Goal: Task Accomplishment & Management: Complete application form

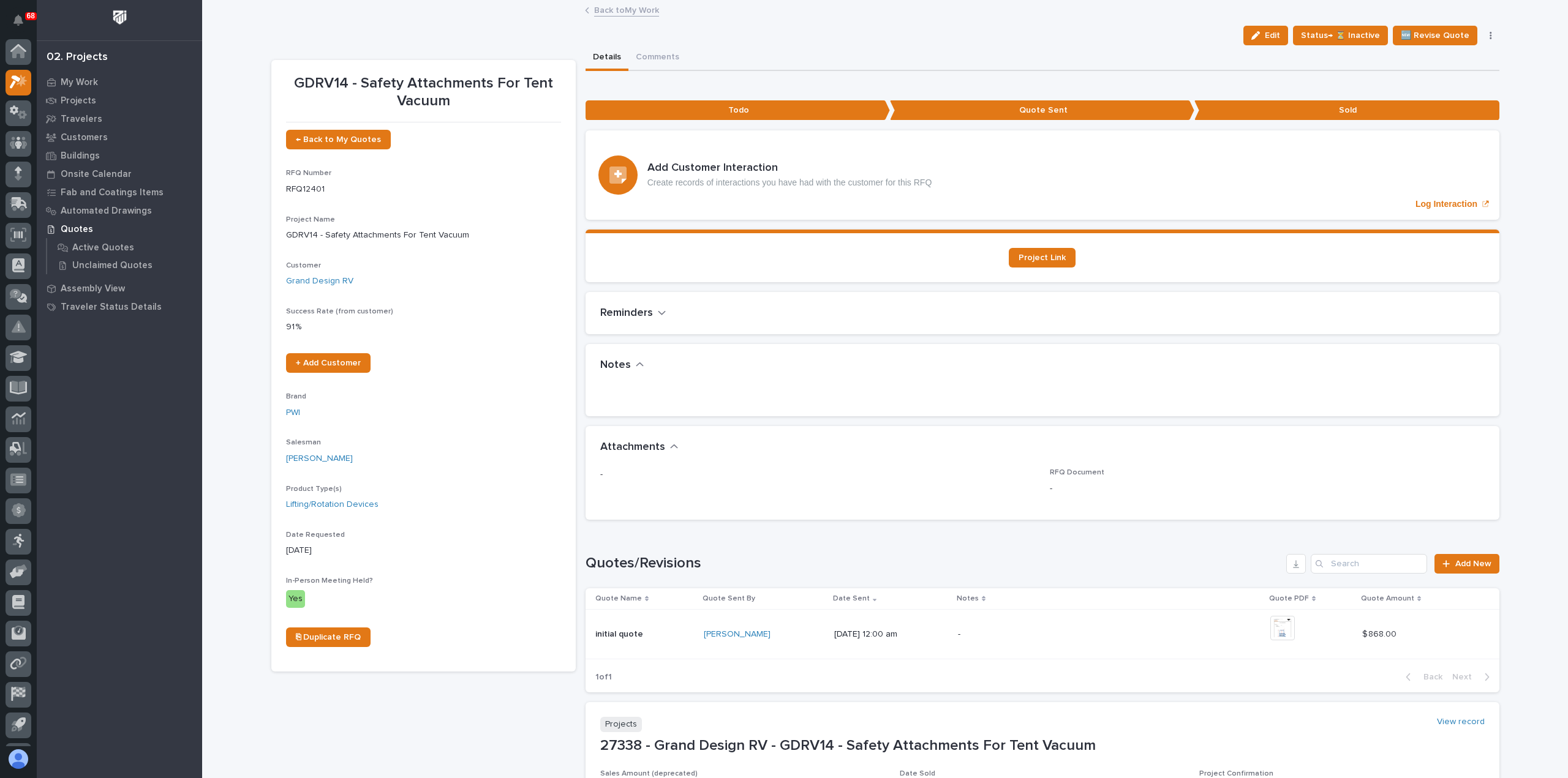
scroll to position [27, 0]
click at [1339, 32] on span "Status→ ⏳ Inactive" at bounding box center [1340, 35] width 79 height 15
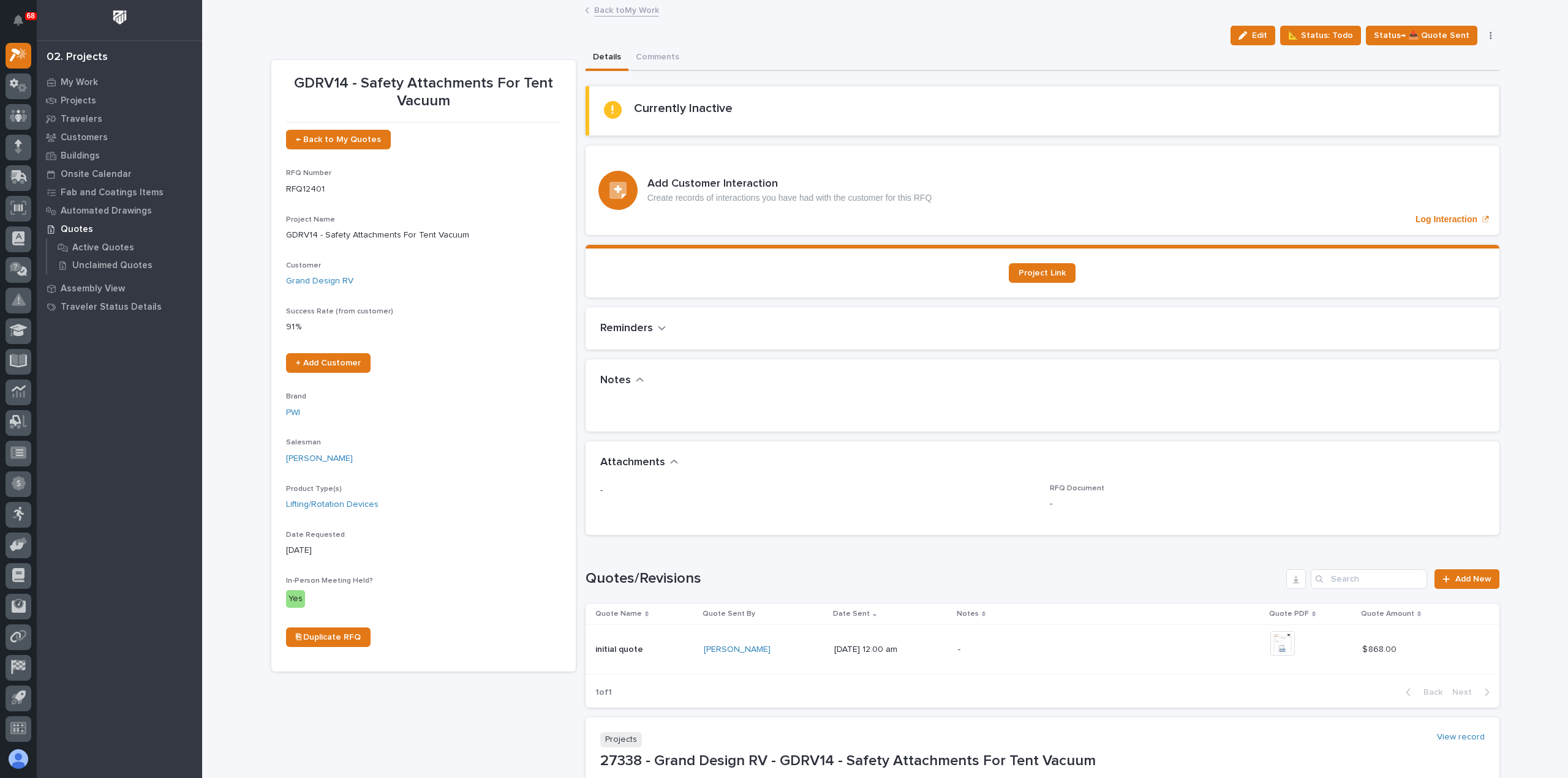
click at [607, 7] on link "Back to My Work" at bounding box center [626, 10] width 65 height 14
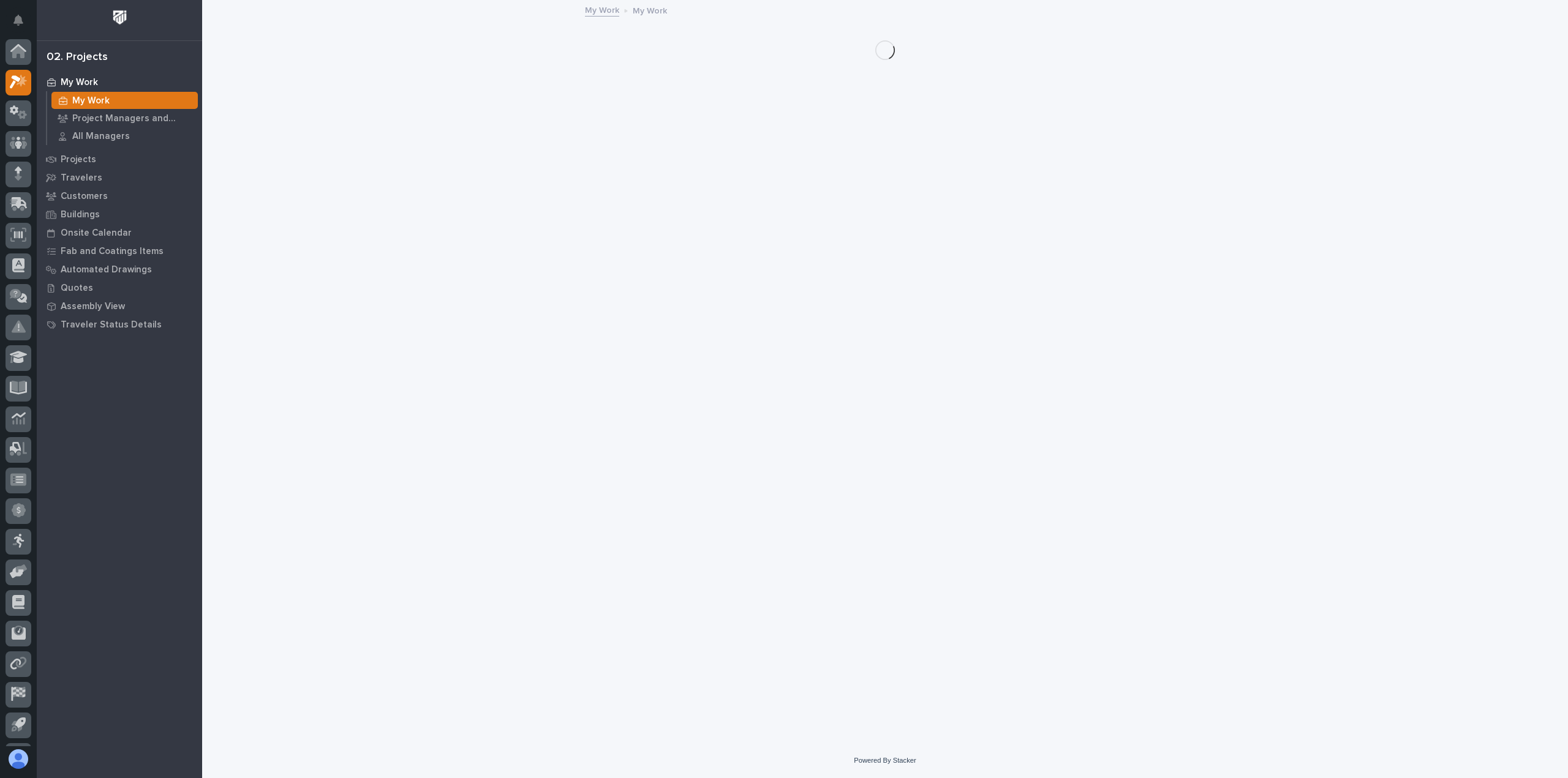
scroll to position [27, 0]
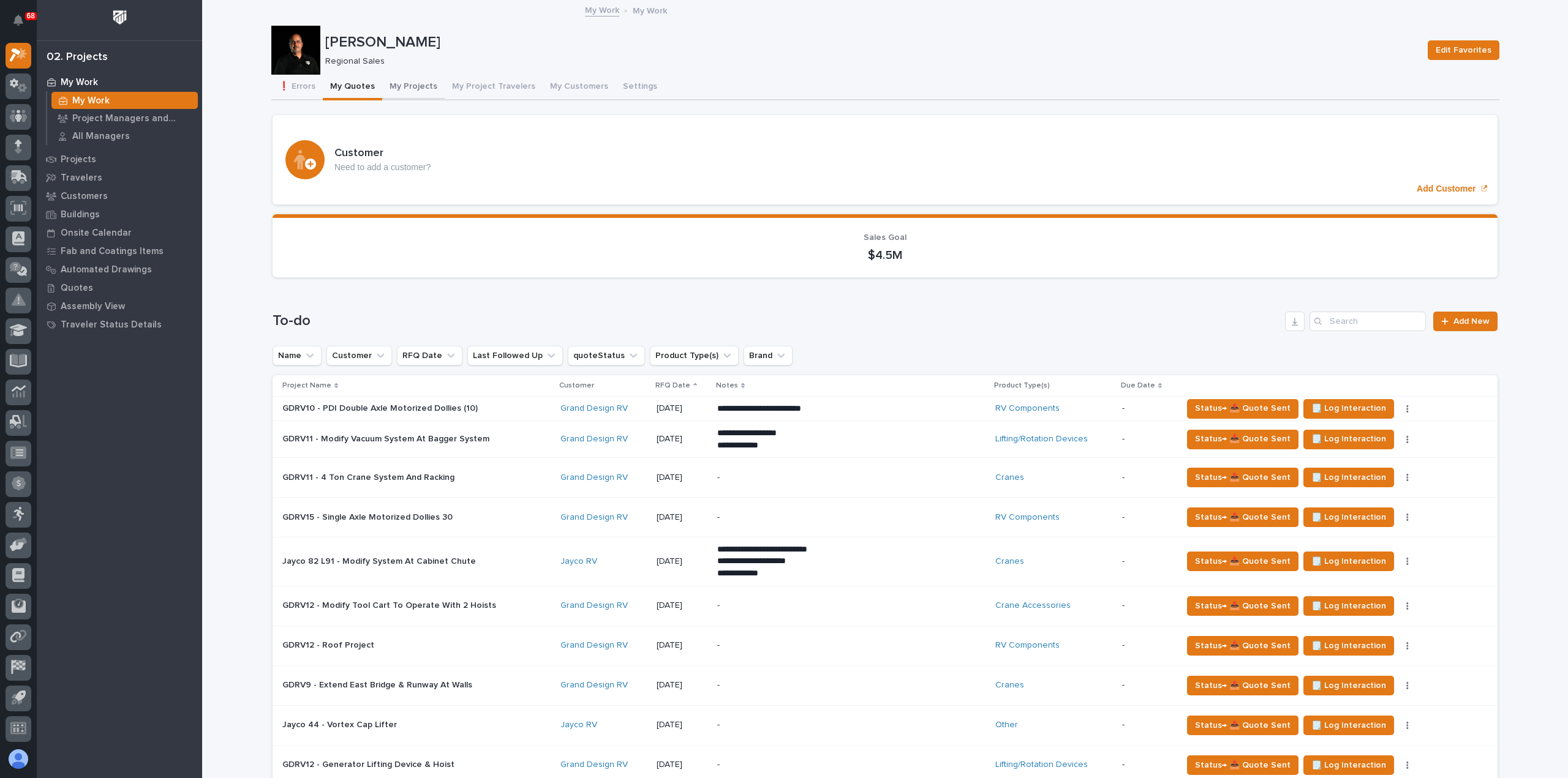
click at [405, 82] on button "My Projects" at bounding box center [413, 87] width 63 height 25
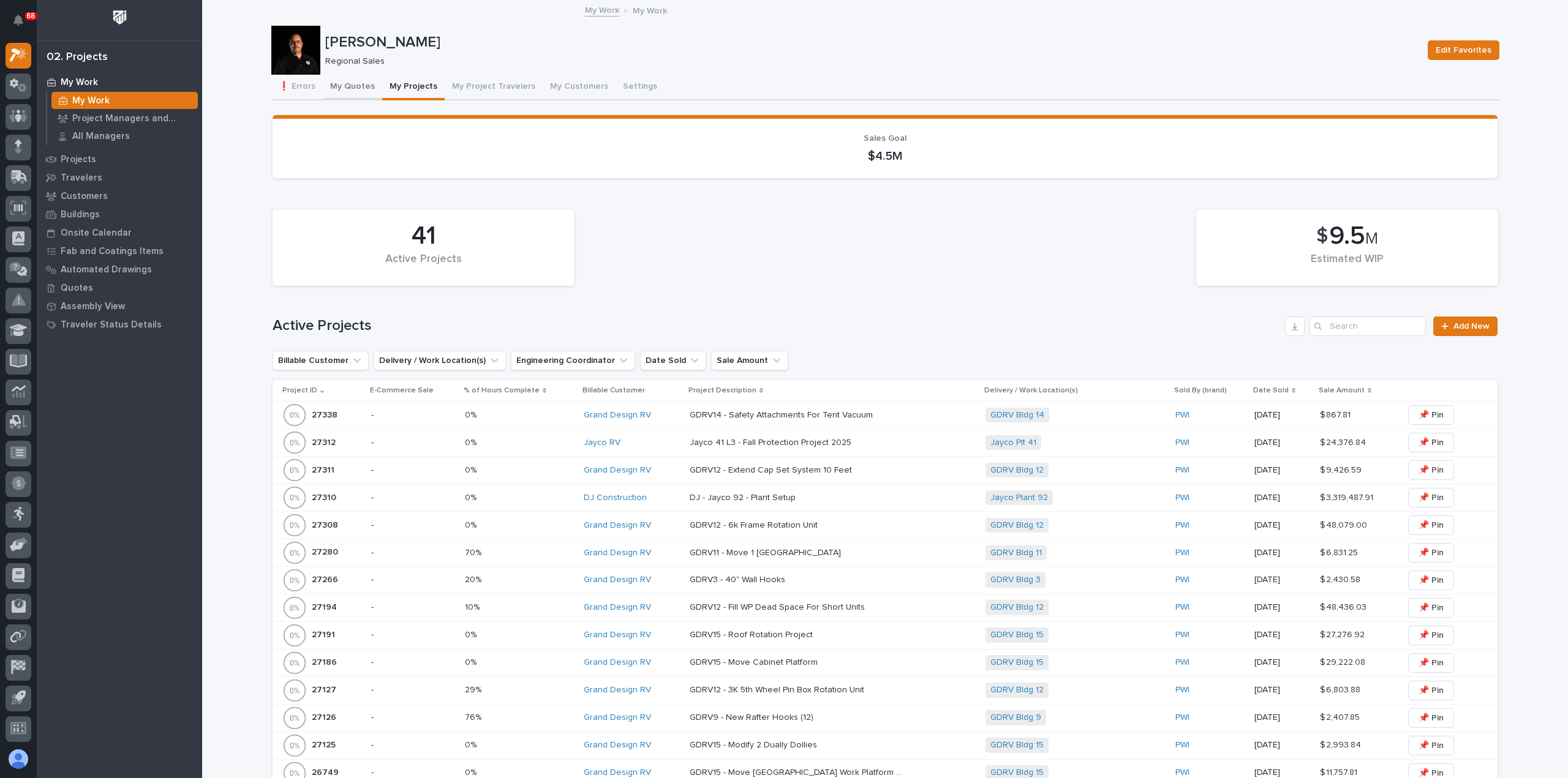
click at [349, 87] on button "My Quotes" at bounding box center [352, 87] width 59 height 25
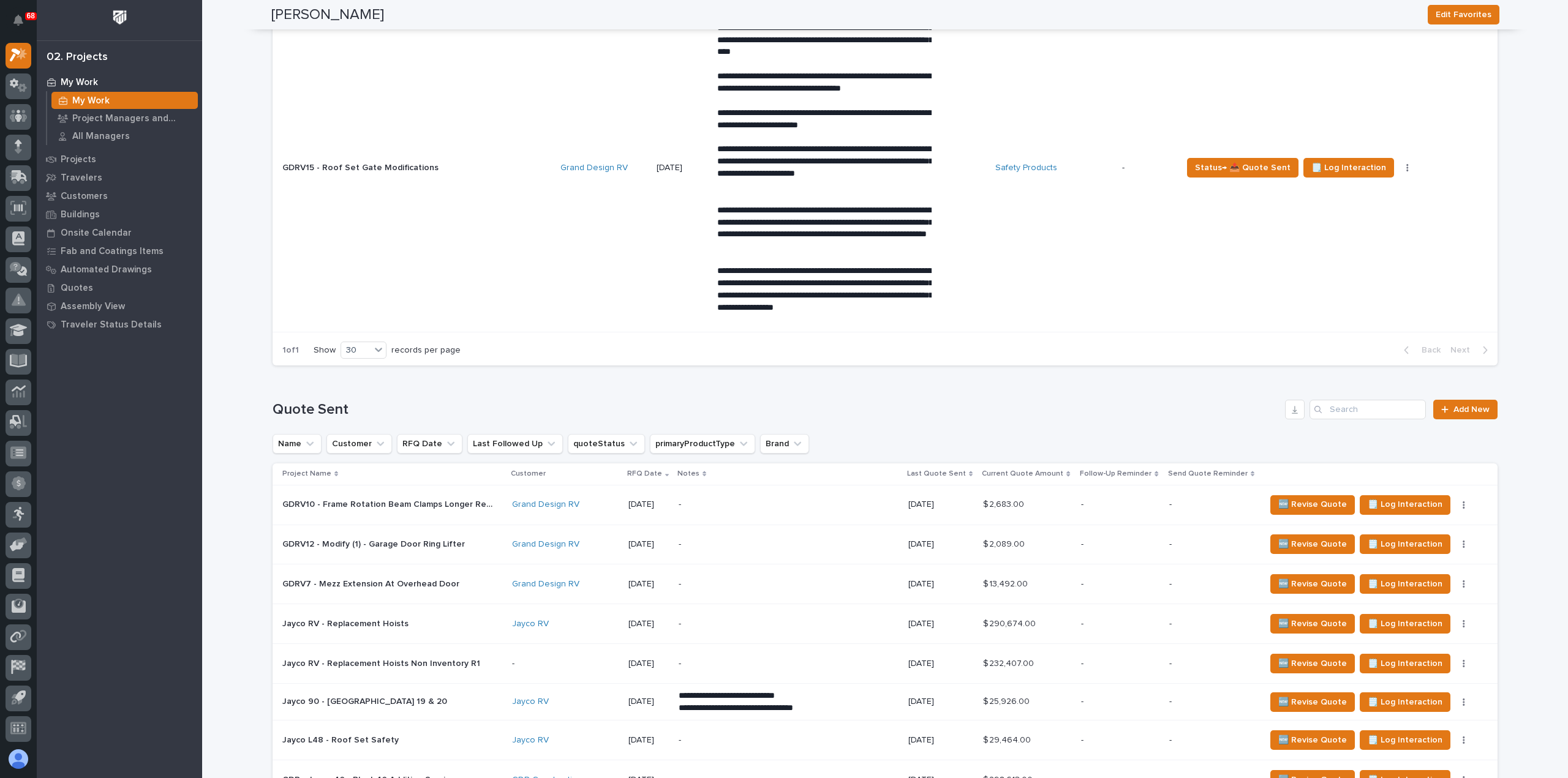
scroll to position [918, 0]
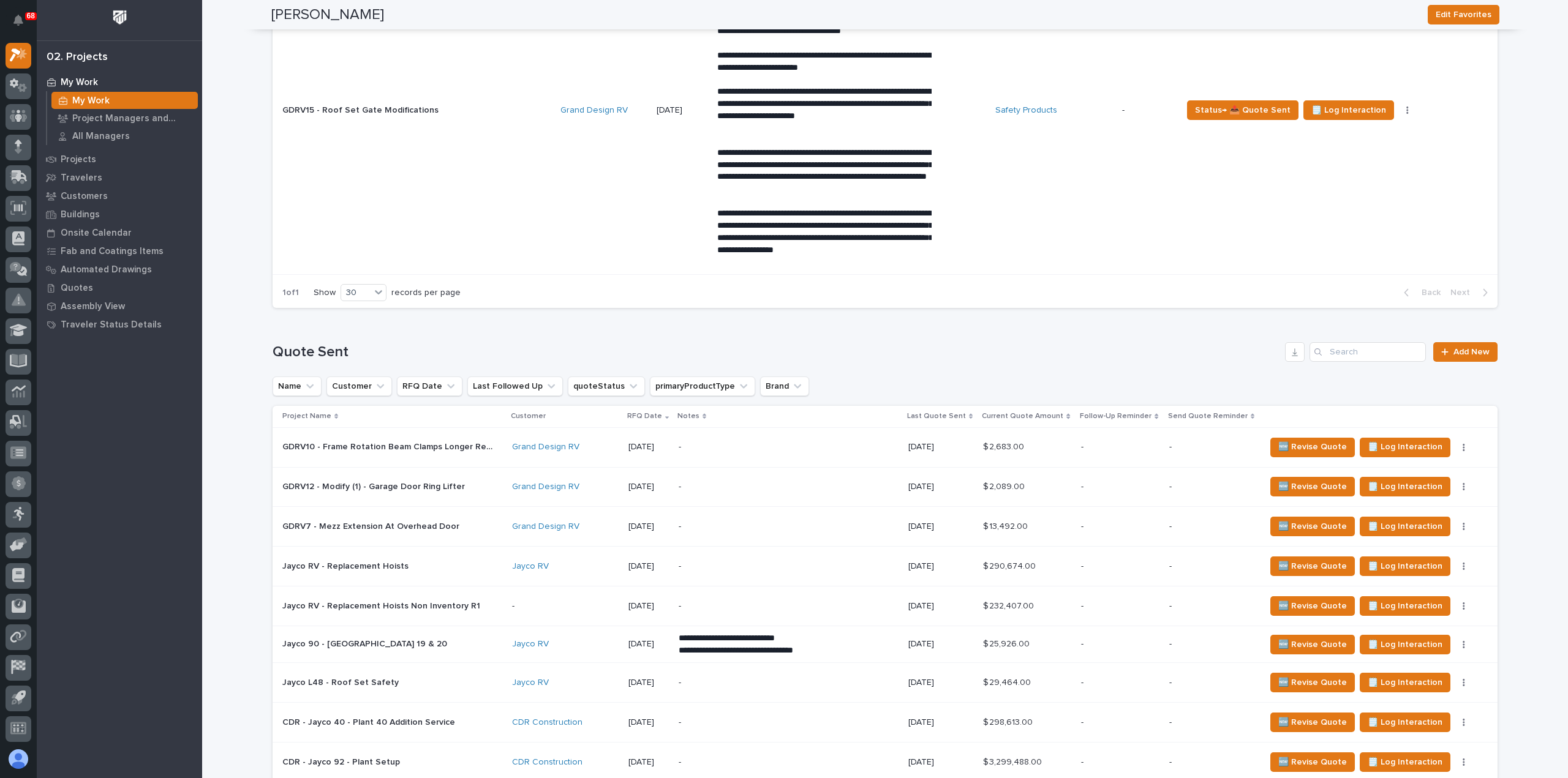
click at [760, 482] on p "-" at bounding box center [785, 487] width 214 height 10
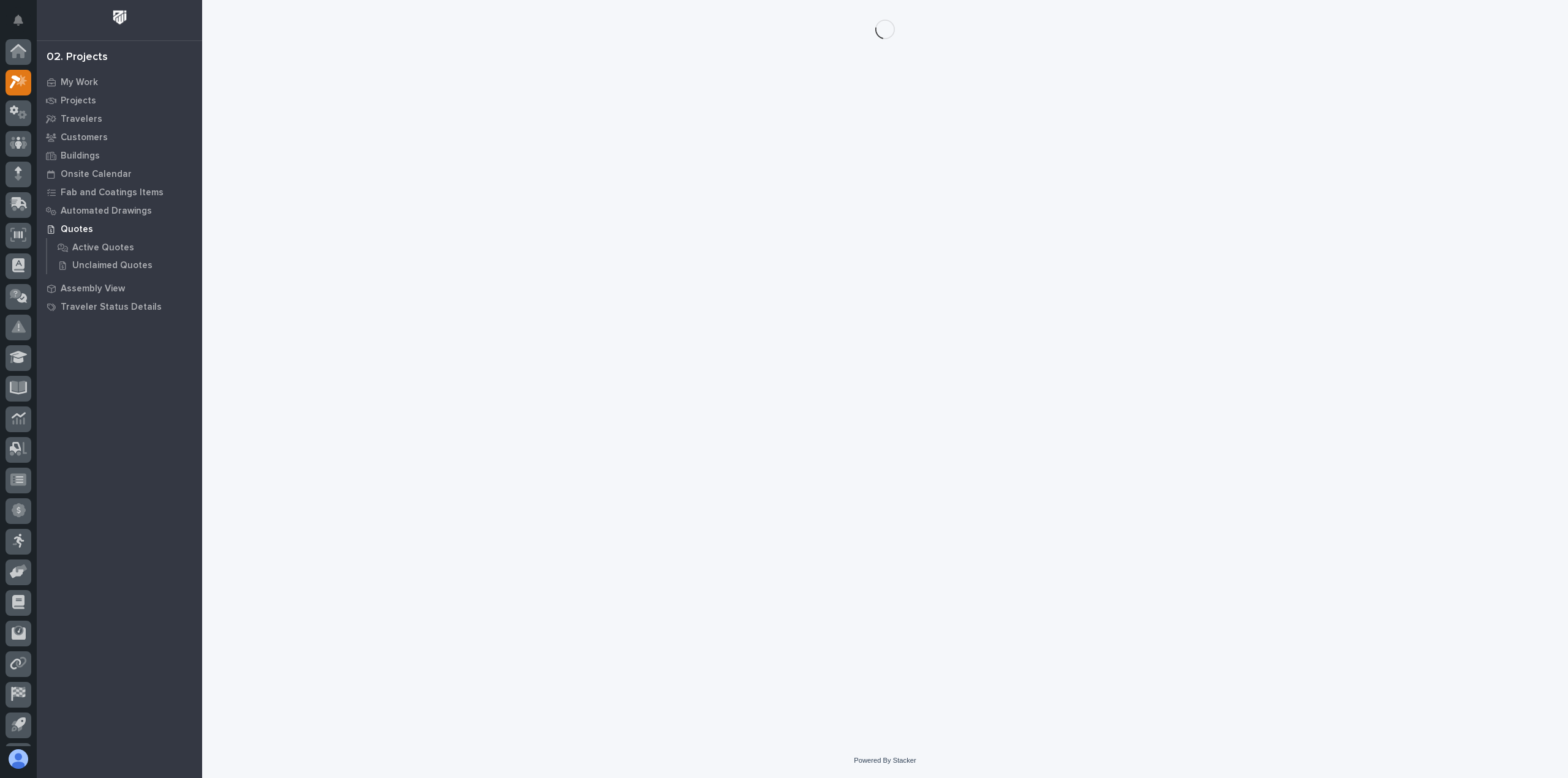
scroll to position [27, 0]
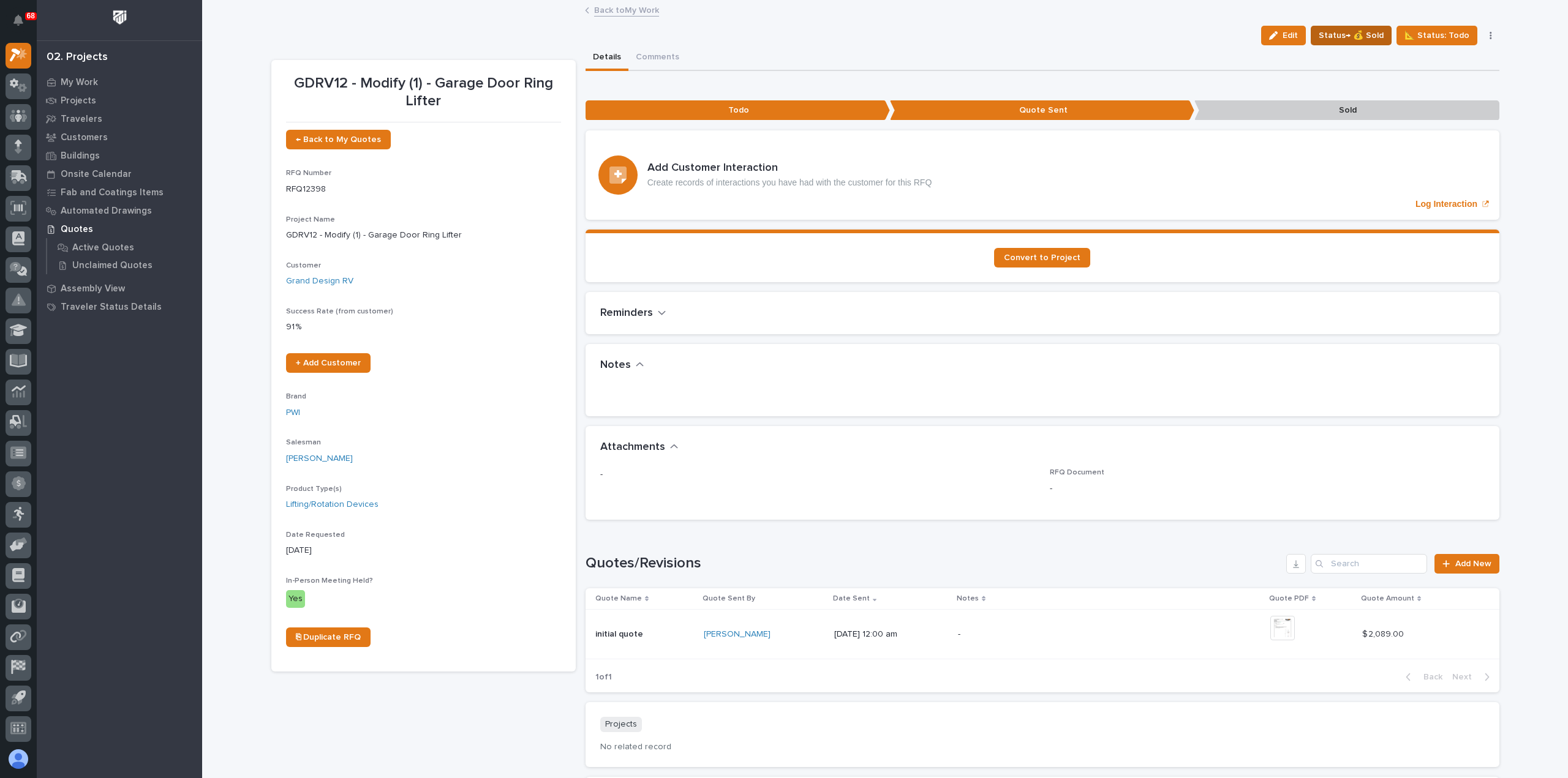
click at [1347, 35] on span "Status→ 💰 Sold" at bounding box center [1351, 35] width 65 height 15
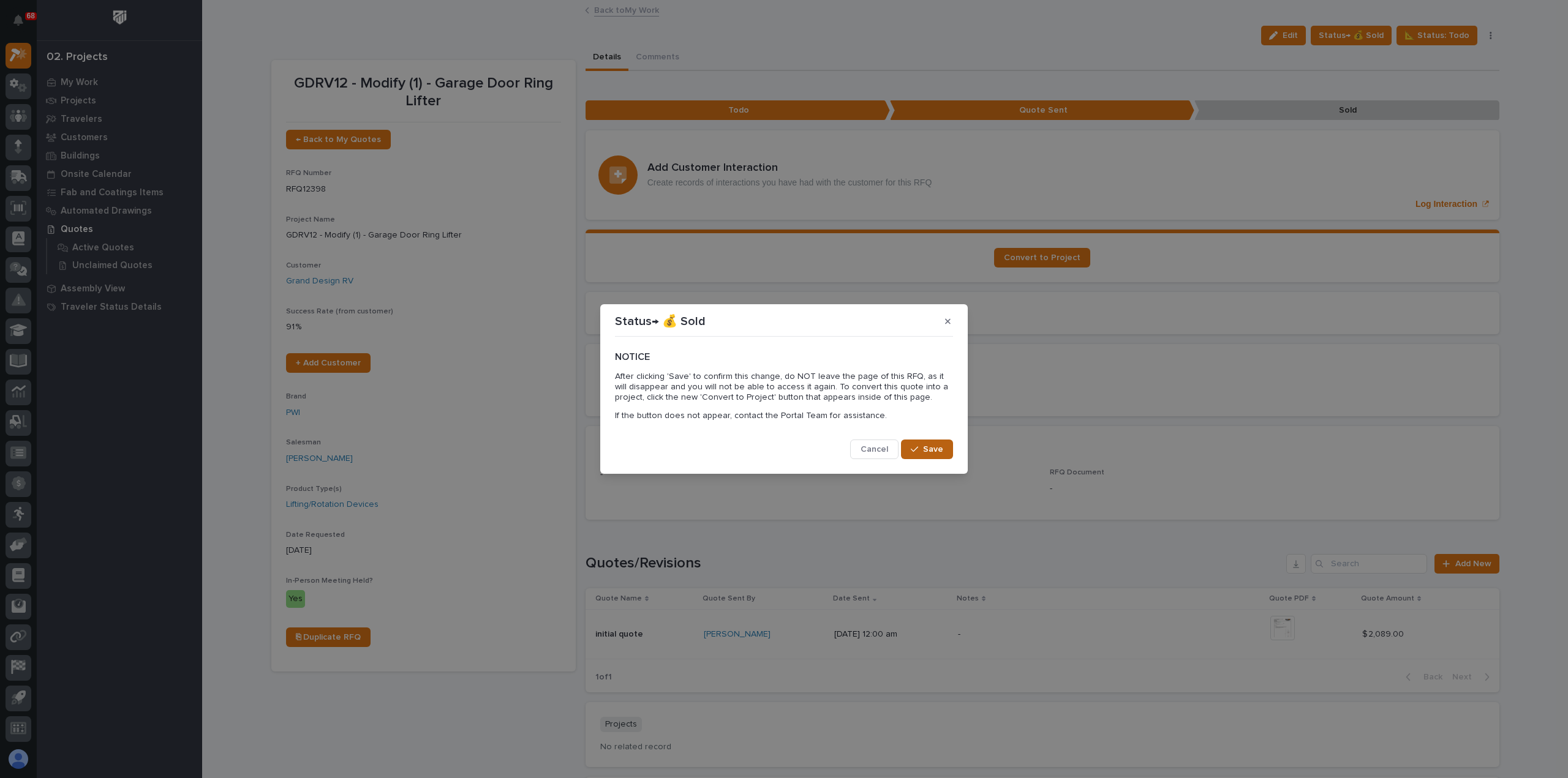
click at [933, 444] on span "Save" at bounding box center [933, 449] width 20 height 11
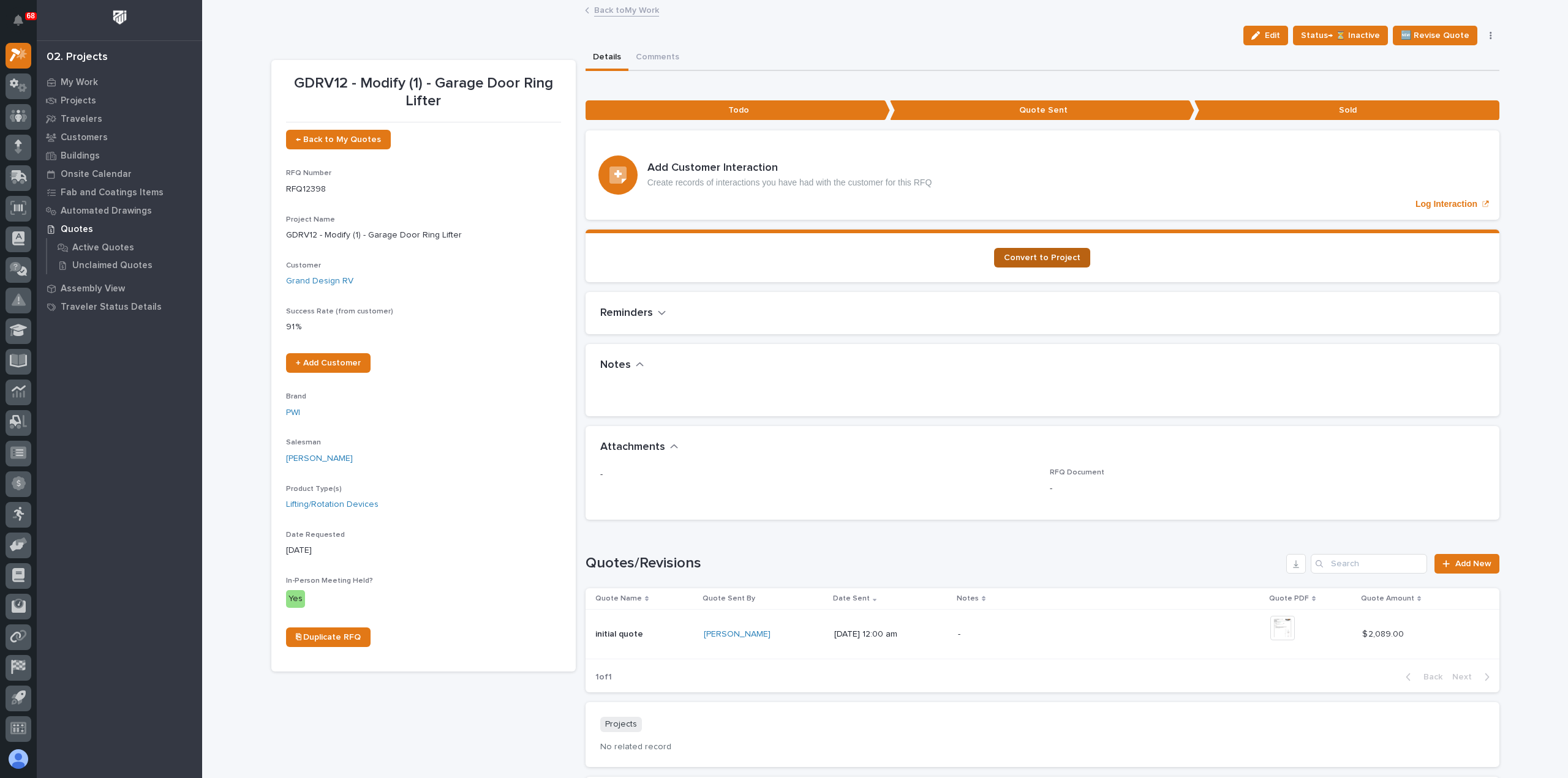
click at [1007, 248] on link "Convert to Project" at bounding box center [1042, 258] width 96 height 20
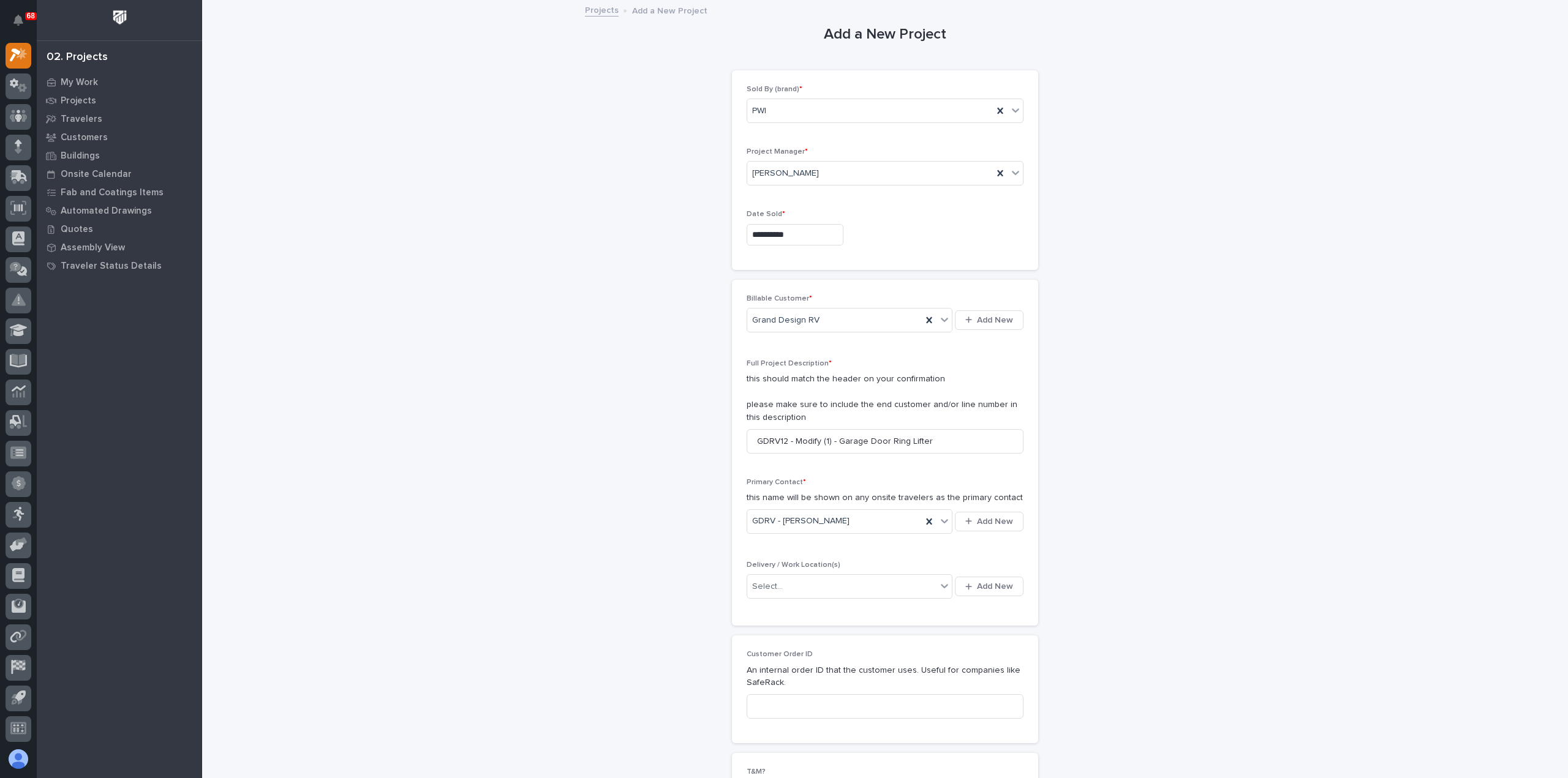
click at [822, 232] on input "**********" at bounding box center [795, 234] width 97 height 22
click at [746, 114] on div "6" at bounding box center [746, 113] width 16 height 16
click at [747, 114] on div "PWI" at bounding box center [870, 111] width 245 height 20
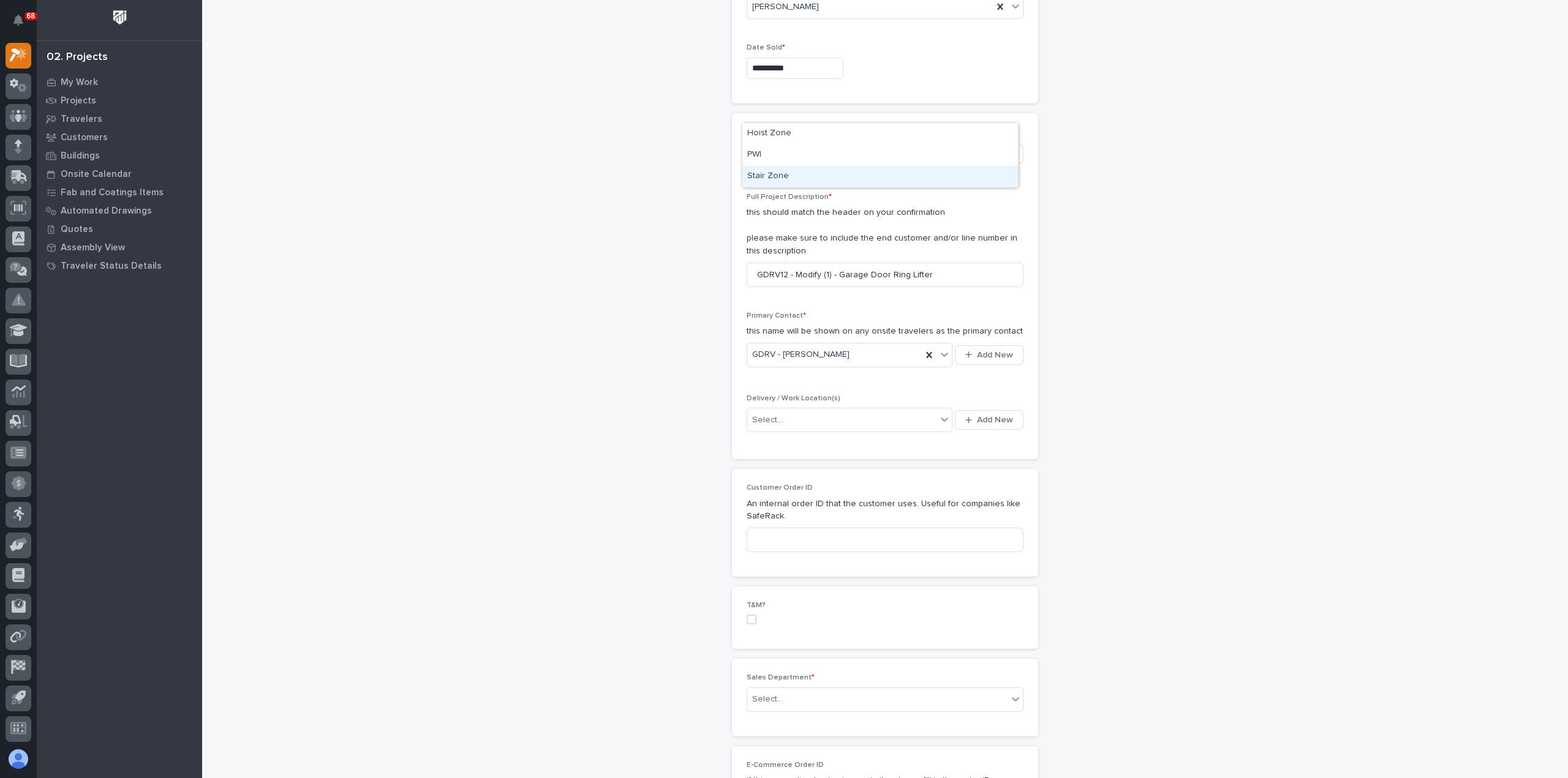
scroll to position [183, 0]
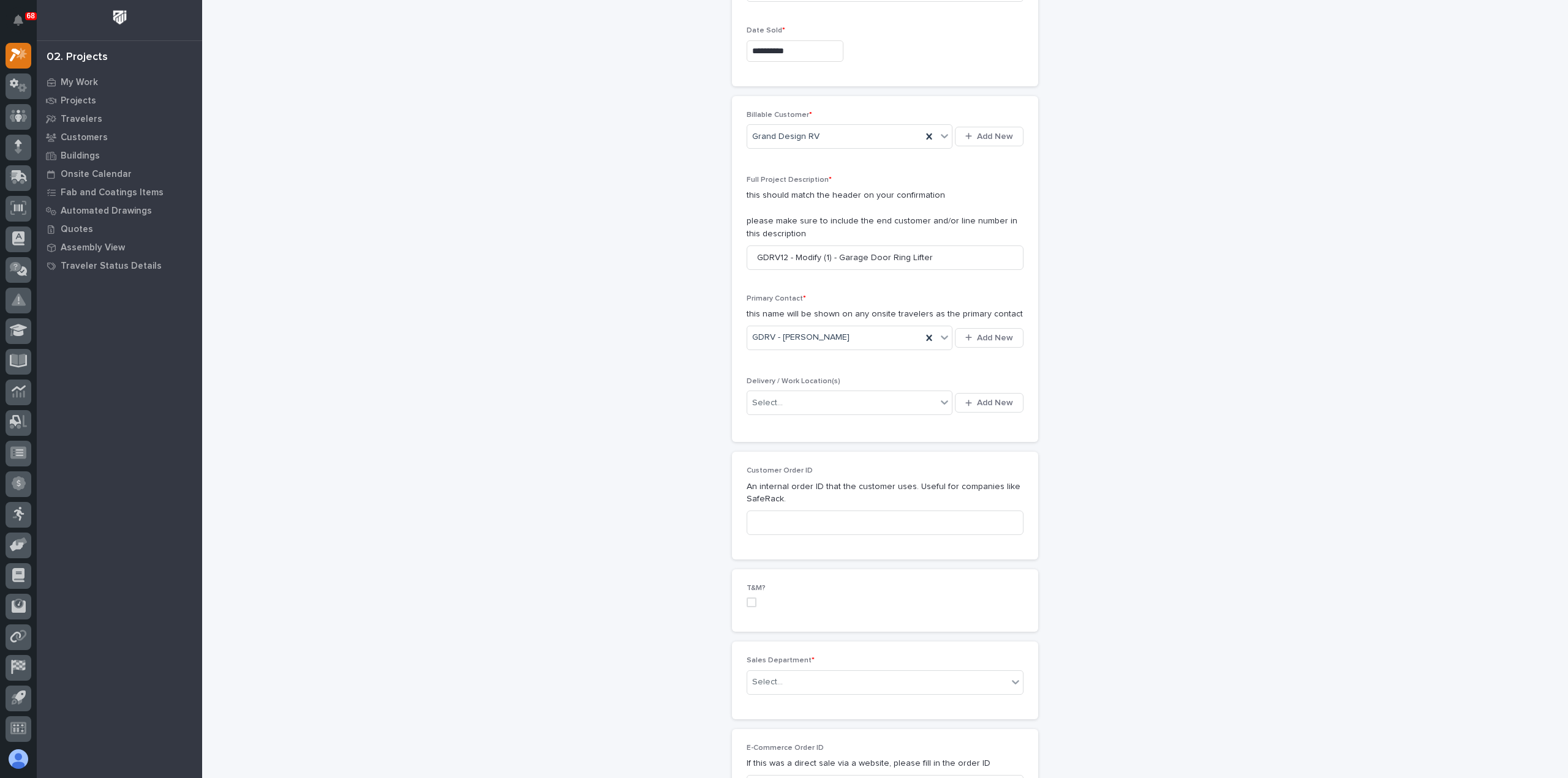
click at [976, 178] on p "Full Project Description *" at bounding box center [885, 179] width 277 height 8
click at [847, 401] on div "Select..." at bounding box center [842, 403] width 189 height 20
type input "****"
click at [824, 550] on div "GDRV Bldg 12" at bounding box center [845, 552] width 206 height 22
click at [801, 684] on div "Select..." at bounding box center [877, 682] width 260 height 20
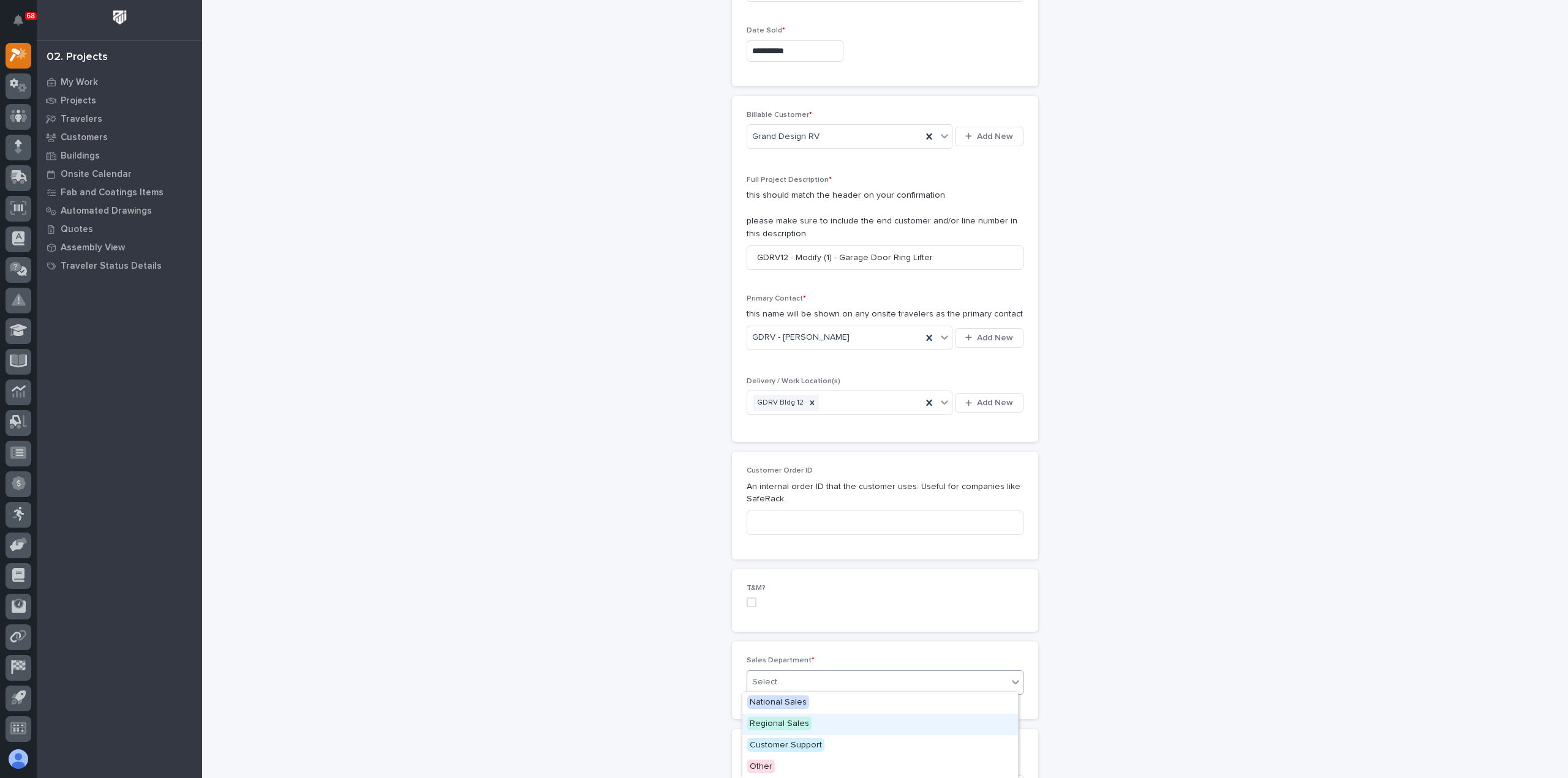
click at [818, 726] on div "Regional Sales" at bounding box center [880, 724] width 275 height 22
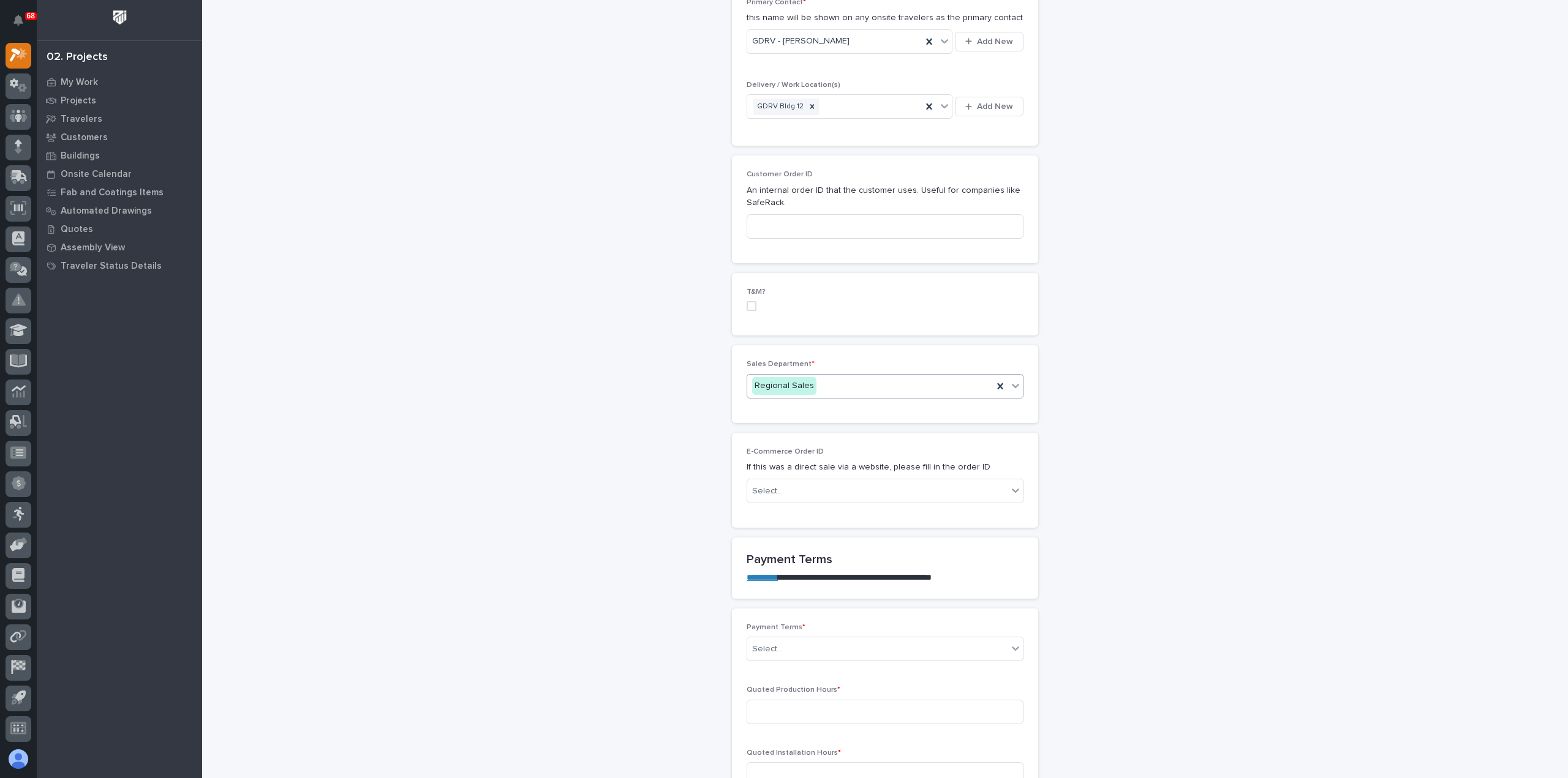
scroll to position [490, 0]
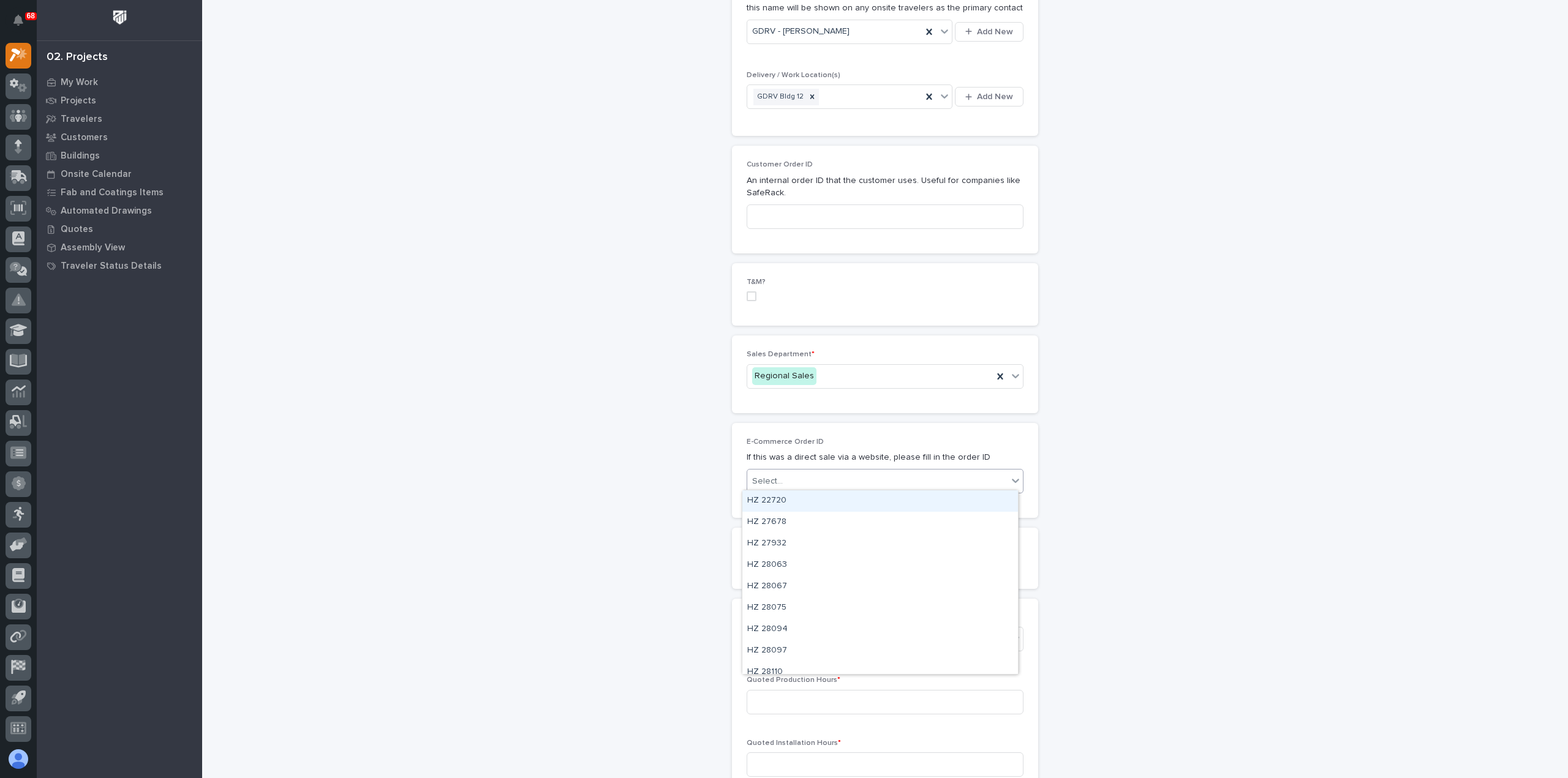
click at [802, 478] on div "Select..." at bounding box center [877, 481] width 260 height 20
click at [795, 640] on div "Select..." at bounding box center [877, 639] width 260 height 20
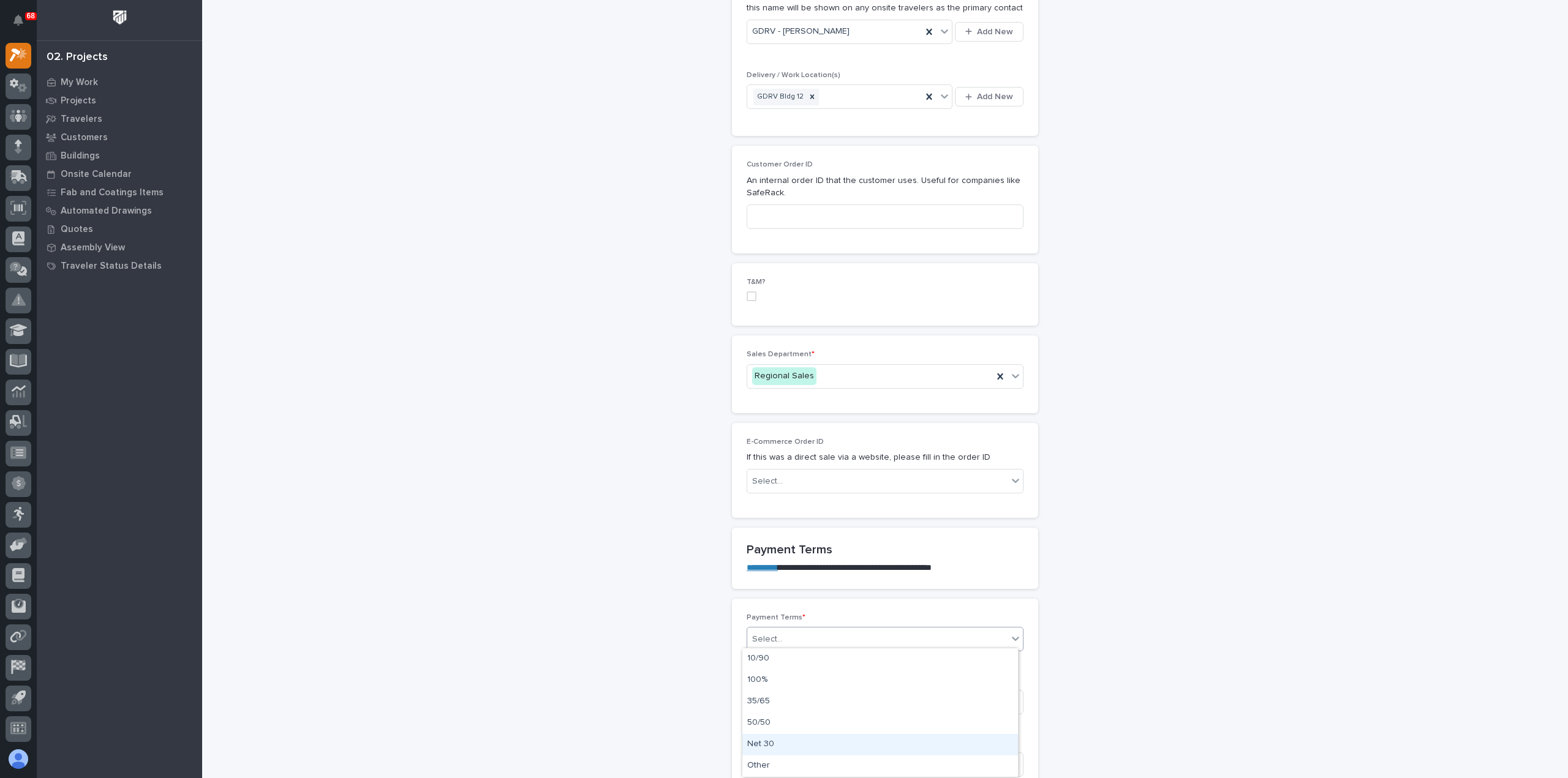
click at [794, 750] on div "Net 30" at bounding box center [880, 745] width 275 height 22
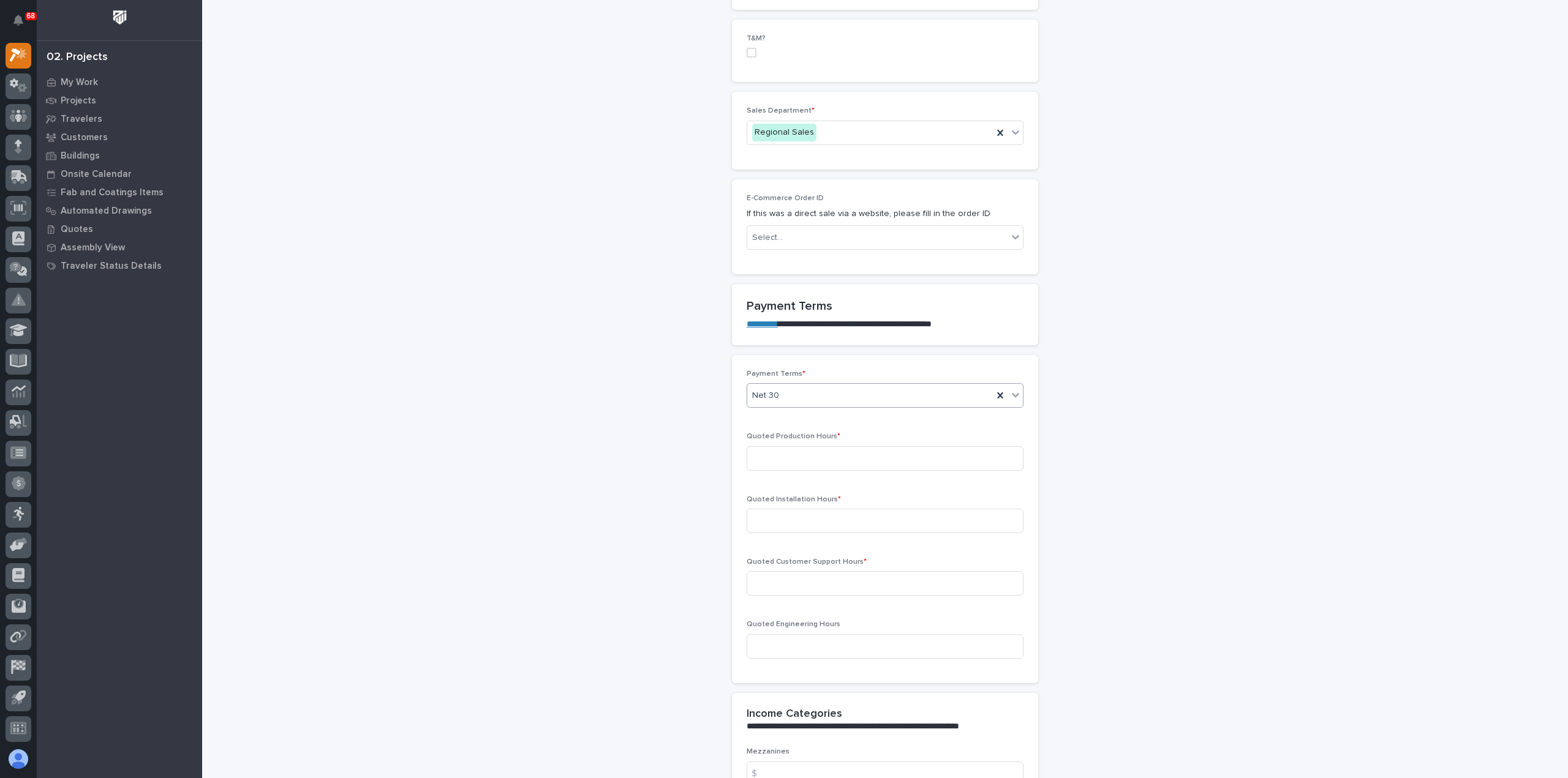
scroll to position [796, 0]
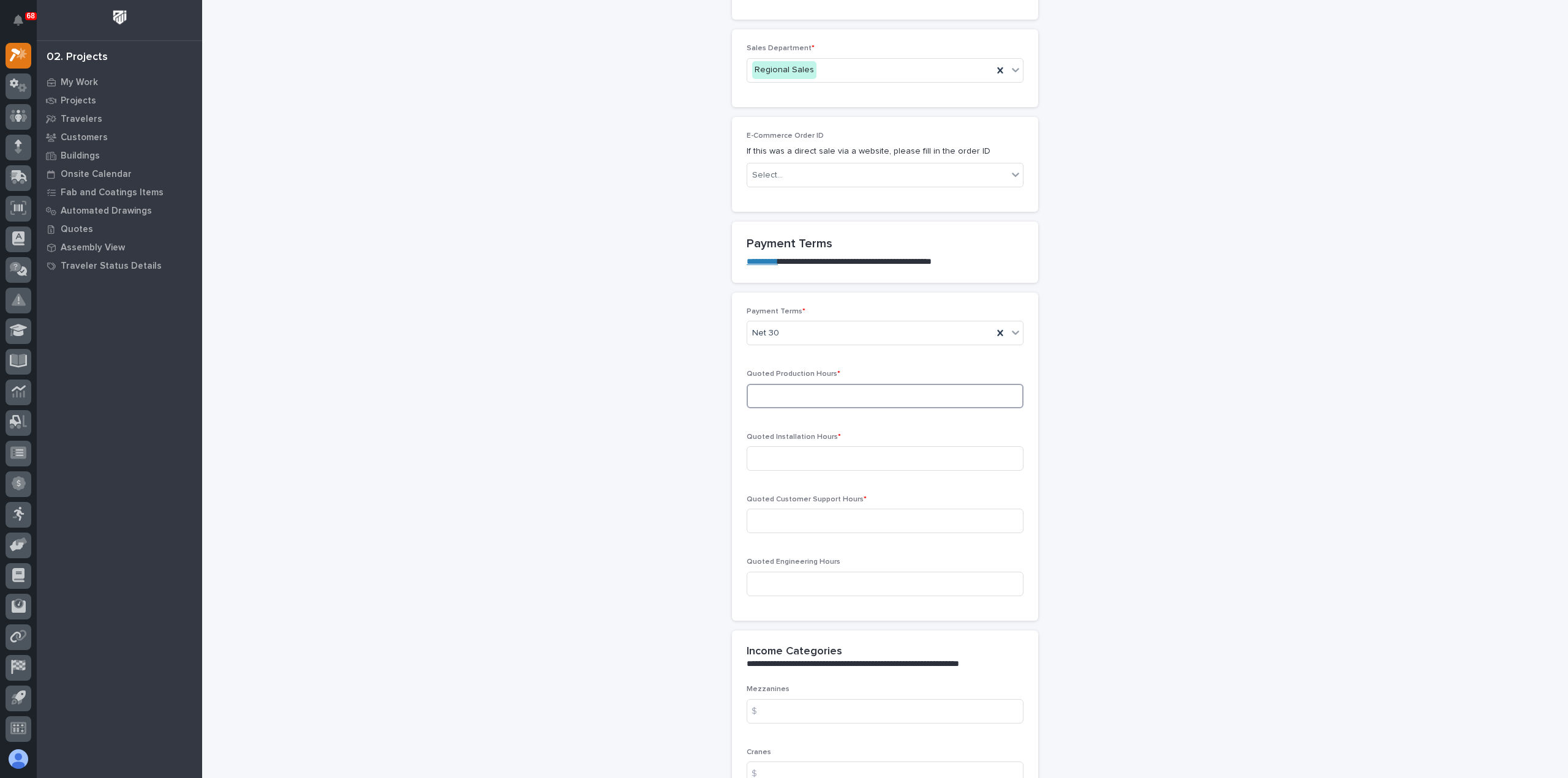
click at [827, 391] on input at bounding box center [885, 396] width 277 height 25
type input "8"
click at [892, 448] on input at bounding box center [885, 459] width 277 height 25
type input "0"
click at [868, 526] on input at bounding box center [885, 521] width 277 height 25
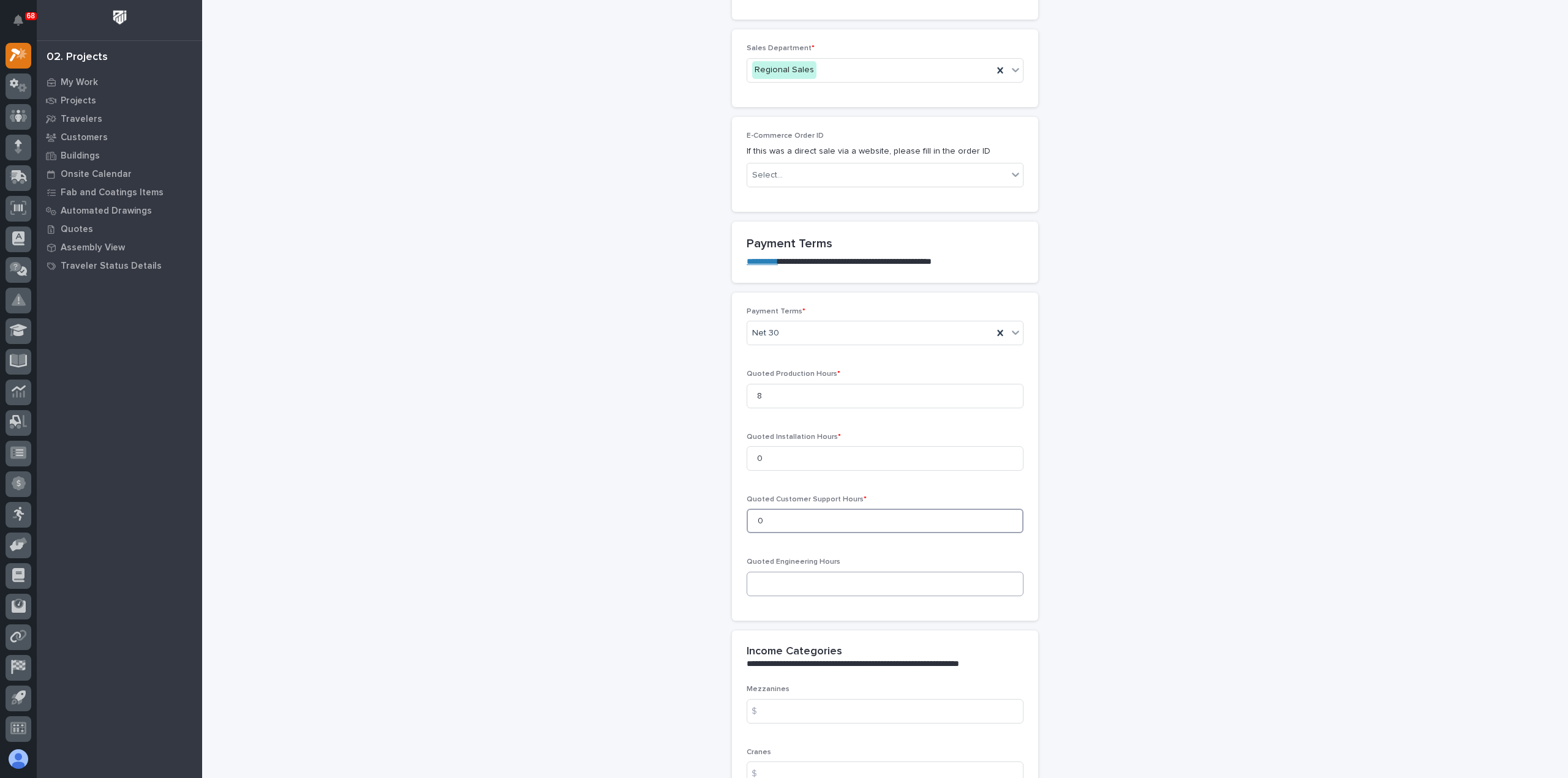
type input "0"
click at [857, 584] on input at bounding box center [885, 584] width 277 height 25
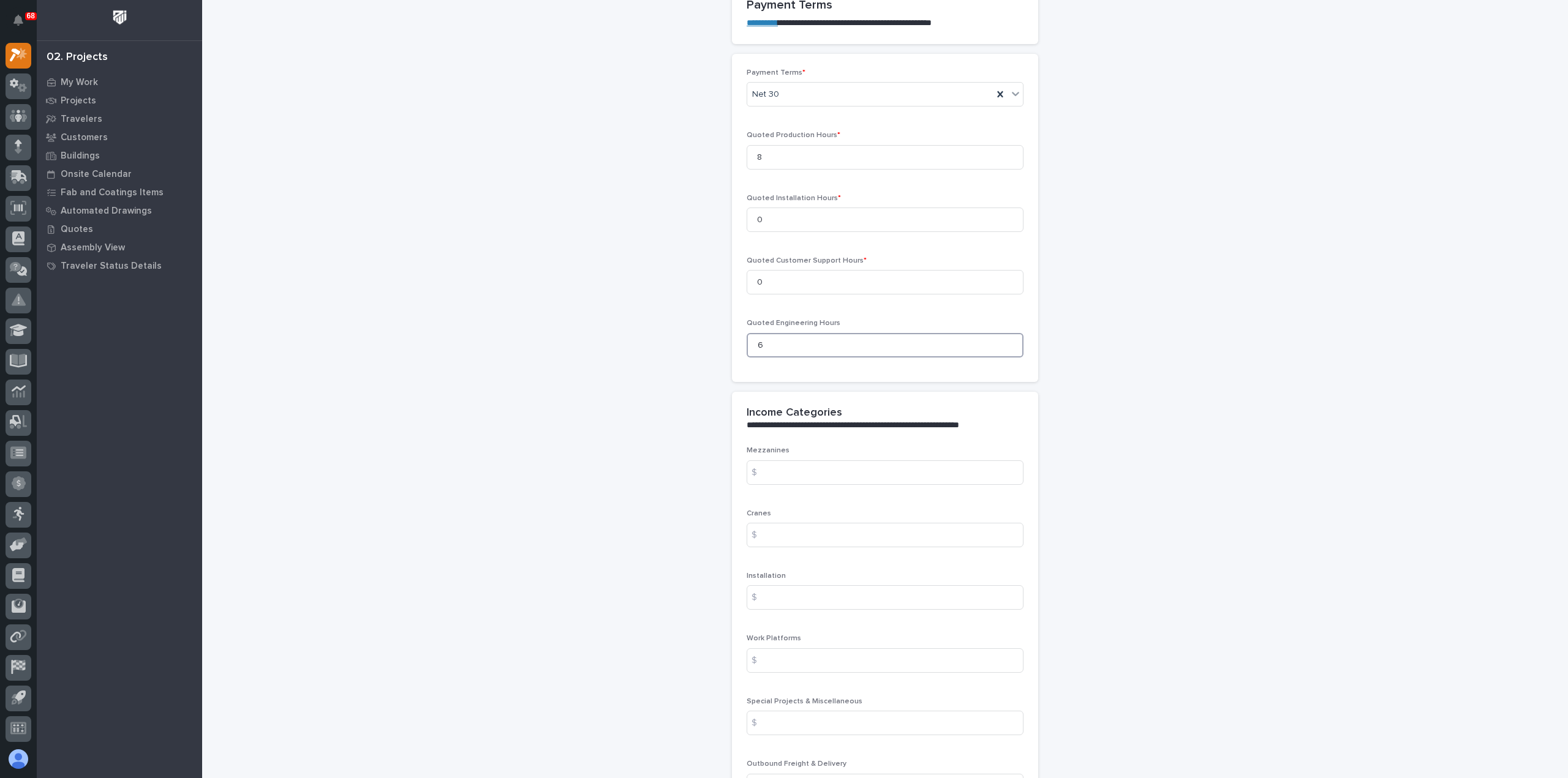
scroll to position [1102, 0]
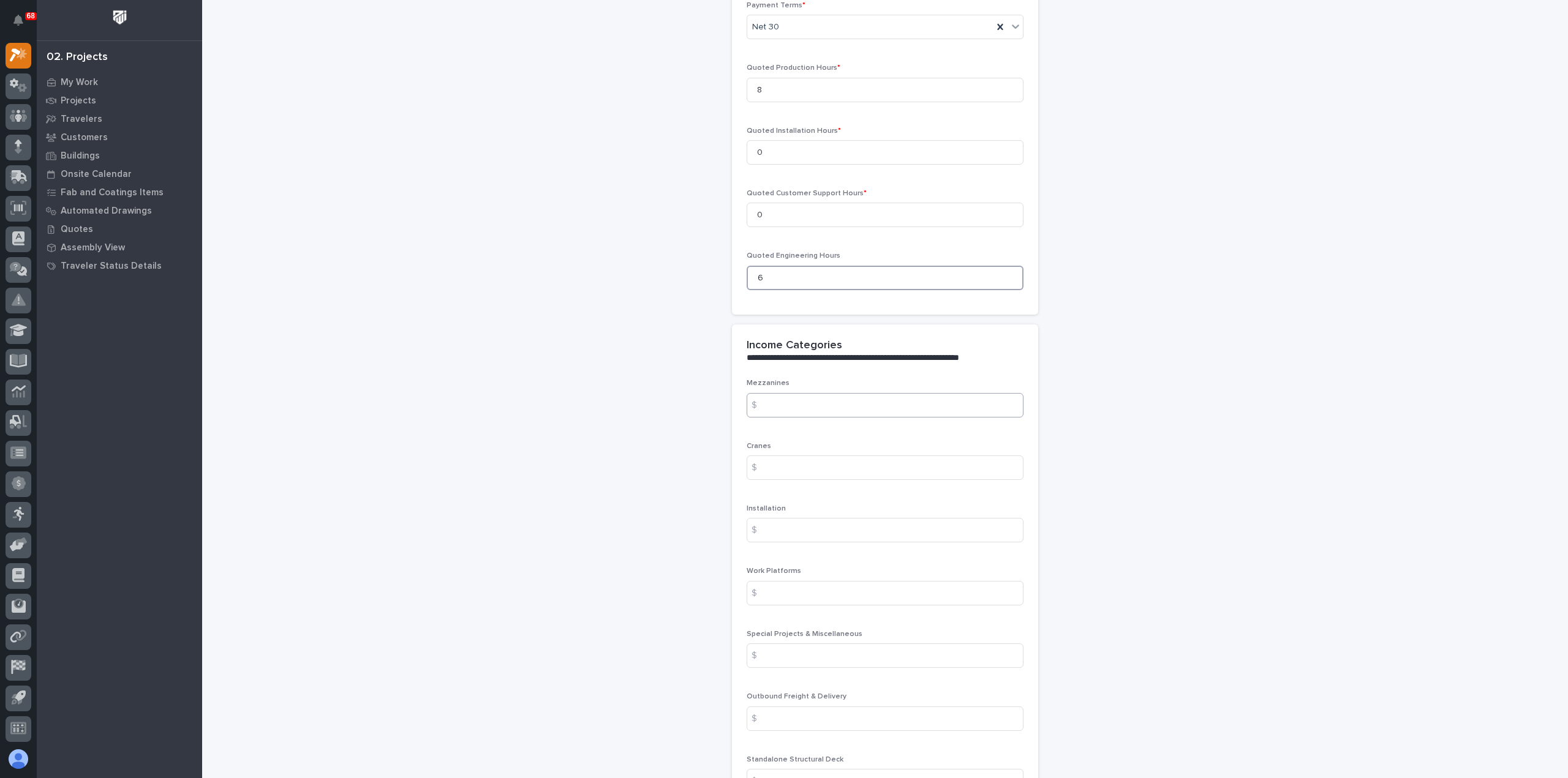
type input "6"
click at [815, 401] on input at bounding box center [885, 405] width 277 height 25
click at [785, 655] on input at bounding box center [885, 656] width 277 height 25
paste input "1888.70"
type input "1888.70"
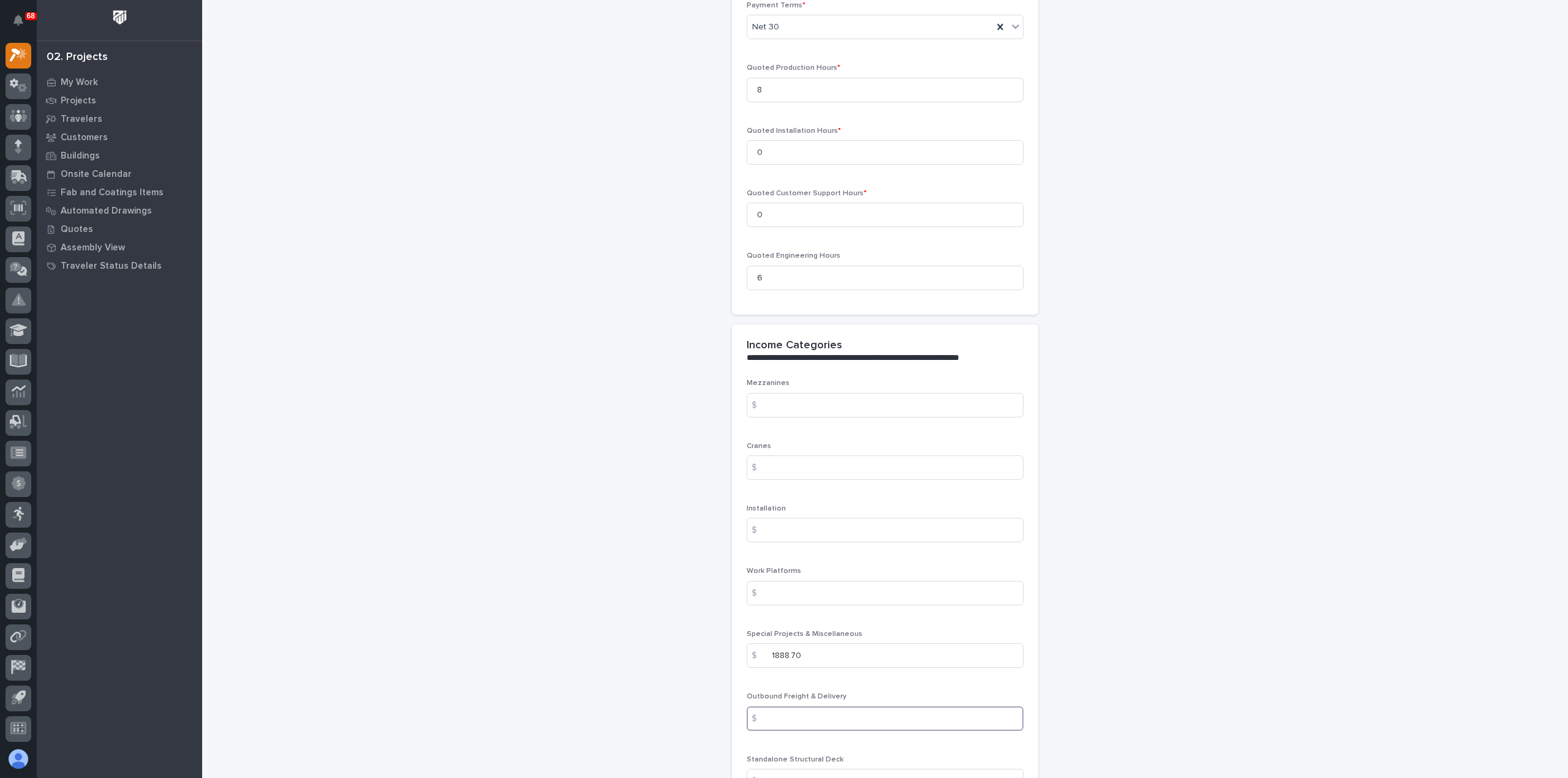
click at [826, 721] on input at bounding box center [885, 719] width 277 height 25
type input "200"
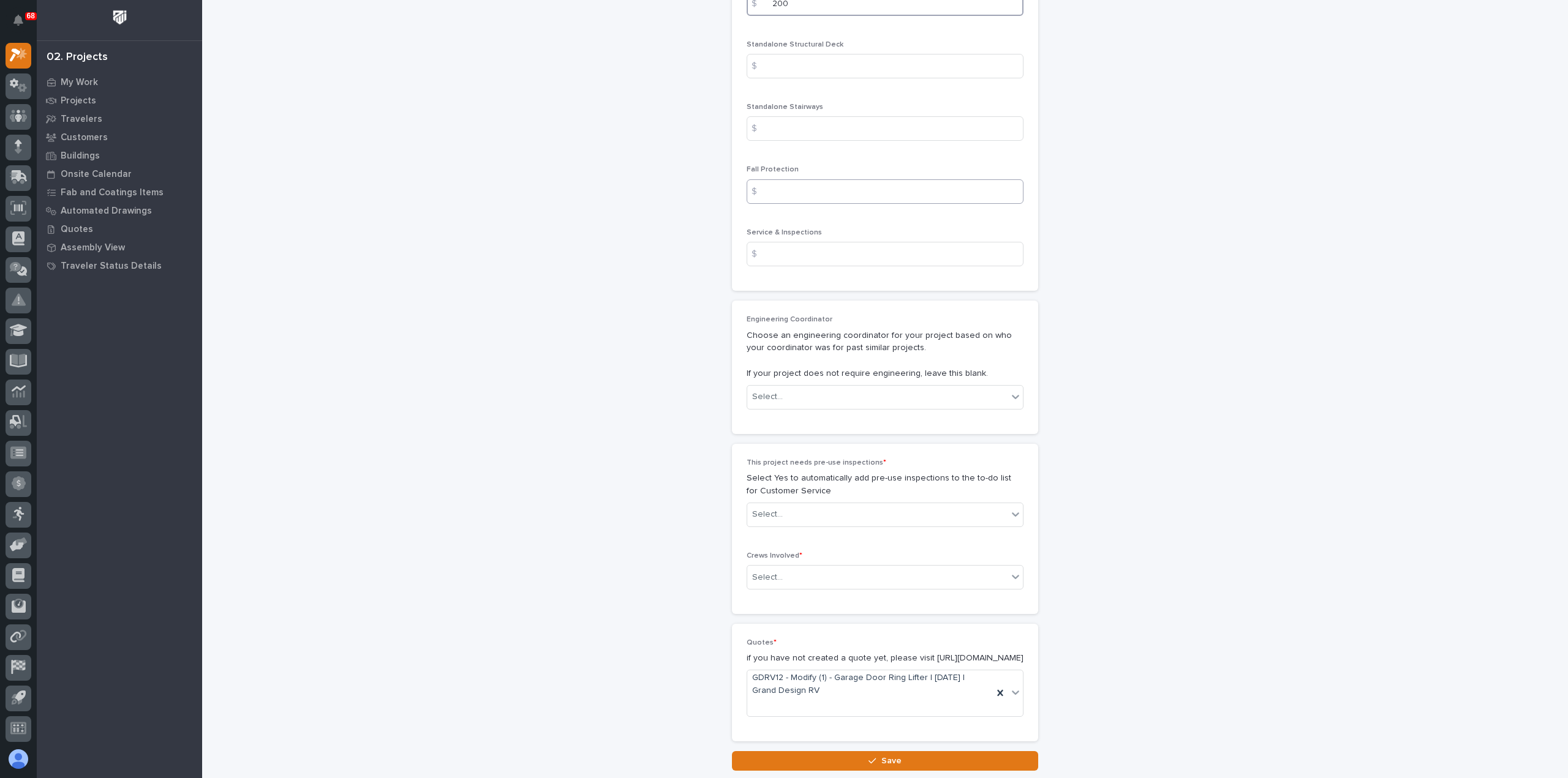
scroll to position [1837, 0]
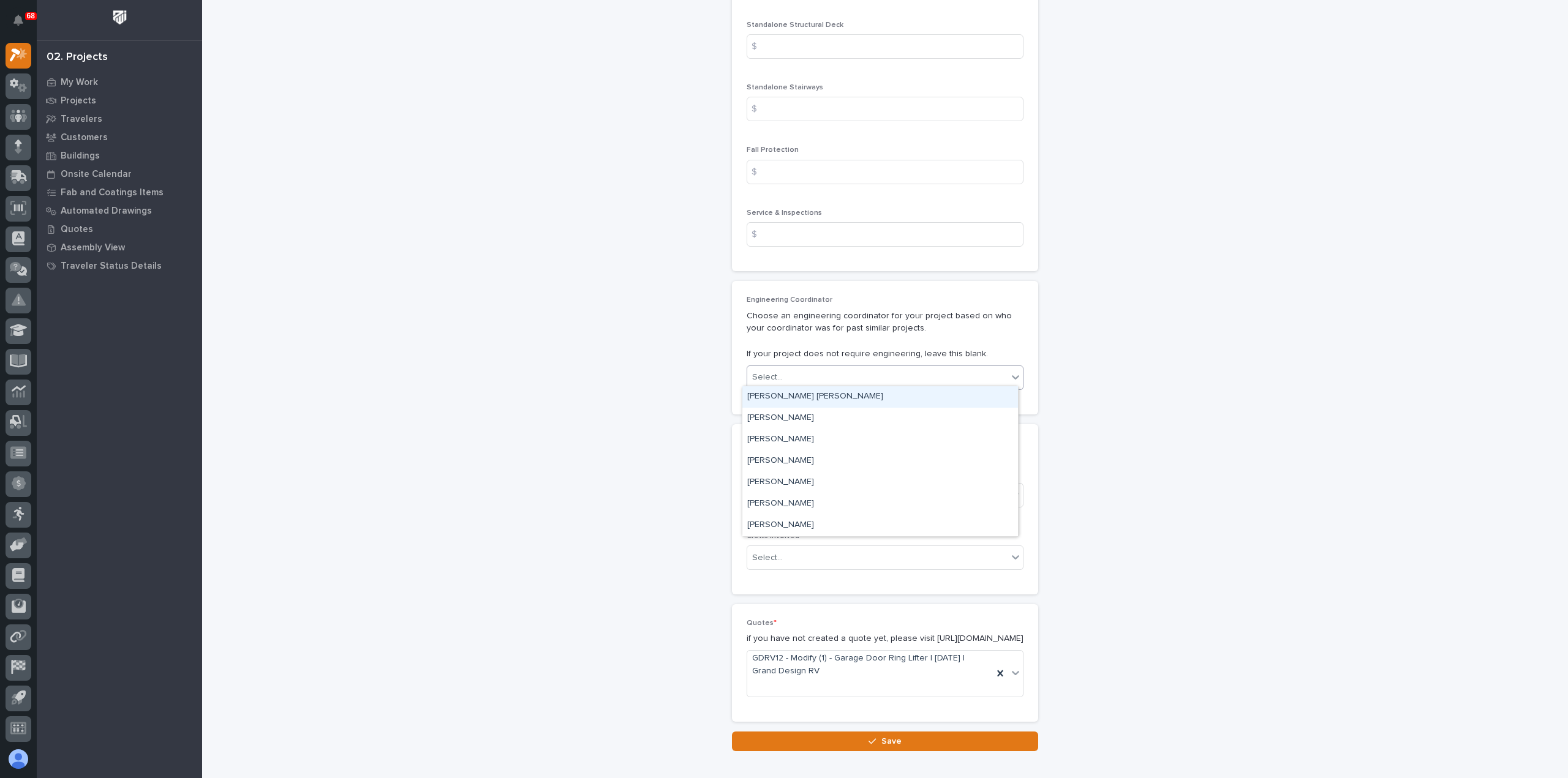
click at [799, 371] on div "Select..." at bounding box center [877, 377] width 260 height 20
click at [800, 504] on div "[PERSON_NAME]" at bounding box center [880, 504] width 275 height 22
click at [823, 496] on div "Select..." at bounding box center [877, 495] width 260 height 20
click at [817, 511] on div "Yes" at bounding box center [880, 514] width 275 height 22
click at [819, 489] on div "Yes" at bounding box center [870, 495] width 245 height 20
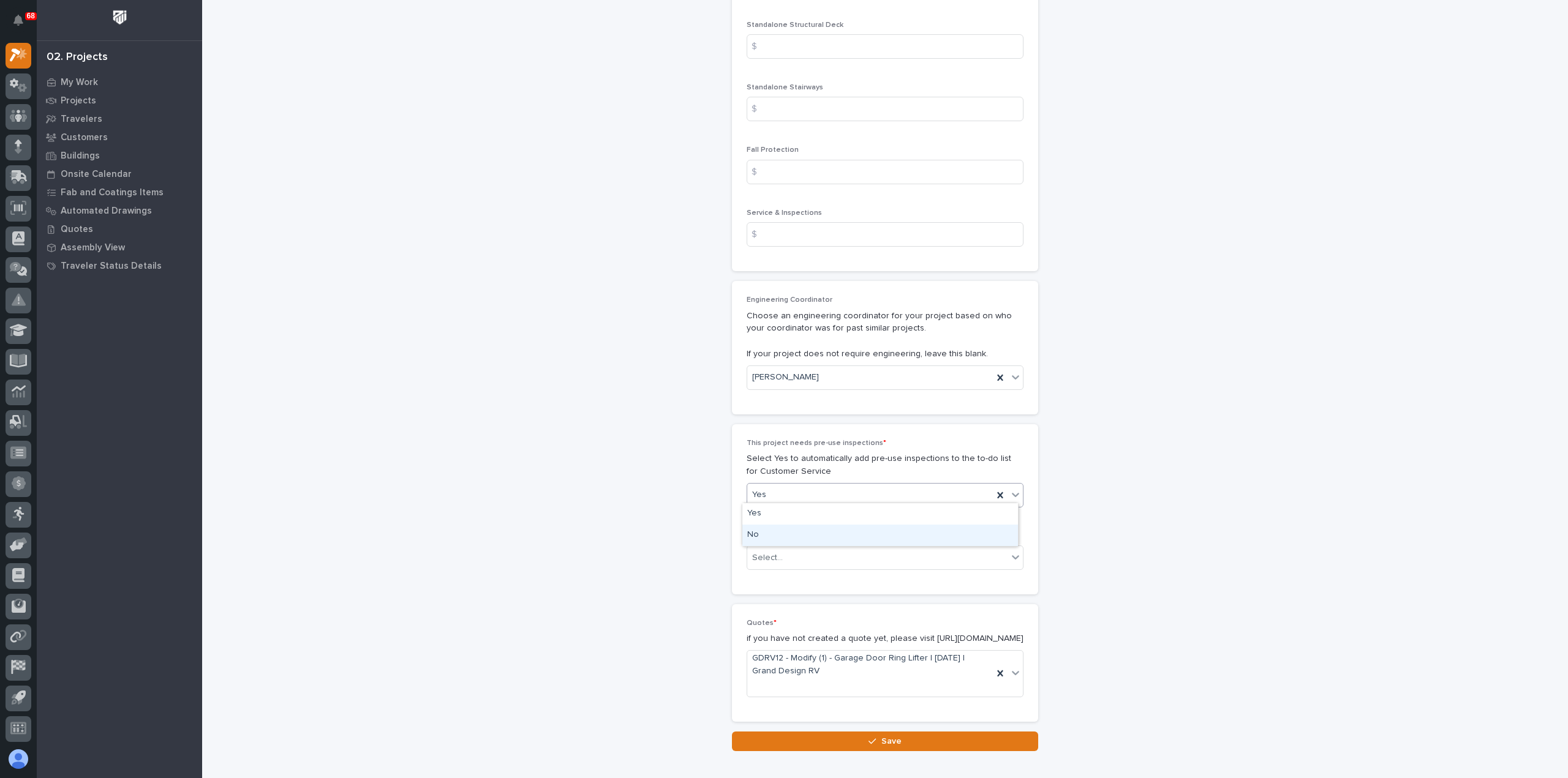
click at [804, 539] on div "No" at bounding box center [880, 535] width 275 height 22
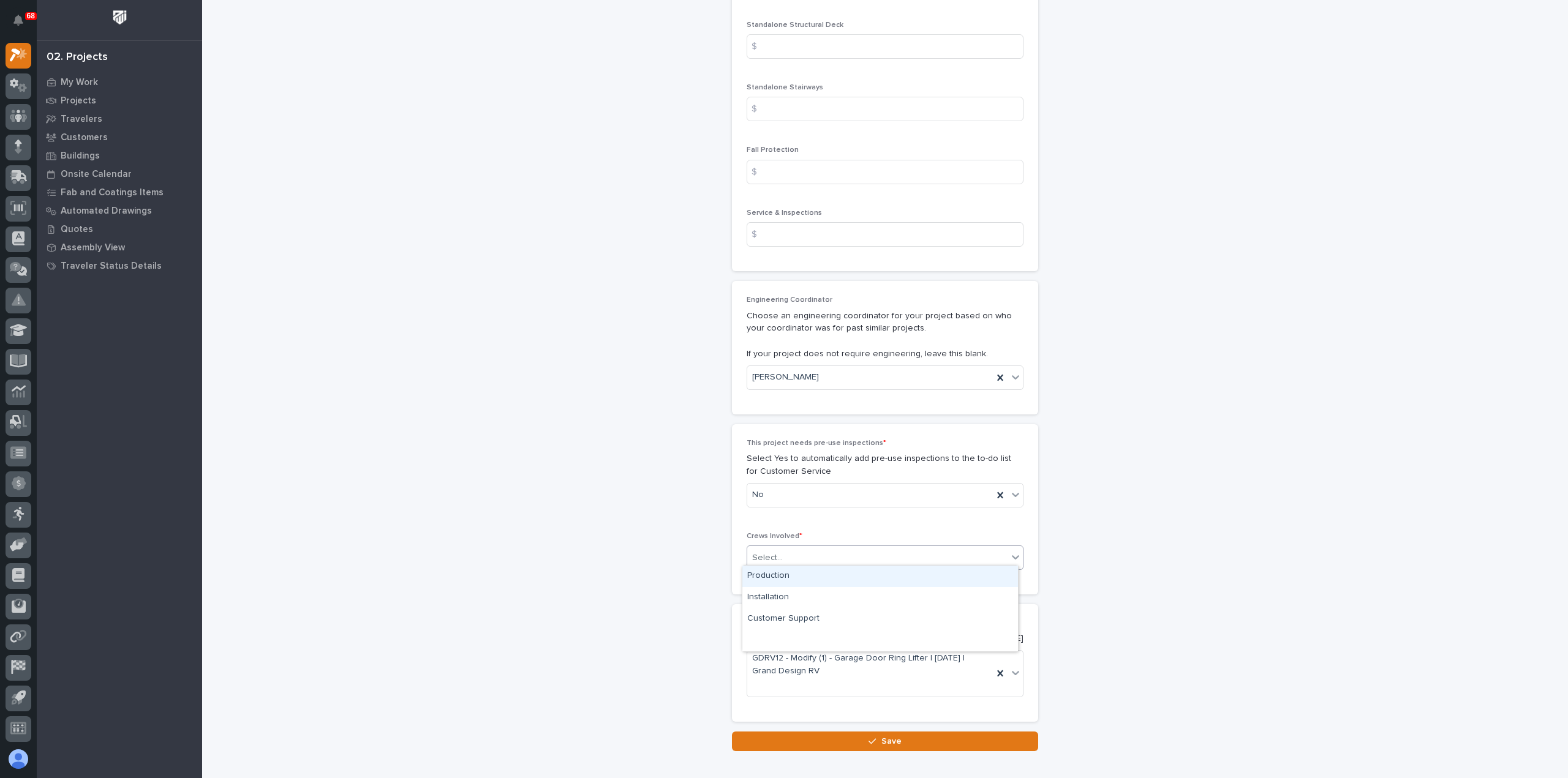
click at [804, 552] on div "Select..." at bounding box center [877, 558] width 260 height 20
click at [800, 571] on div "Production" at bounding box center [880, 576] width 275 height 22
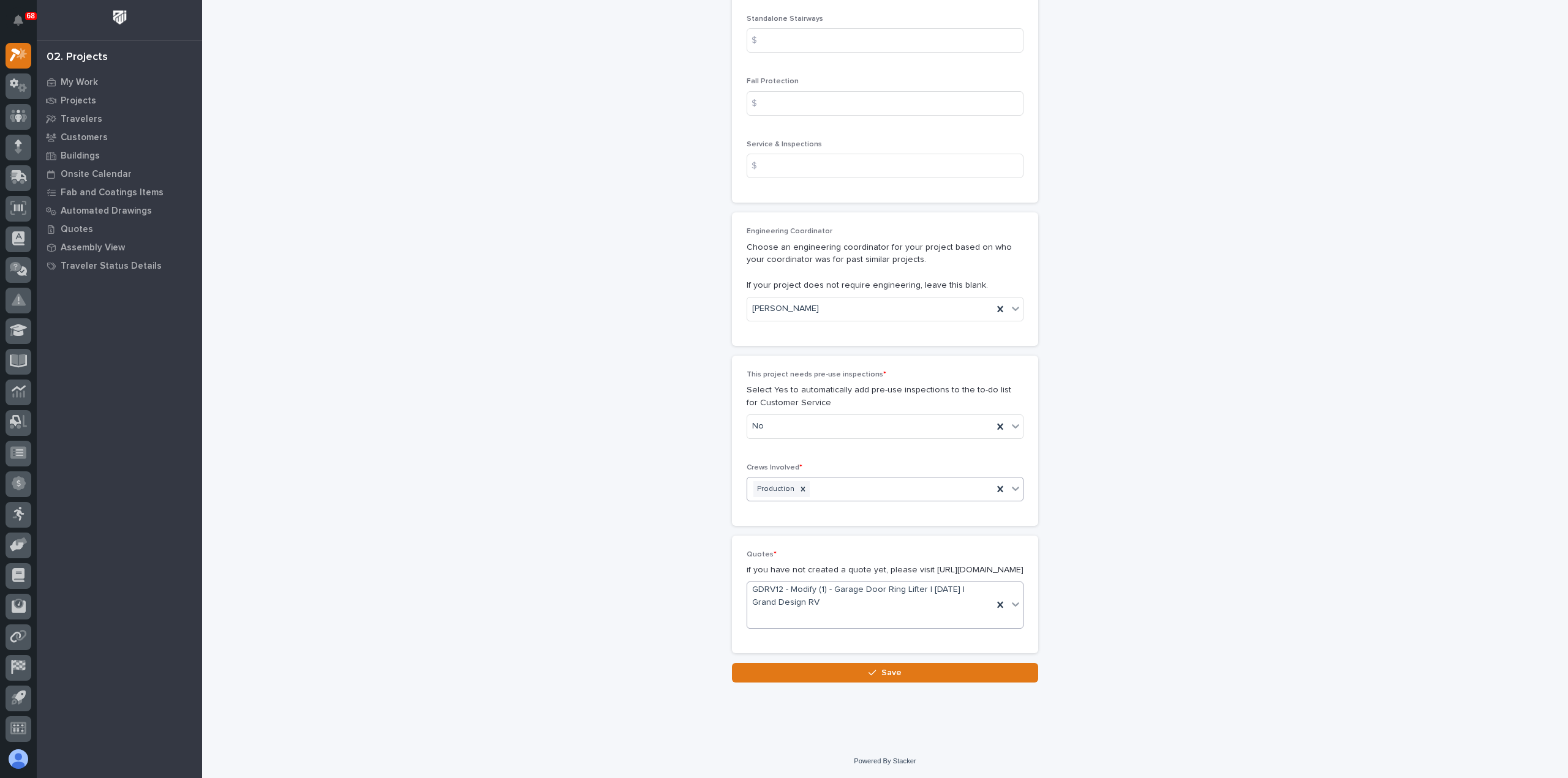
scroll to position [1913, 0]
click at [847, 674] on button "Save" at bounding box center [885, 673] width 306 height 20
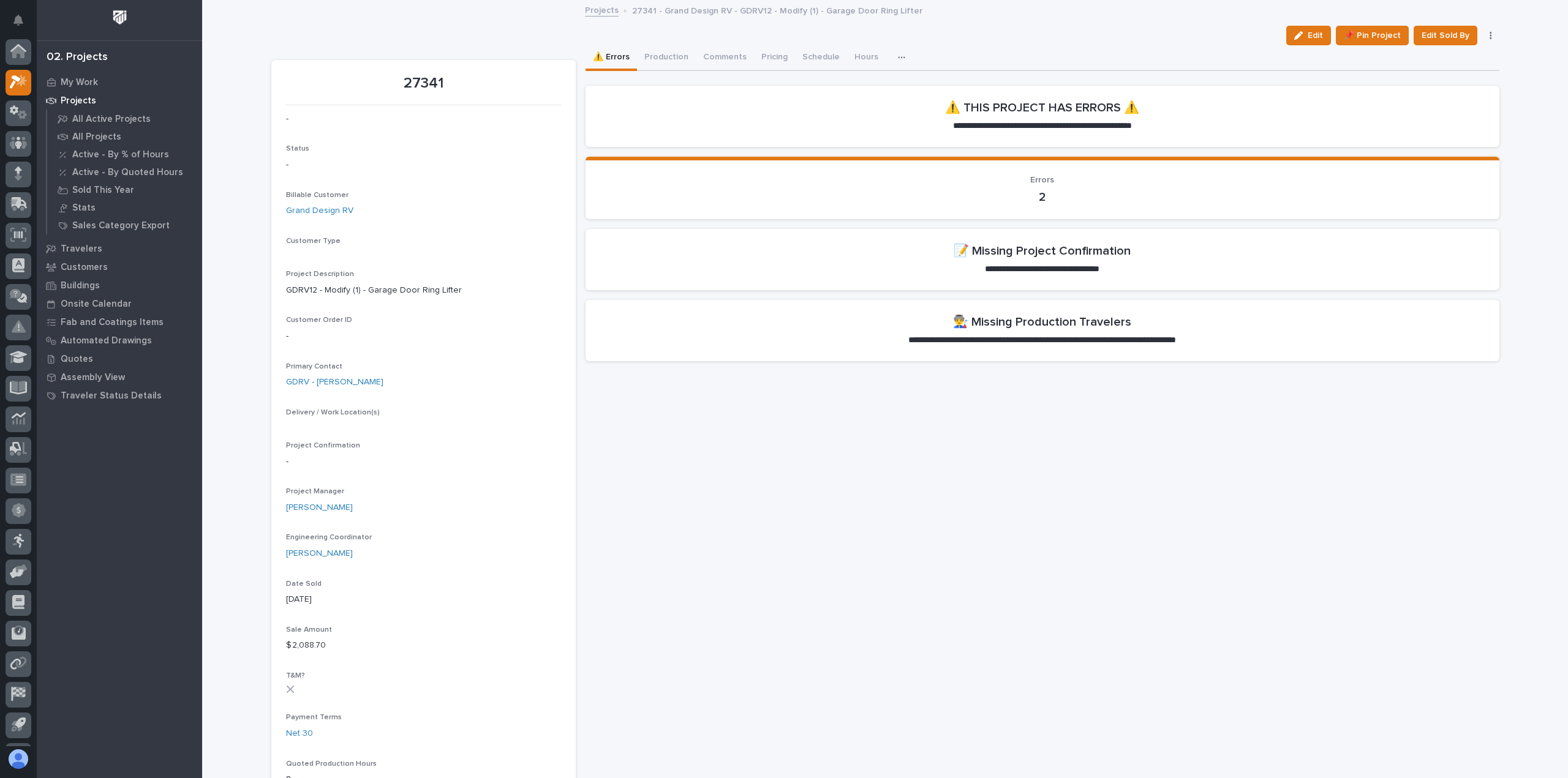
scroll to position [27, 0]
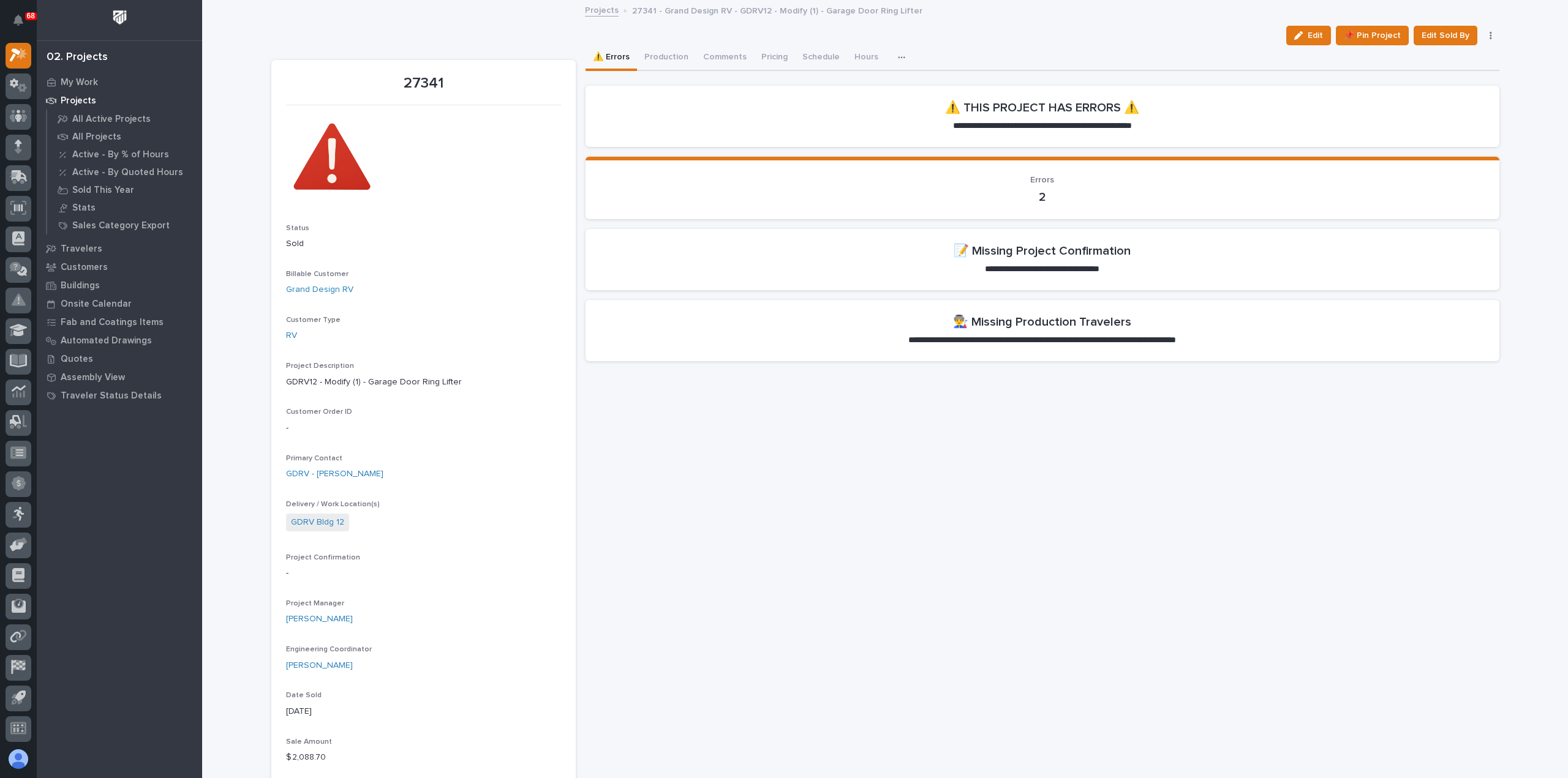
drag, startPoint x: 1322, startPoint y: 38, endPoint x: 894, endPoint y: 149, distance: 442.2
click at [1322, 38] on span "Edit" at bounding box center [1315, 35] width 15 height 11
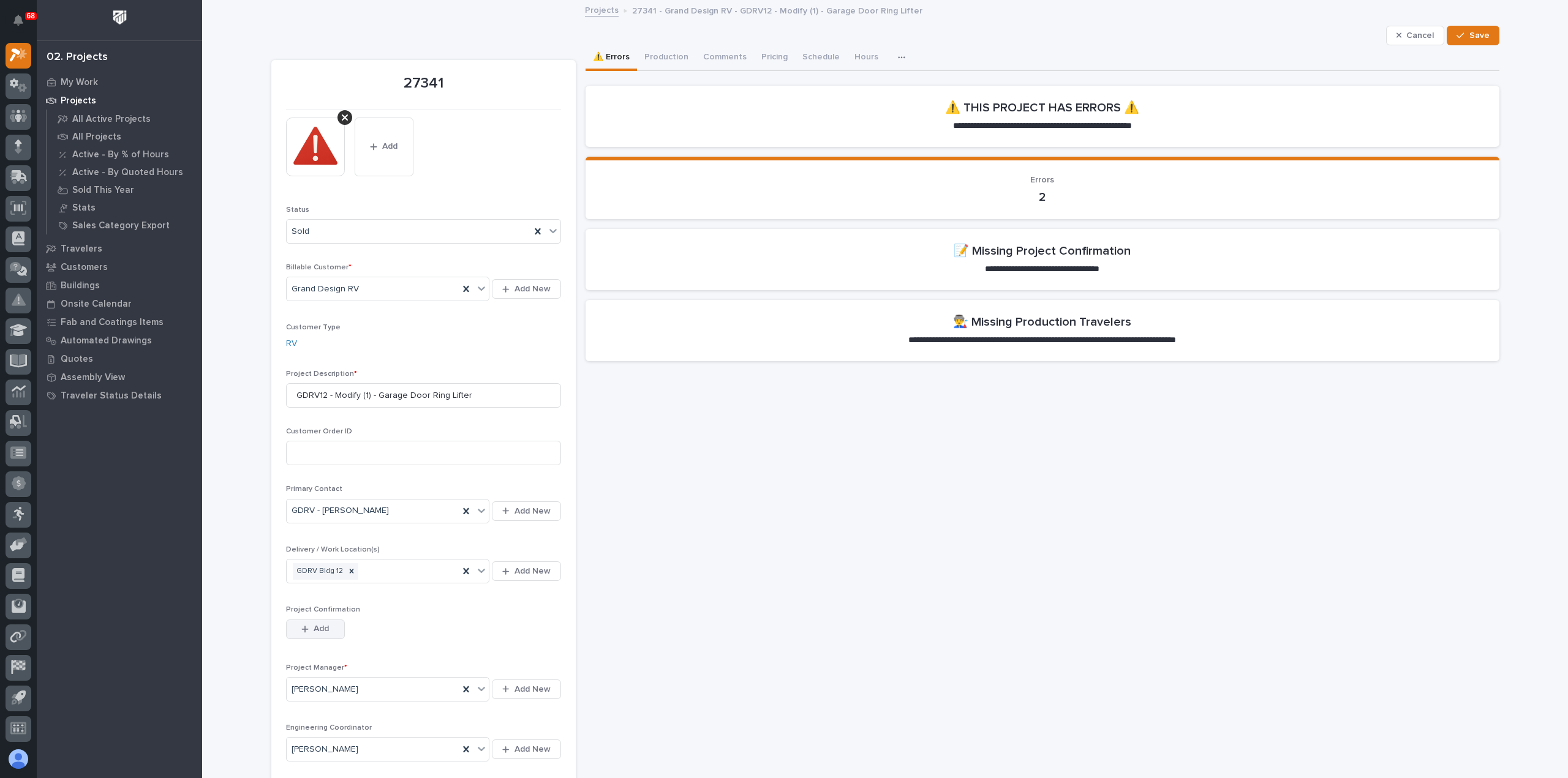
click at [307, 627] on div "button" at bounding box center [307, 629] width 12 height 8
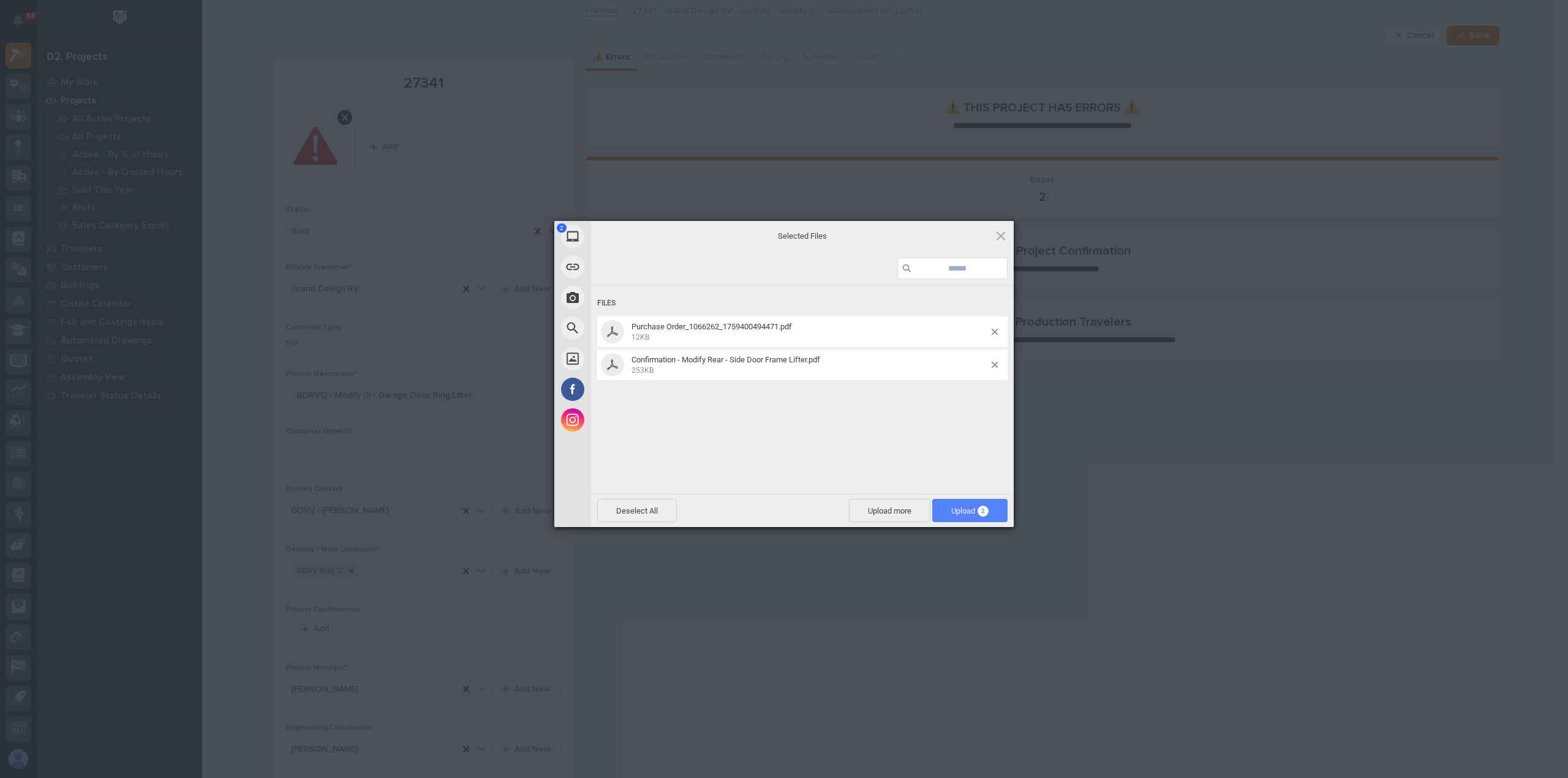
click at [958, 513] on span "Upload 2" at bounding box center [969, 511] width 37 height 9
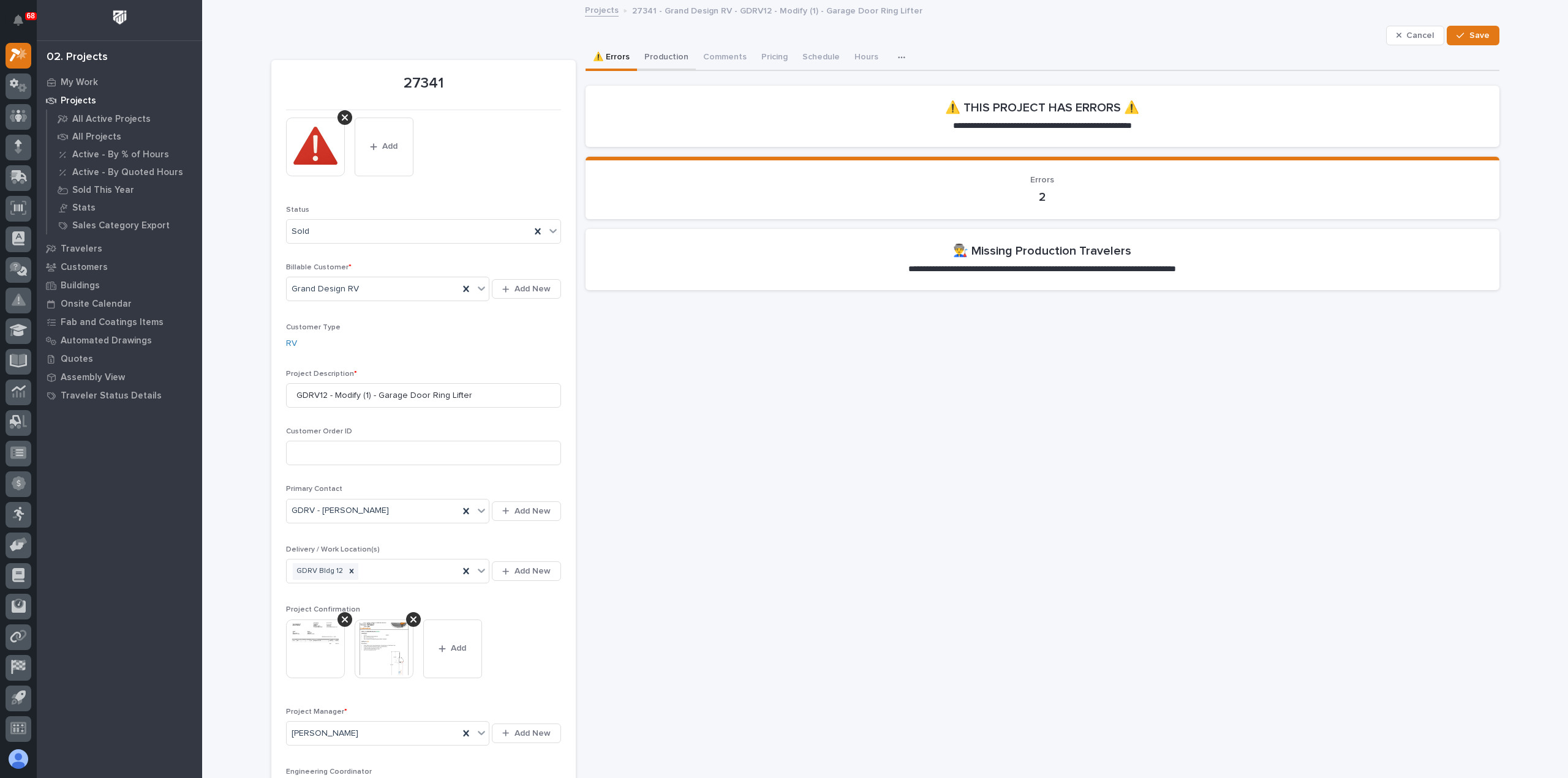
click at [649, 54] on button "Production" at bounding box center [666, 57] width 59 height 25
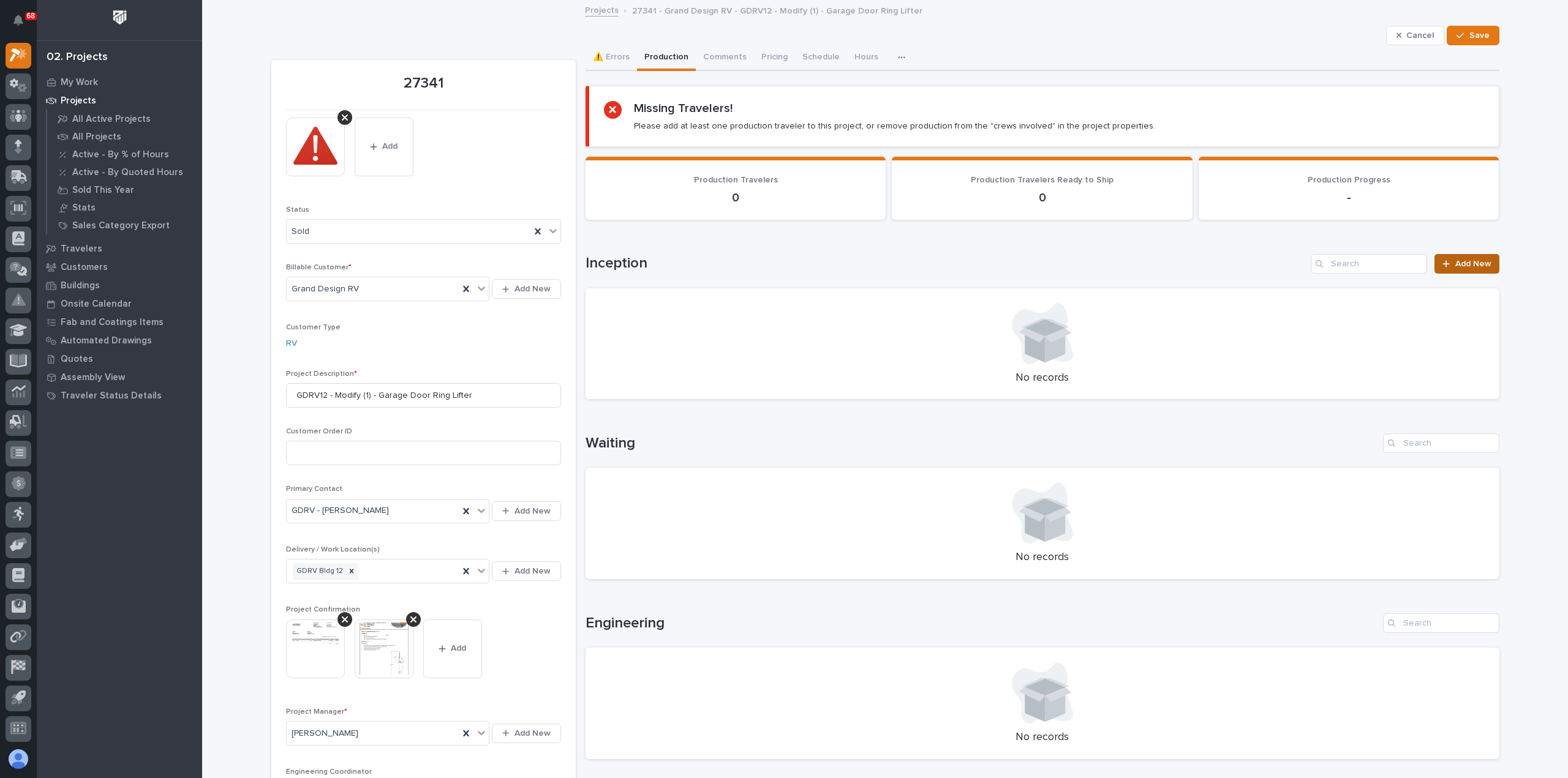
click at [1462, 257] on link "Add New" at bounding box center [1466, 264] width 65 height 20
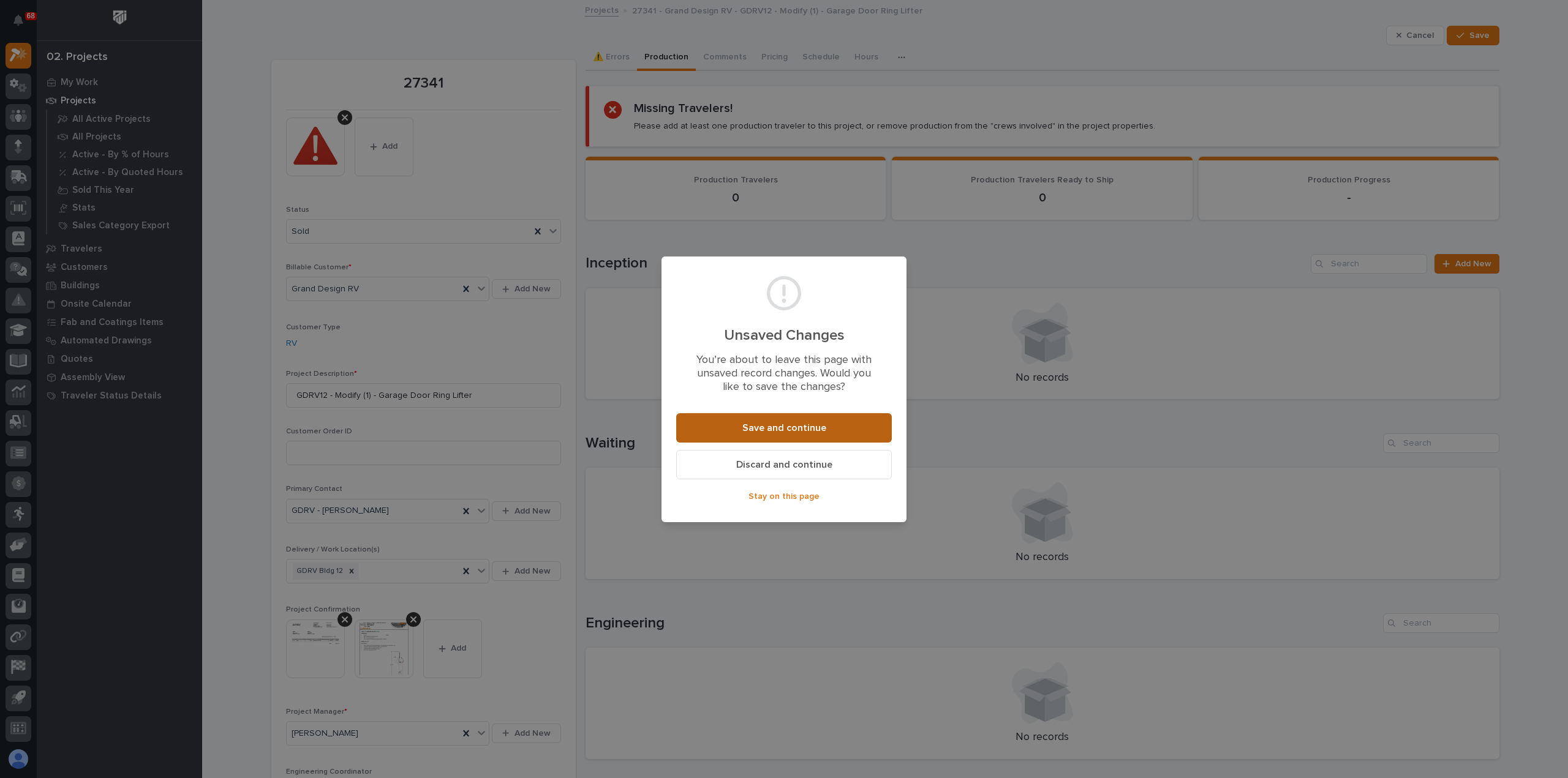
click at [805, 431] on span "Save and continue" at bounding box center [784, 428] width 84 height 13
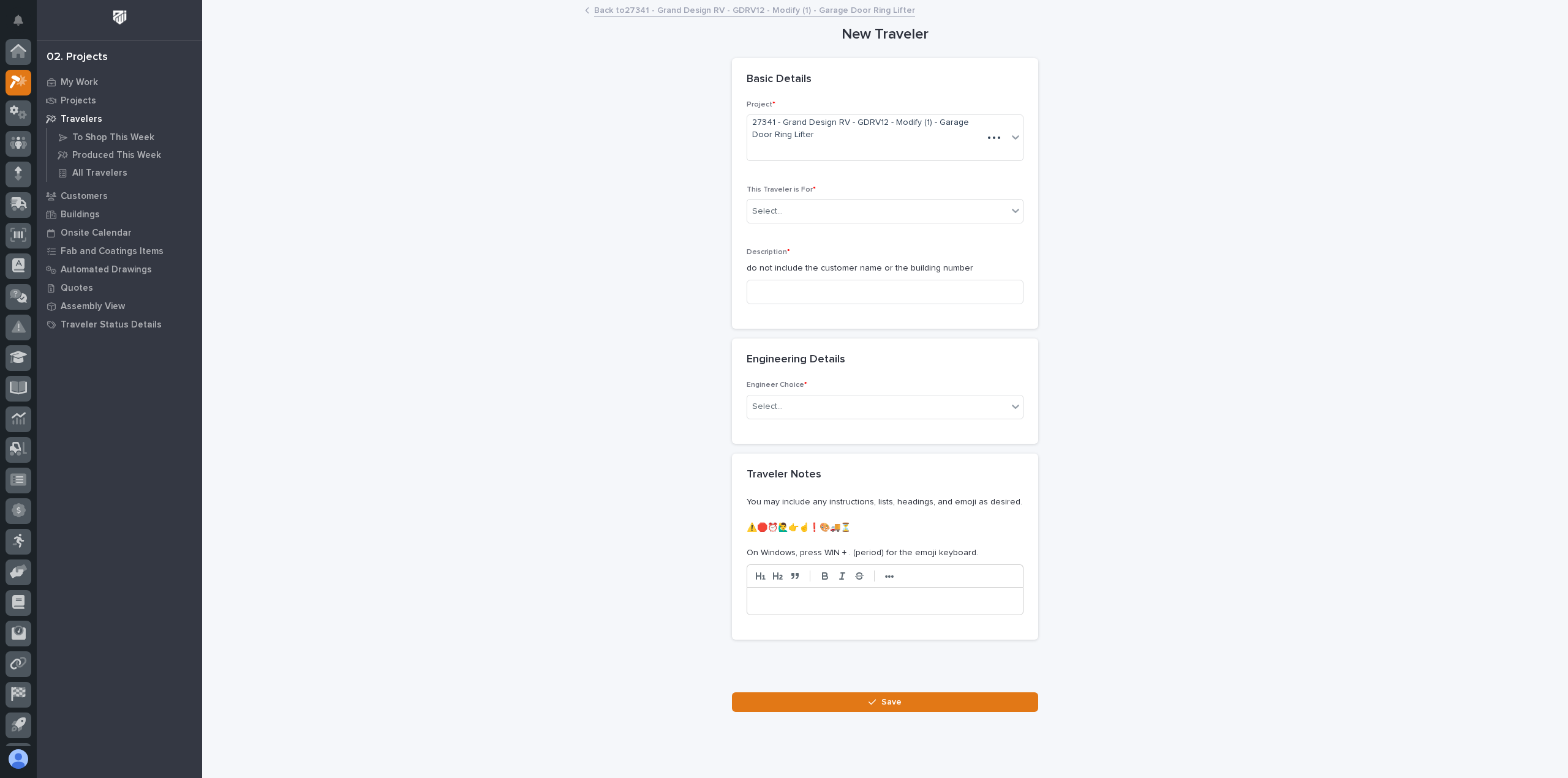
scroll to position [27, 0]
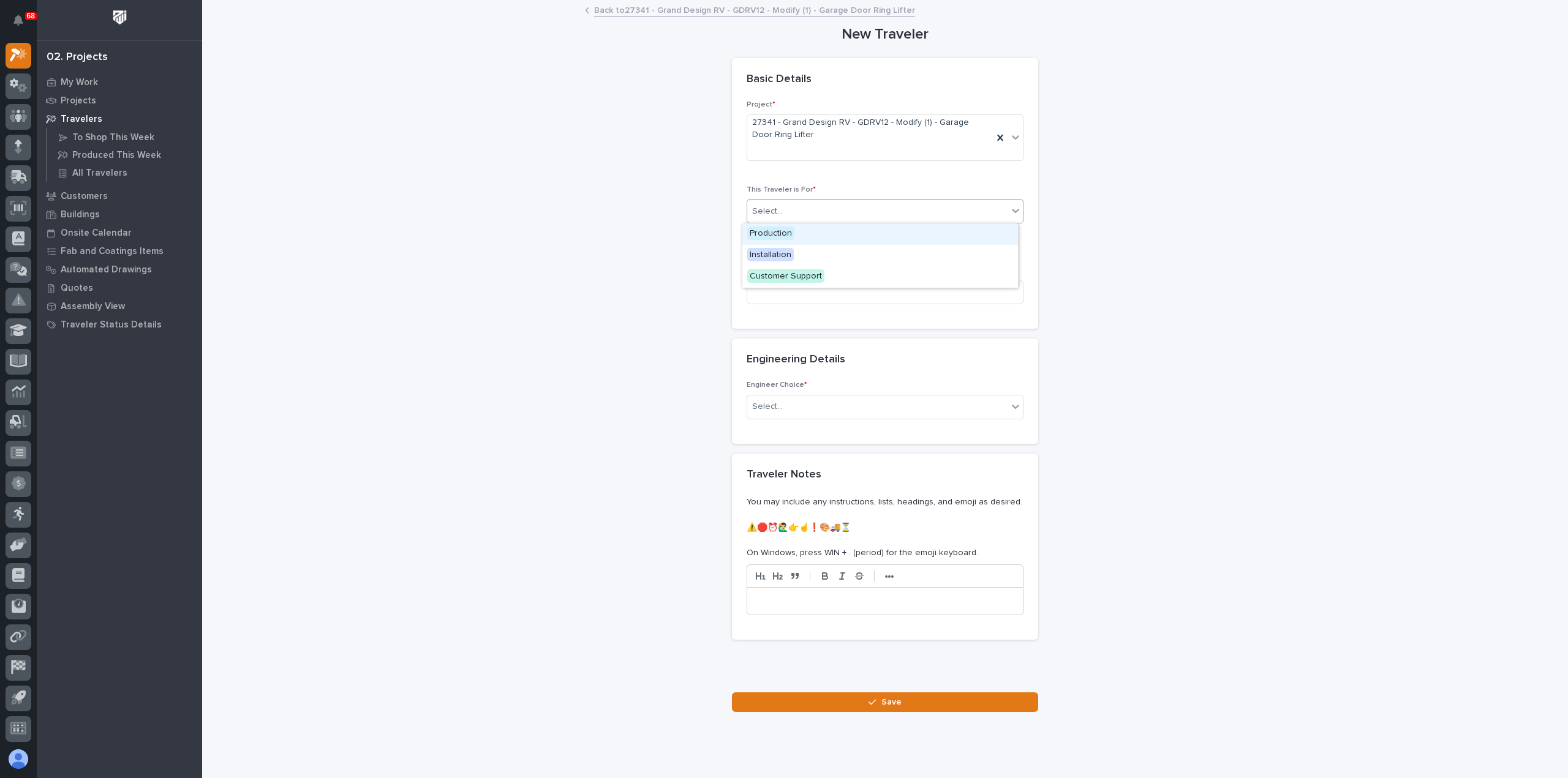
click at [831, 210] on div "Select..." at bounding box center [877, 211] width 260 height 20
click at [826, 230] on div "Production" at bounding box center [880, 234] width 275 height 22
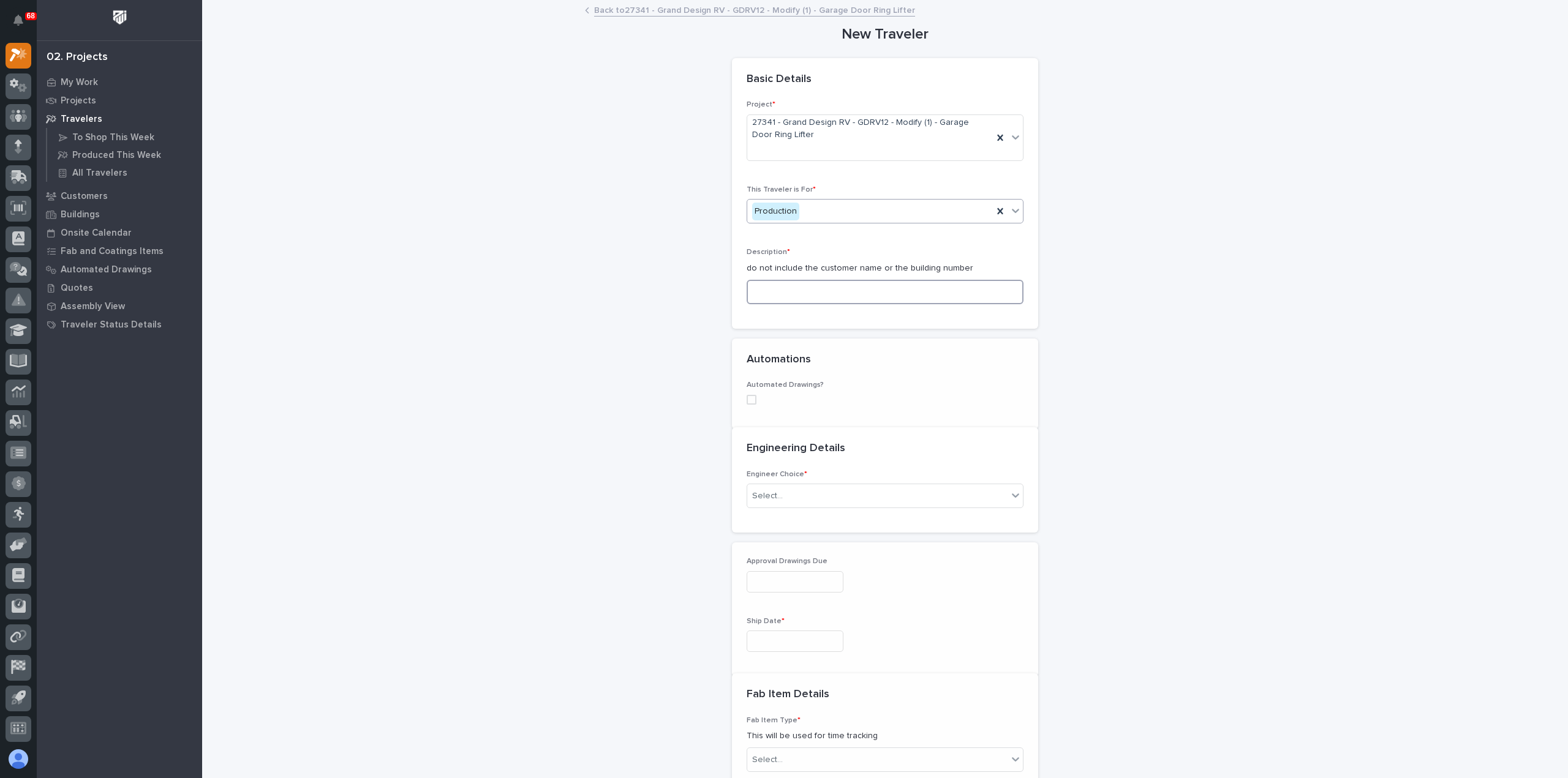
click at [834, 295] on input at bounding box center [885, 292] width 277 height 25
paste input "Modify Rear - Side Door Frame Lifter"
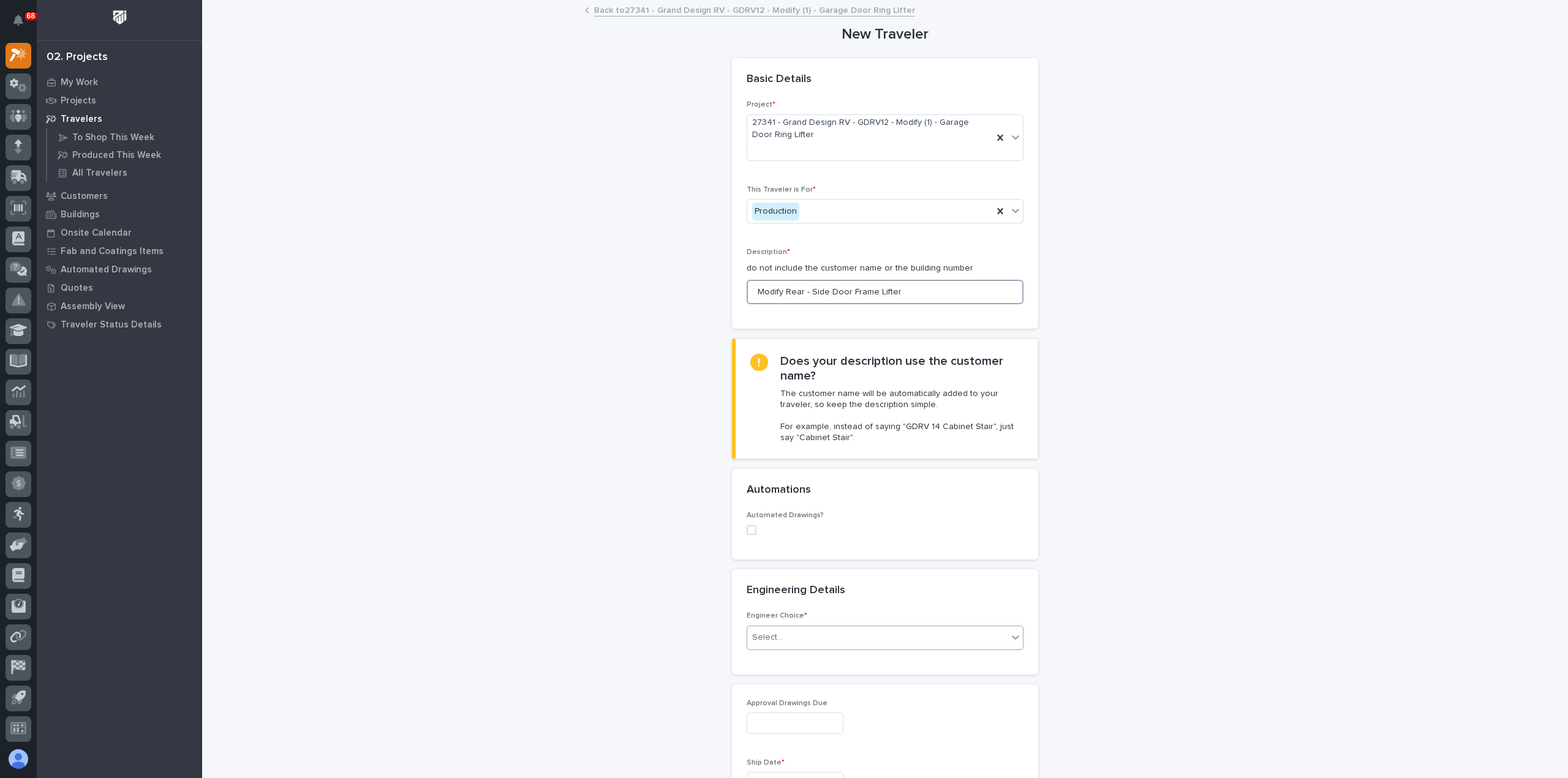
type input "Modify Rear - Side Door Frame Lifter"
click at [811, 641] on div "Select..." at bounding box center [877, 638] width 260 height 20
click at [811, 676] on div "I want my coordinator to choose an engineer" at bounding box center [880, 681] width 275 height 22
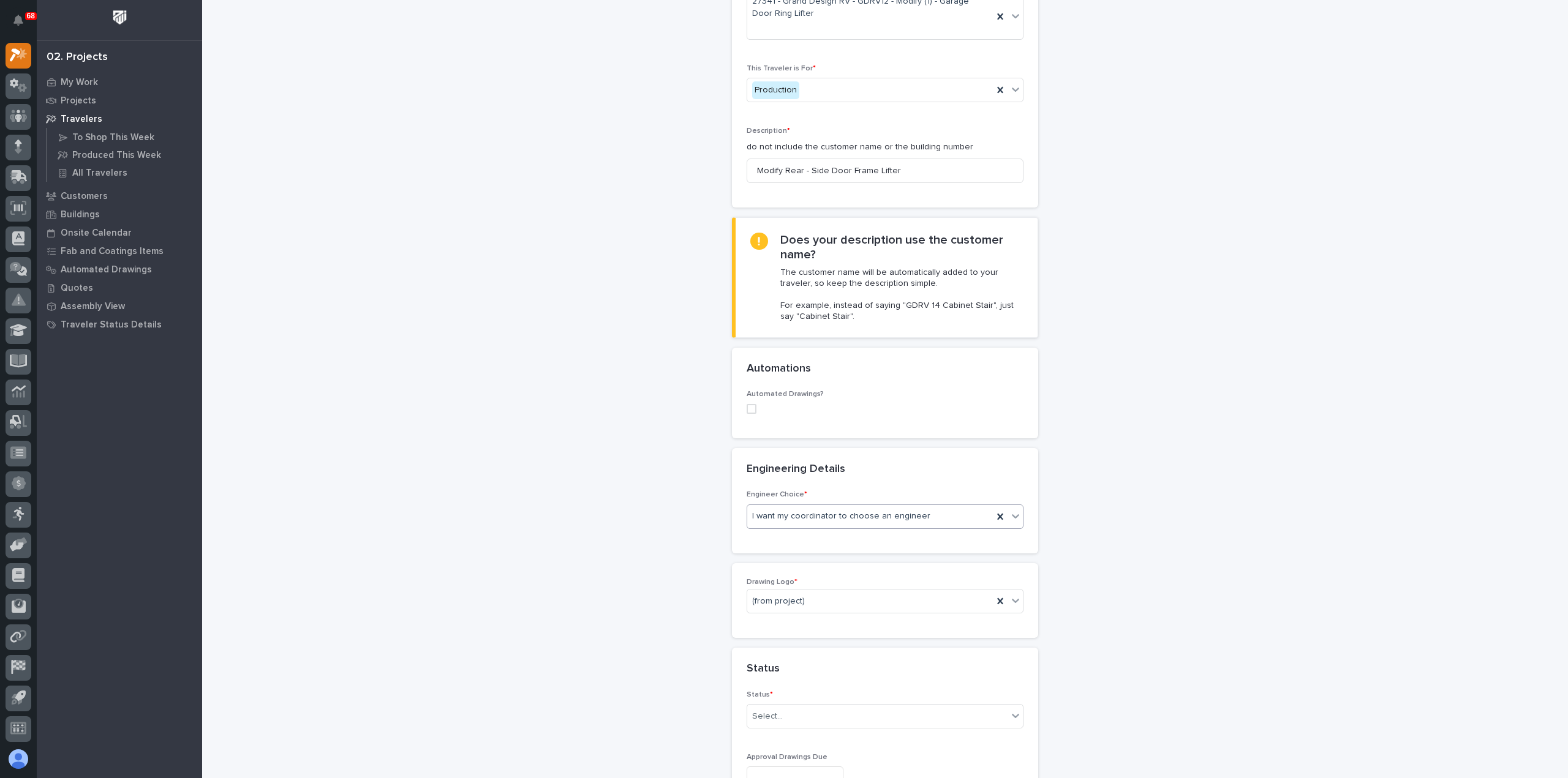
scroll to position [183, 0]
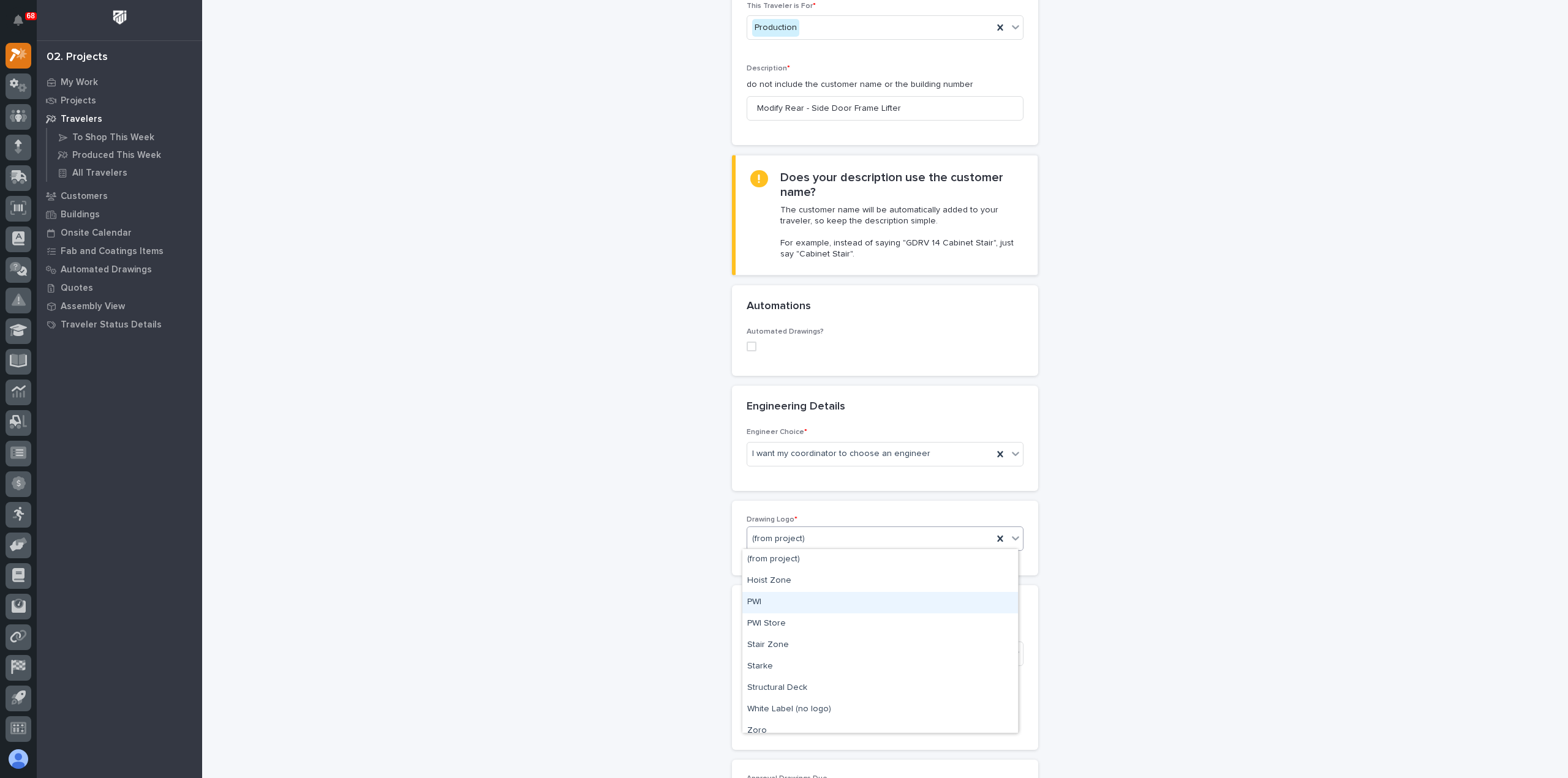
click at [802, 603] on div "PWI" at bounding box center [880, 602] width 275 height 22
click at [829, 658] on div "Select..." at bounding box center [877, 654] width 260 height 20
click at [830, 677] on div "Sold (no traveler printed)" at bounding box center [880, 675] width 275 height 22
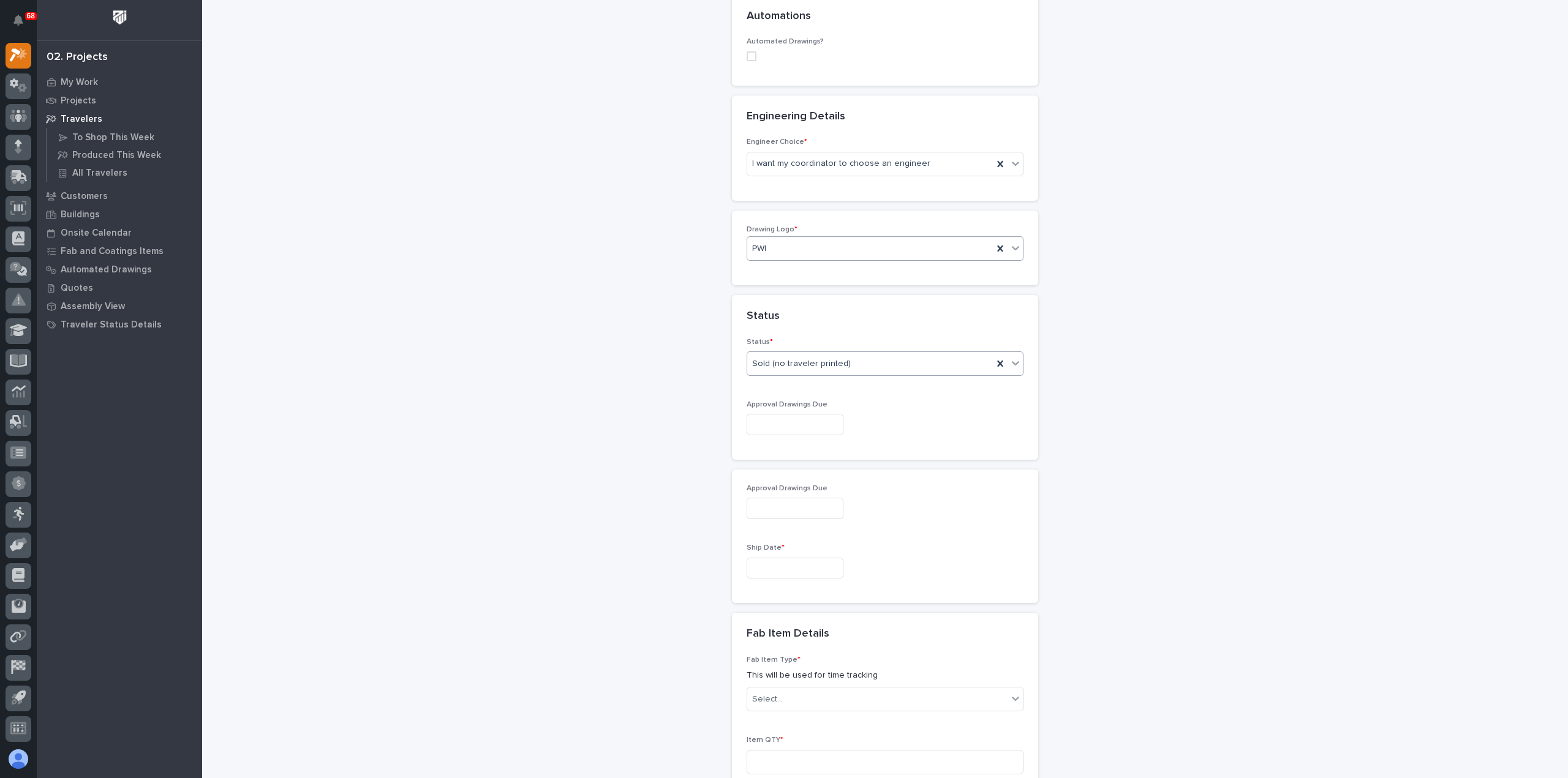
scroll to position [490, 0]
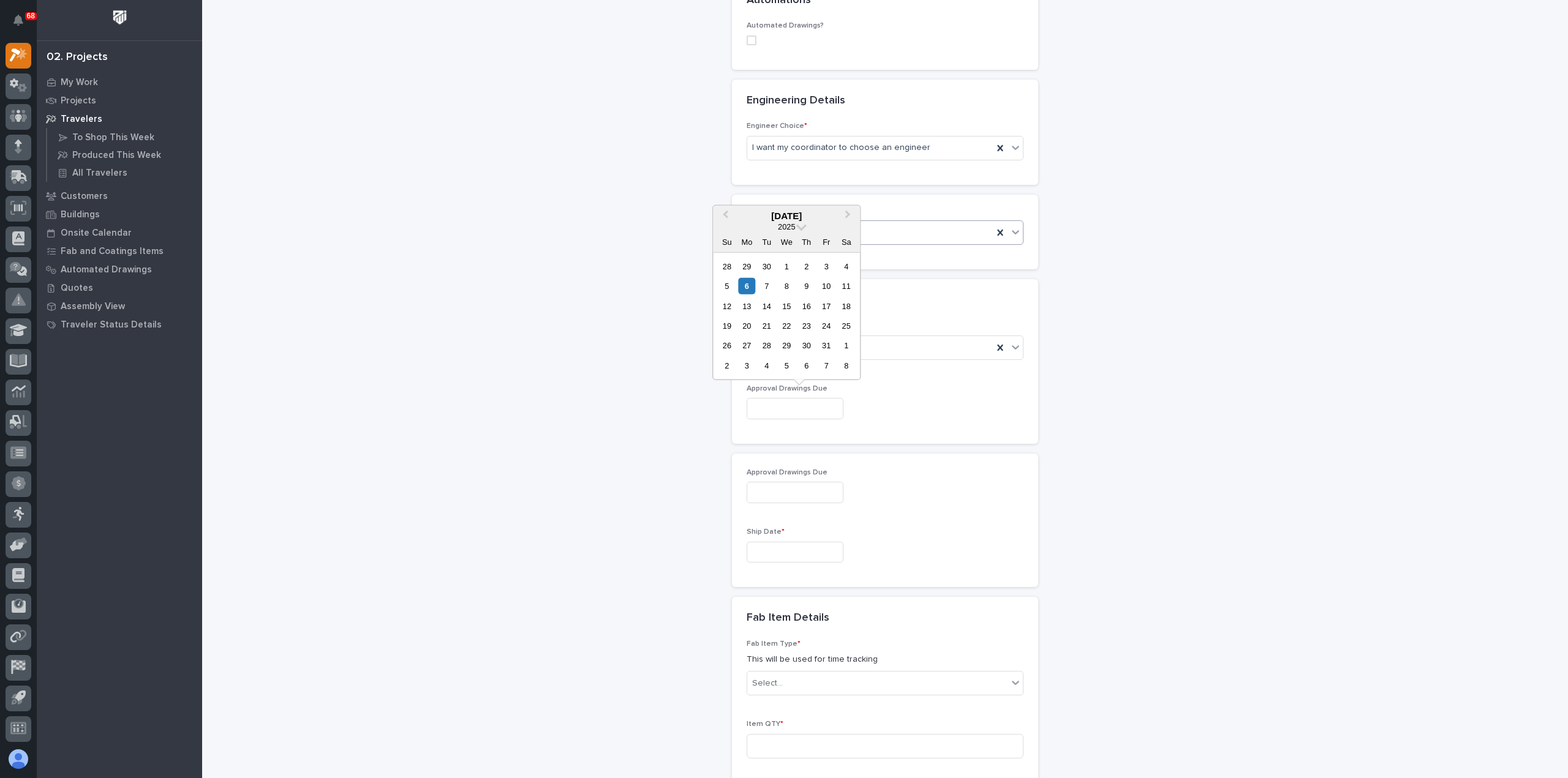
click at [811, 405] on input "text" at bounding box center [795, 409] width 97 height 22
click at [827, 303] on div "17" at bounding box center [826, 305] width 16 height 16
type input "**********"
click at [815, 551] on input "text" at bounding box center [795, 552] width 97 height 22
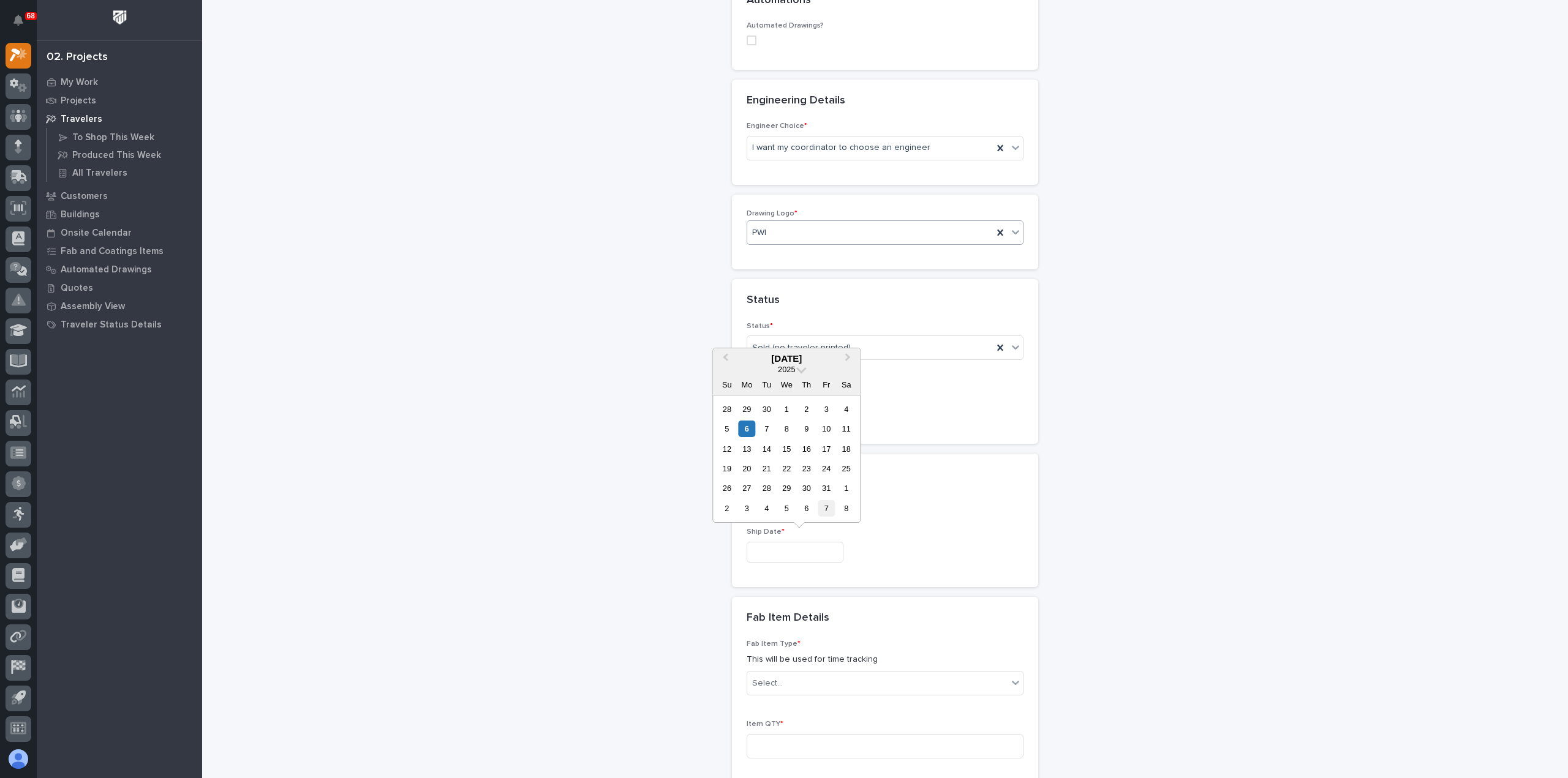
click at [828, 510] on div "7" at bounding box center [826, 508] width 16 height 16
type input "**********"
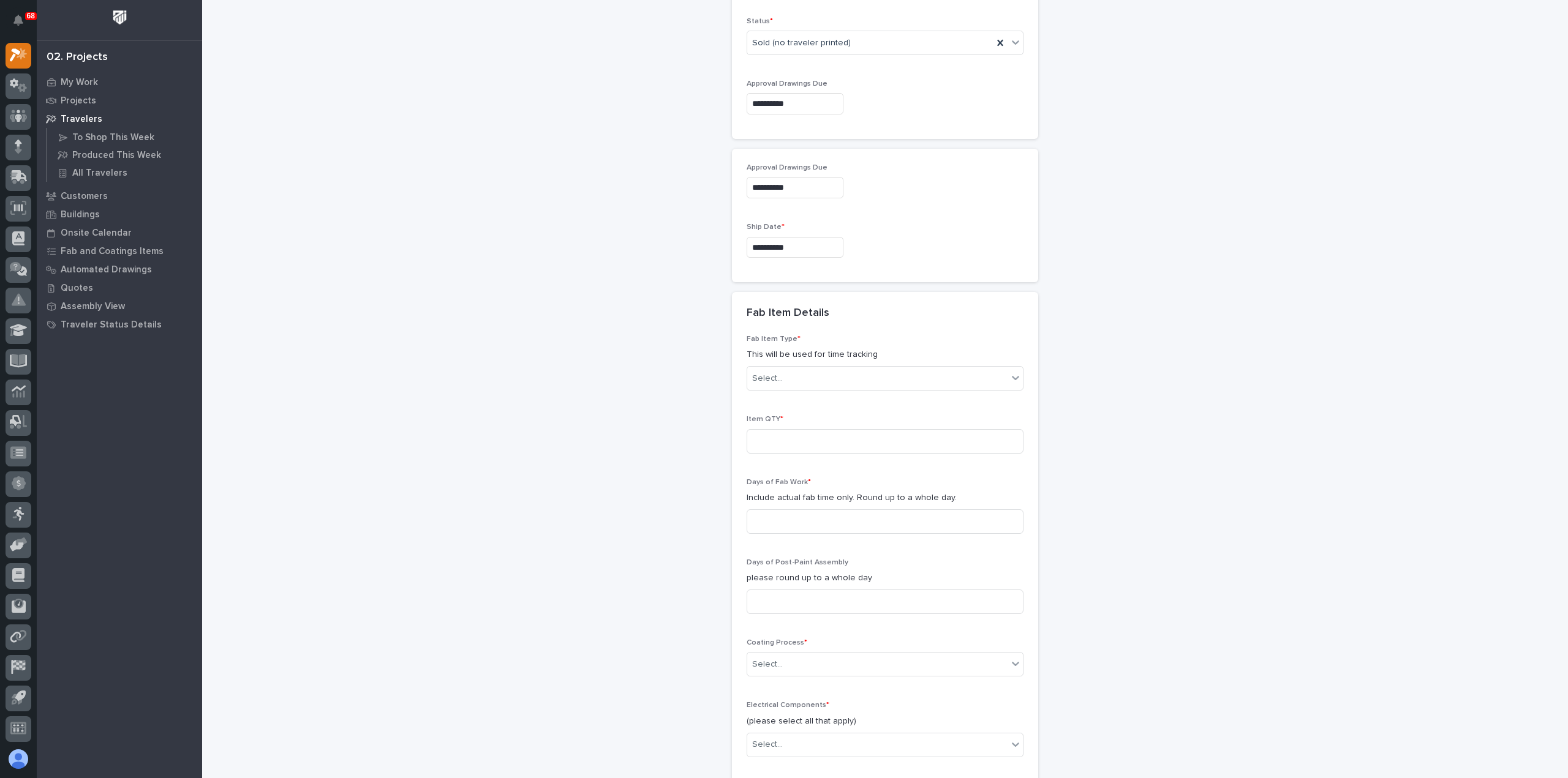
scroll to position [796, 0]
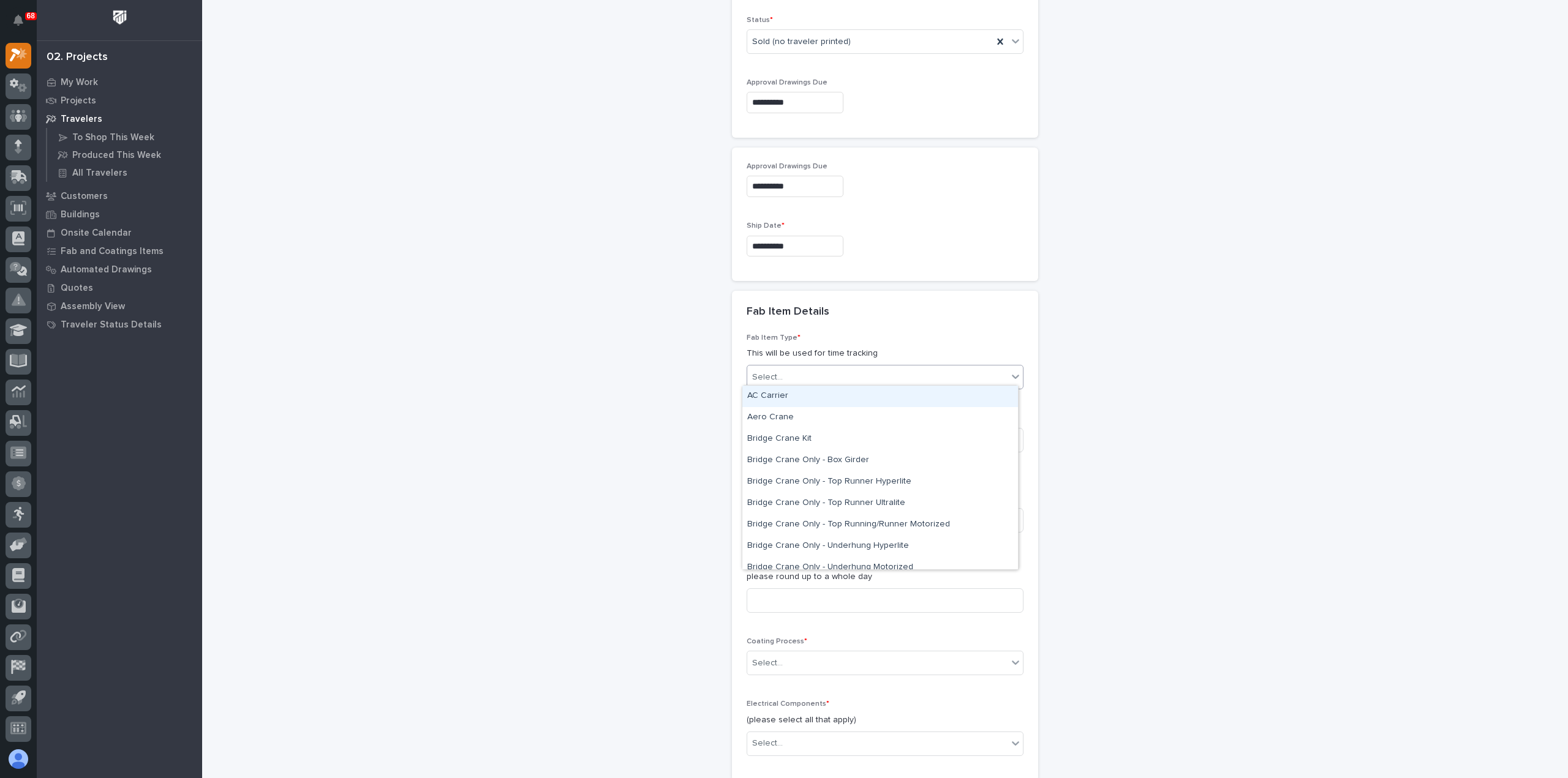
click at [815, 373] on div "Select..." at bounding box center [877, 377] width 260 height 20
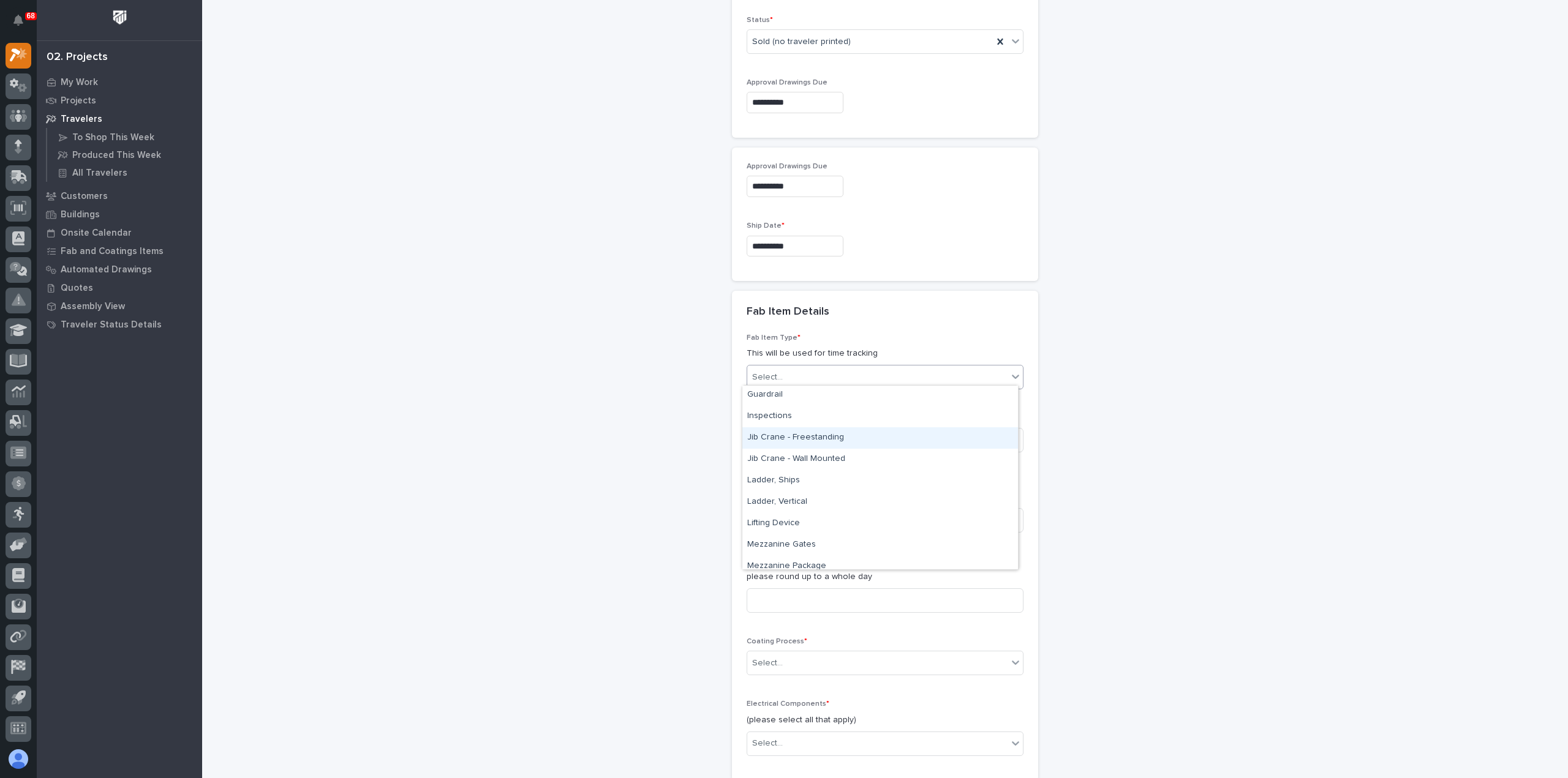
scroll to position [490, 0]
click at [824, 506] on div "Lifting Device" at bounding box center [880, 506] width 275 height 22
click at [821, 519] on input at bounding box center [885, 521] width 277 height 25
click at [768, 437] on input at bounding box center [885, 441] width 277 height 25
type input "1"
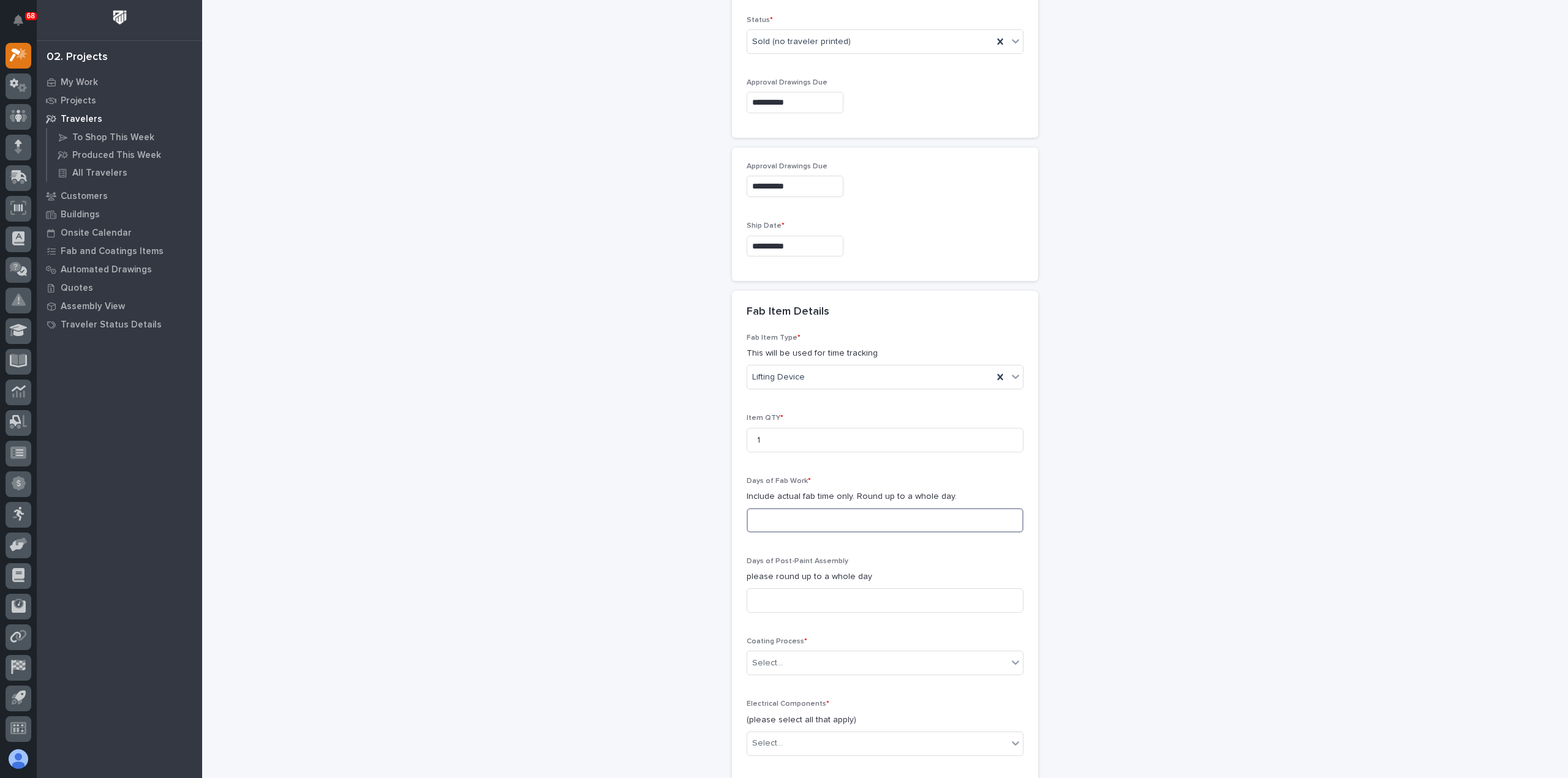
click at [776, 516] on input at bounding box center [885, 521] width 277 height 25
type input "1"
click at [774, 592] on input at bounding box center [885, 601] width 277 height 25
type input "1"
click at [787, 657] on div "Select..." at bounding box center [877, 663] width 260 height 20
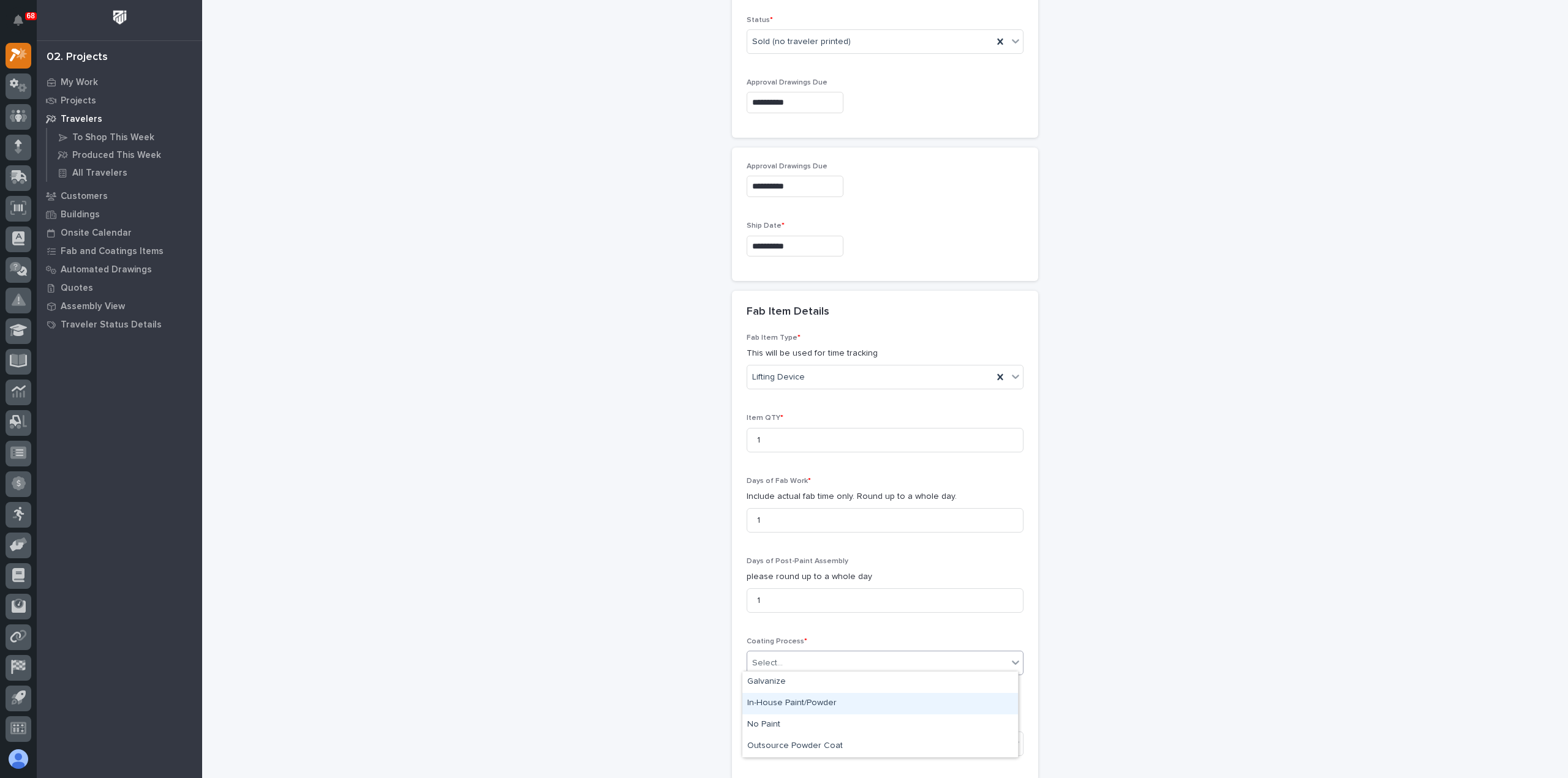
click at [798, 697] on div "In-House Paint/Powder" at bounding box center [880, 704] width 275 height 22
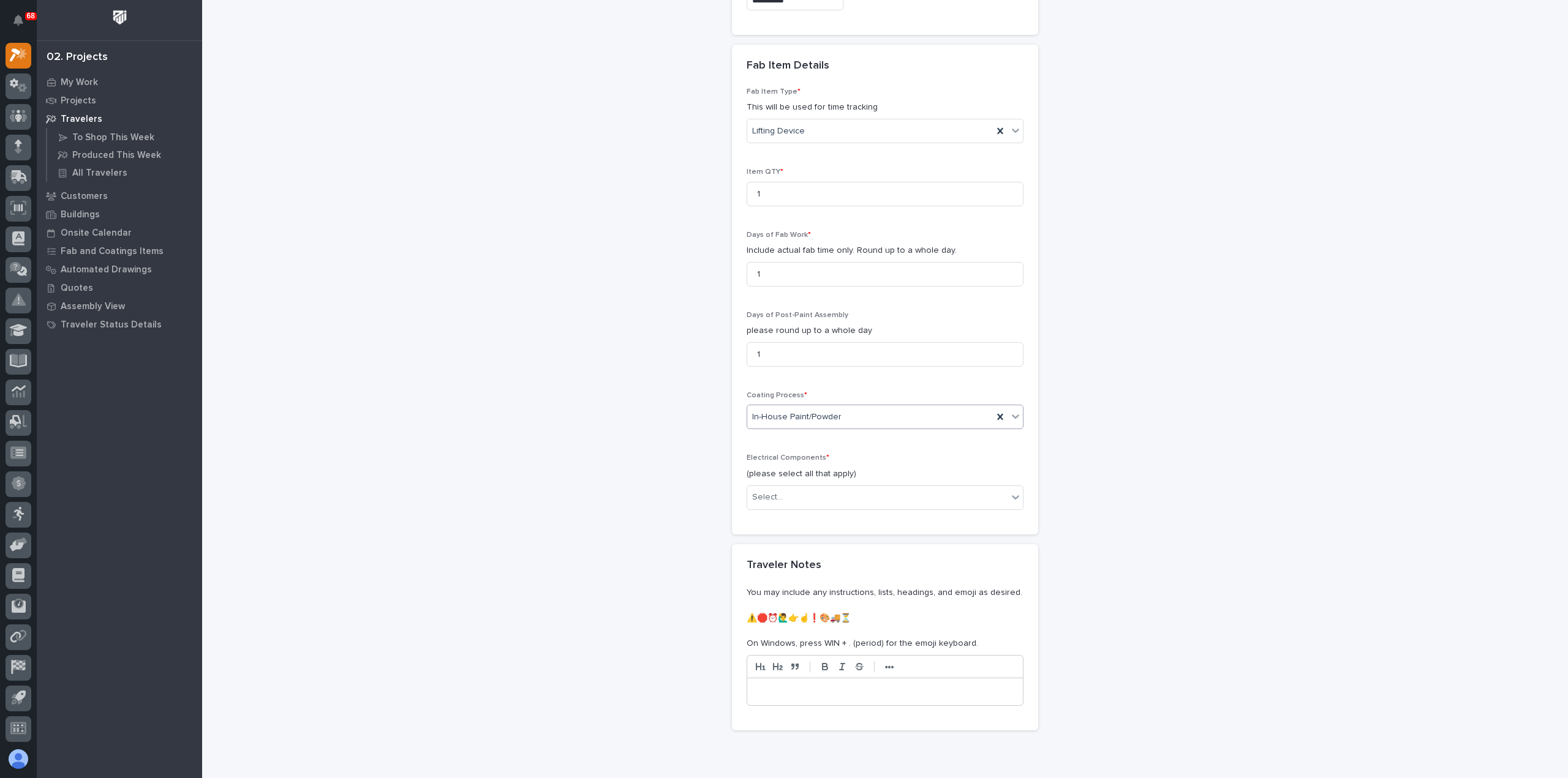
scroll to position [1102, 0]
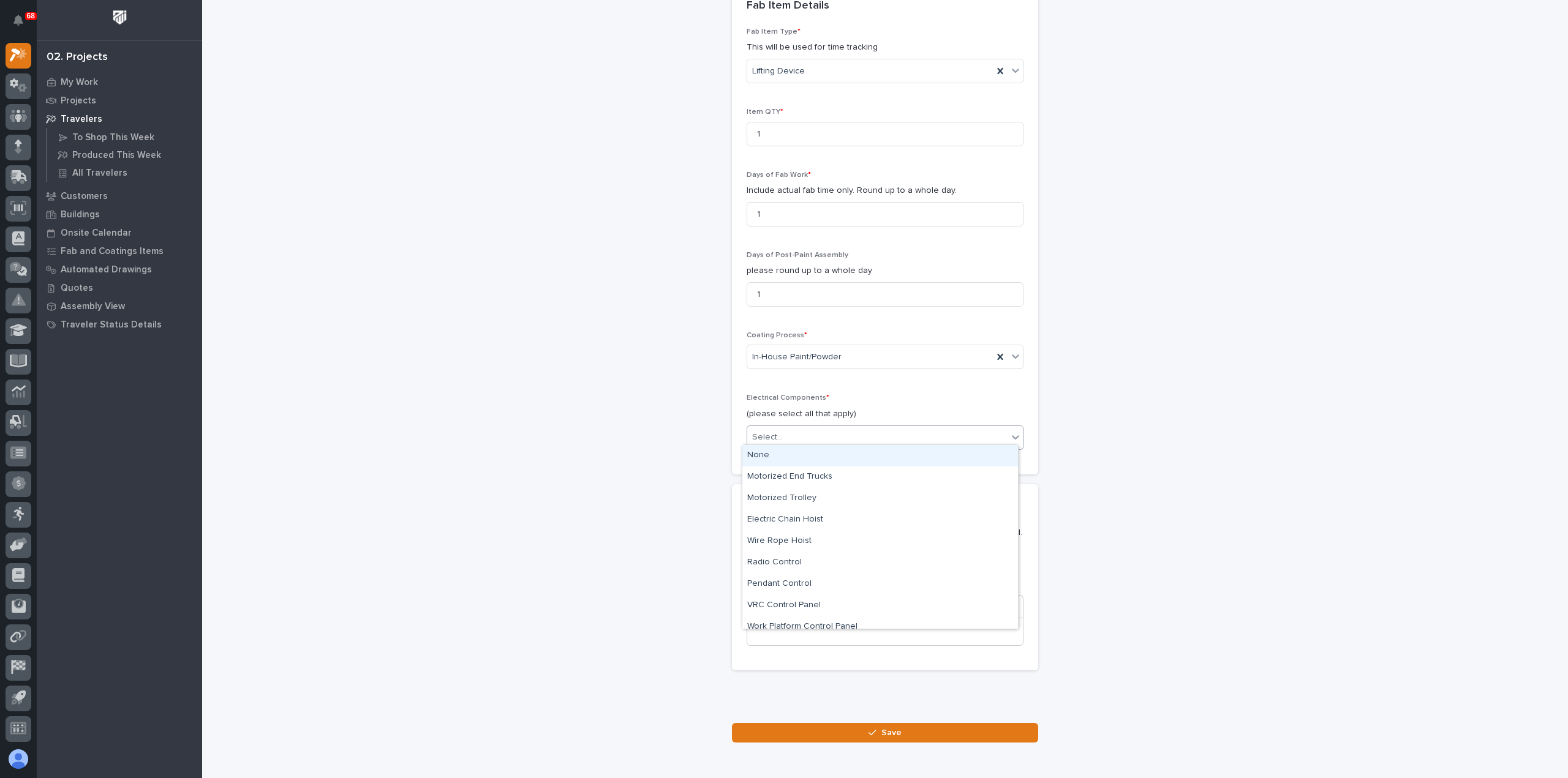
click at [823, 429] on div "Select..." at bounding box center [877, 437] width 260 height 20
click at [824, 459] on div "None" at bounding box center [880, 456] width 275 height 22
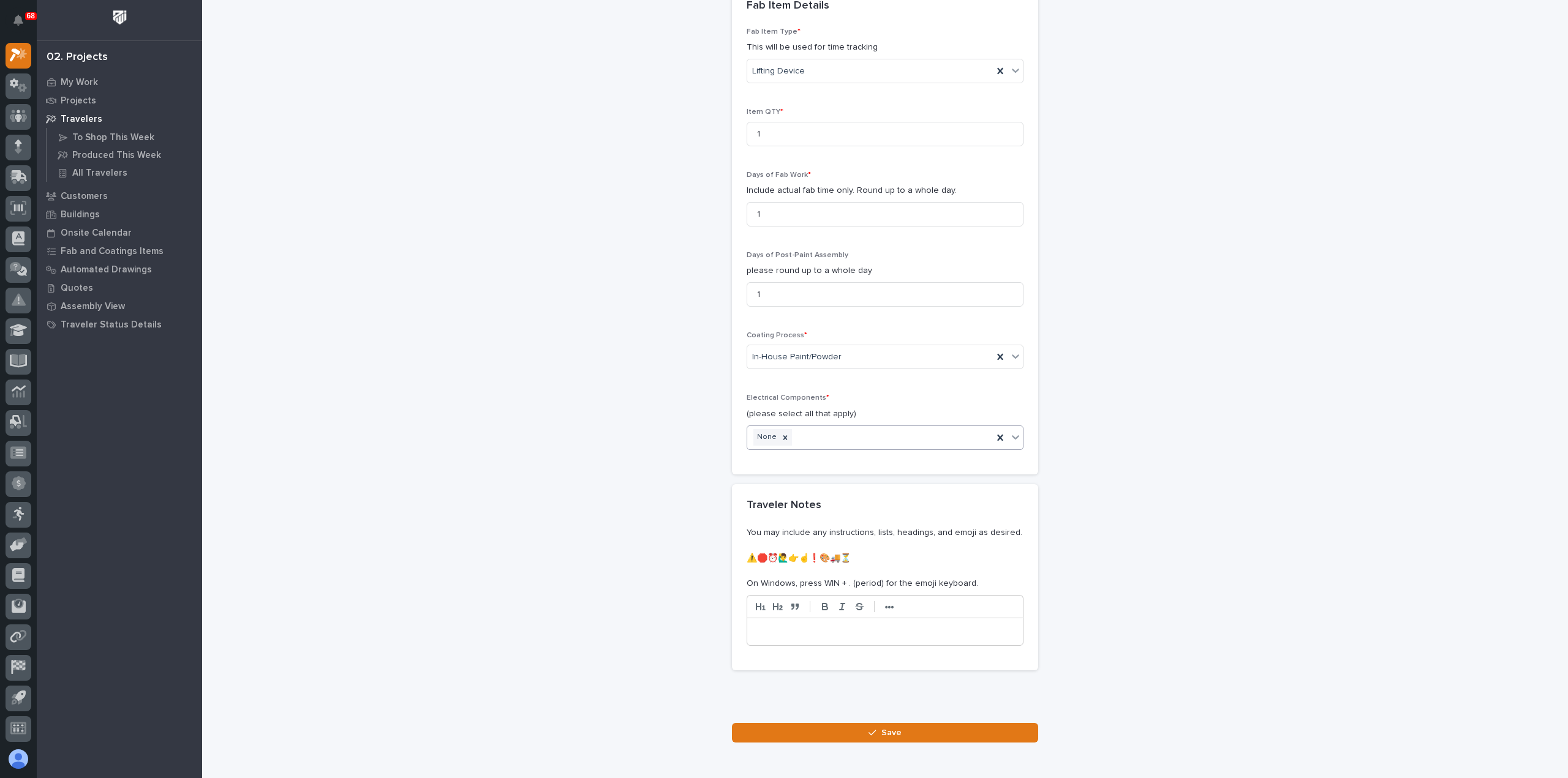
click at [875, 728] on div "button" at bounding box center [874, 732] width 12 height 8
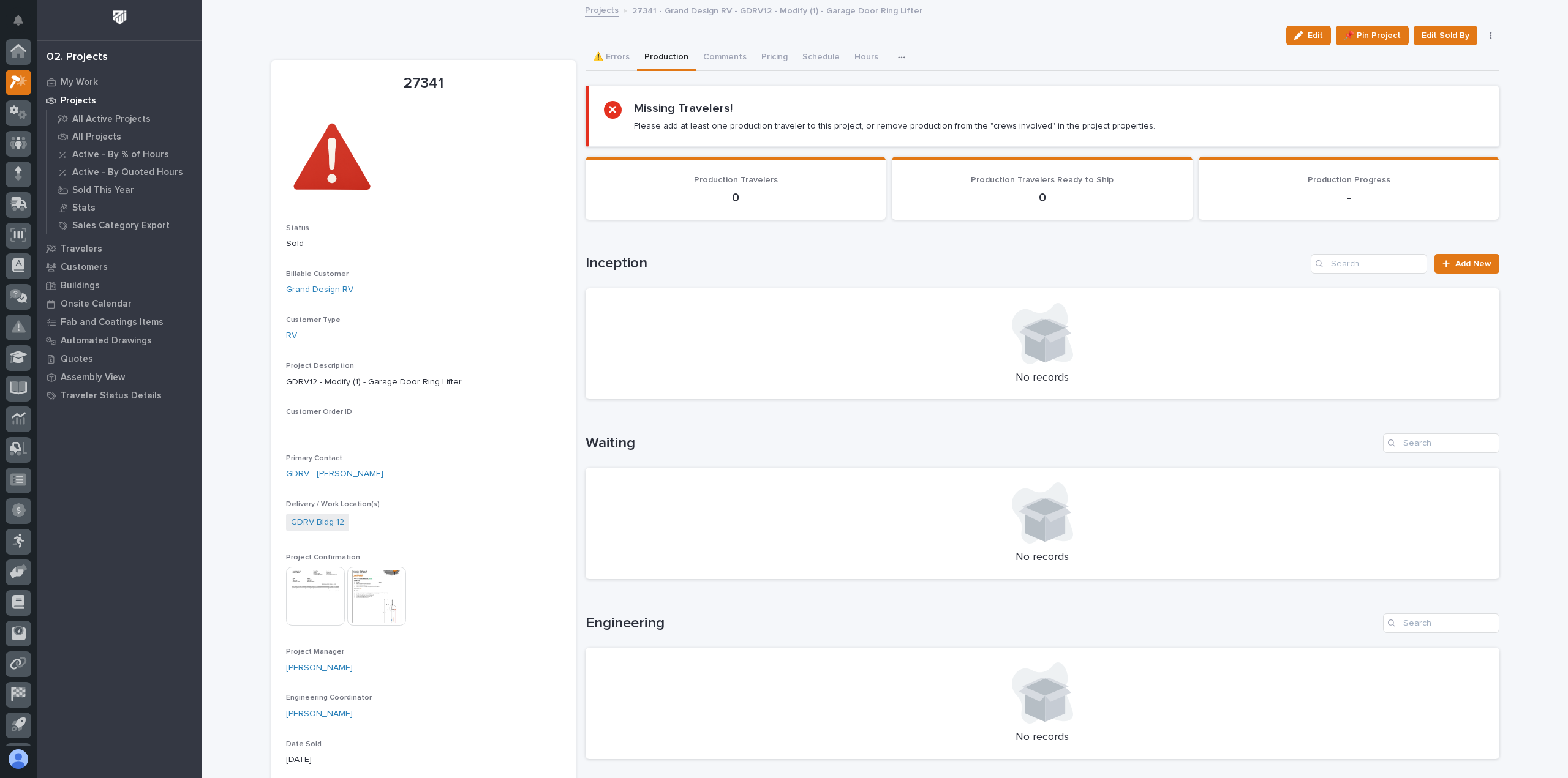
scroll to position [27, 0]
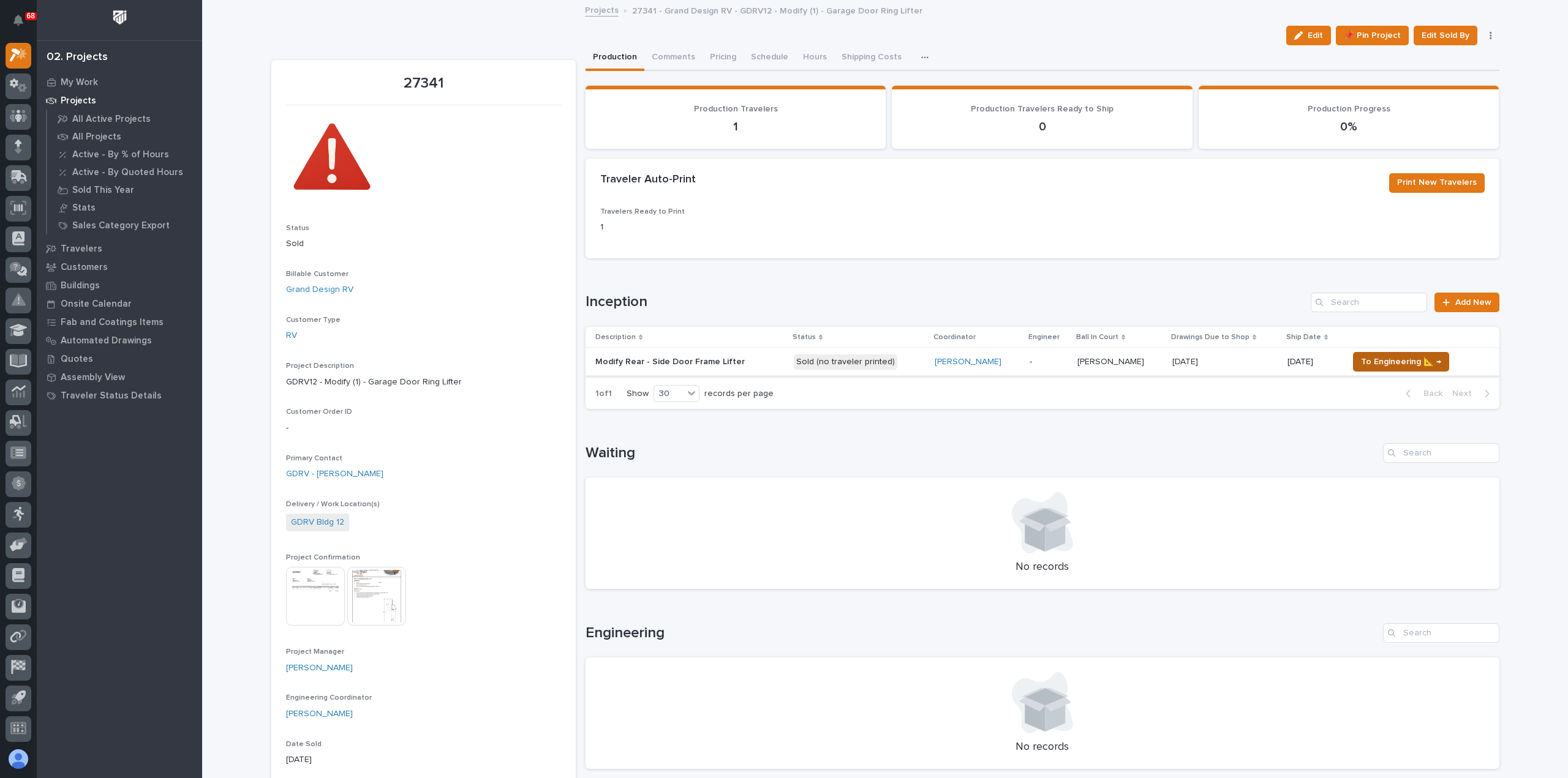
click at [1373, 366] on span "To Engineering 📐 →" at bounding box center [1401, 362] width 80 height 15
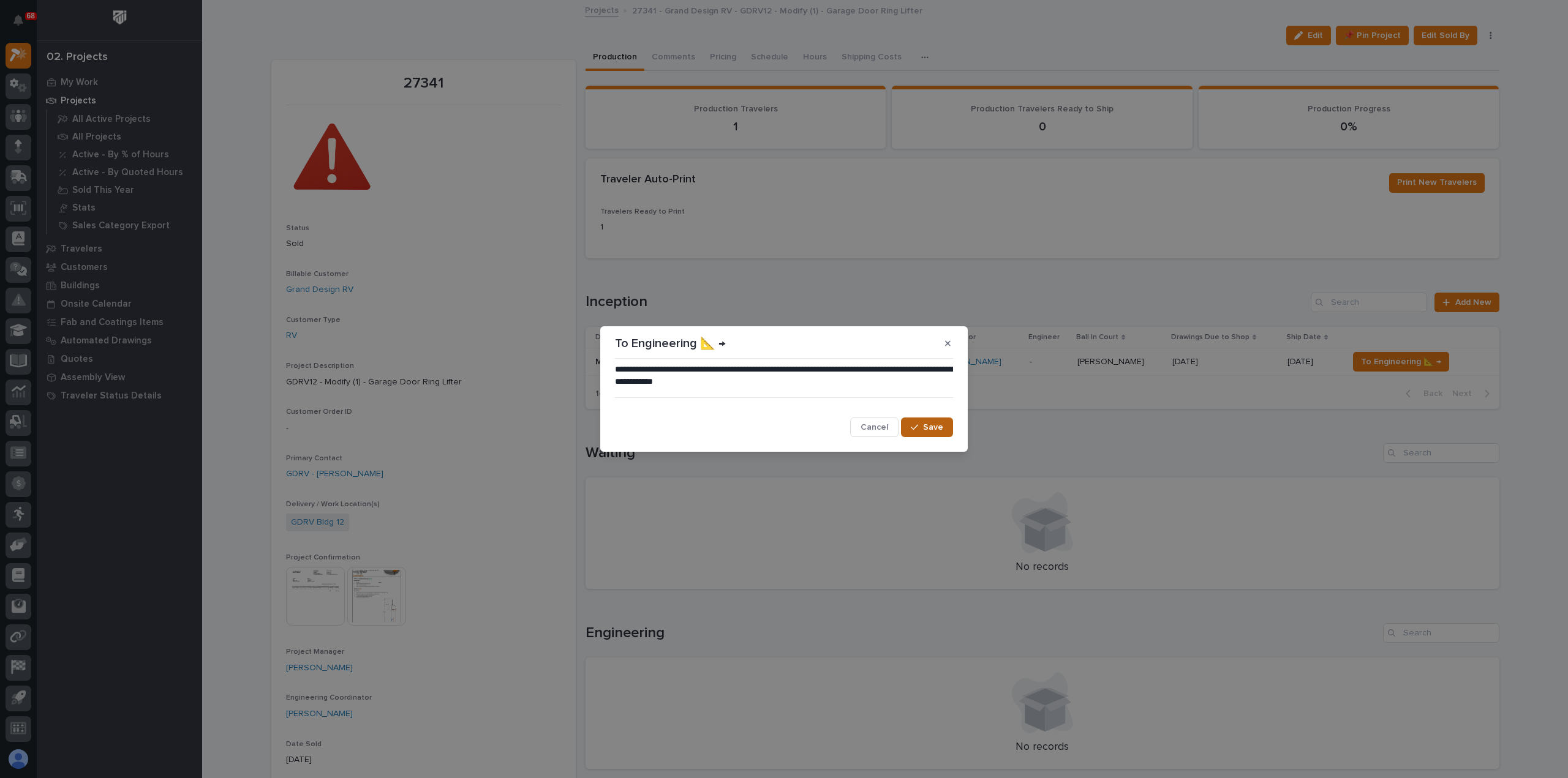
click at [928, 423] on span "Save" at bounding box center [933, 427] width 20 height 11
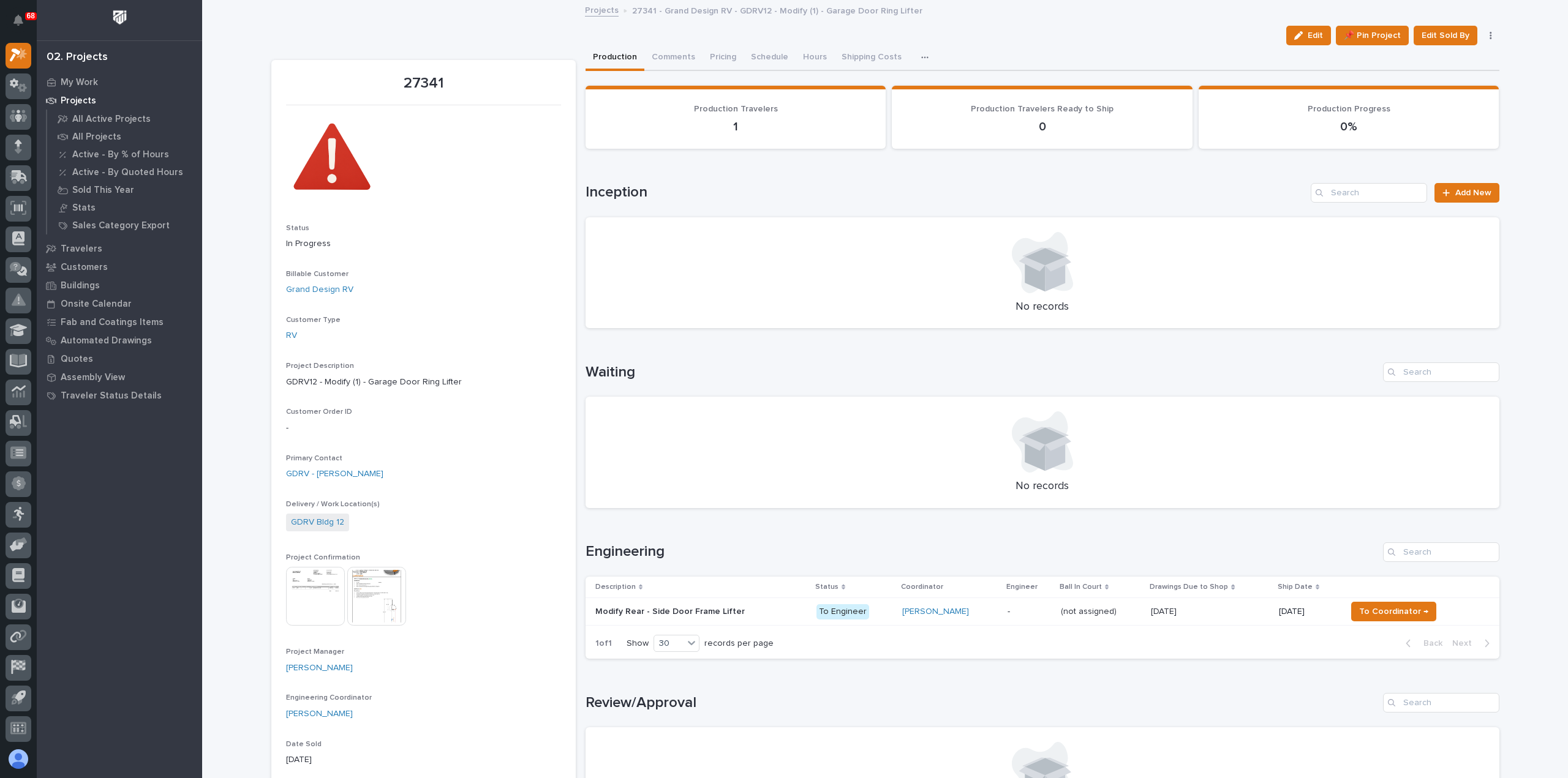
click at [777, 615] on p at bounding box center [701, 612] width 212 height 10
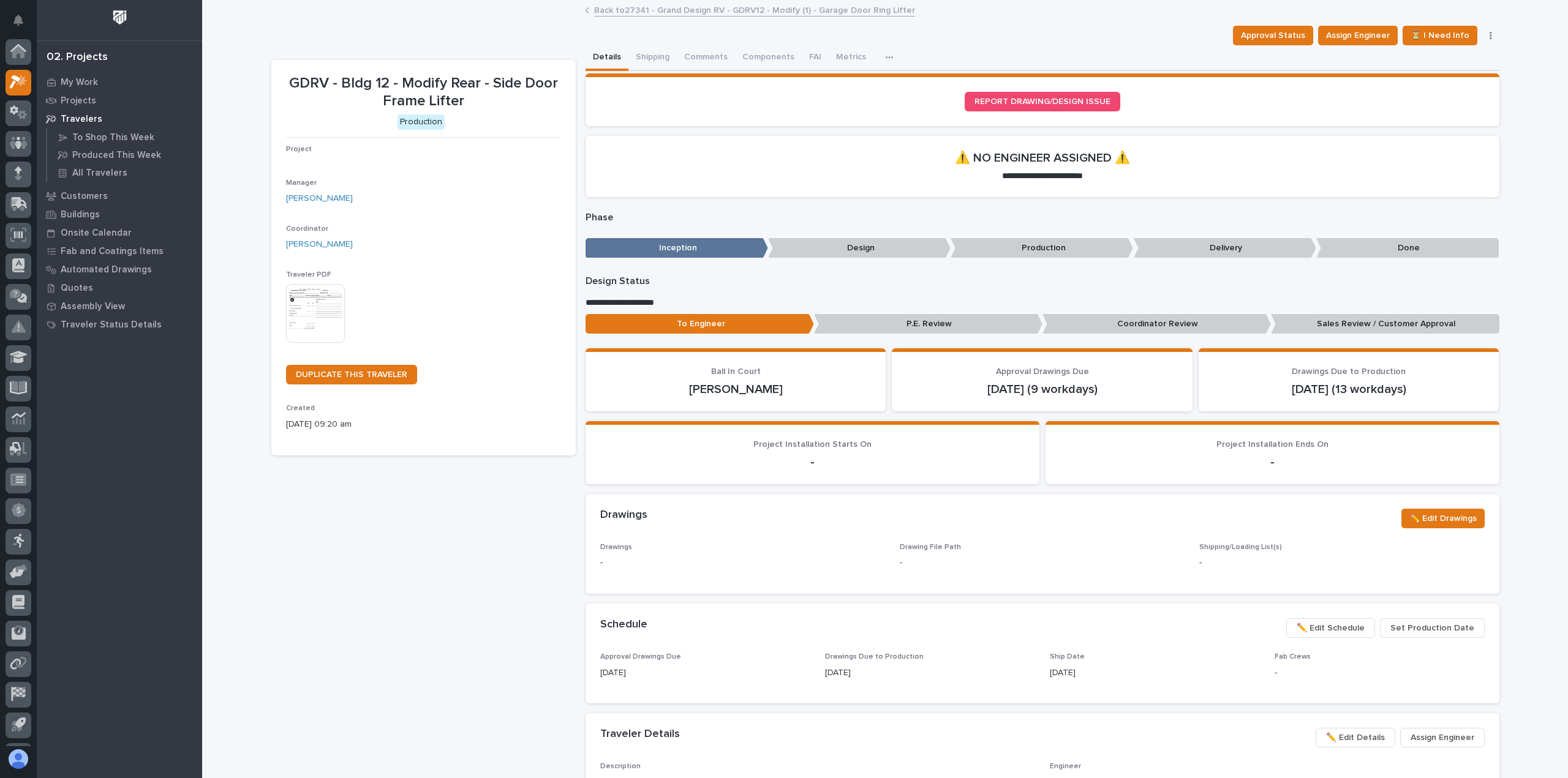
scroll to position [27, 0]
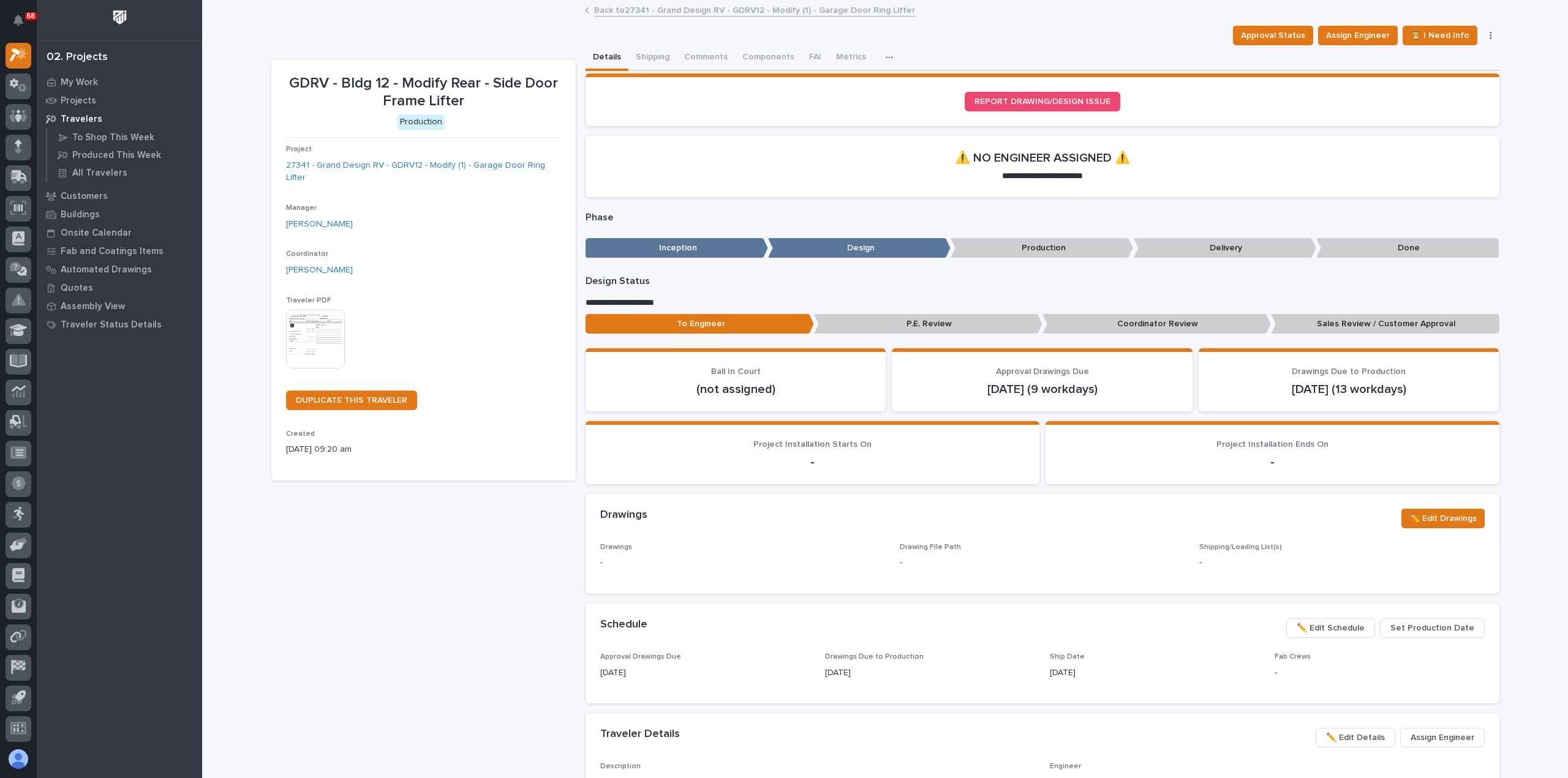
click at [325, 341] on img at bounding box center [315, 339] width 59 height 59
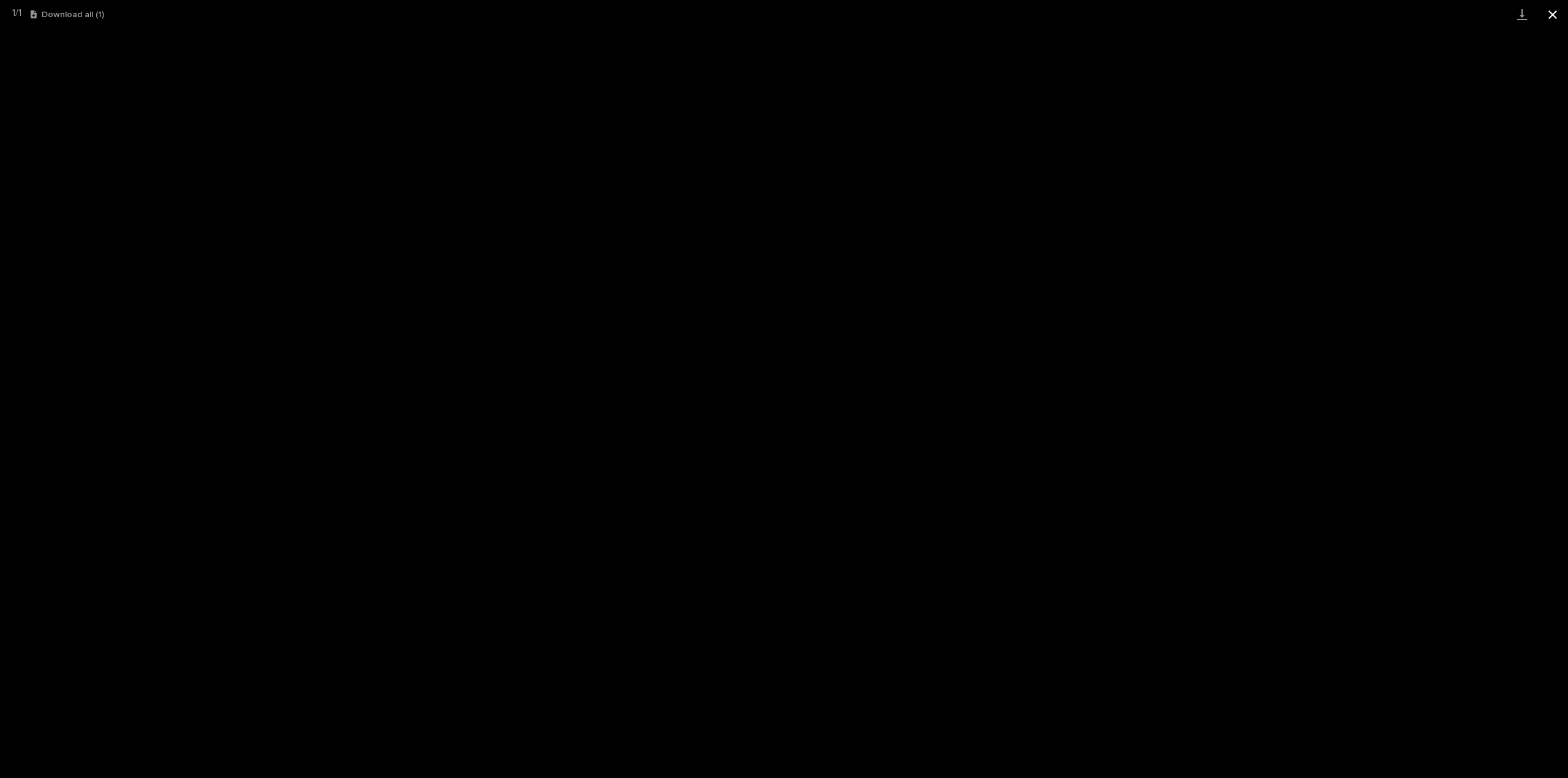
click at [1555, 14] on button "Close gallery" at bounding box center [1552, 14] width 31 height 29
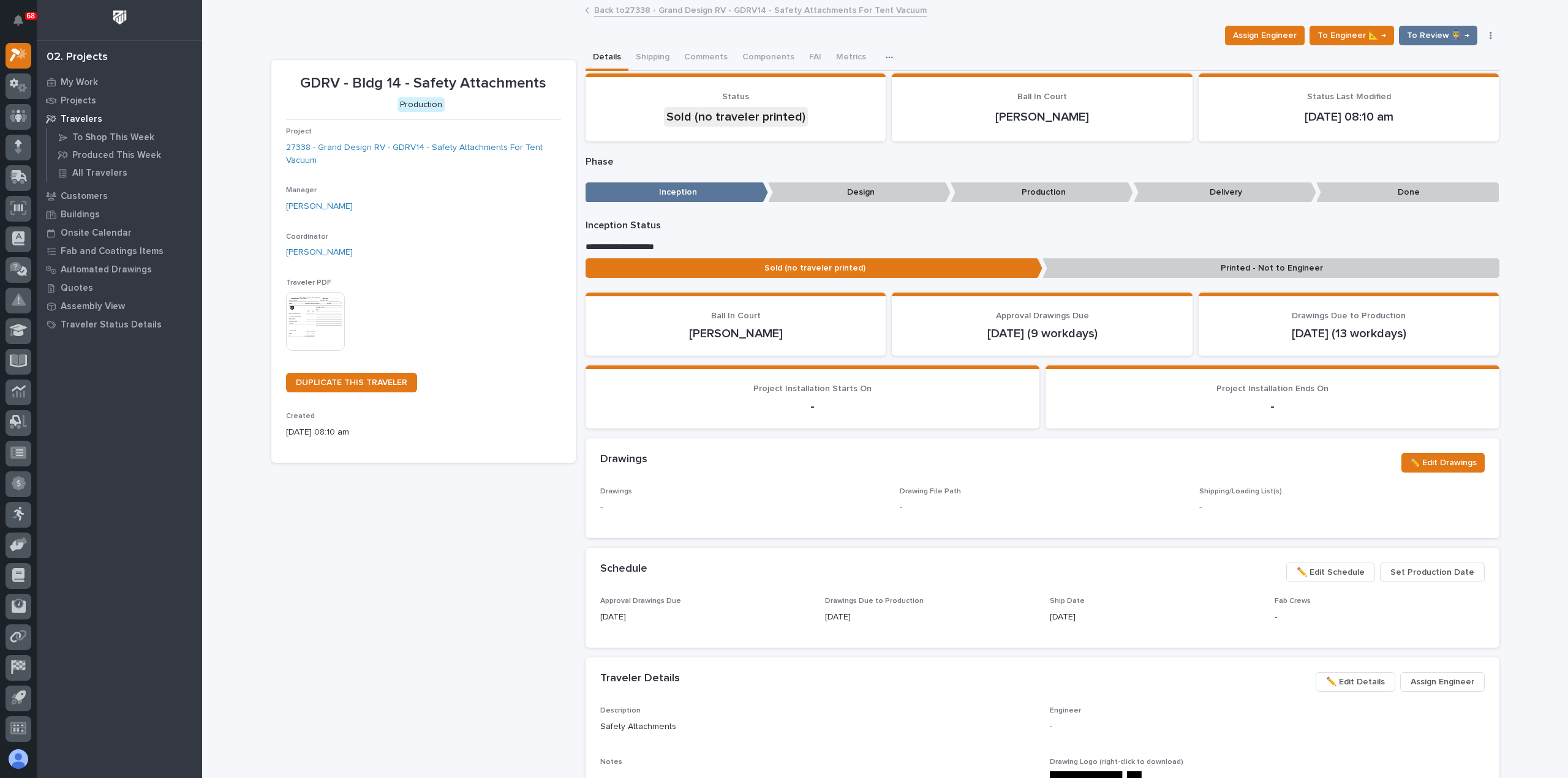
click at [637, 7] on link "Back to 27338 - Grand Design RV - GDRV14 - Safety Attachments For Tent Vacuum" at bounding box center [760, 10] width 332 height 14
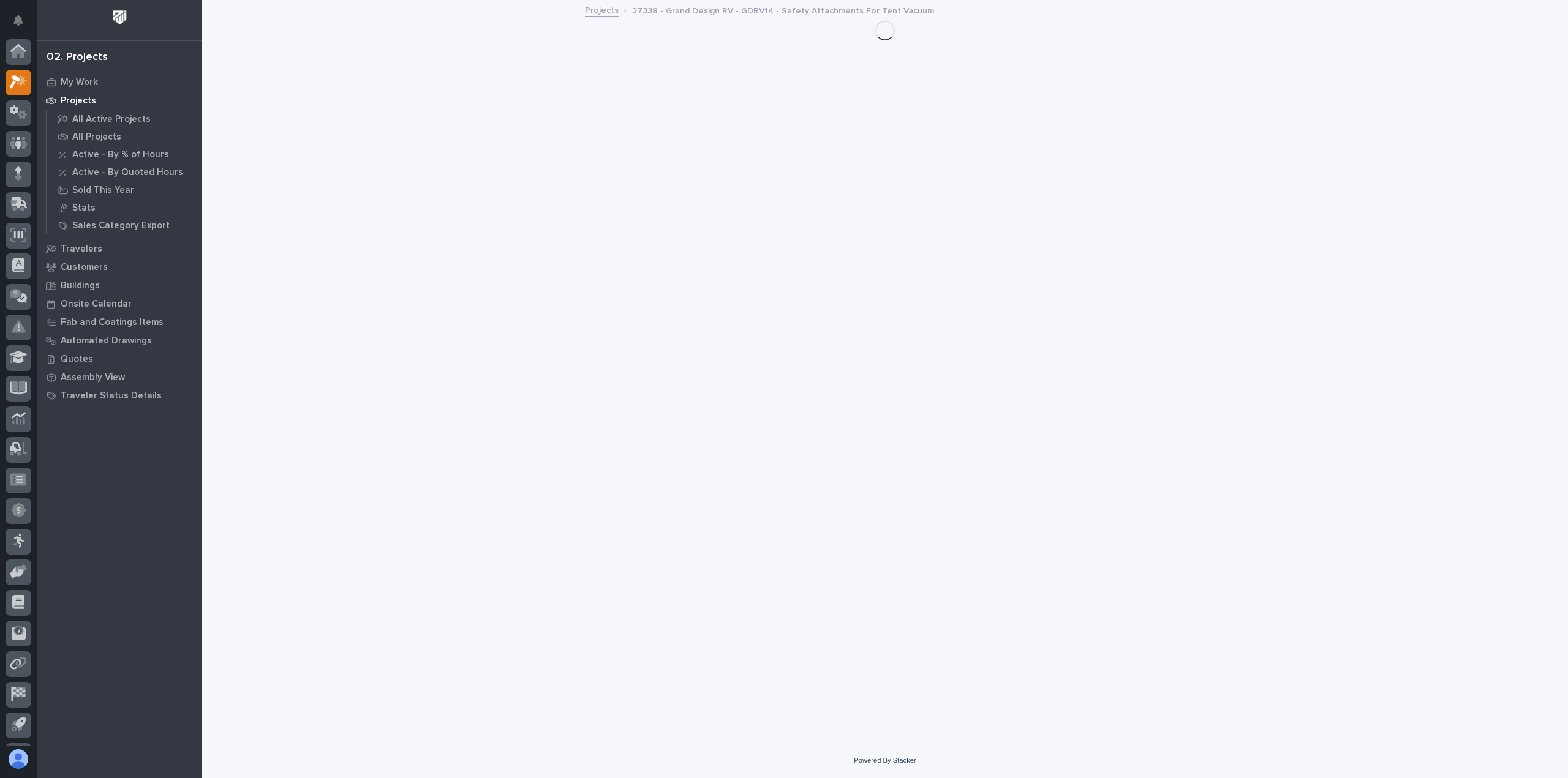
scroll to position [27, 0]
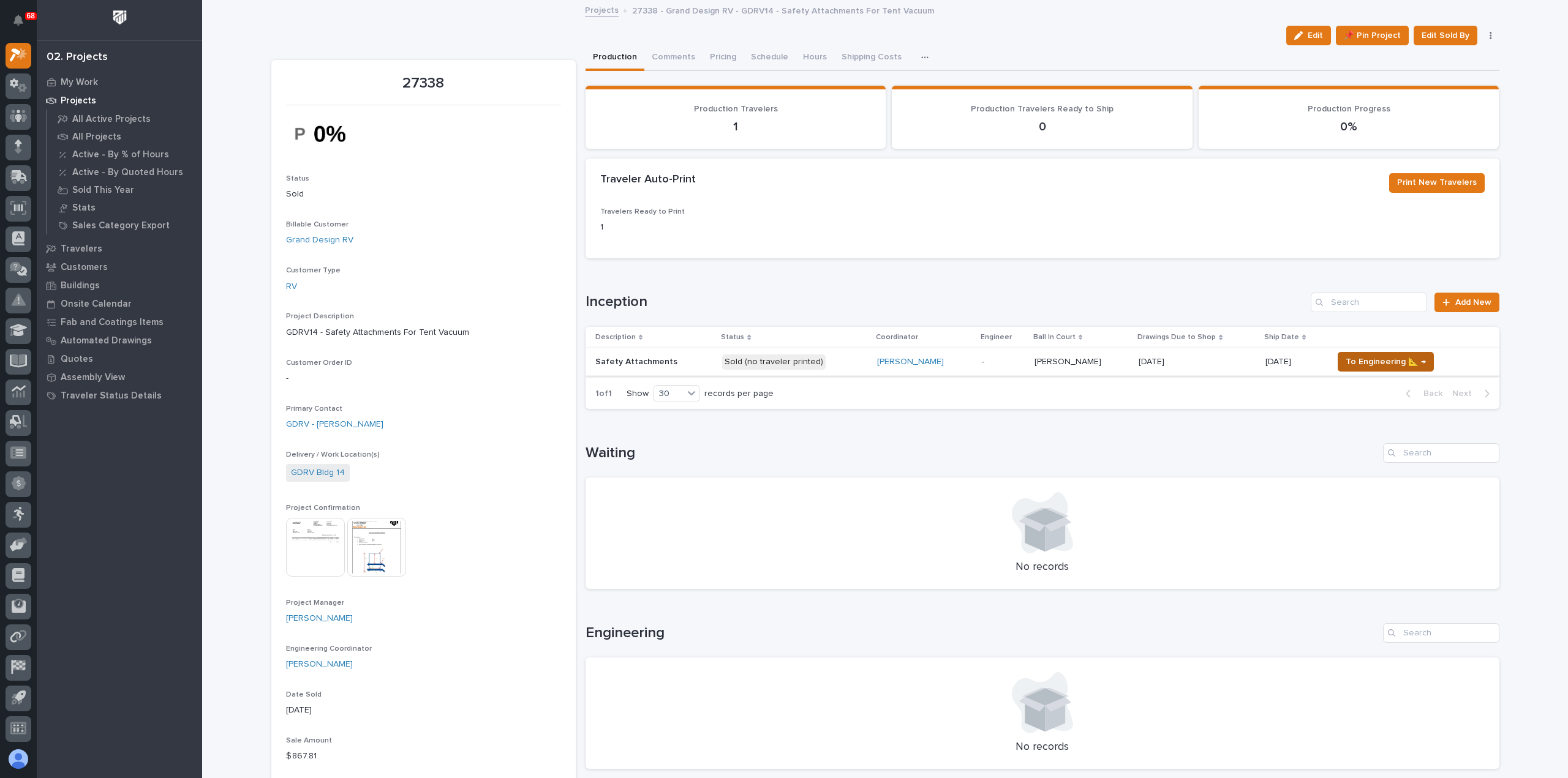
click at [1359, 363] on span "To Engineering 📐 →" at bounding box center [1385, 362] width 80 height 15
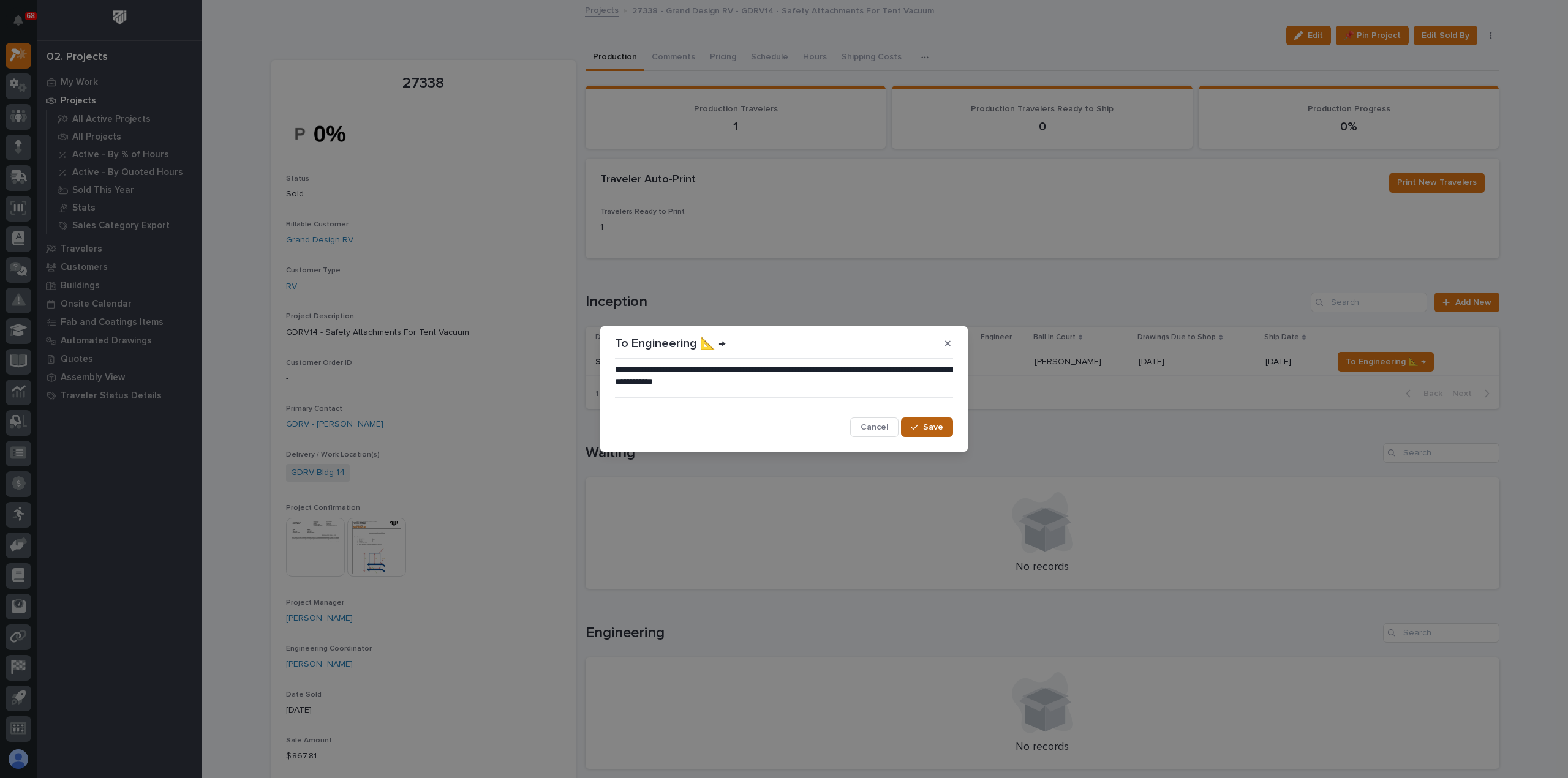
click at [930, 418] on button "Save" at bounding box center [927, 428] width 52 height 20
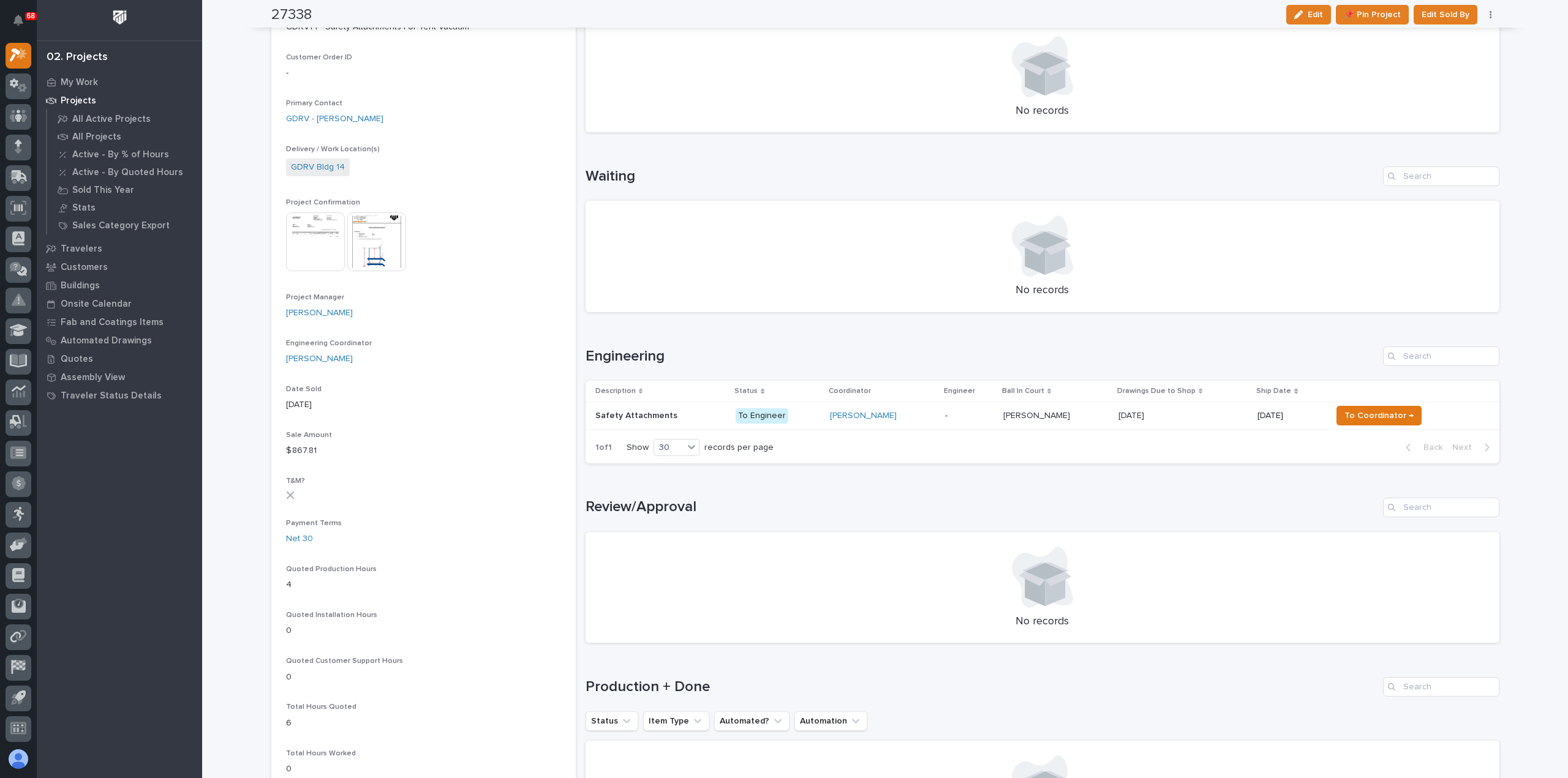
scroll to position [306, 0]
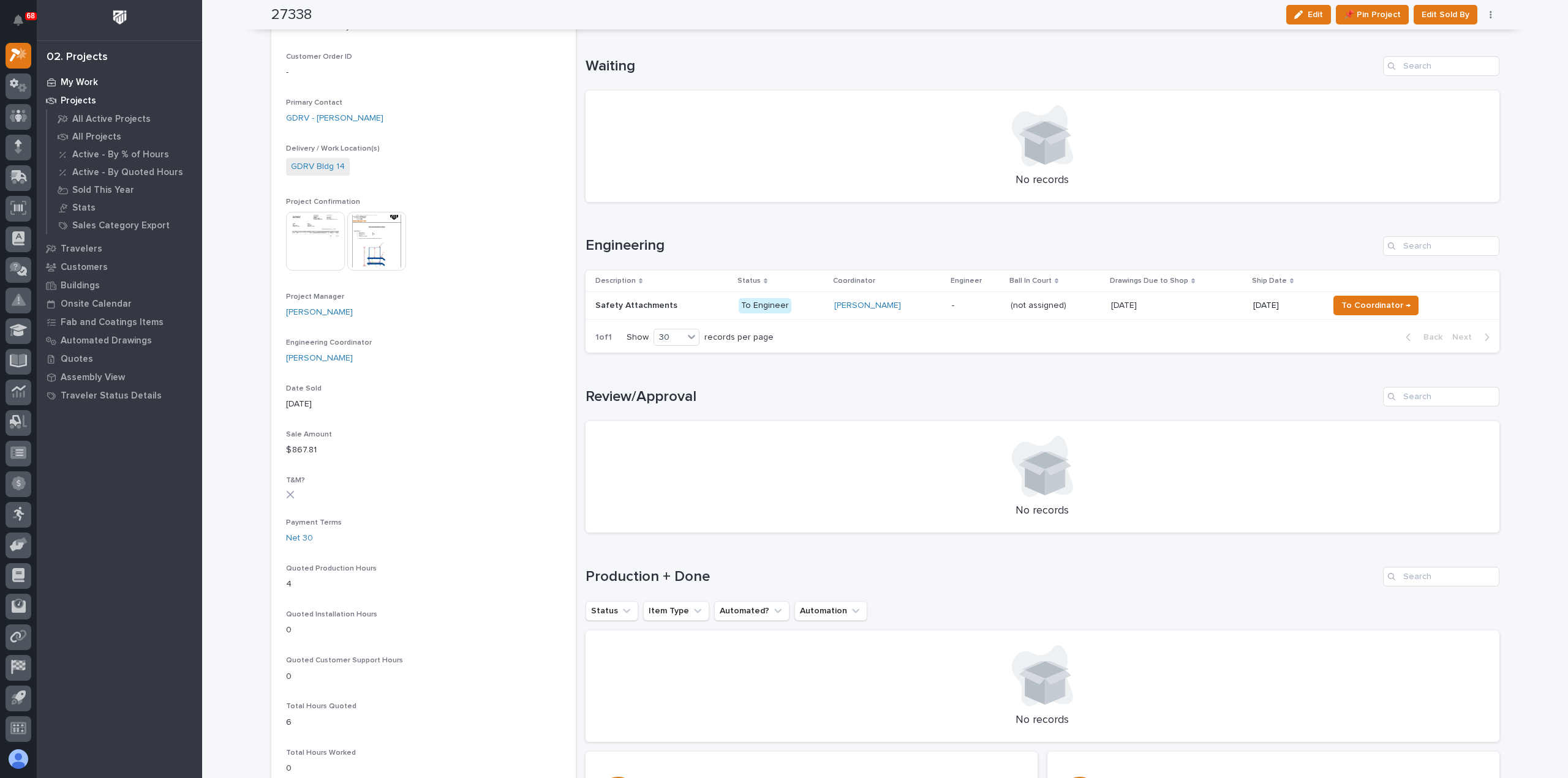
click at [87, 80] on p "My Work" at bounding box center [79, 82] width 37 height 11
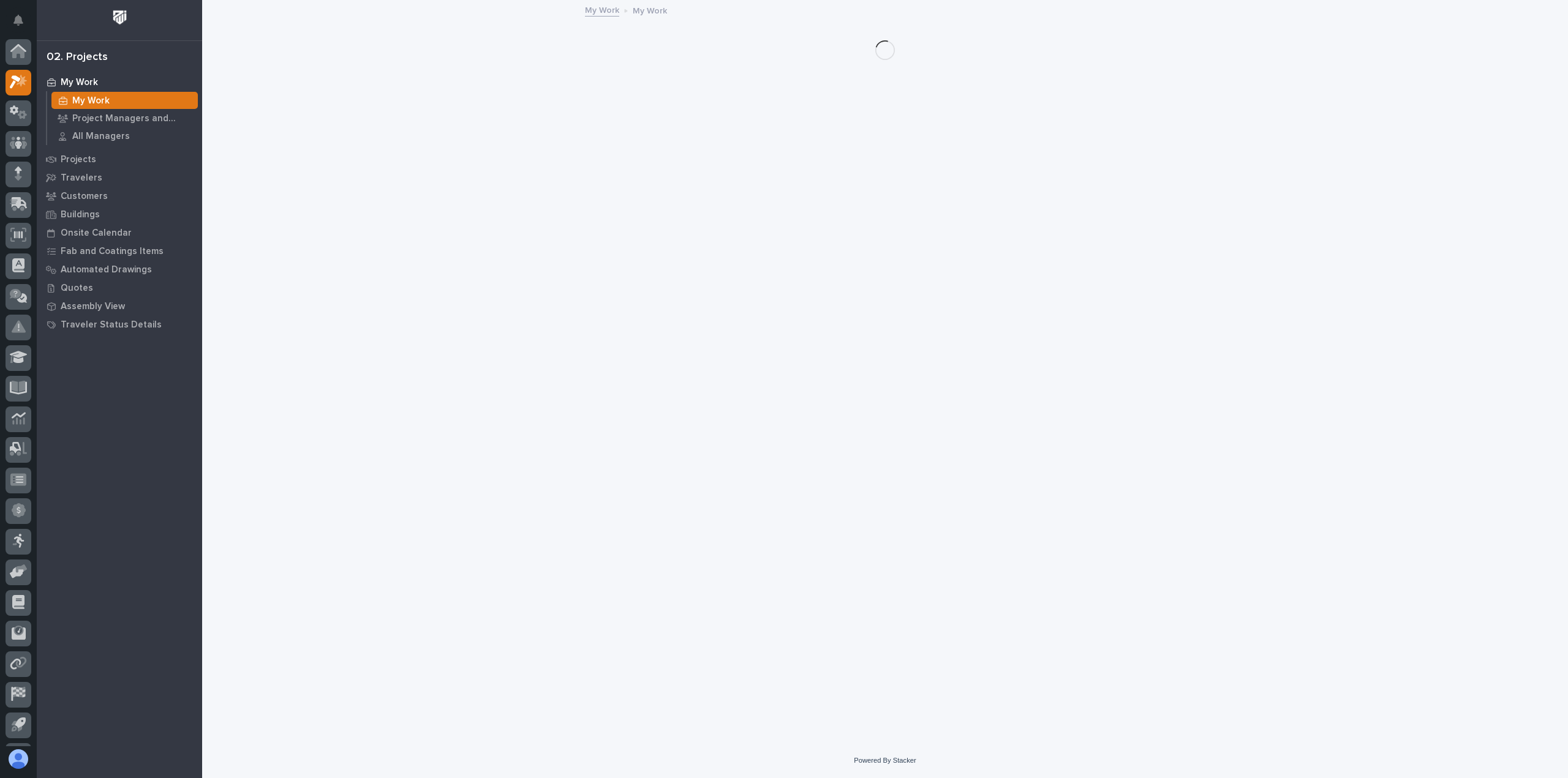
scroll to position [27, 0]
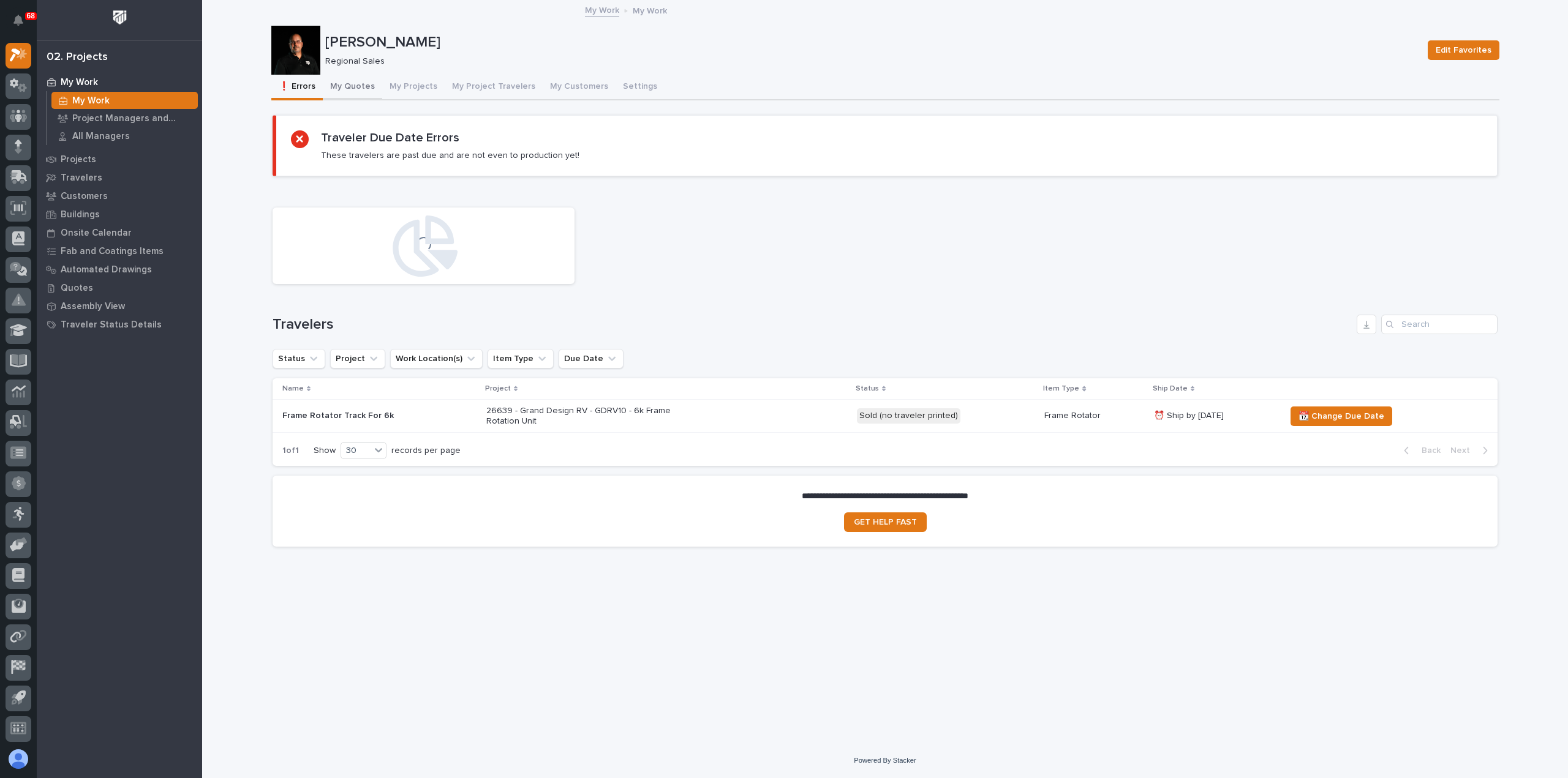
click at [351, 84] on button "My Quotes" at bounding box center [352, 87] width 59 height 25
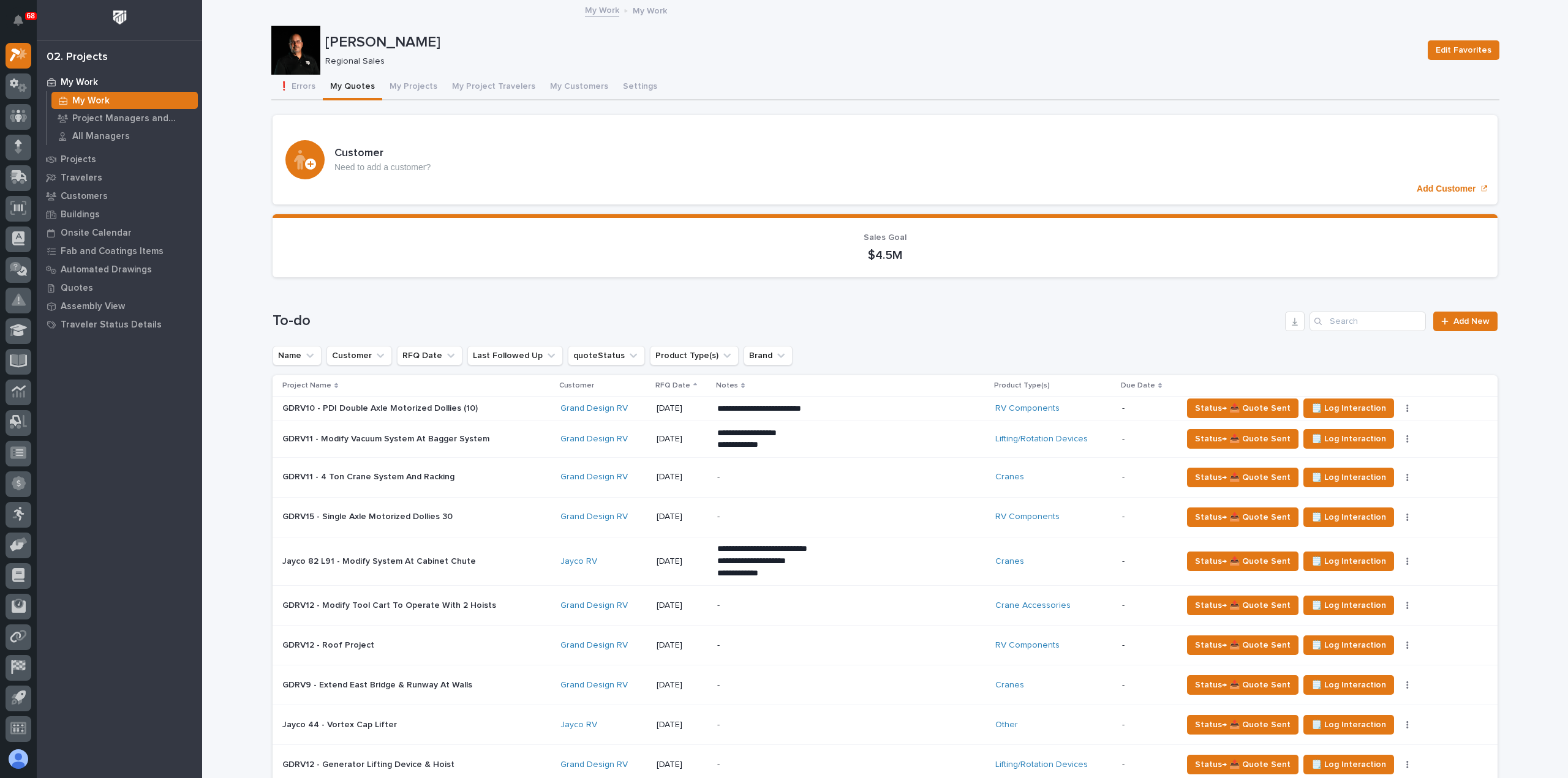
scroll to position [980, 0]
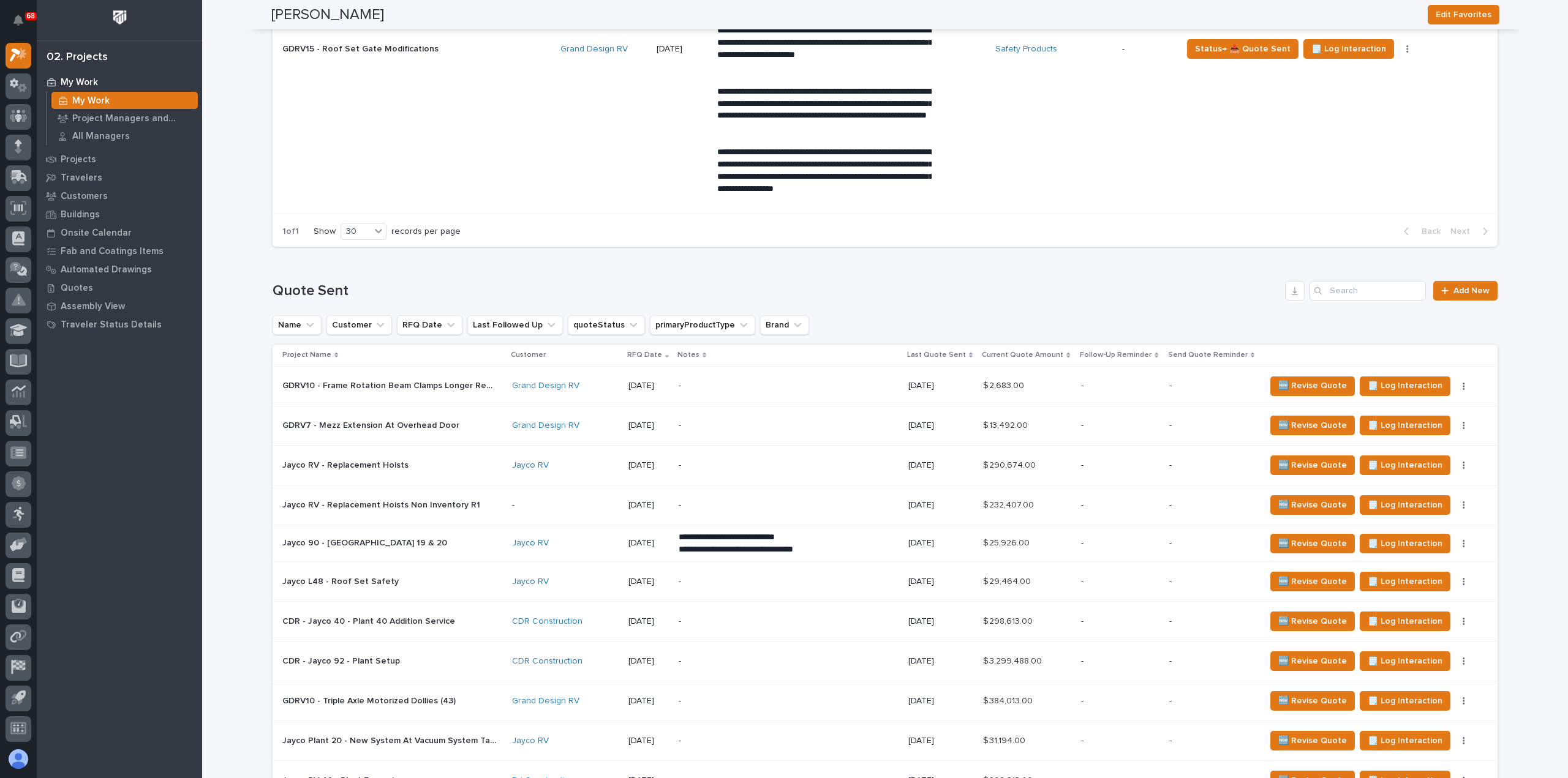
click at [462, 421] on p at bounding box center [389, 426] width 214 height 10
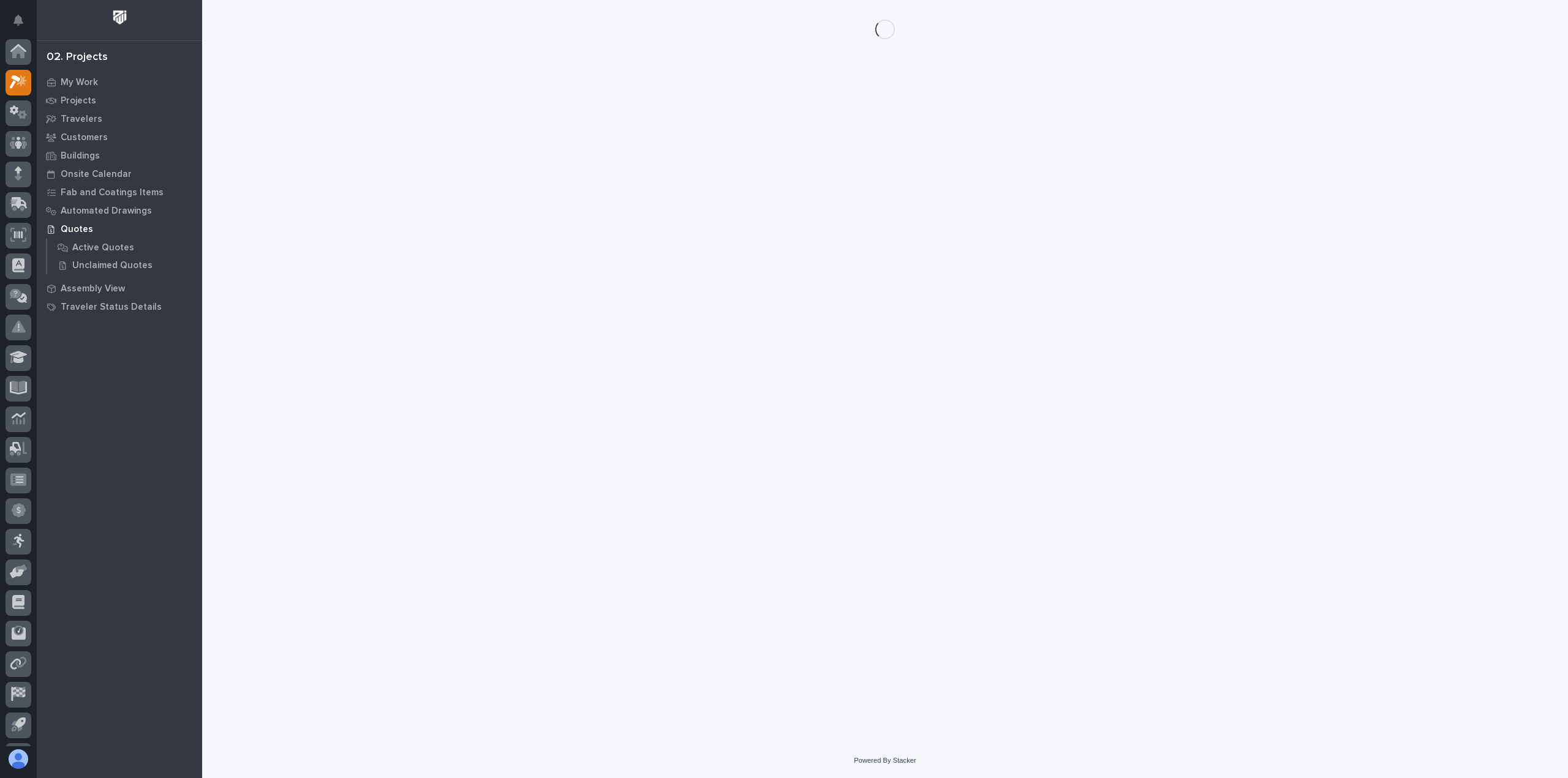
scroll to position [27, 0]
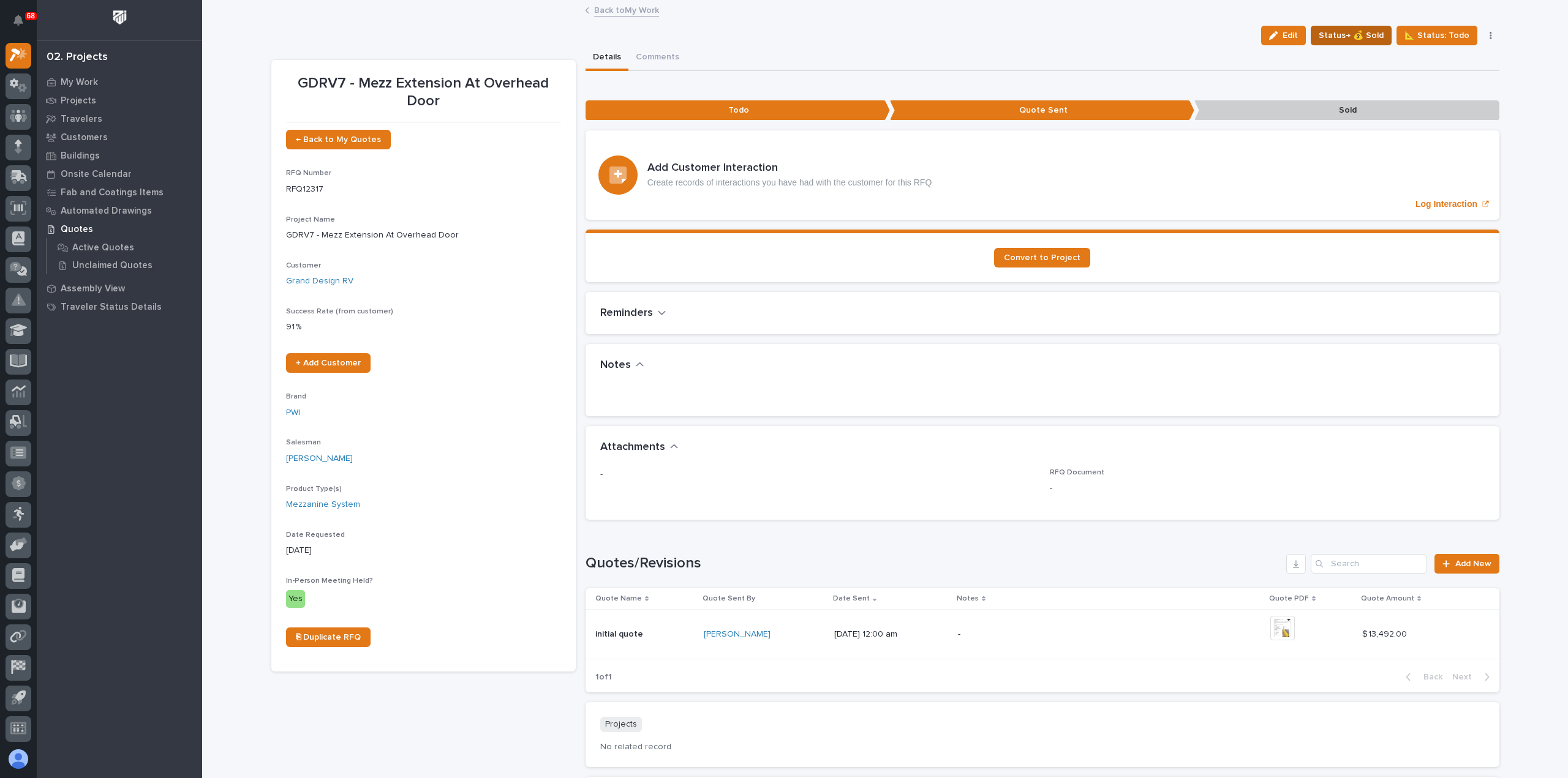
click at [1338, 31] on span "Status→ 💰 Sold" at bounding box center [1351, 35] width 65 height 15
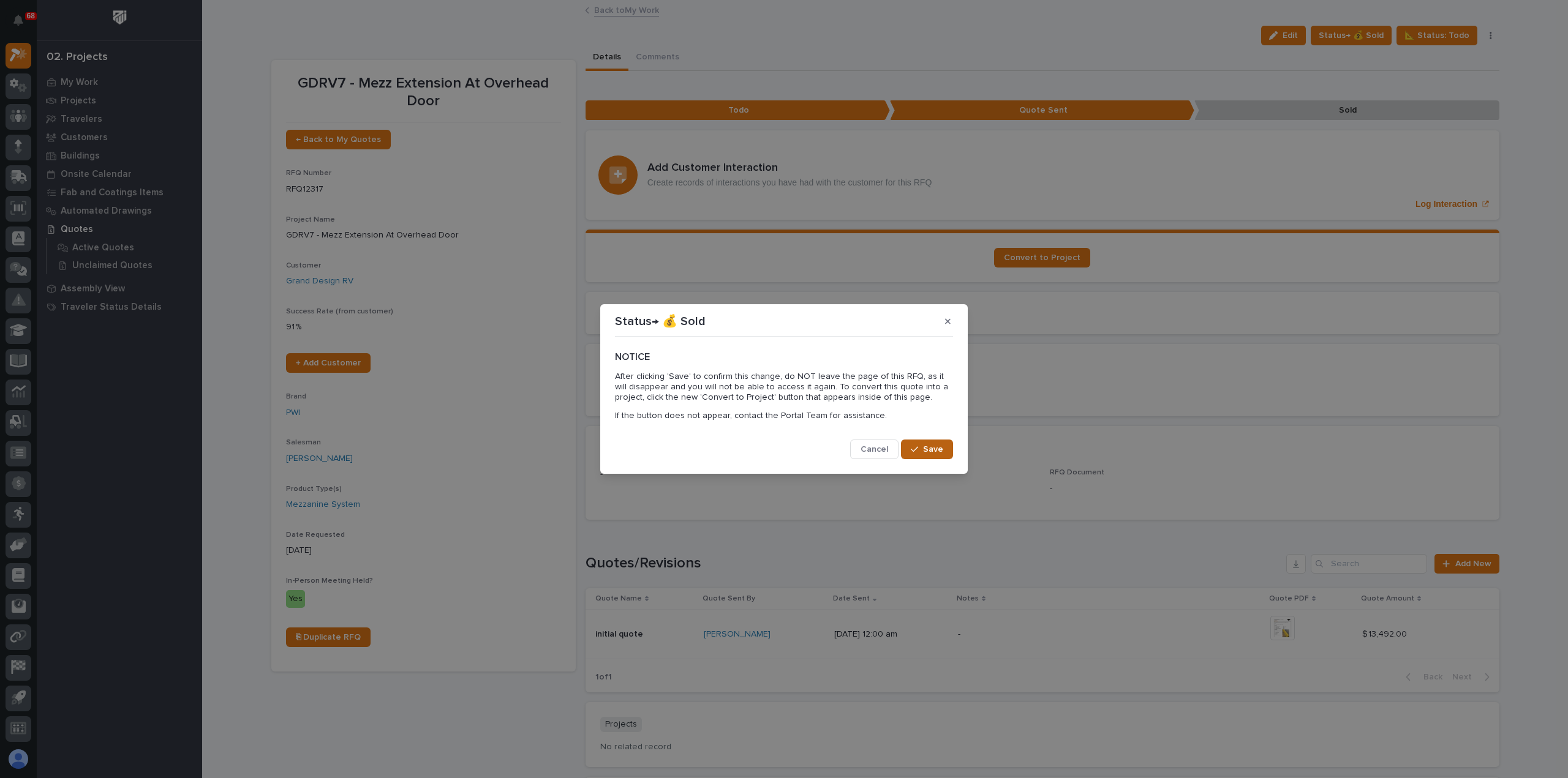
click at [920, 450] on div "button" at bounding box center [917, 449] width 12 height 8
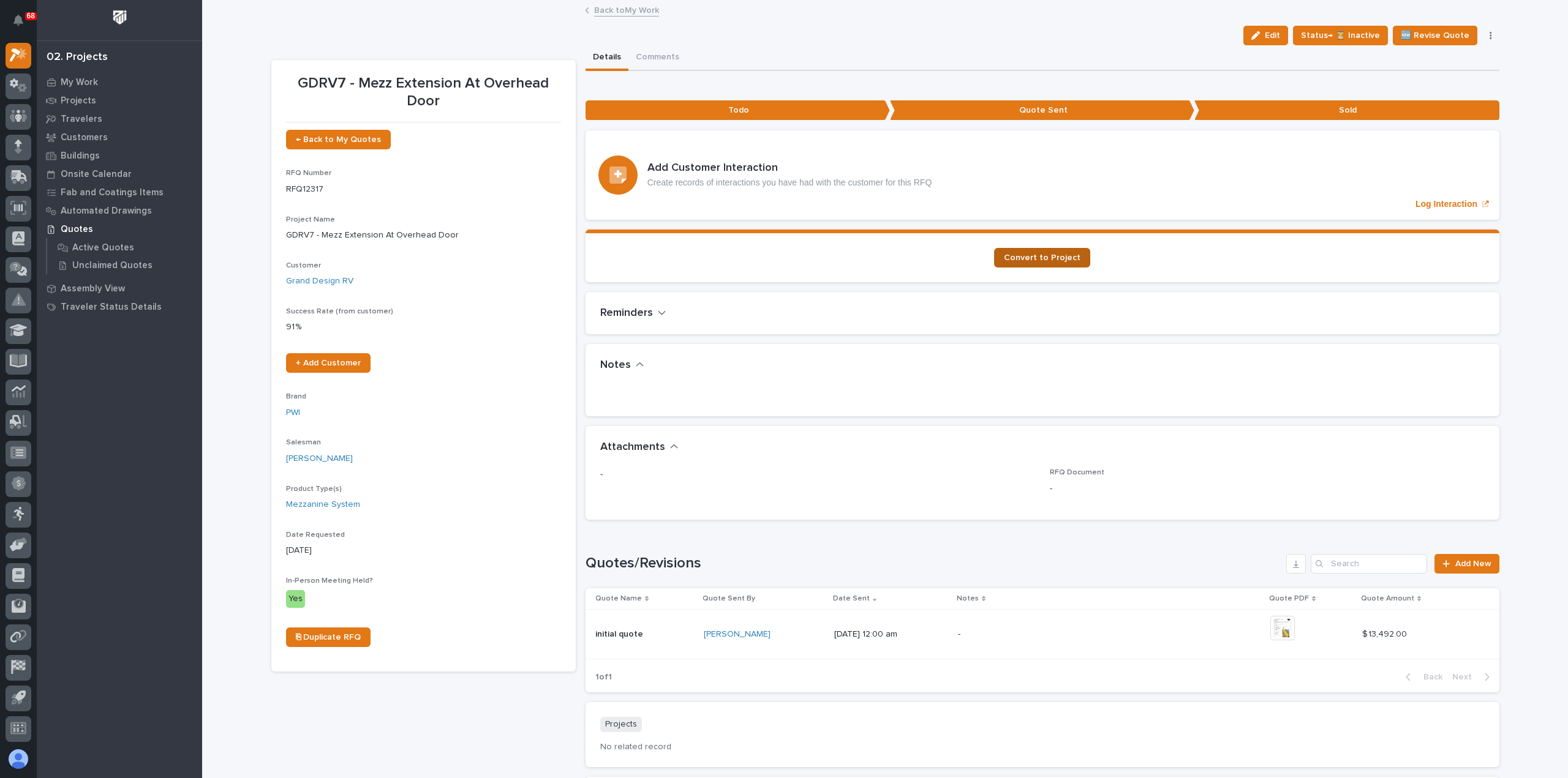
click at [1024, 254] on span "Convert to Project" at bounding box center [1042, 257] width 76 height 8
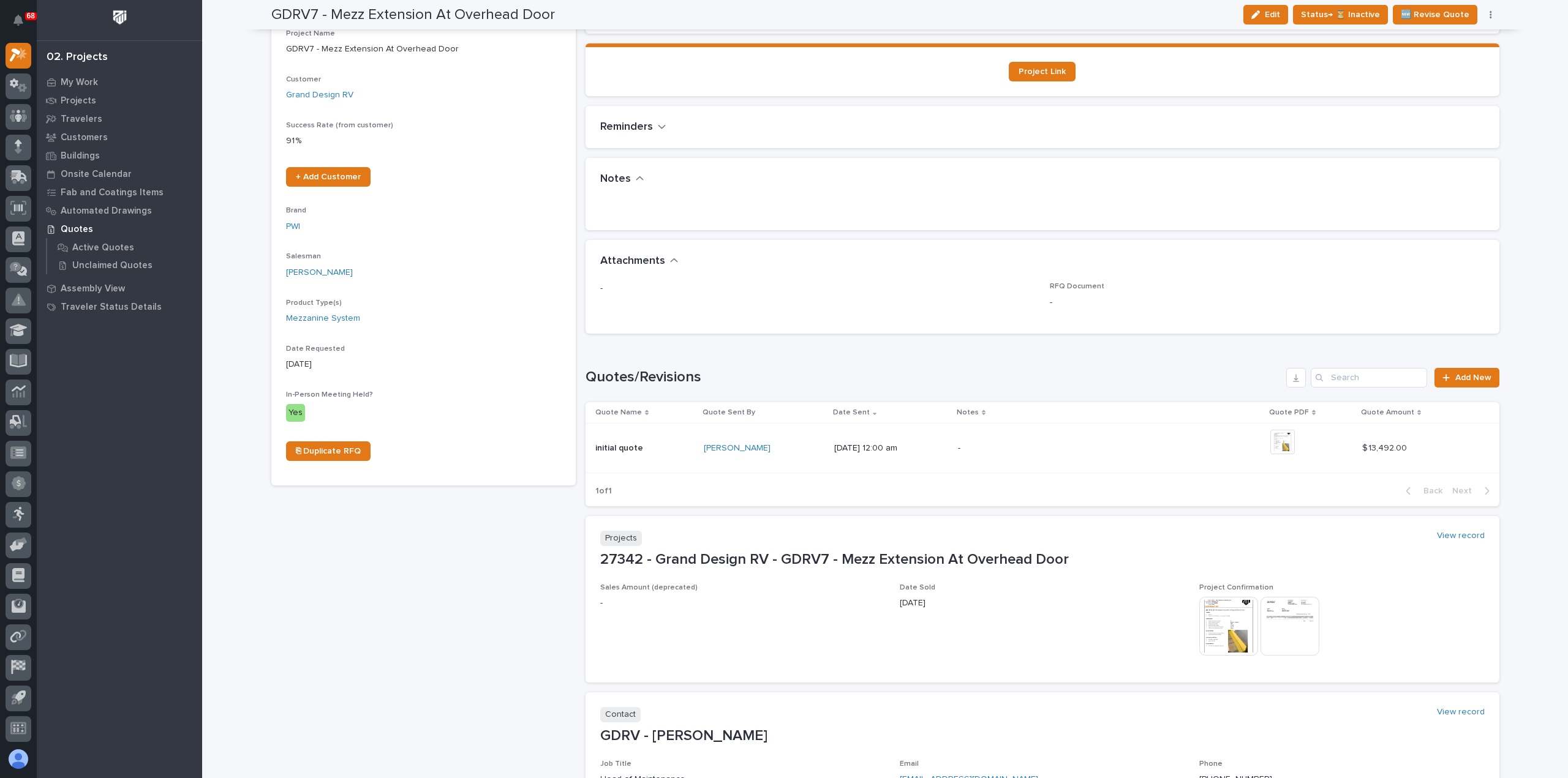
scroll to position [0, 0]
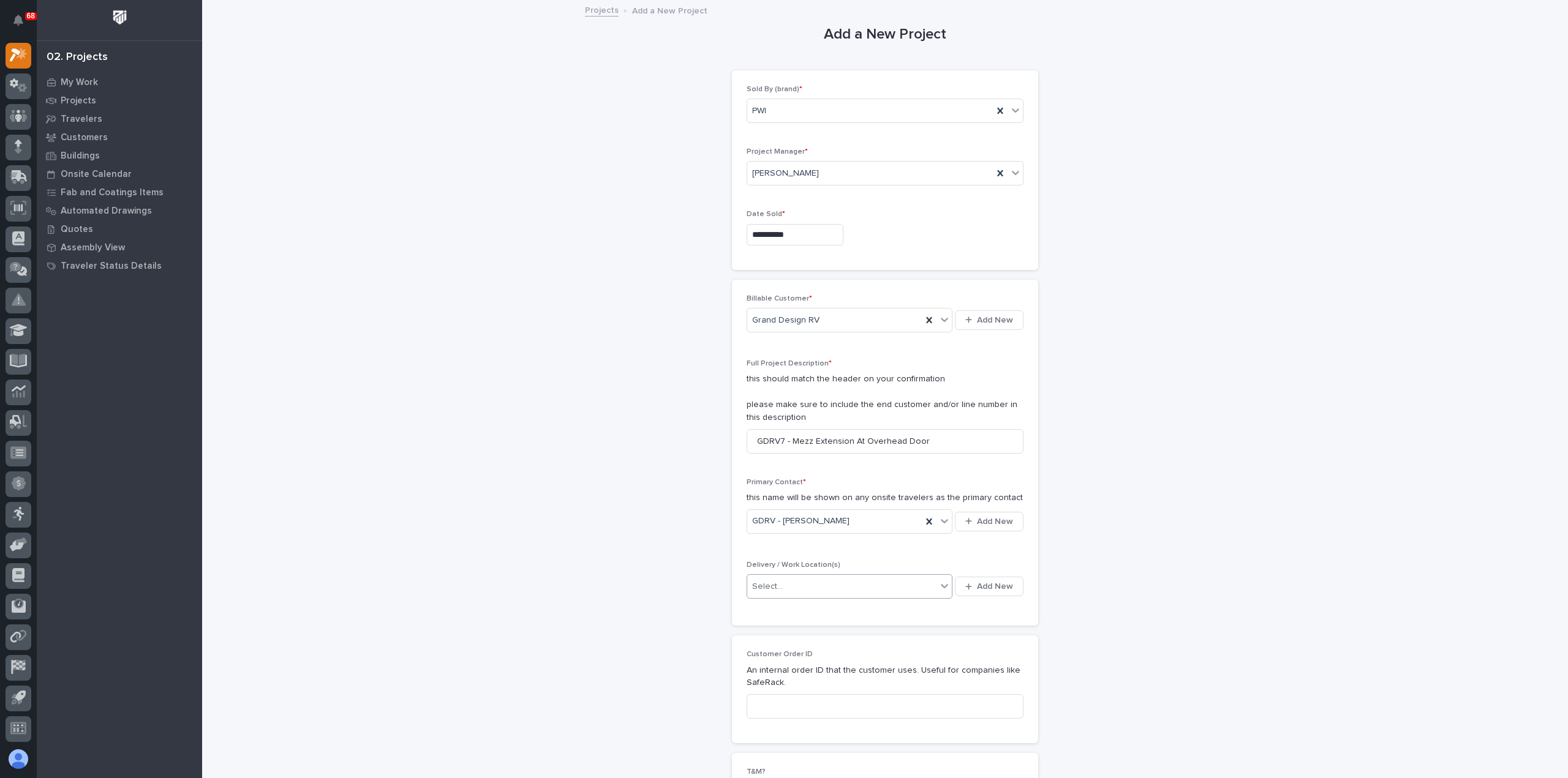
click at [841, 586] on div "Select..." at bounding box center [842, 587] width 189 height 20
type input "****"
click at [798, 728] on div "GDRV Bldg 7" at bounding box center [845, 727] width 206 height 22
click at [796, 706] on input at bounding box center [885, 707] width 277 height 25
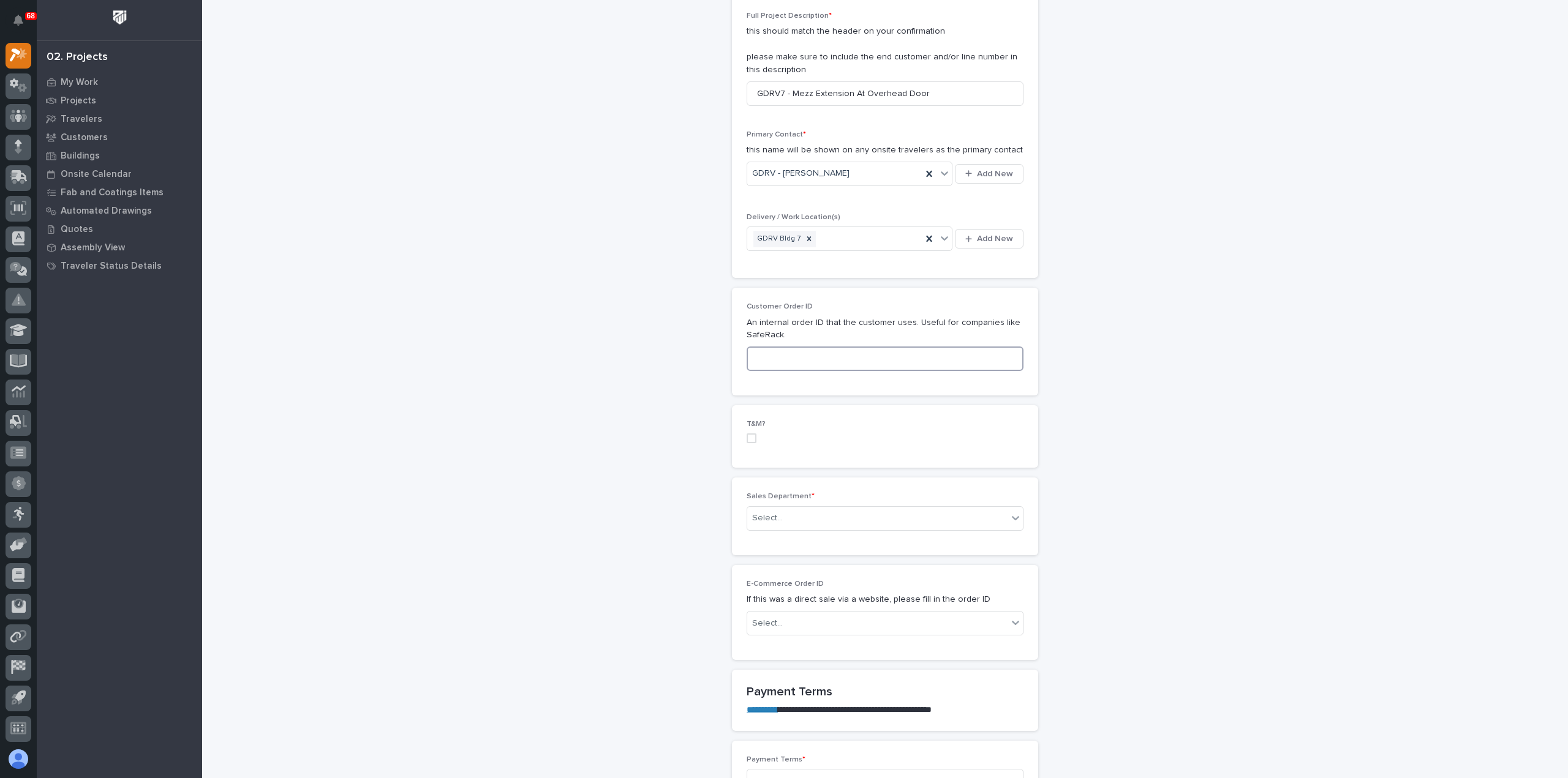
scroll to position [367, 0]
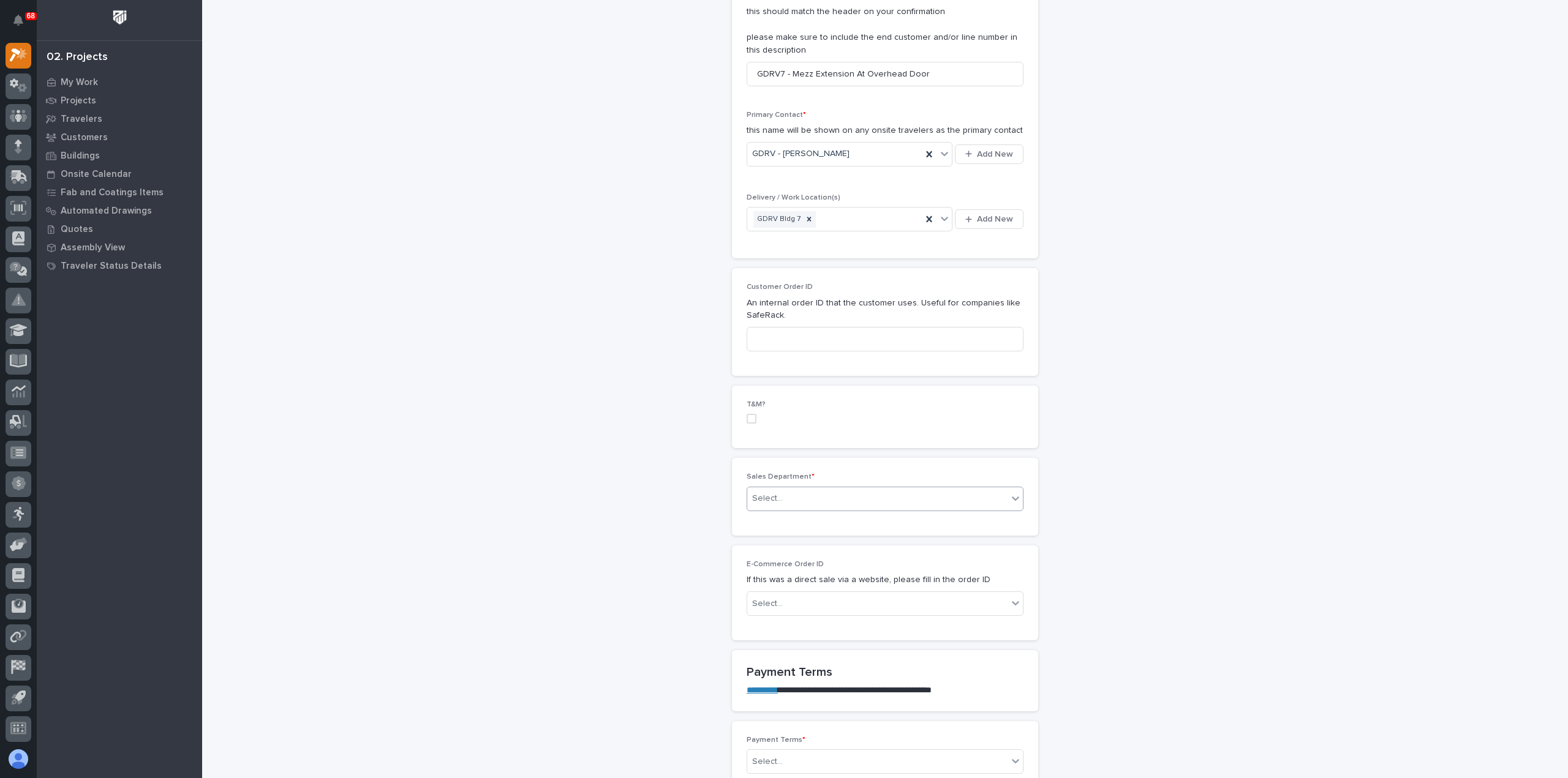
click at [787, 494] on div "Select..." at bounding box center [877, 499] width 260 height 20
click at [801, 538] on span "Regional Sales" at bounding box center [779, 540] width 65 height 14
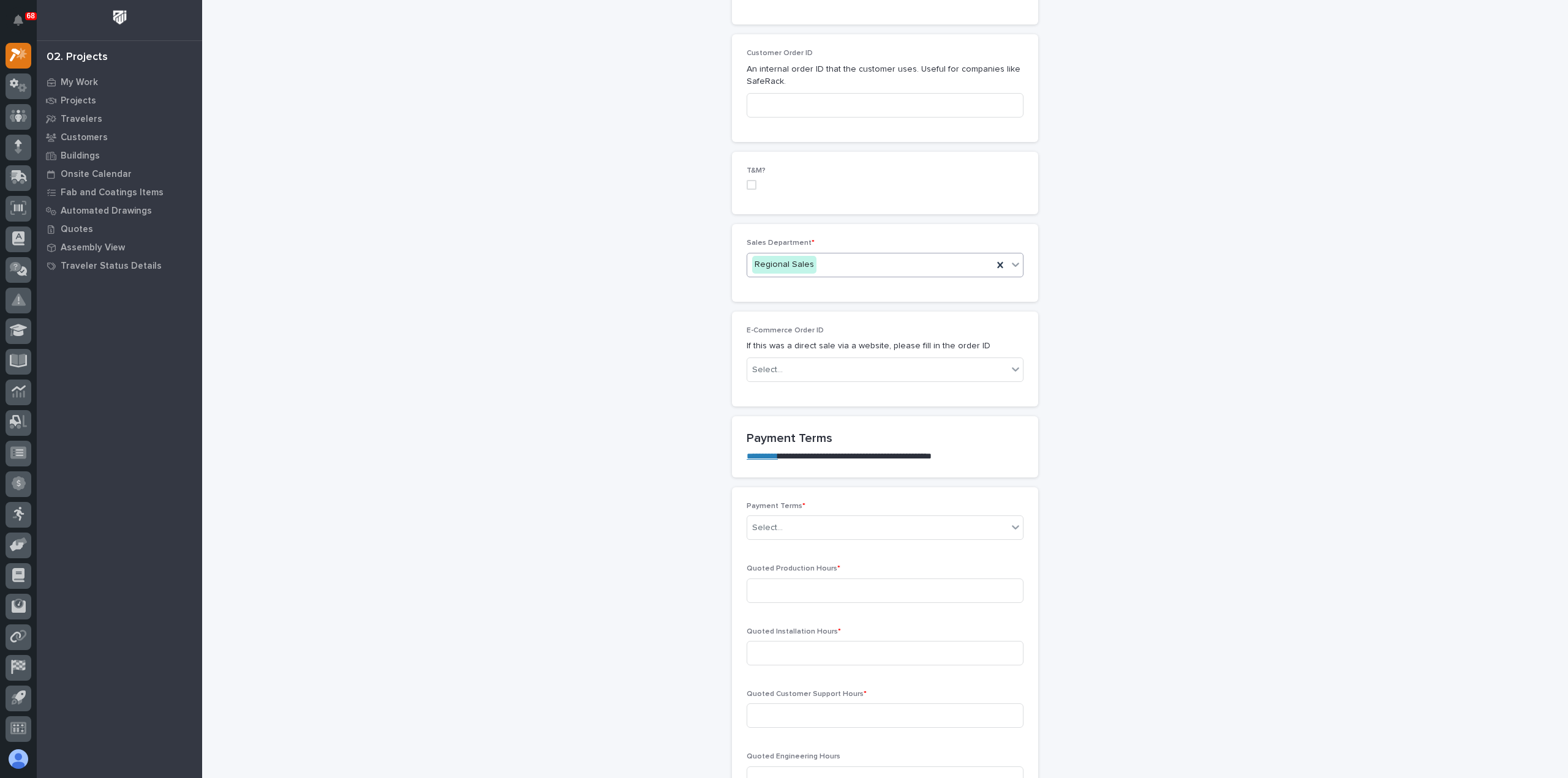
scroll to position [612, 0]
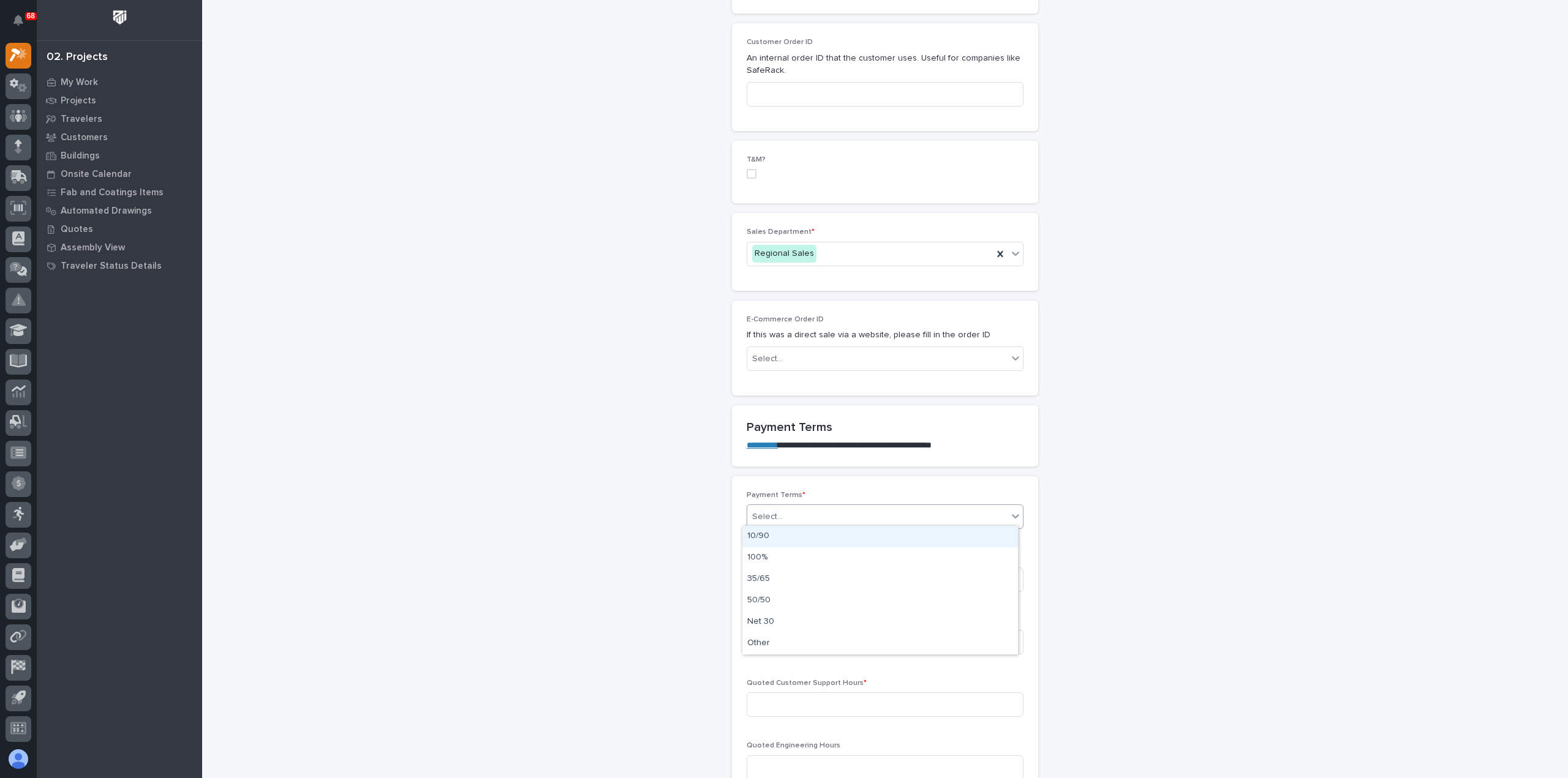
click at [823, 518] on div "Select..." at bounding box center [877, 517] width 260 height 20
click at [812, 620] on div "Net 30" at bounding box center [880, 622] width 275 height 22
click at [831, 574] on input at bounding box center [885, 580] width 277 height 25
type input "11"
click at [839, 634] on input at bounding box center [885, 642] width 277 height 25
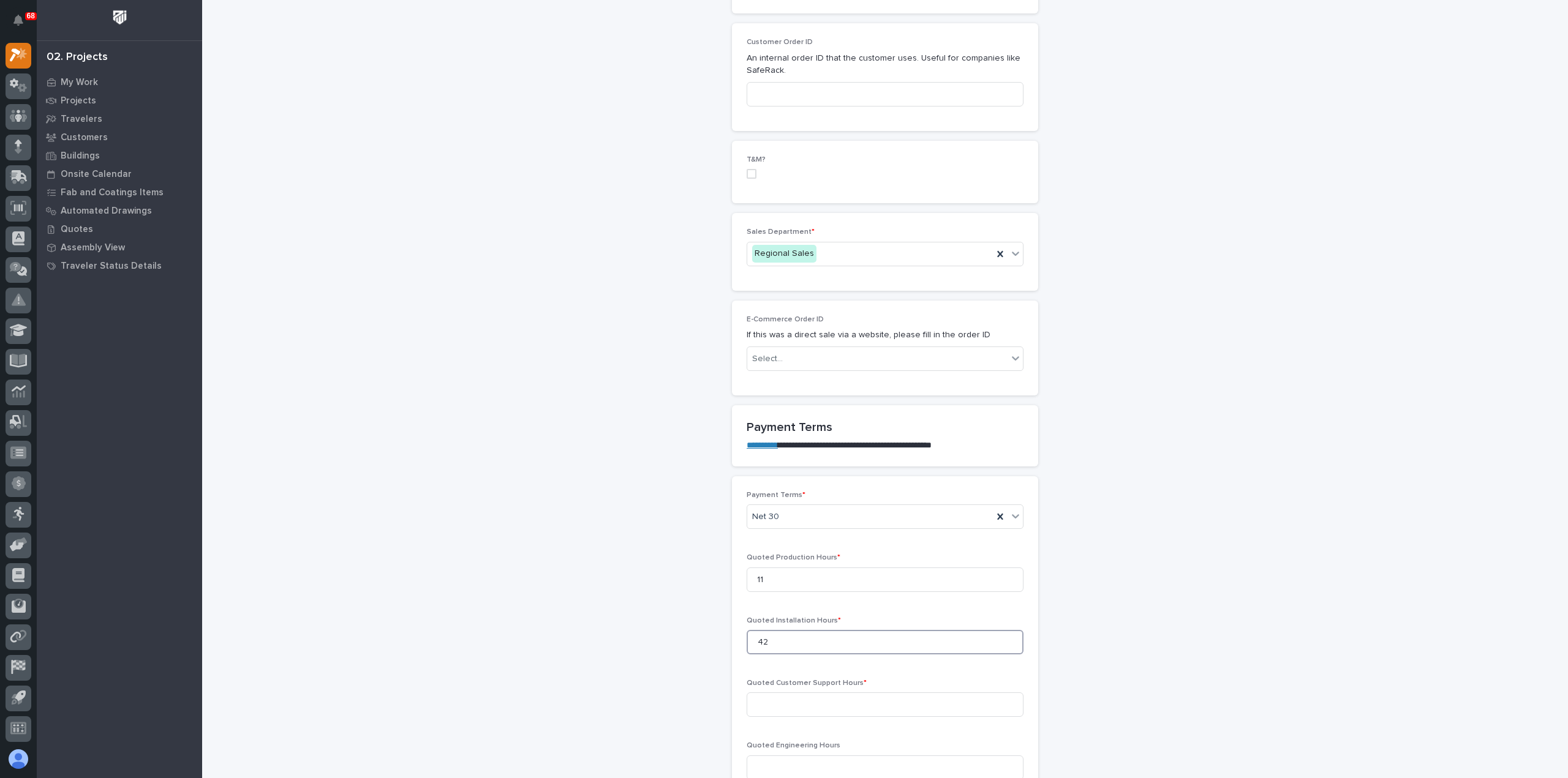
type input "42"
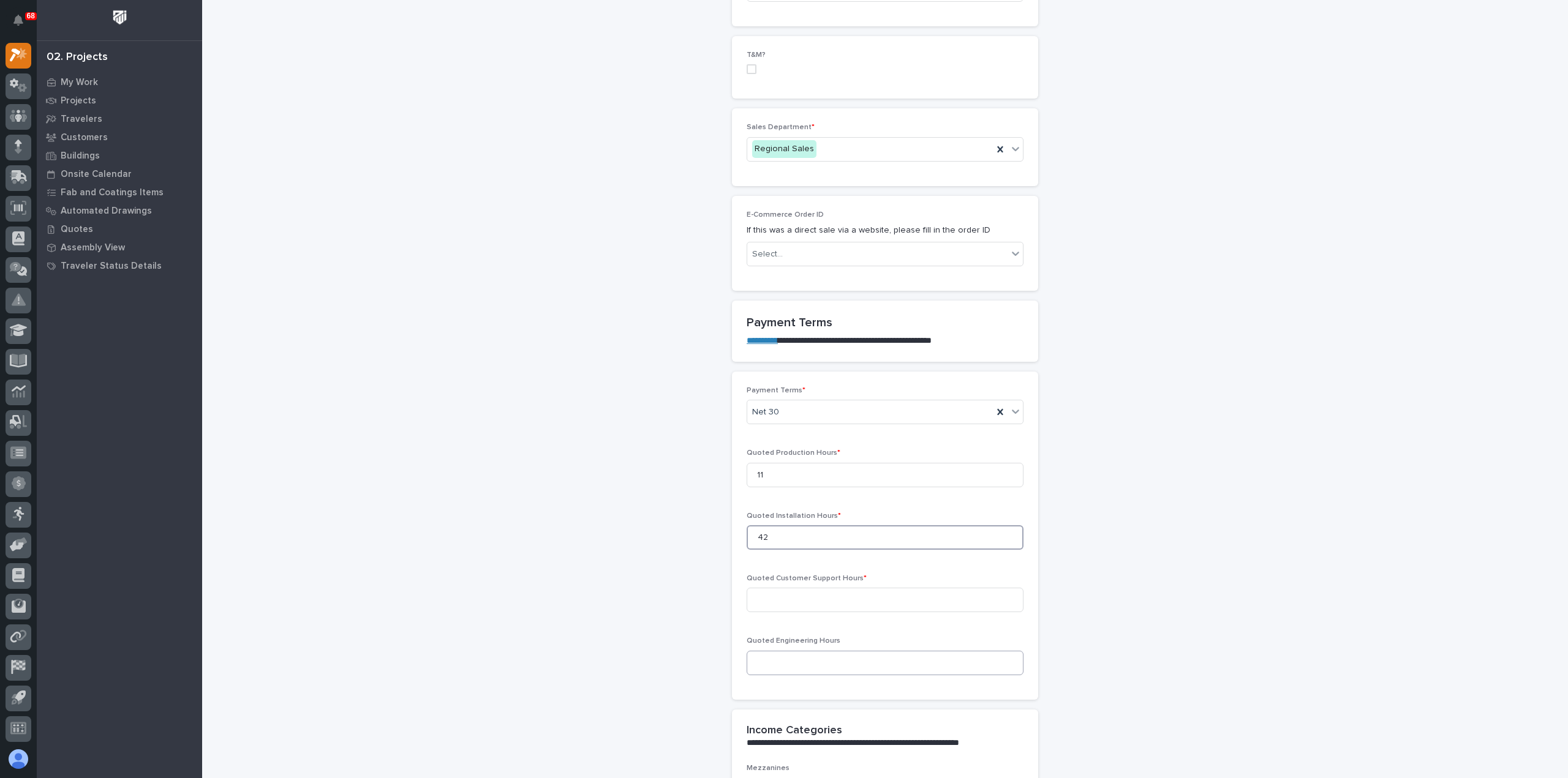
scroll to position [735, 0]
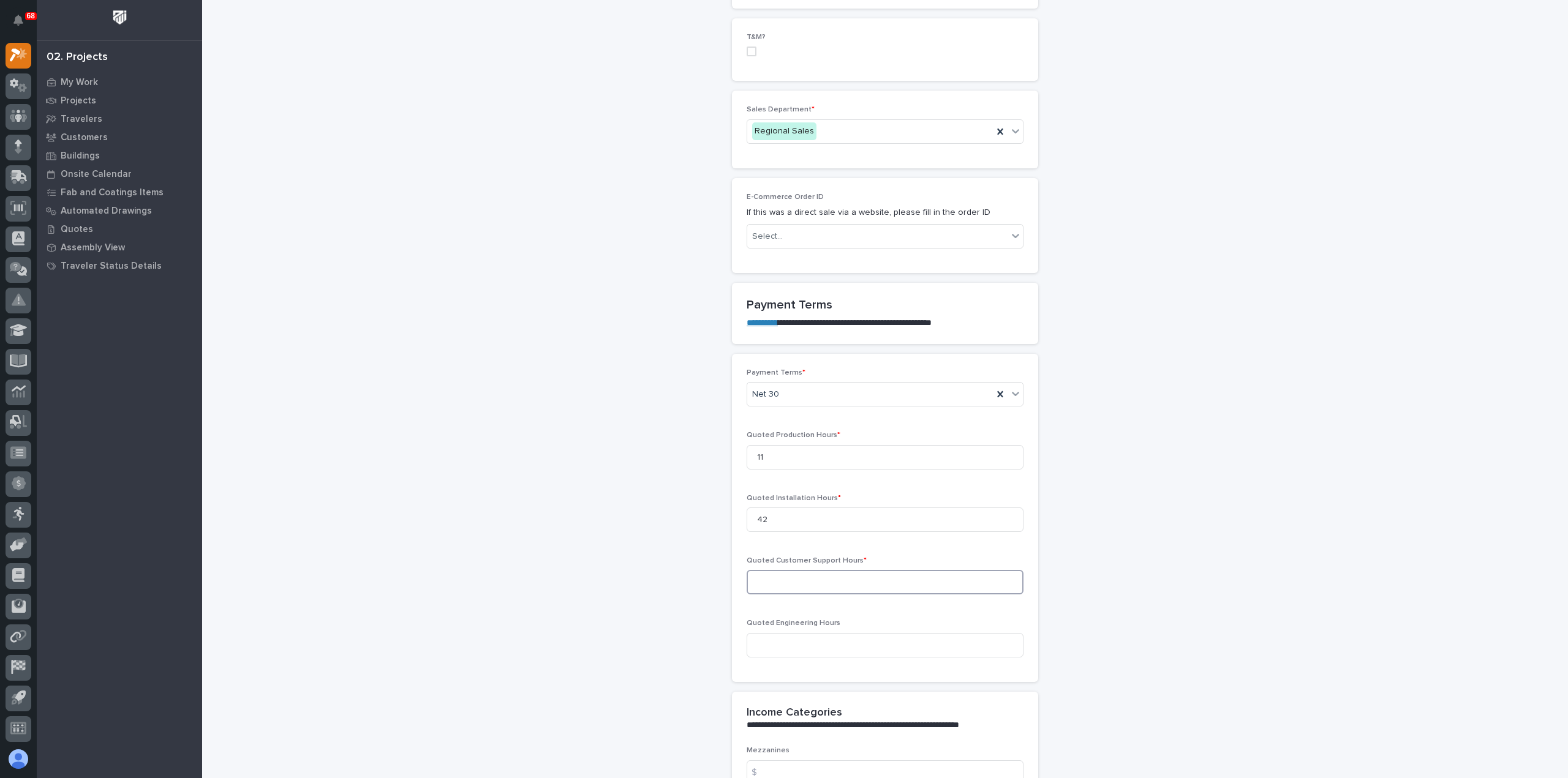
click at [838, 580] on input at bounding box center [885, 582] width 277 height 25
type input "0"
click at [827, 647] on input at bounding box center [885, 646] width 277 height 25
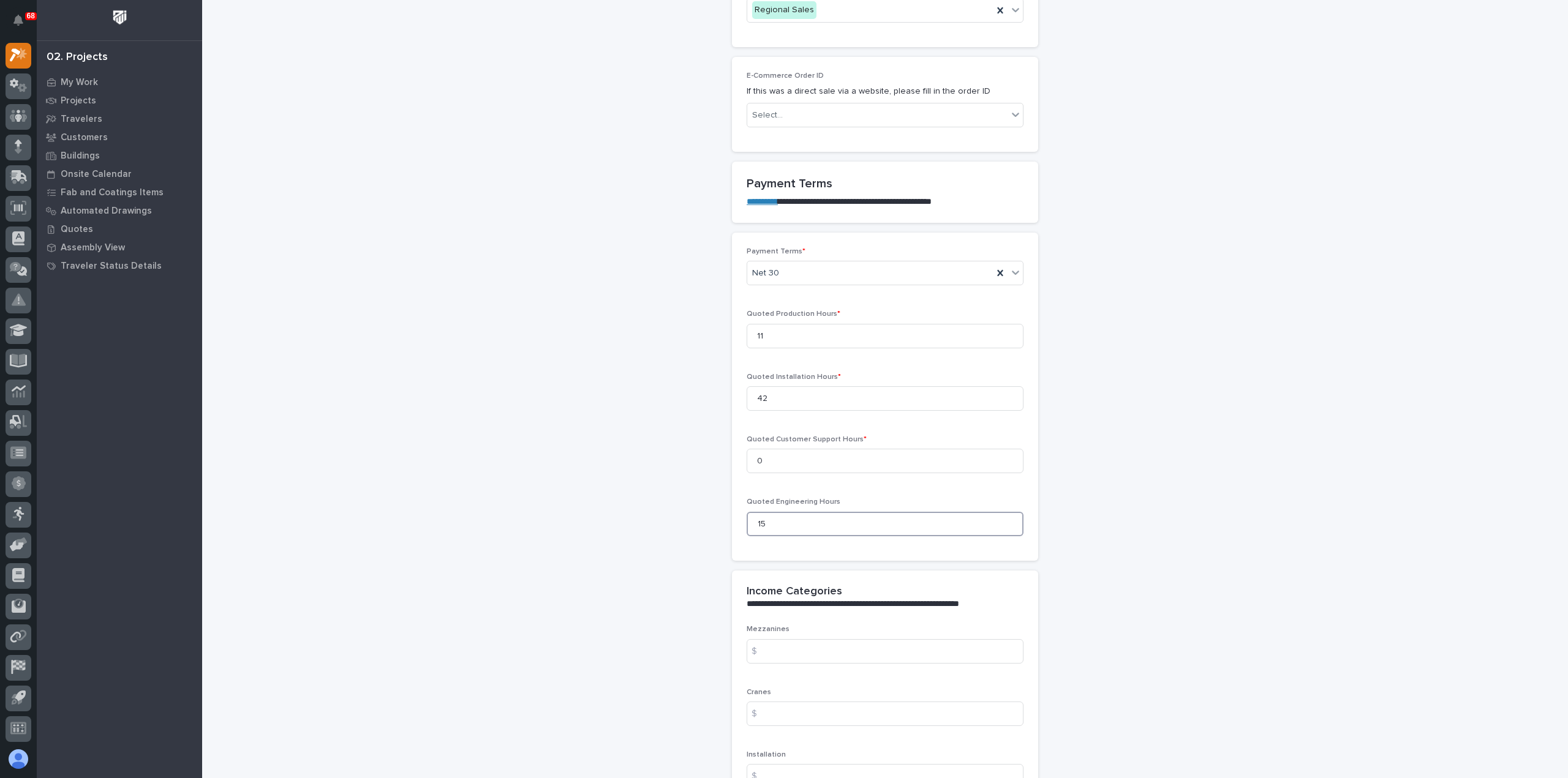
scroll to position [918, 0]
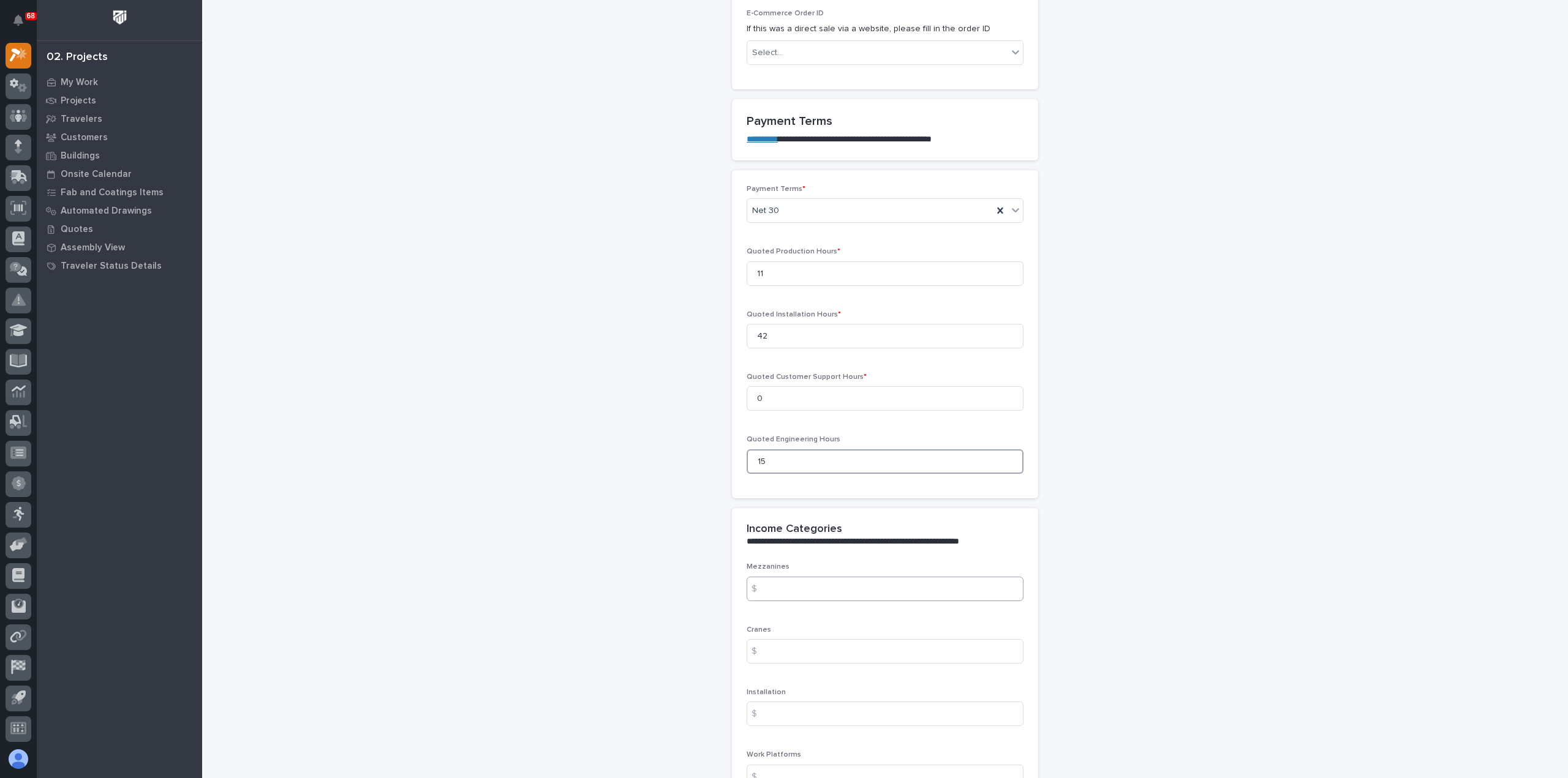
type input "15"
click at [817, 587] on input at bounding box center [885, 589] width 277 height 25
click at [791, 582] on input at bounding box center [885, 589] width 277 height 25
paste input "7134.43"
type input "7134.43"
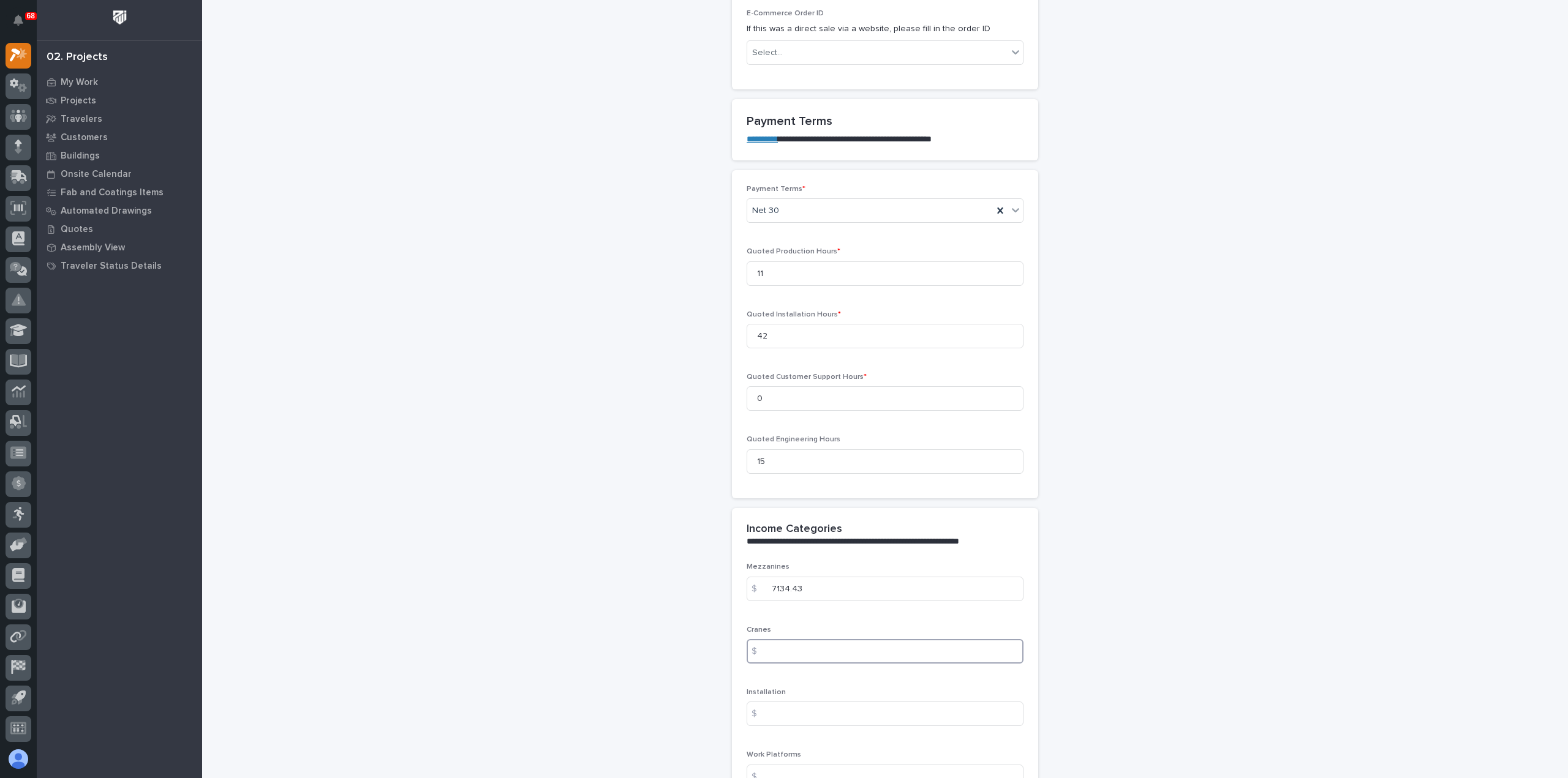
click at [790, 649] on input at bounding box center [885, 651] width 277 height 25
paste input "5579.24"
type input "5579.24"
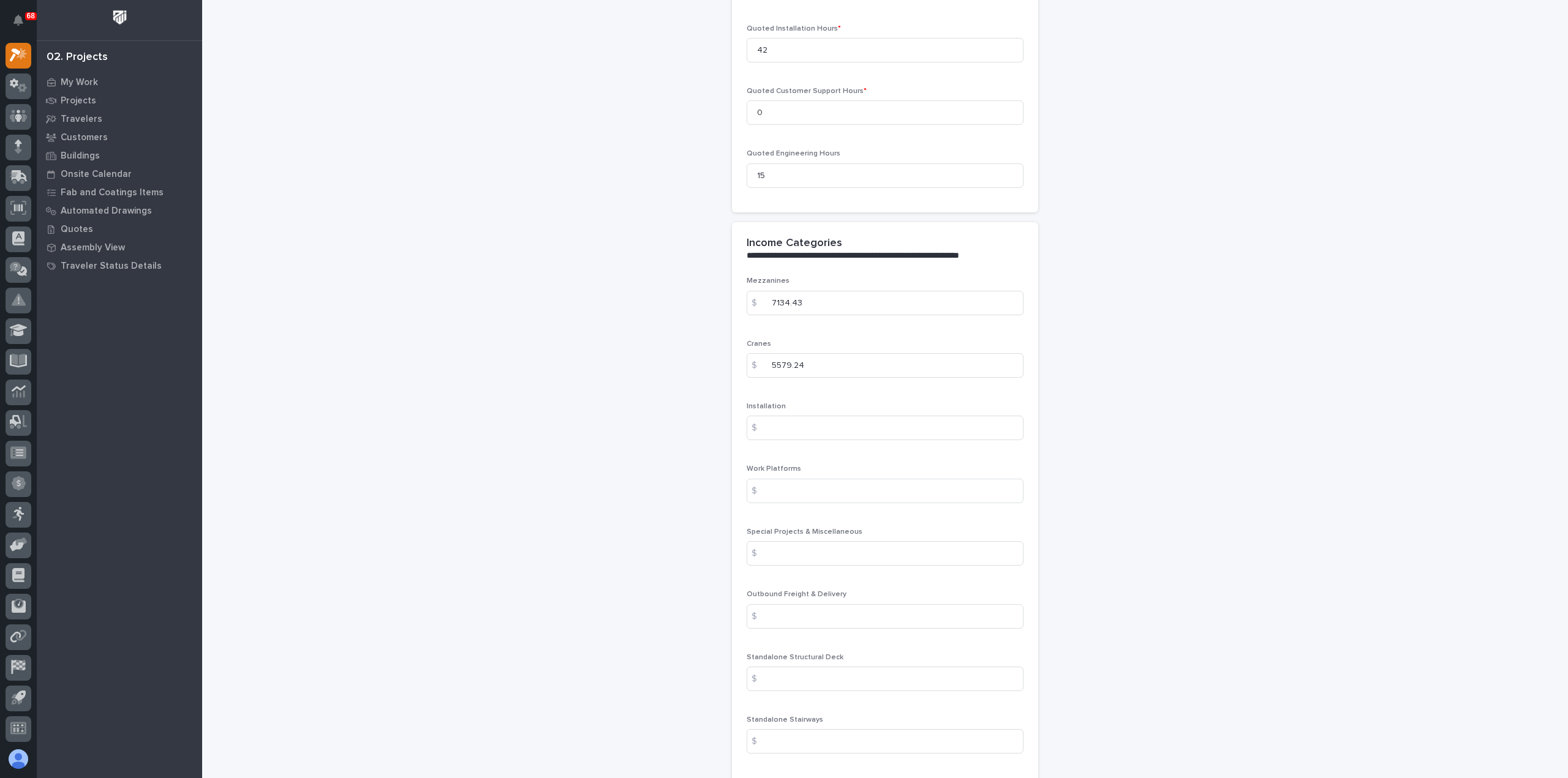
scroll to position [1286, 0]
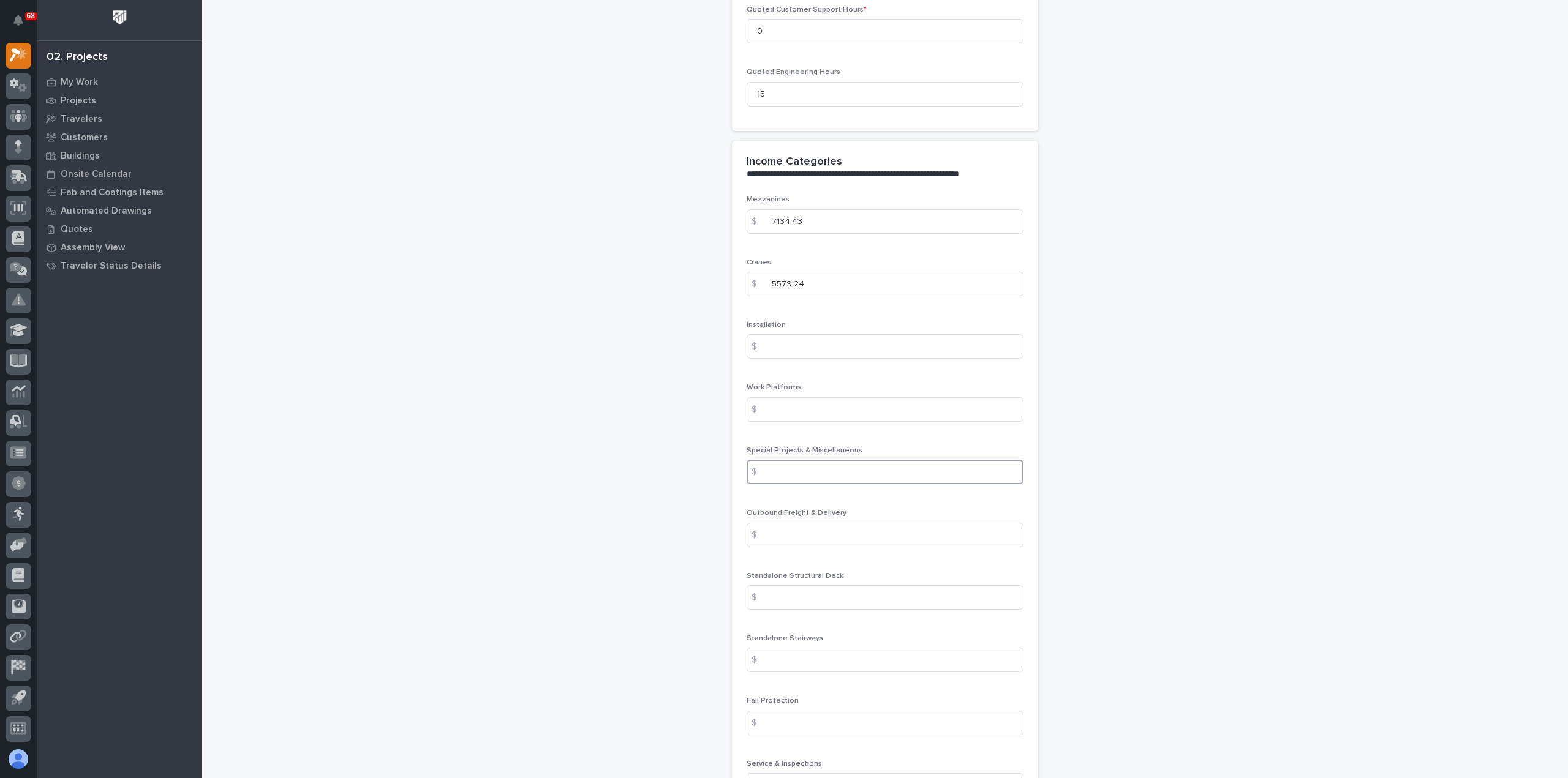
click at [805, 463] on input at bounding box center [885, 473] width 277 height 25
paste input "378.35"
type input "378.35"
click at [777, 527] on input at bounding box center [885, 535] width 277 height 25
type input "400"
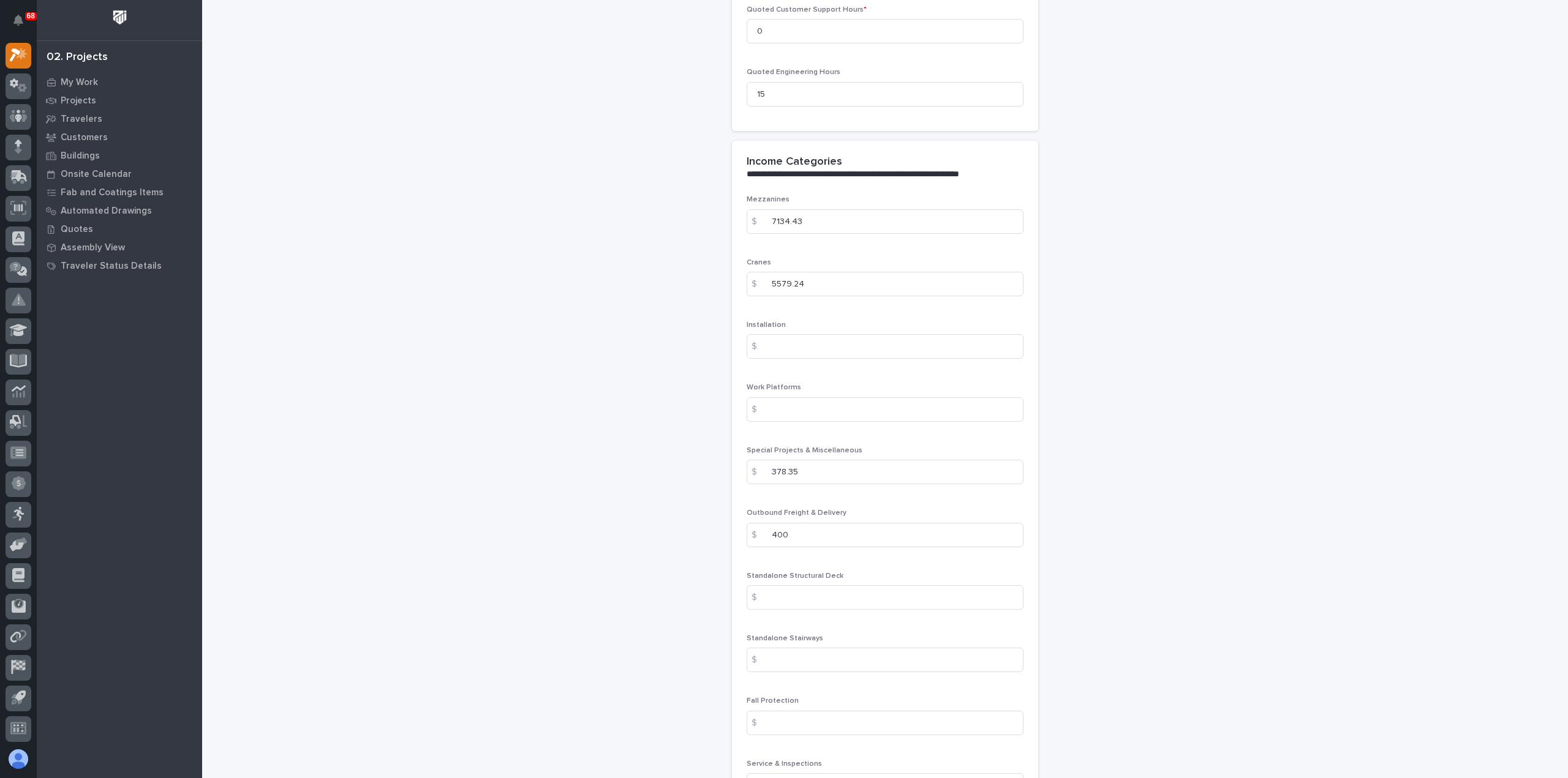
click at [873, 558] on div "Mezzanines $ 7134.43 Cranes $ 5579.24 Installation $ Work Platforms $ Special P…" at bounding box center [885, 501] width 277 height 612
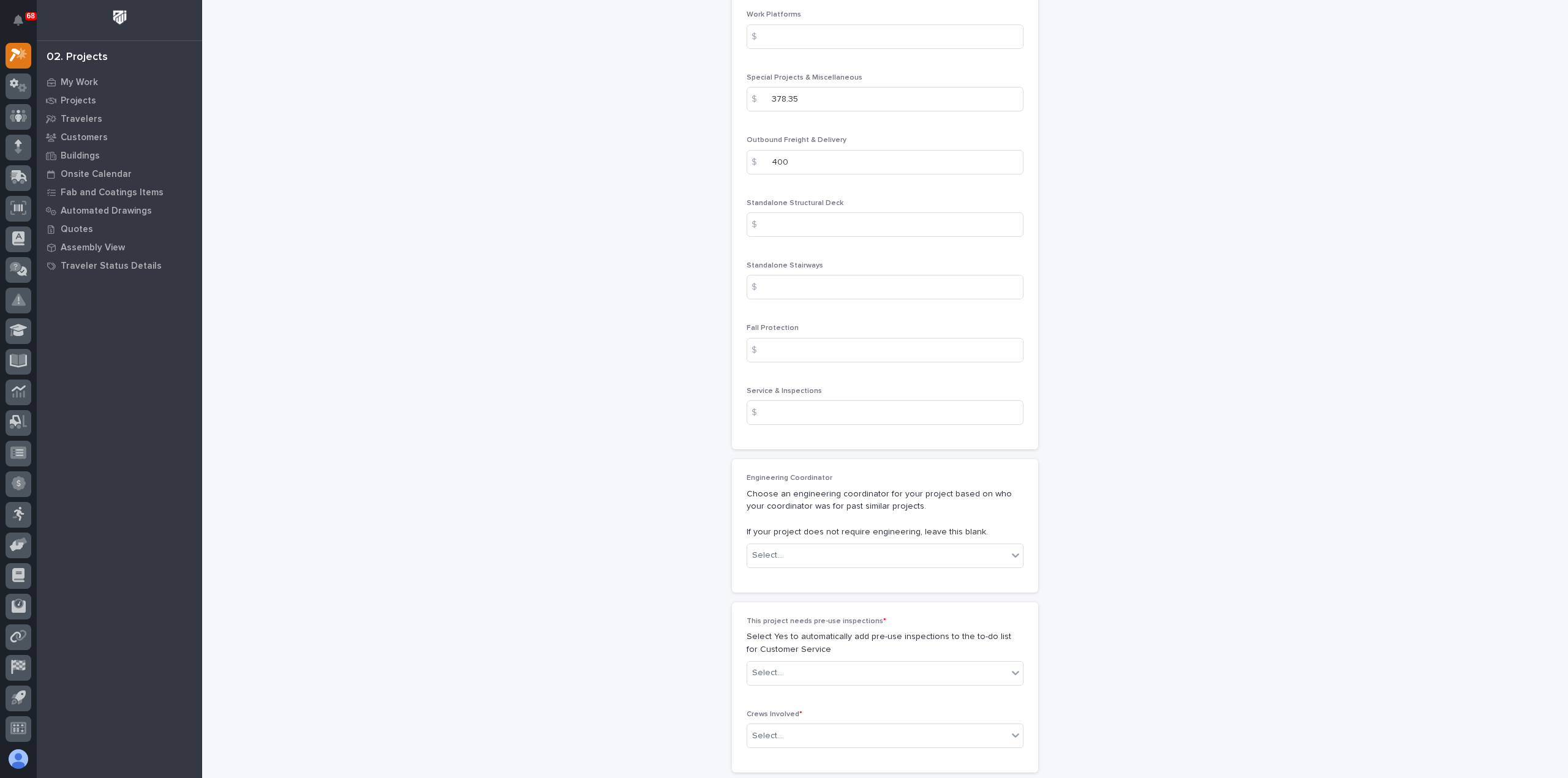
scroll to position [1715, 0]
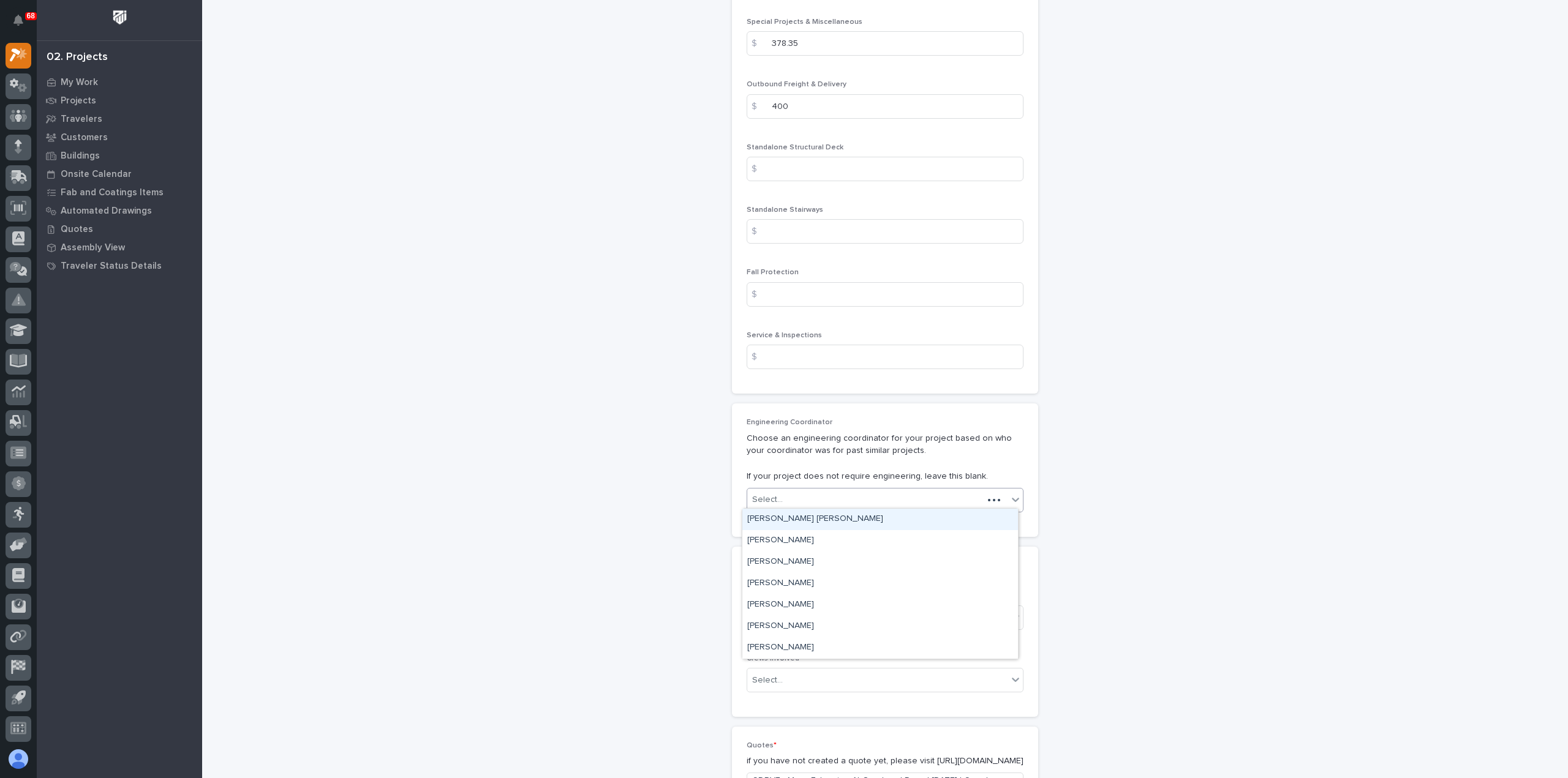
click at [828, 499] on div "Select..." at bounding box center [865, 500] width 236 height 20
click at [819, 624] on div "[PERSON_NAME]" at bounding box center [880, 627] width 275 height 22
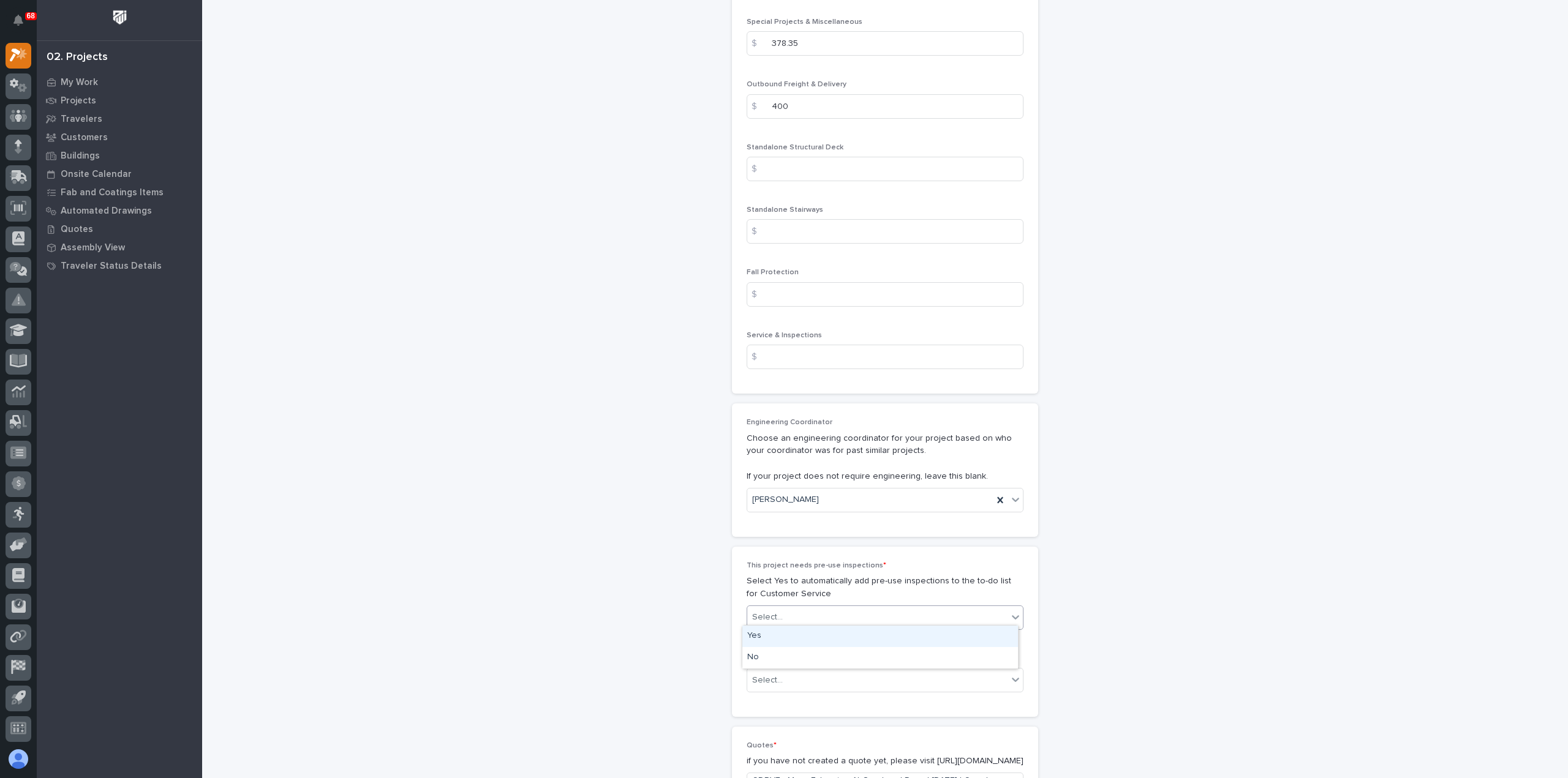
click at [820, 609] on div "Select..." at bounding box center [877, 617] width 260 height 20
click at [813, 666] on div "No" at bounding box center [880, 658] width 275 height 22
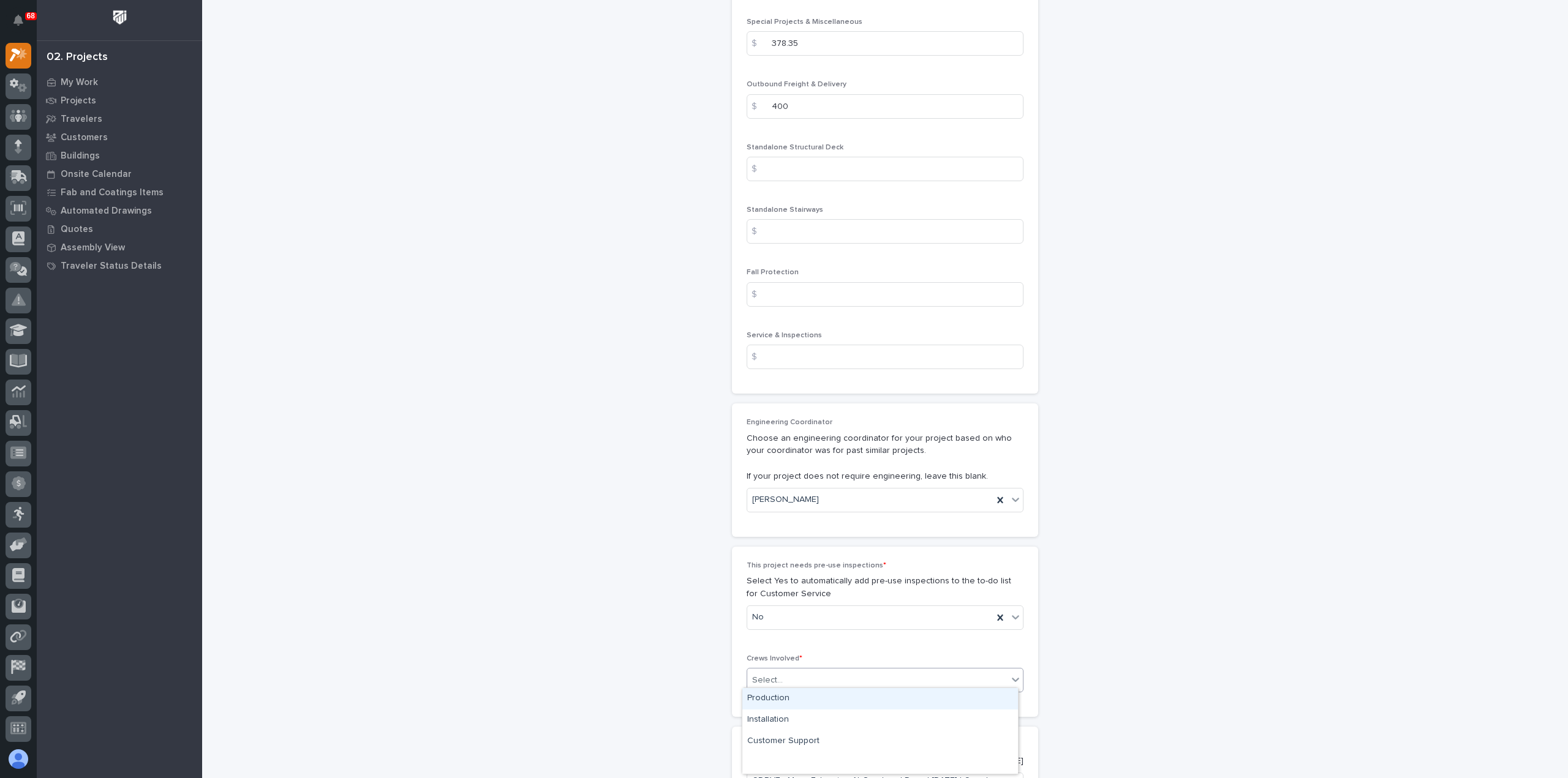
click at [844, 677] on div "Select..." at bounding box center [877, 680] width 260 height 20
click at [829, 704] on div "Production" at bounding box center [880, 698] width 275 height 22
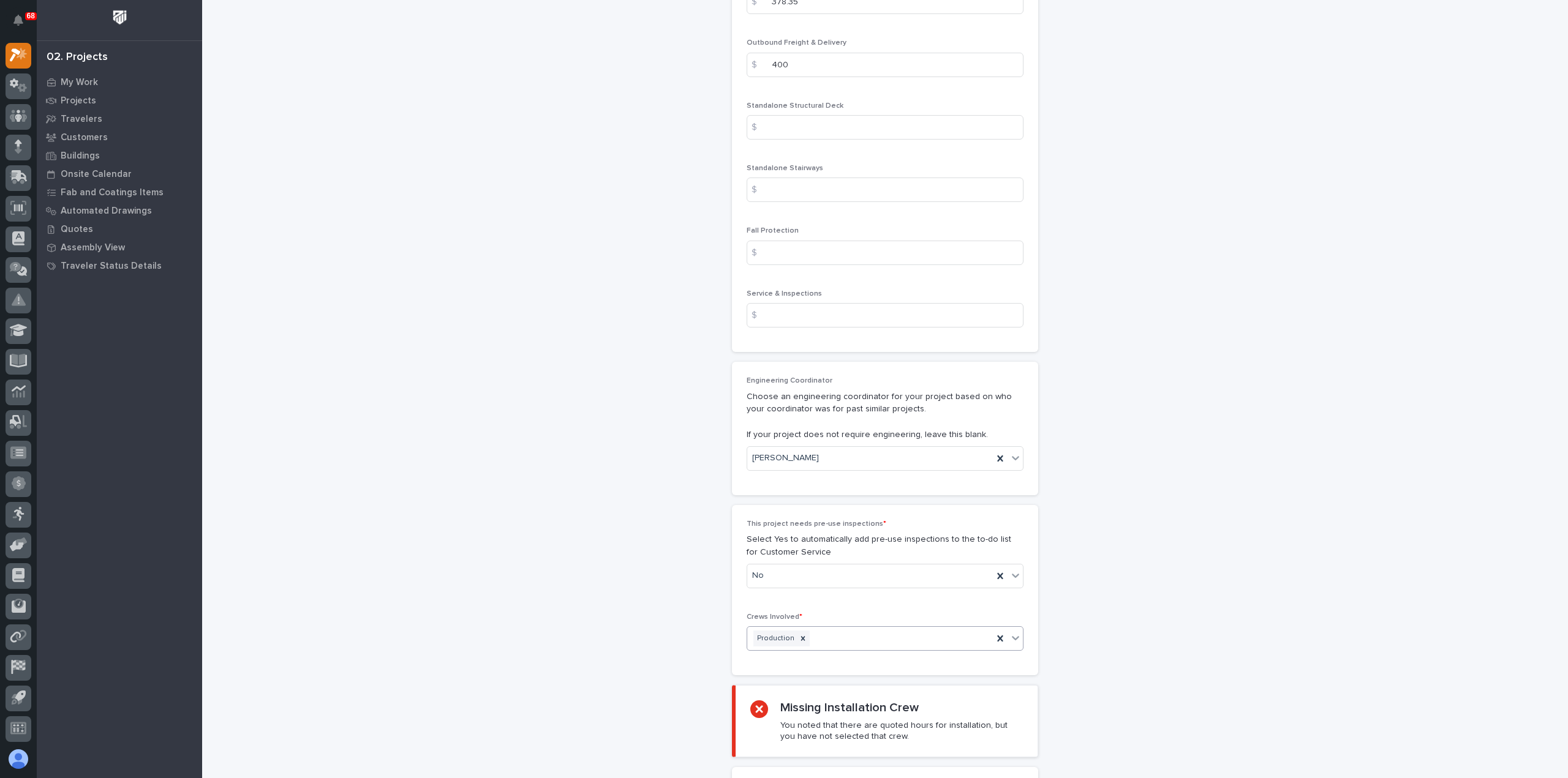
scroll to position [1776, 0]
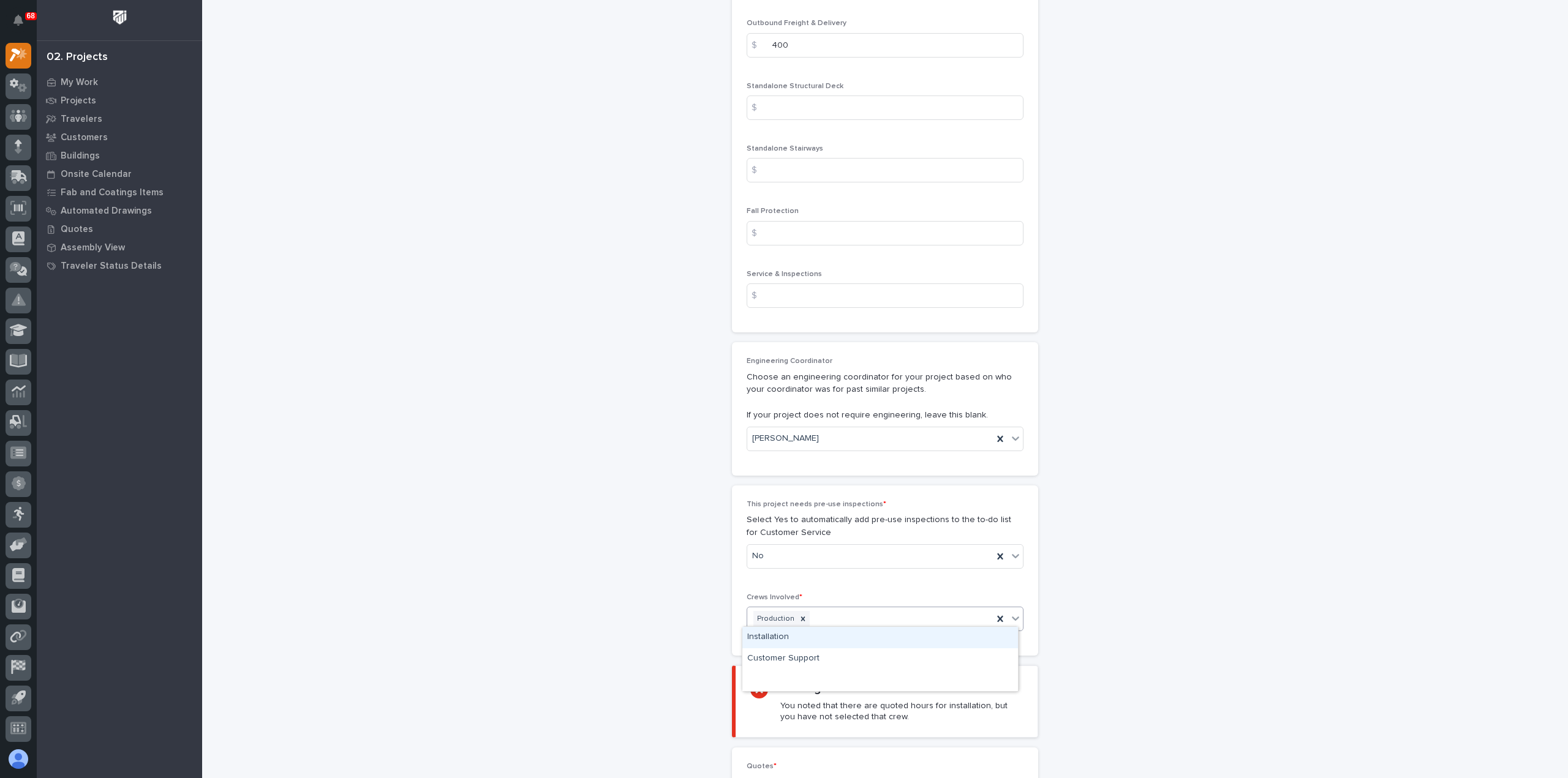
click at [845, 614] on div "Production" at bounding box center [870, 619] width 245 height 22
click at [845, 646] on div "Installation" at bounding box center [880, 638] width 275 height 22
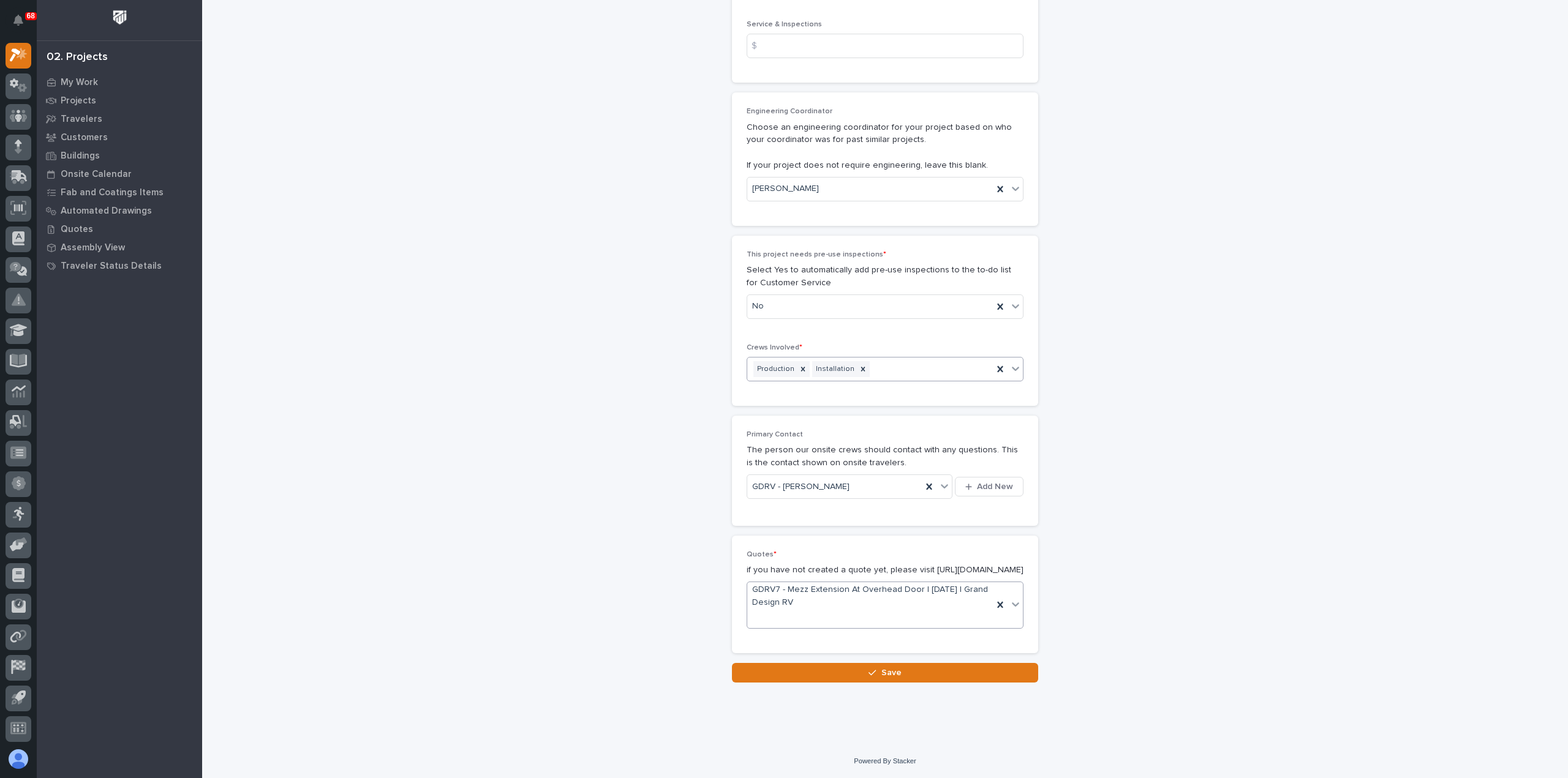
scroll to position [2032, 0]
click at [856, 477] on div "GDRV - [PERSON_NAME]" at bounding box center [834, 487] width 174 height 20
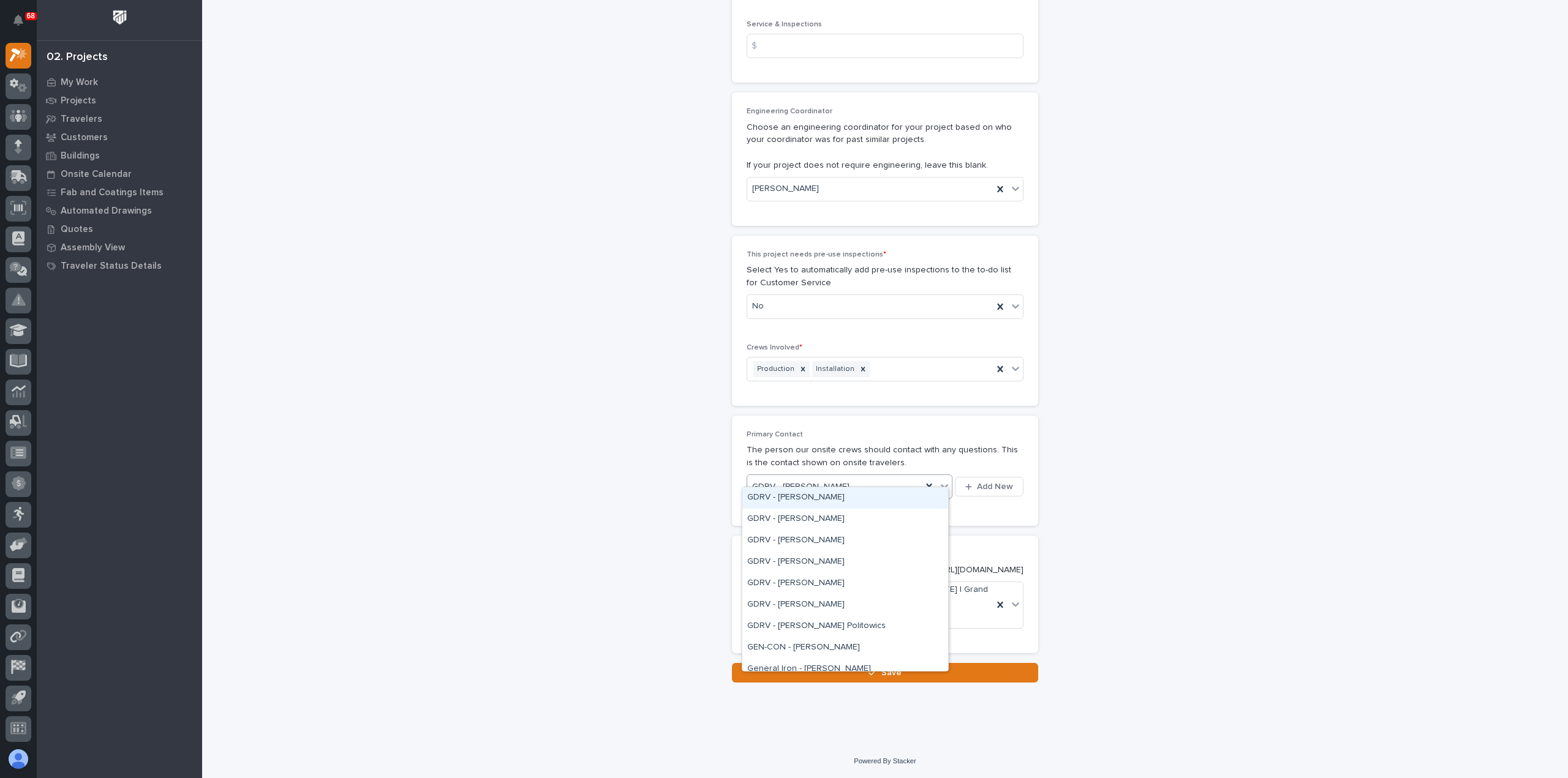
click at [832, 501] on div "GDRV - [PERSON_NAME]" at bounding box center [845, 498] width 206 height 22
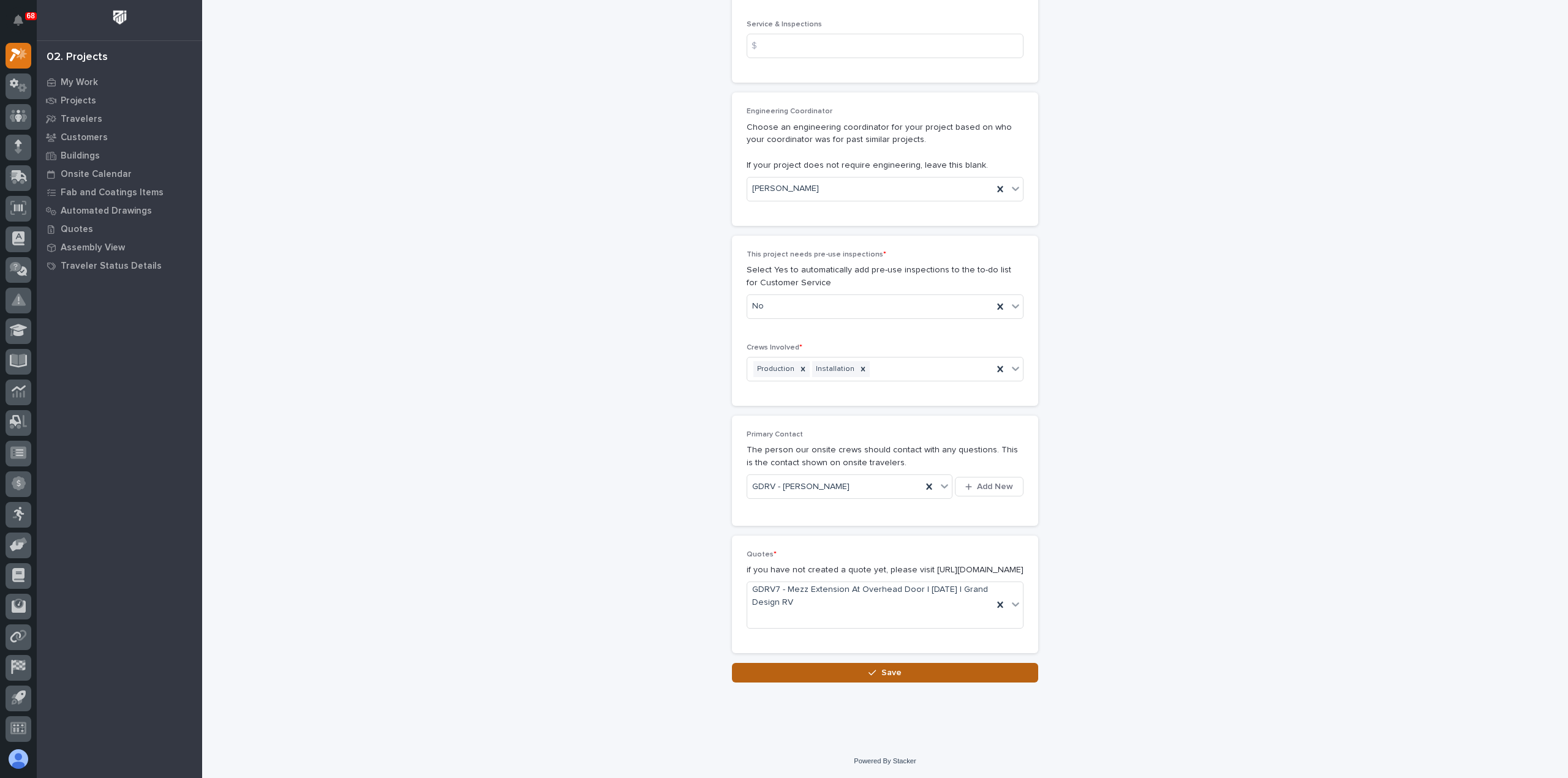
click at [864, 673] on button "Save" at bounding box center [885, 673] width 306 height 20
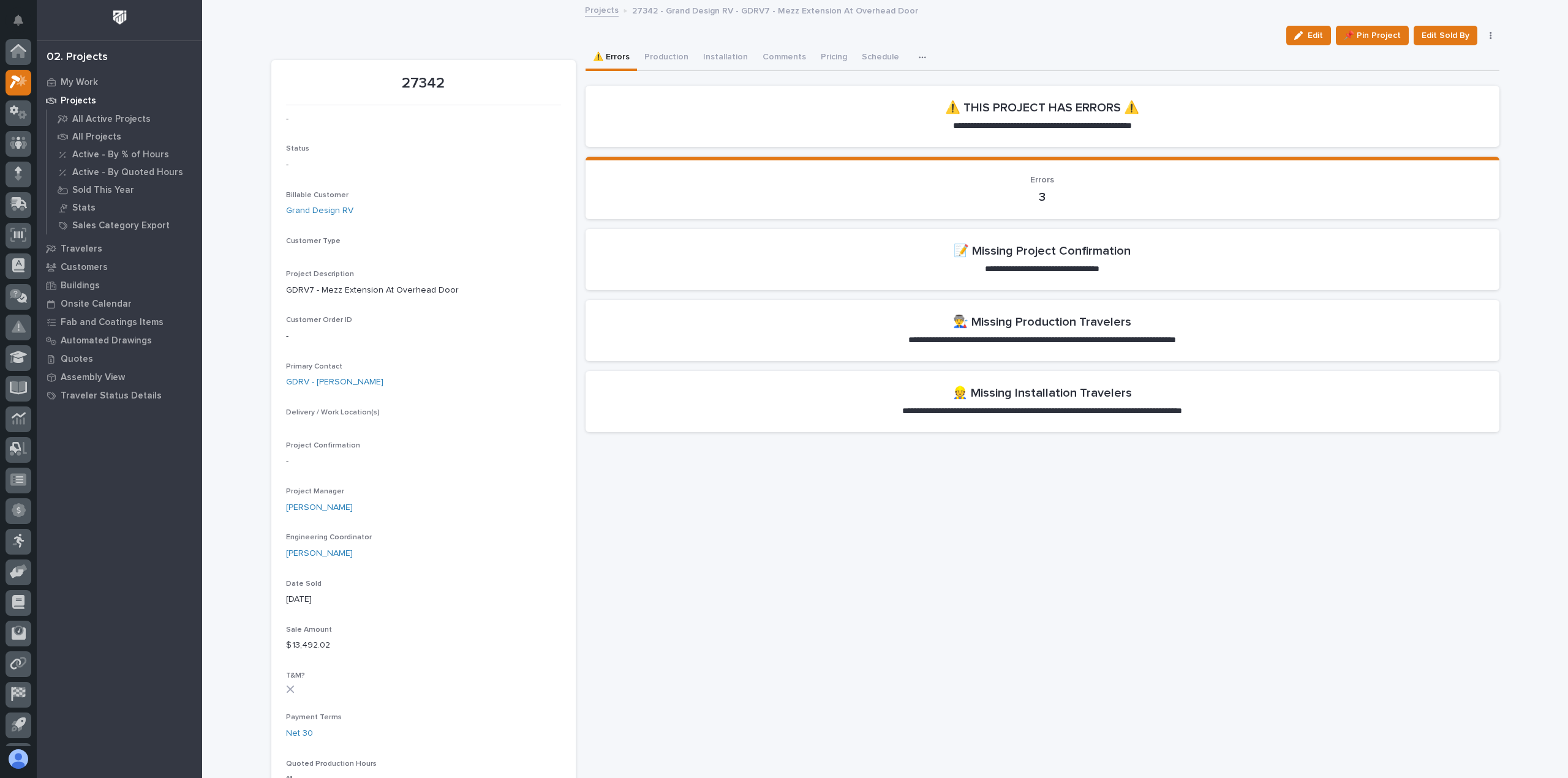
scroll to position [27, 0]
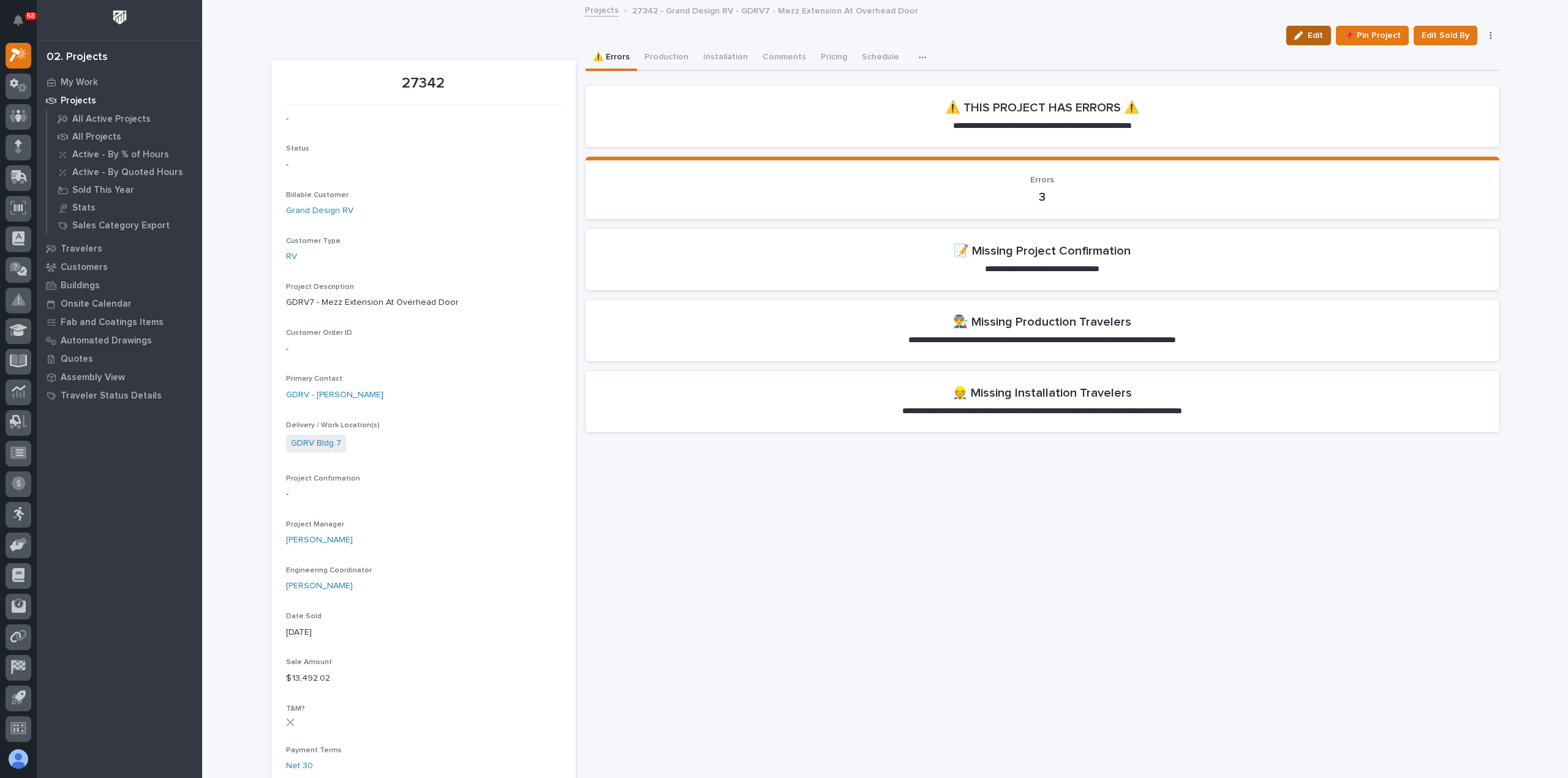
click at [1312, 35] on span "Edit" at bounding box center [1315, 35] width 15 height 11
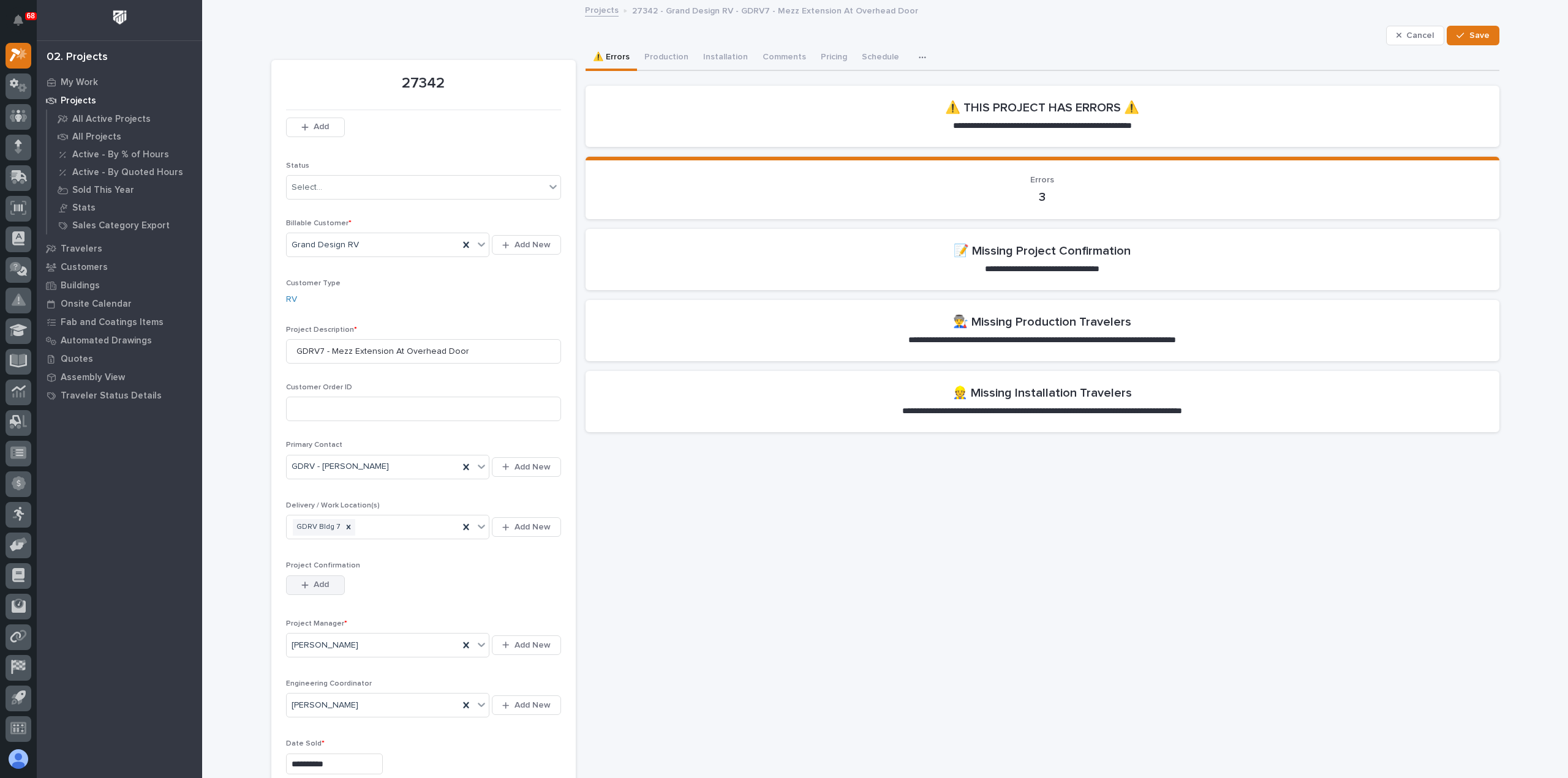
click at [303, 585] on icon "button" at bounding box center [305, 585] width 7 height 8
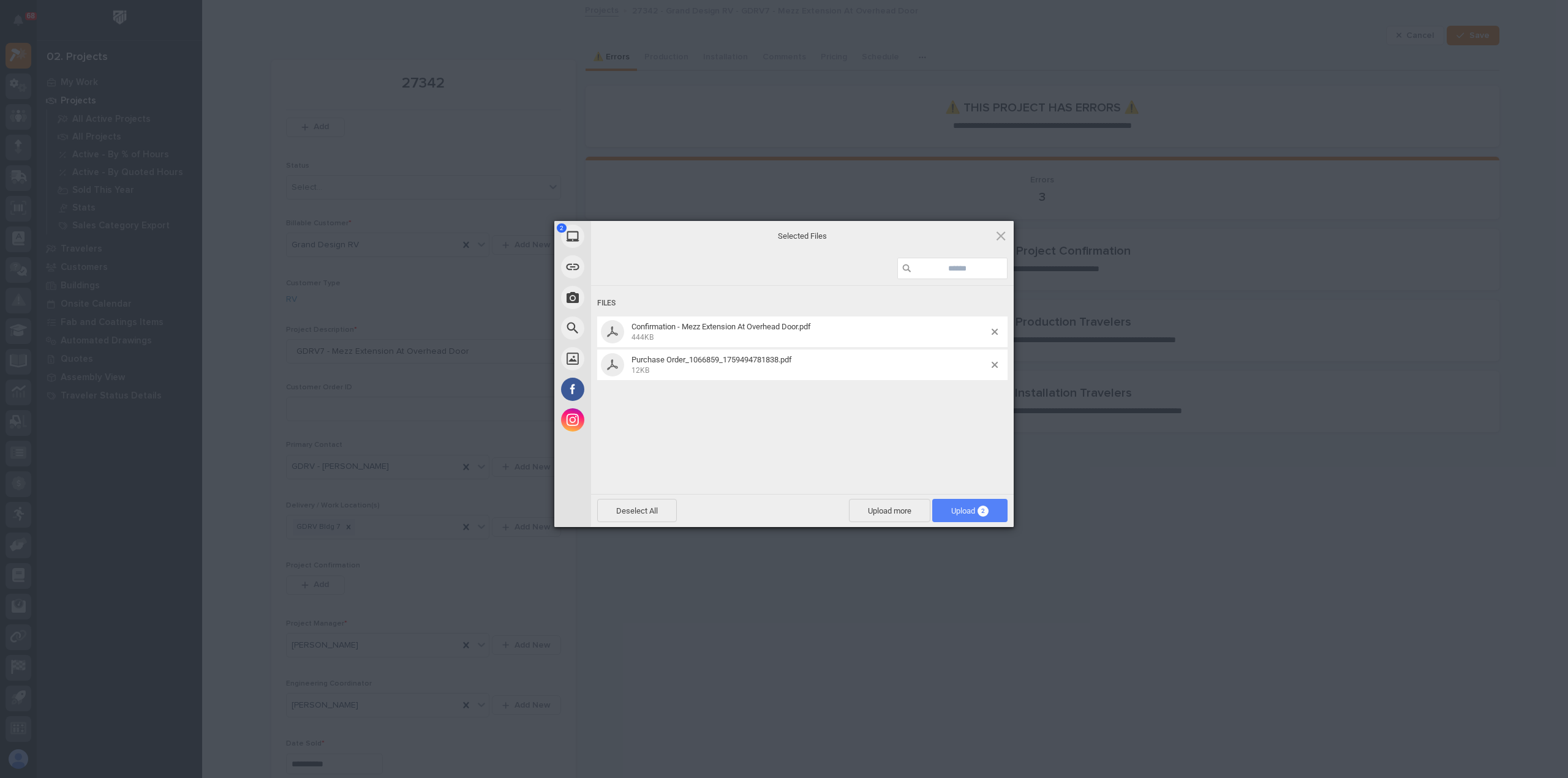
click at [960, 505] on span "Upload 2" at bounding box center [969, 511] width 75 height 23
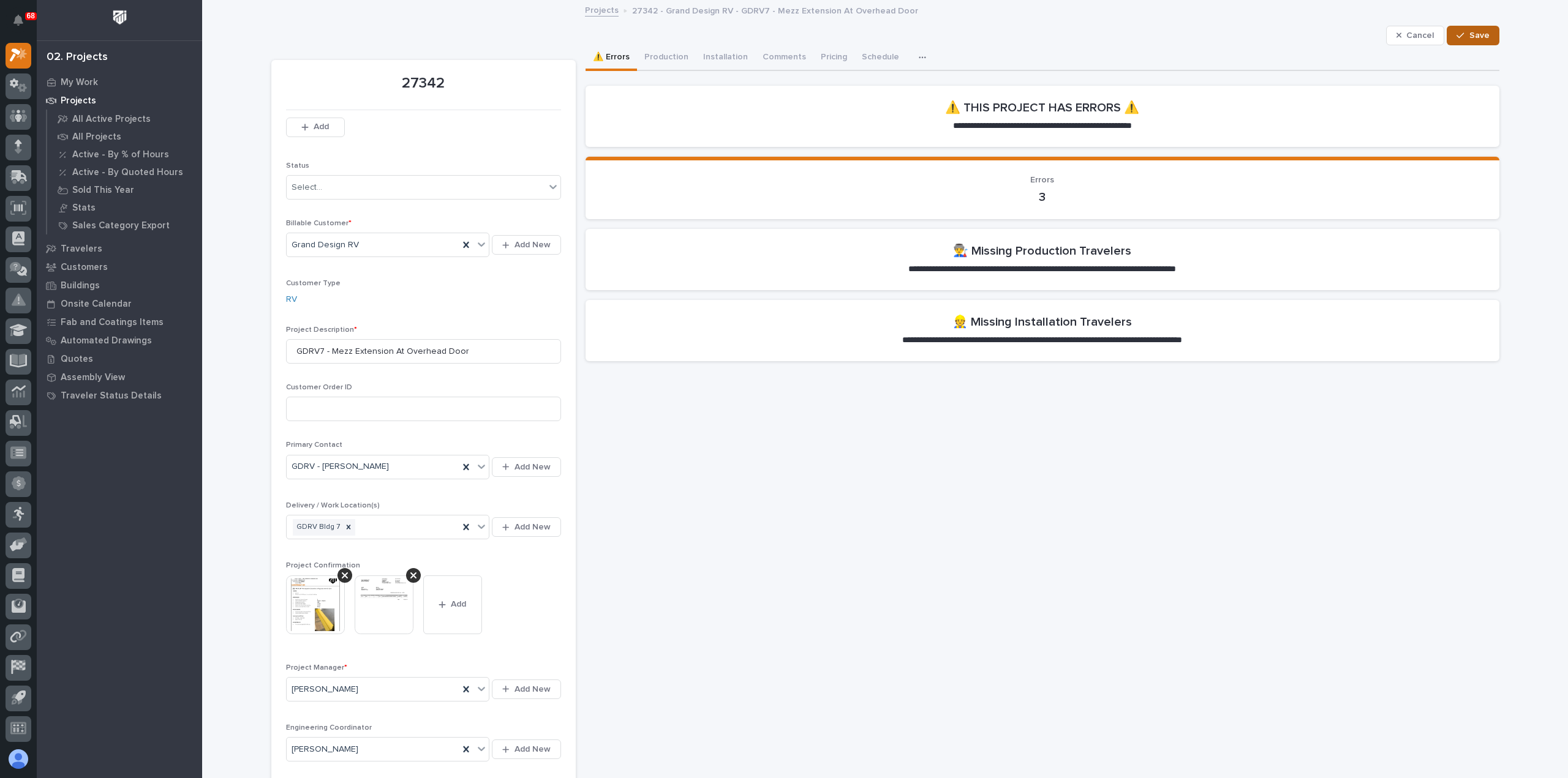
click at [1471, 35] on span "Save" at bounding box center [1479, 35] width 20 height 11
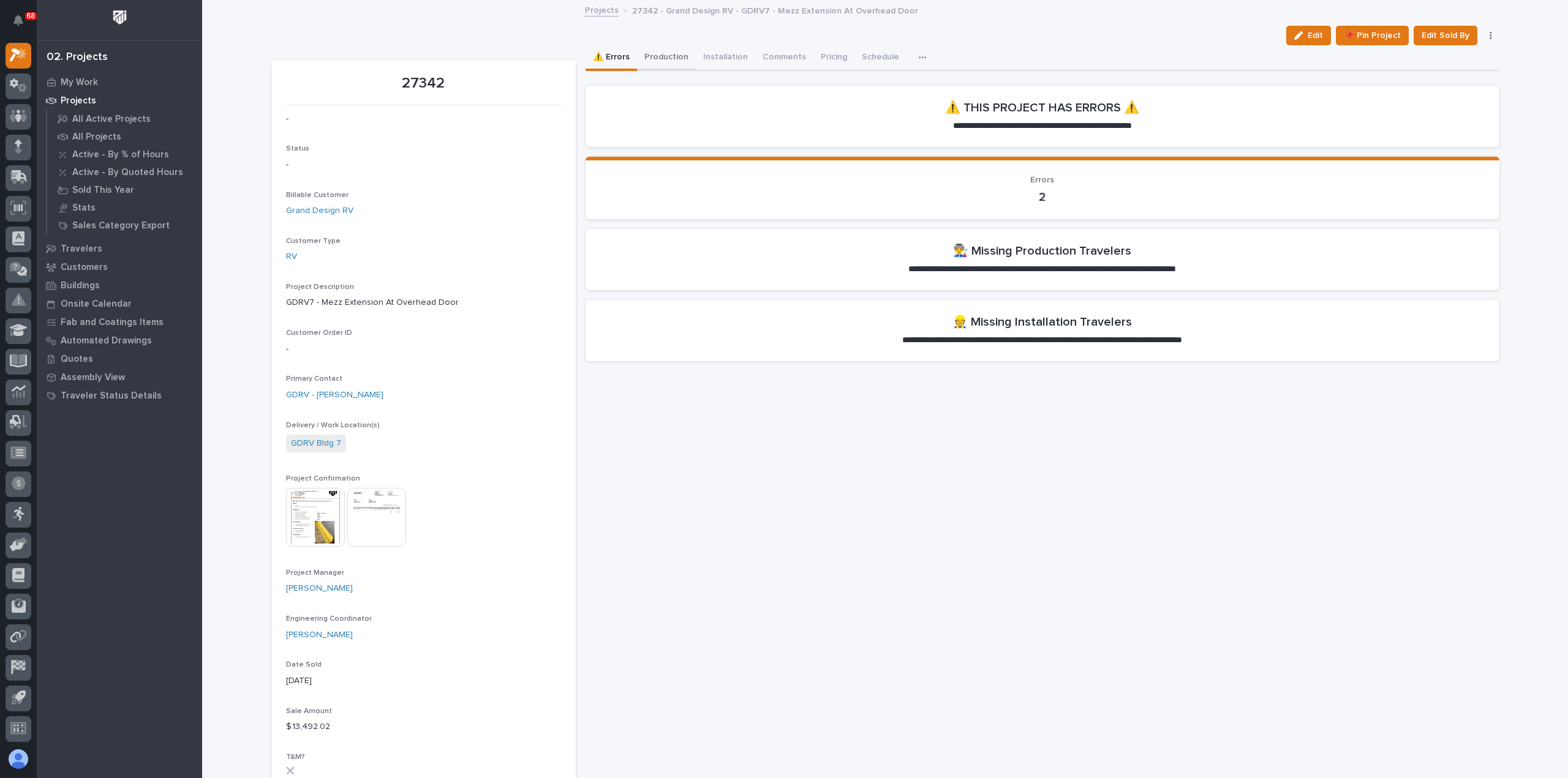
click at [653, 54] on button "Production" at bounding box center [666, 57] width 59 height 25
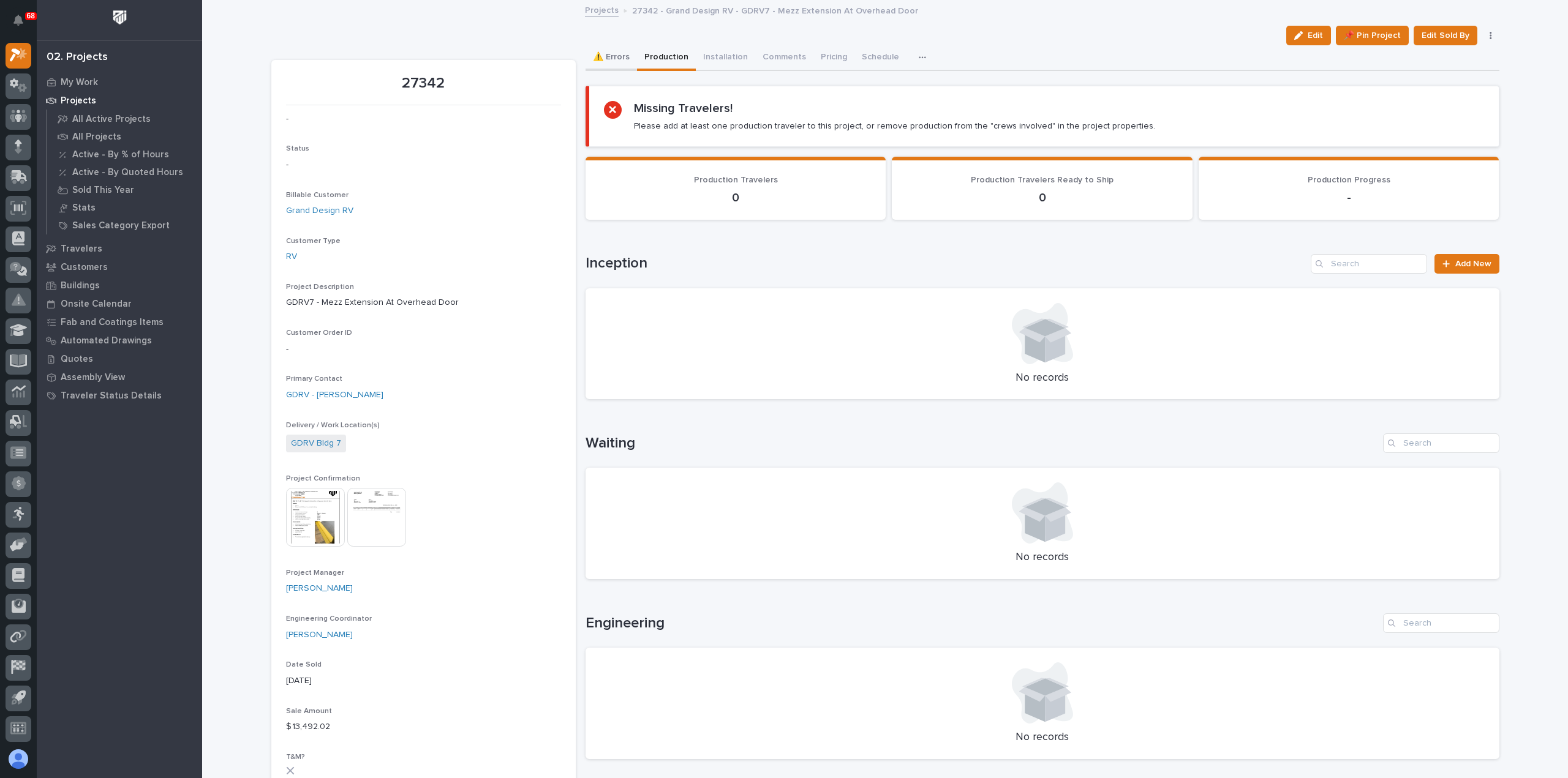
click at [614, 55] on button "⚠️ Errors" at bounding box center [611, 57] width 52 height 25
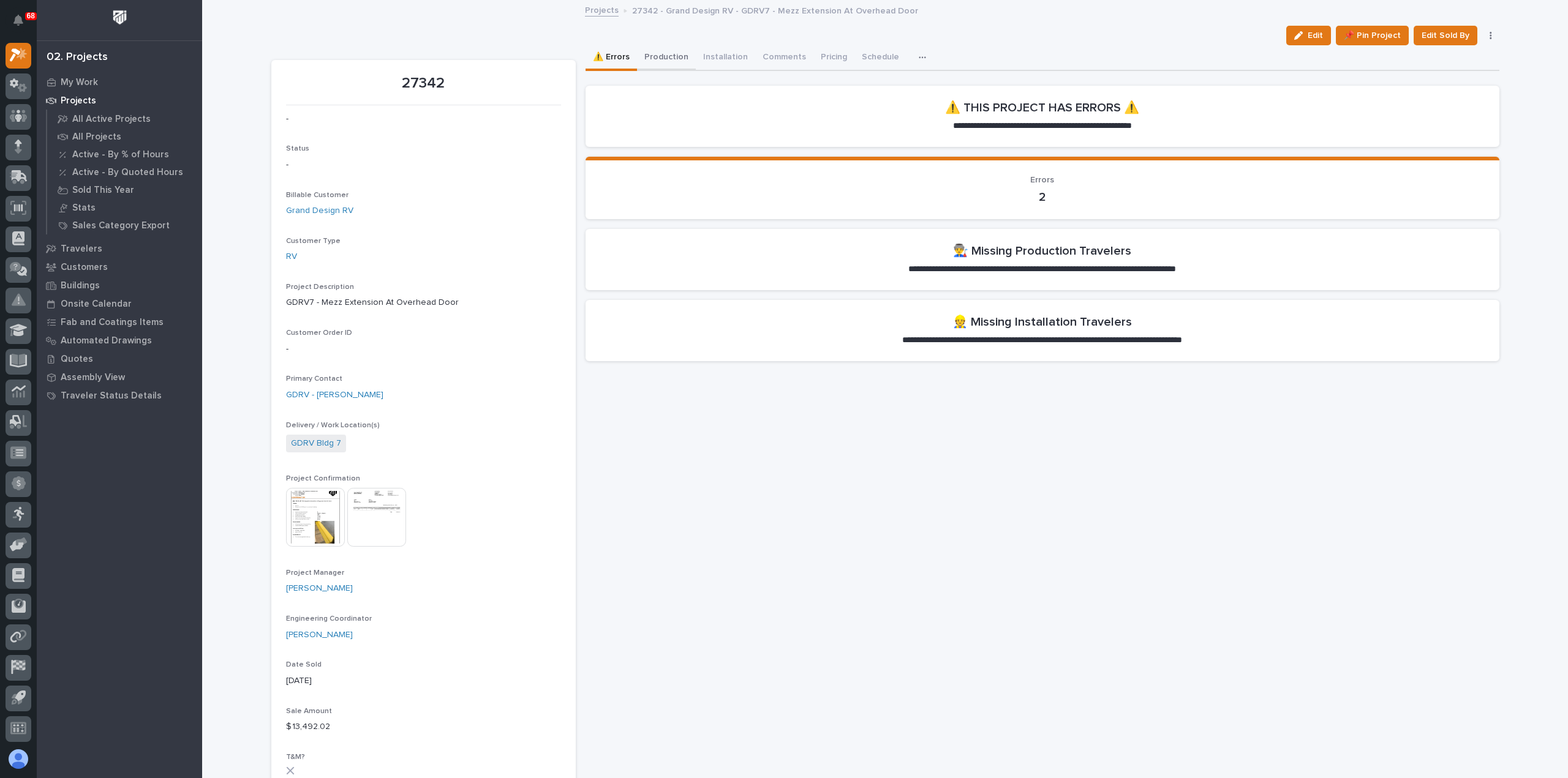
click at [654, 52] on button "Production" at bounding box center [666, 57] width 59 height 25
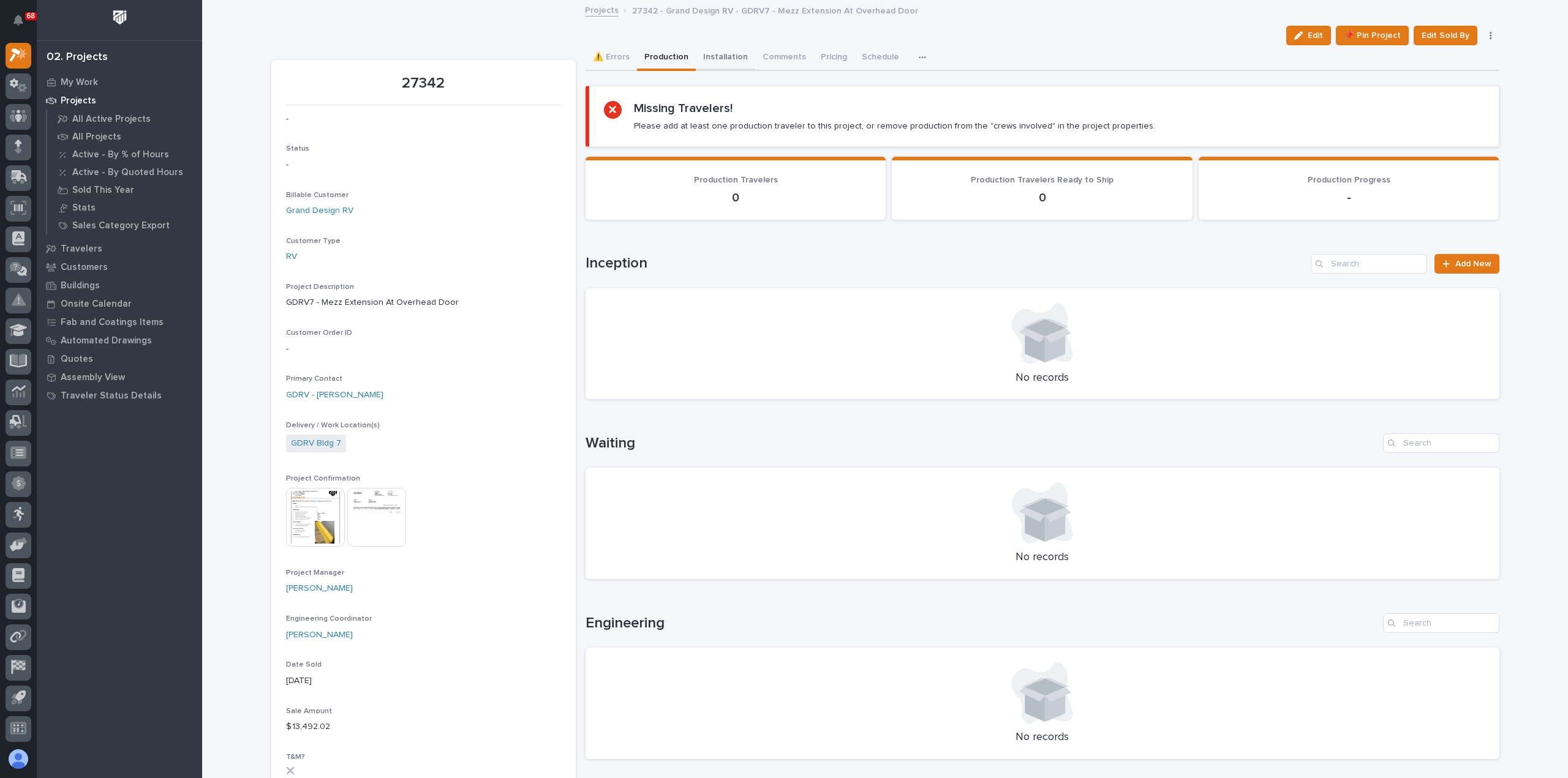
click at [714, 55] on button "Installation" at bounding box center [725, 57] width 59 height 25
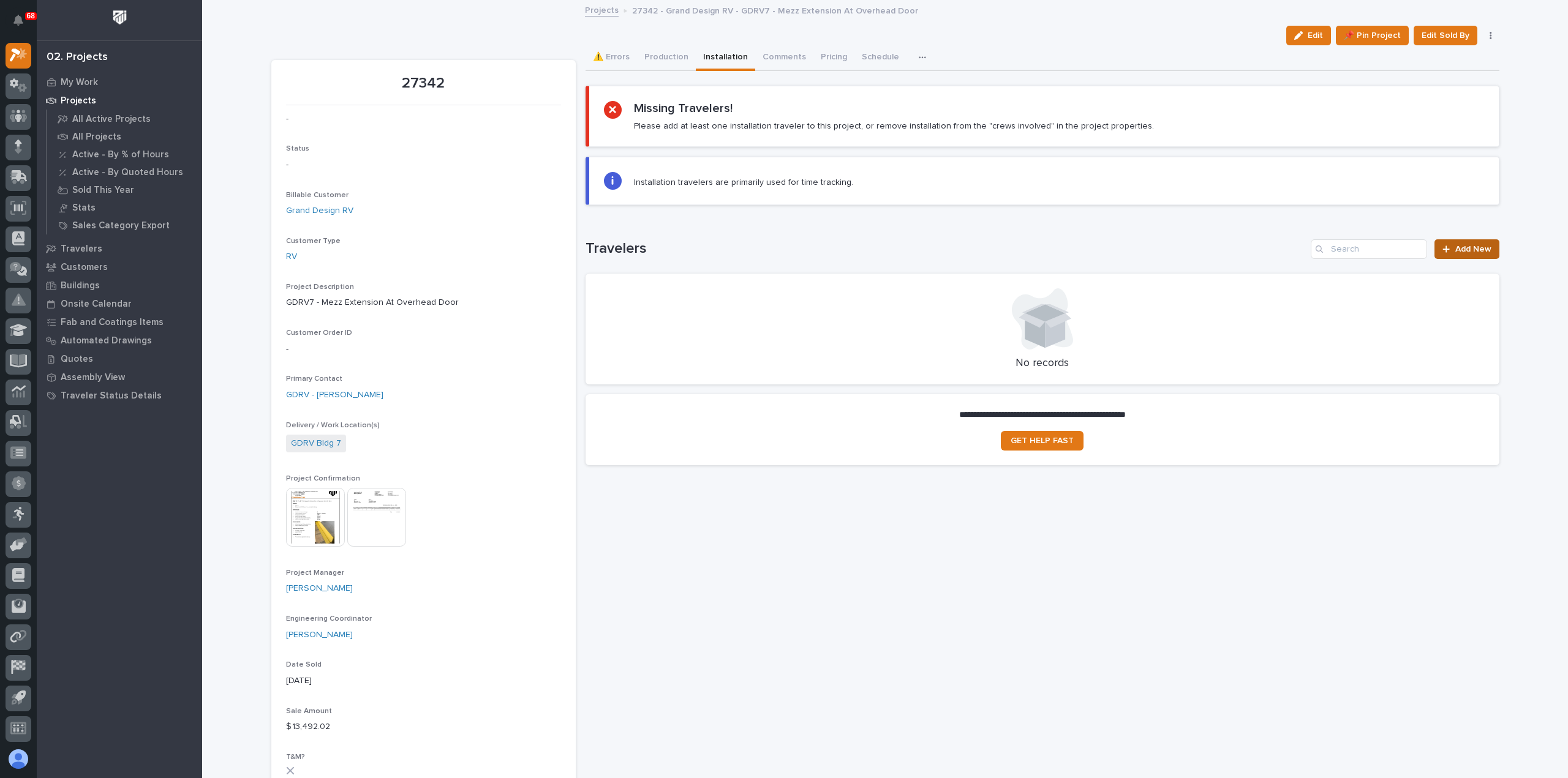
click at [1455, 249] on span "Add New" at bounding box center [1473, 249] width 36 height 8
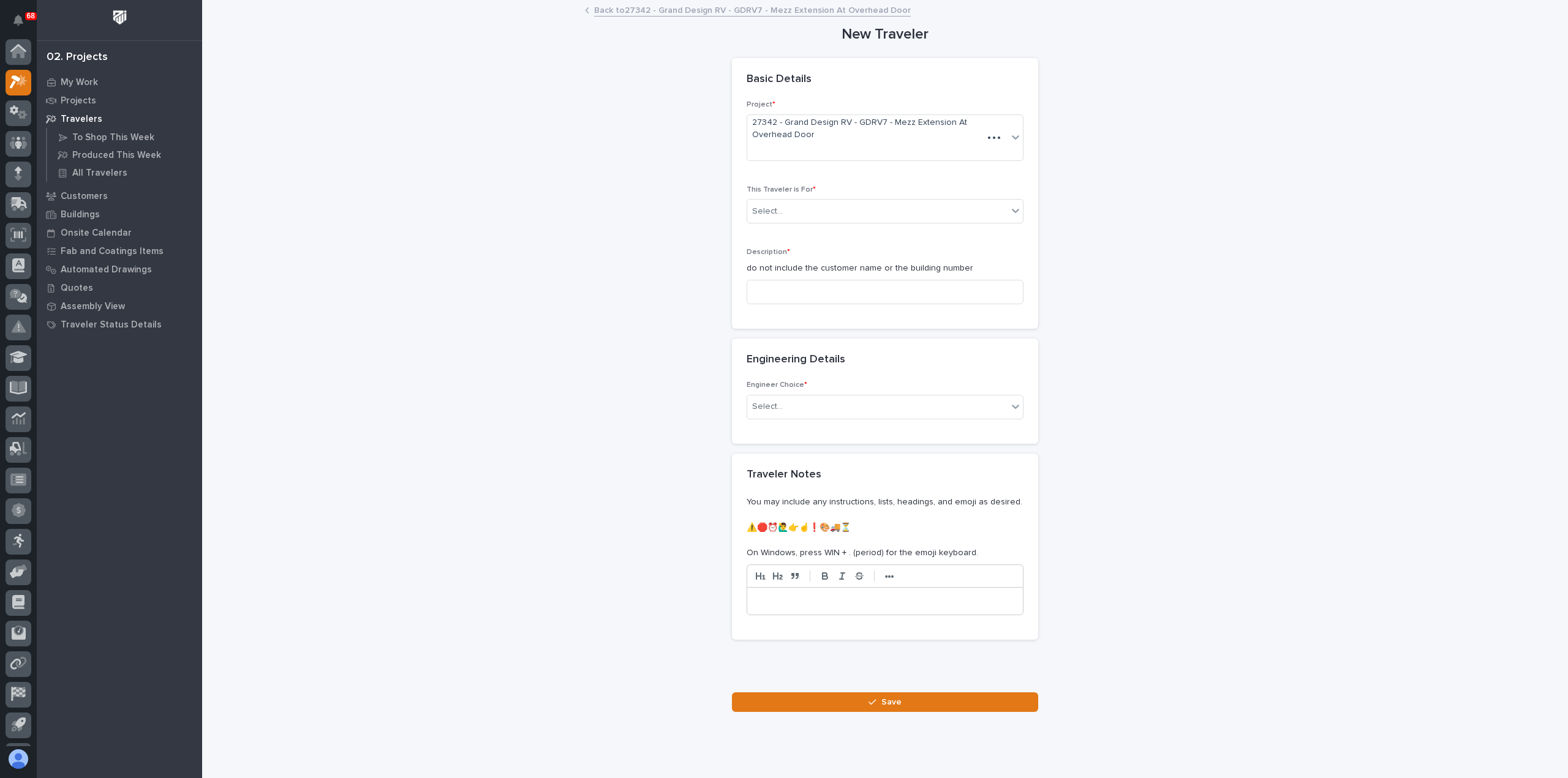
scroll to position [27, 0]
click at [806, 213] on div "Select..." at bounding box center [877, 211] width 260 height 20
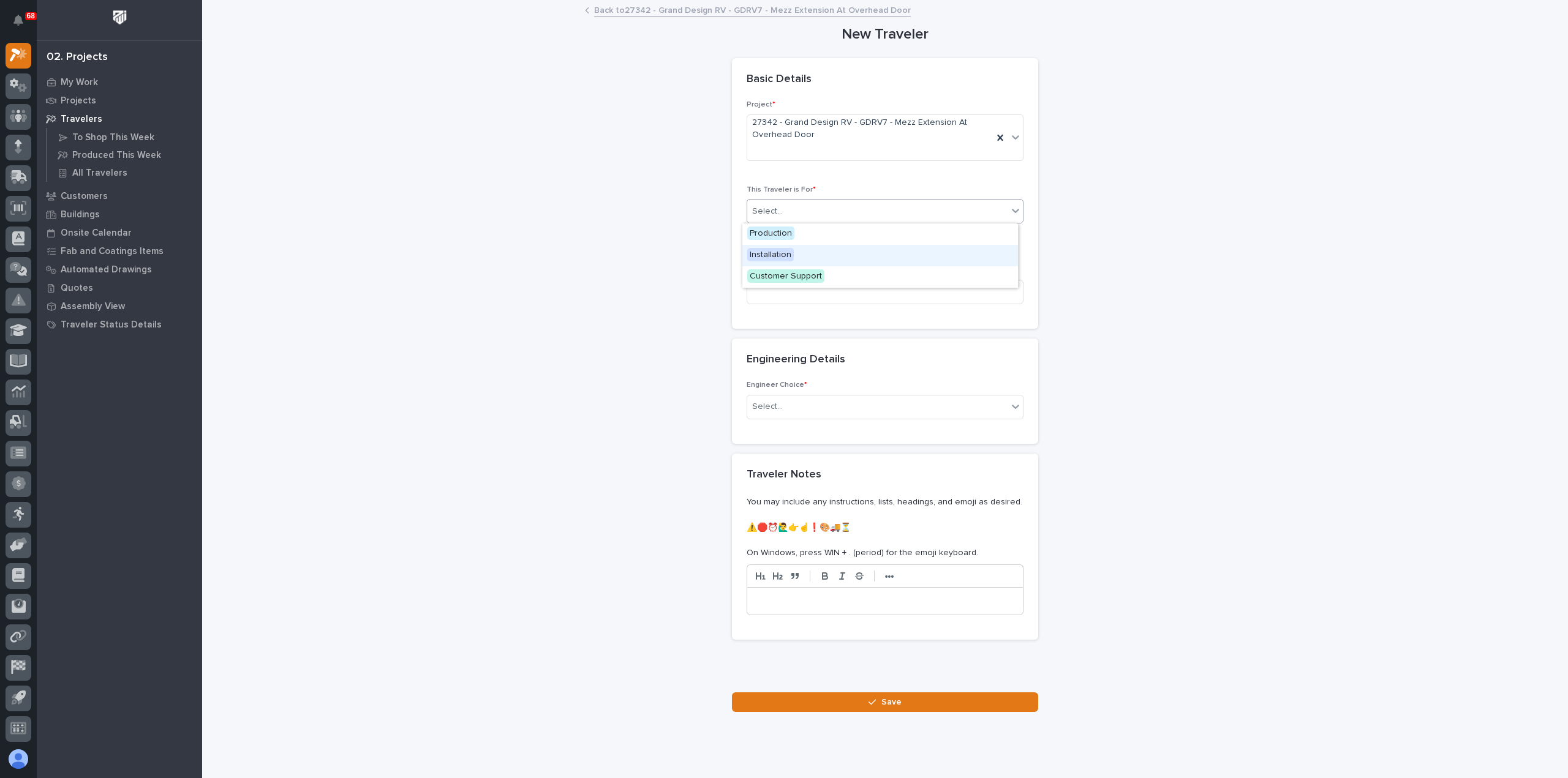
click at [802, 249] on div "Installation" at bounding box center [880, 255] width 275 height 22
click at [809, 292] on input at bounding box center [885, 292] width 277 height 25
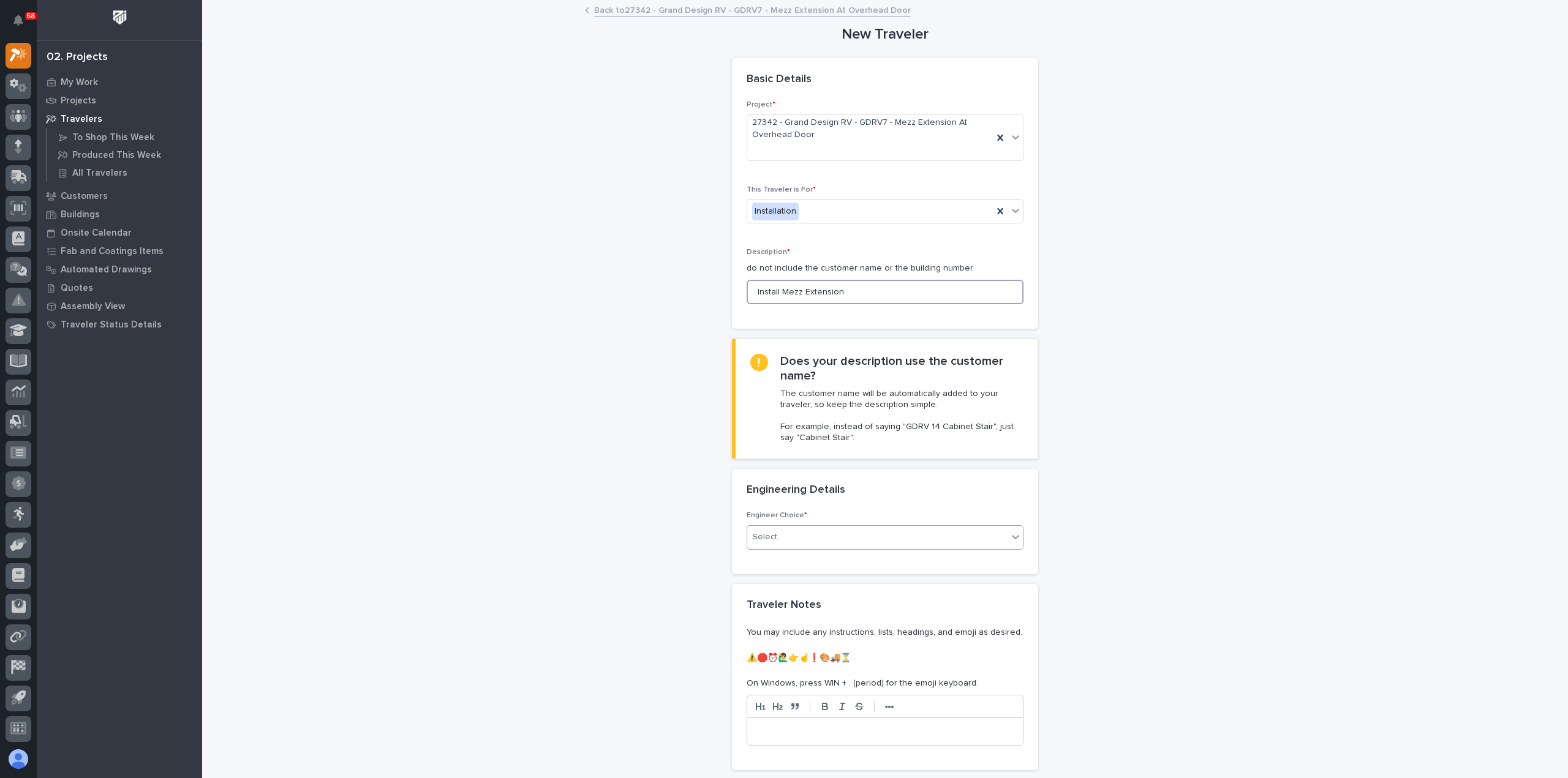
type input "Install Mezz Extension"
click at [845, 537] on div "Select..." at bounding box center [877, 537] width 260 height 20
drag, startPoint x: 843, startPoint y: 292, endPoint x: 633, endPoint y: 288, distance: 210.0
click at [633, 288] on div "**********" at bounding box center [885, 422] width 1228 height 841
click at [791, 535] on div "Select..." at bounding box center [877, 537] width 260 height 20
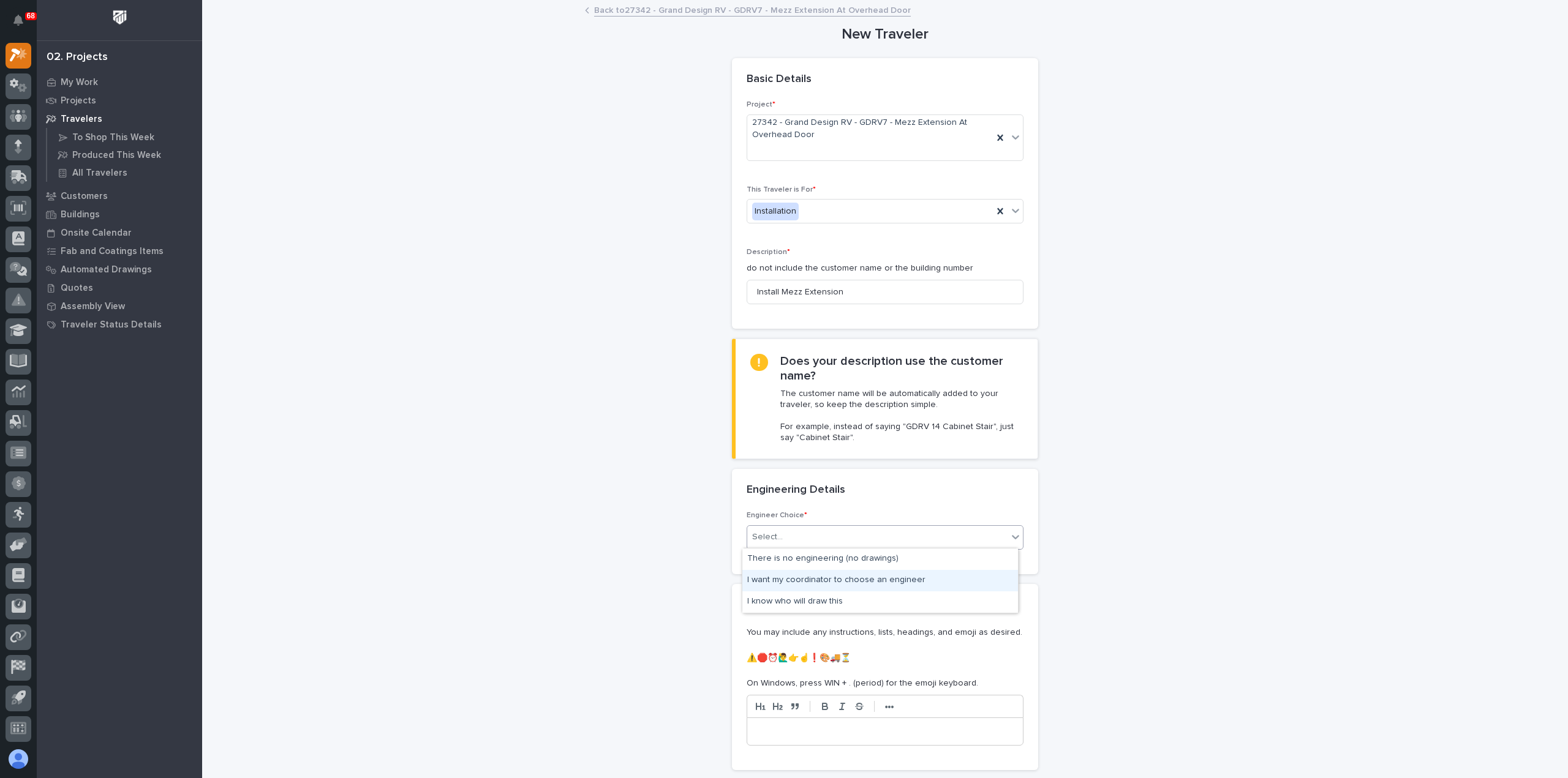
click at [809, 586] on div "I want my coordinator to choose an engineer" at bounding box center [880, 580] width 275 height 22
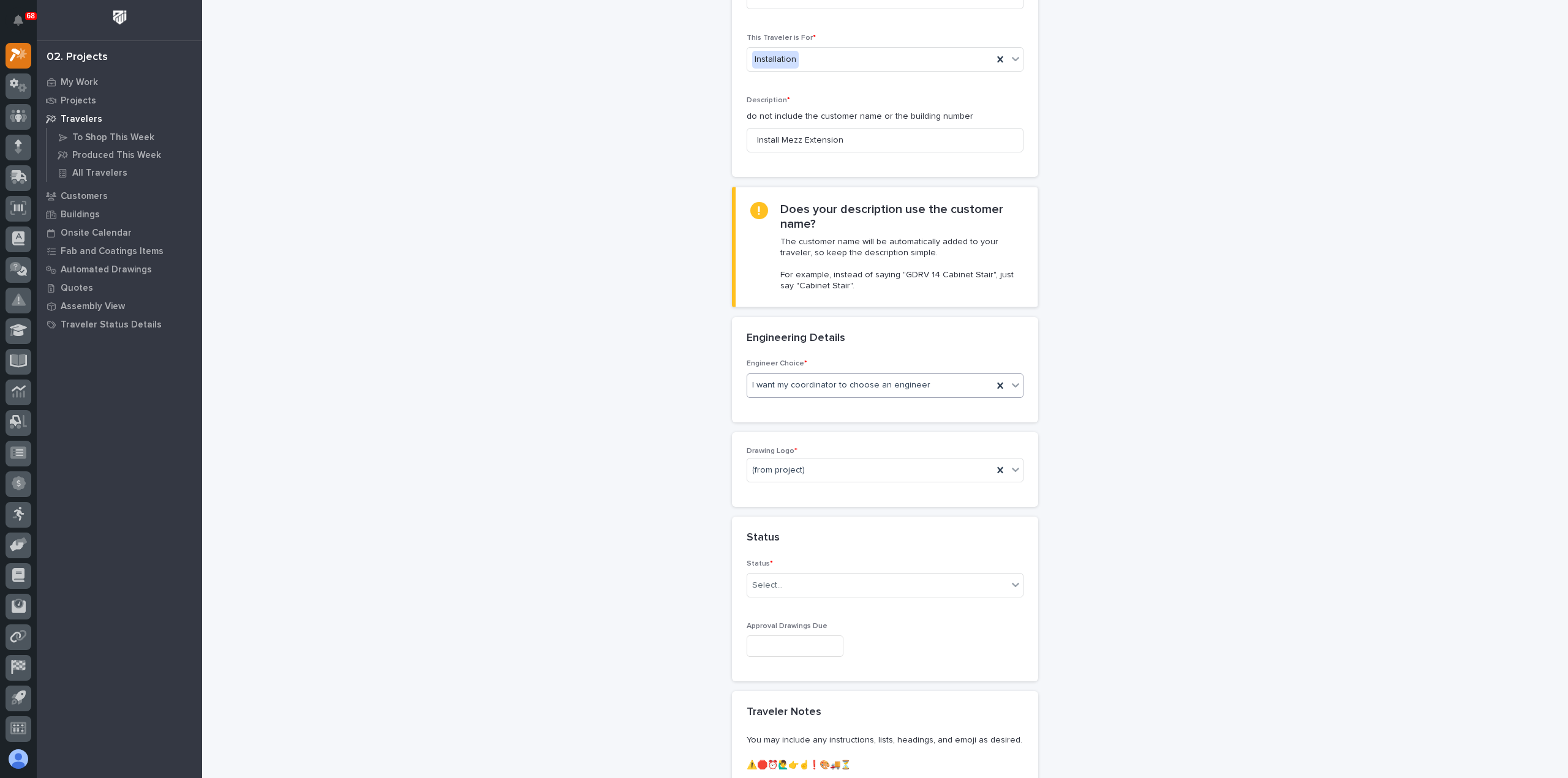
scroll to position [183, 0]
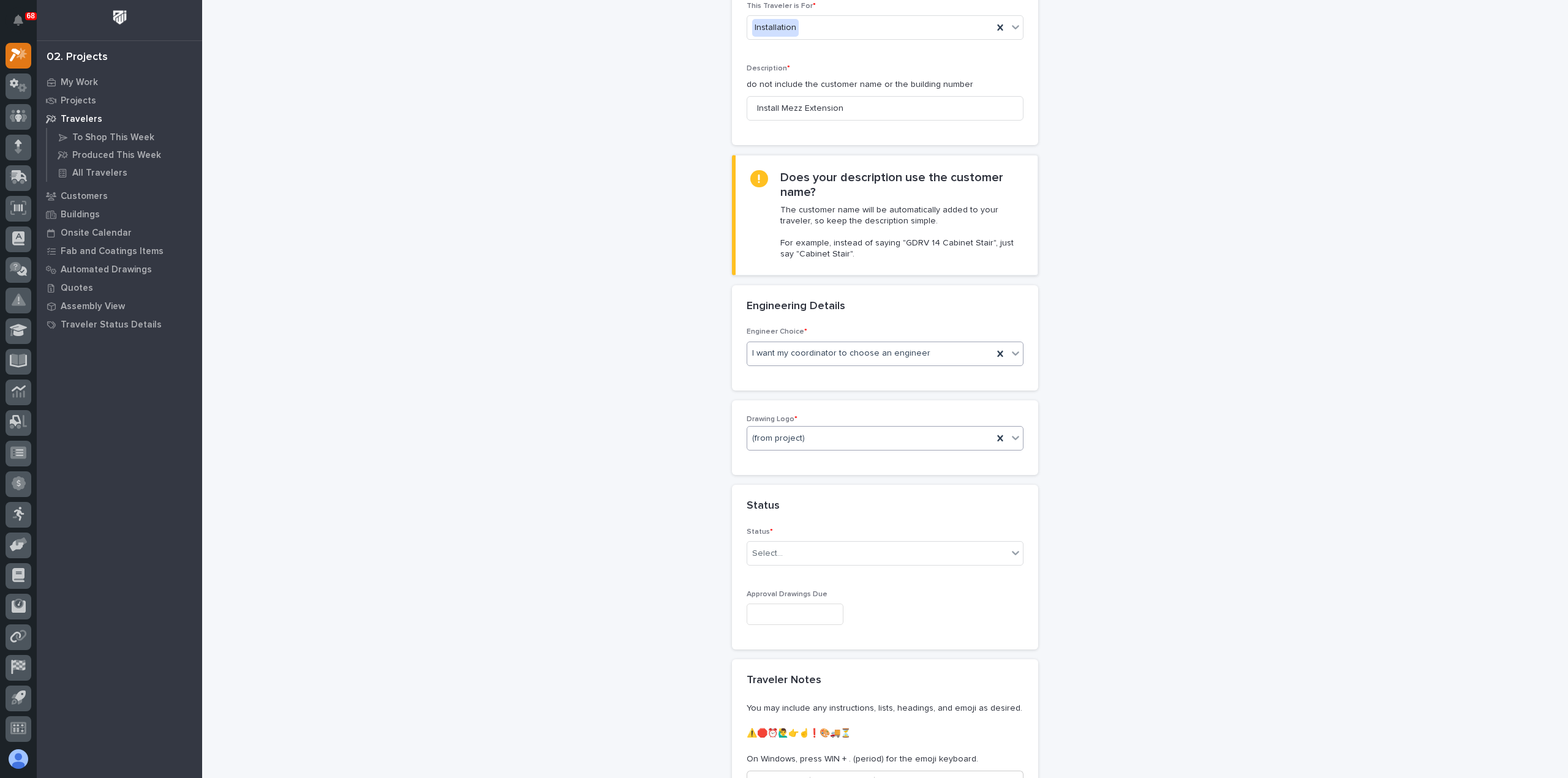
click at [816, 429] on div "(from project)" at bounding box center [870, 439] width 245 height 20
click at [812, 506] on div "PWI" at bounding box center [880, 502] width 275 height 22
click at [817, 557] on div "Select..." at bounding box center [877, 553] width 260 height 20
click at [824, 596] on div "To Engineer" at bounding box center [880, 596] width 275 height 22
click at [825, 620] on input "text" at bounding box center [795, 614] width 97 height 22
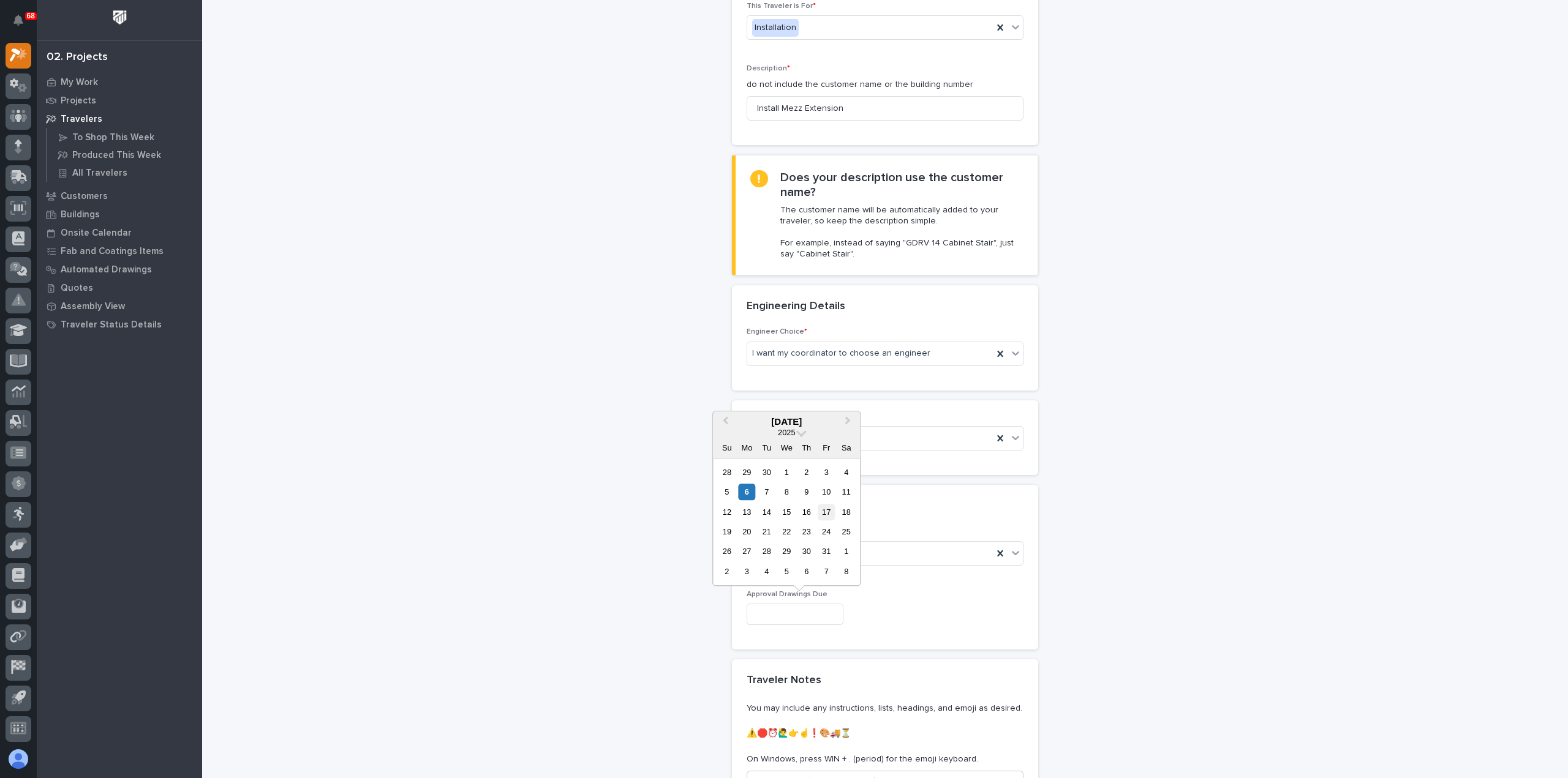
click at [826, 508] on div "17" at bounding box center [826, 512] width 16 height 16
type input "**********"
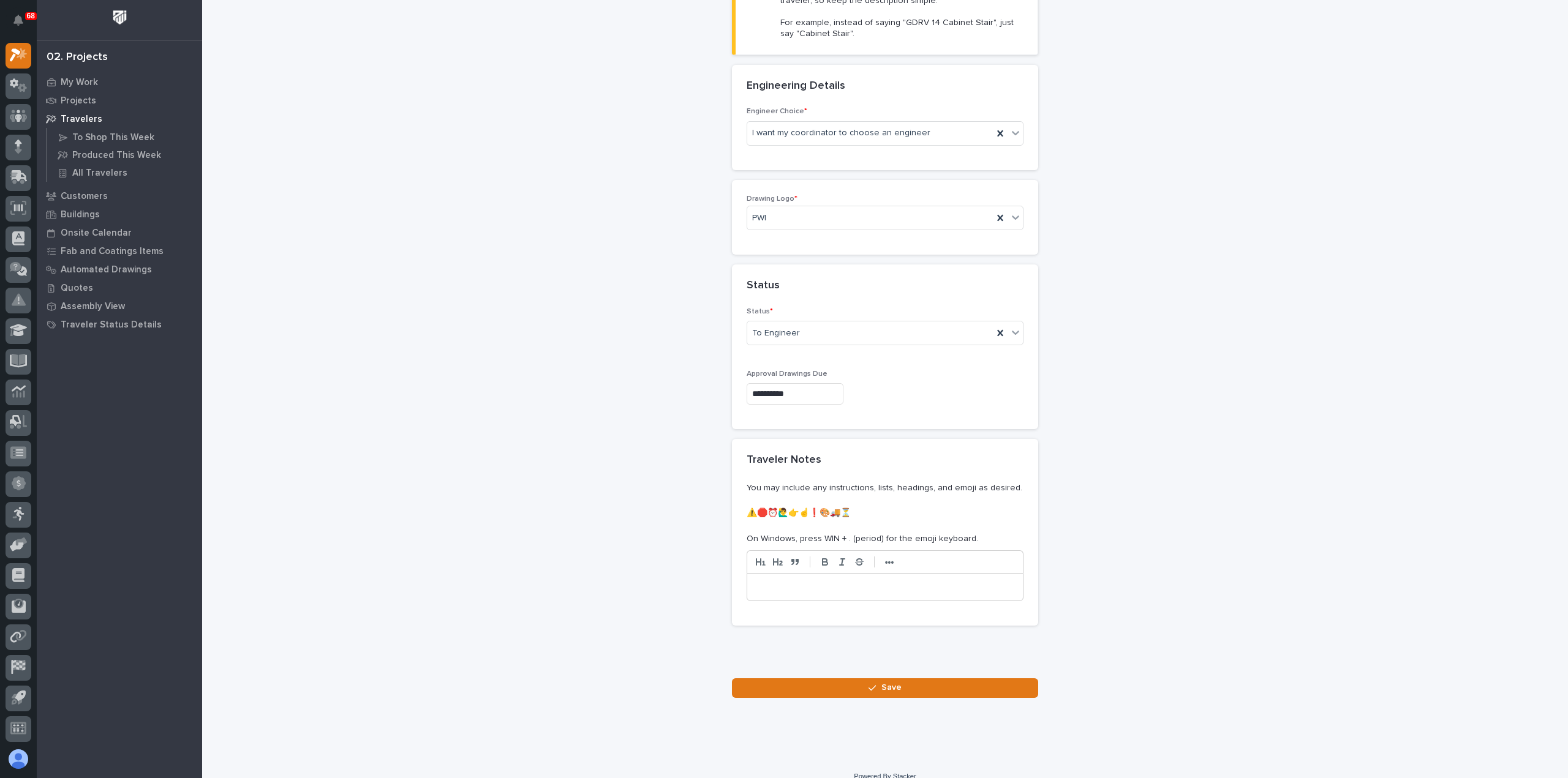
scroll to position [416, 0]
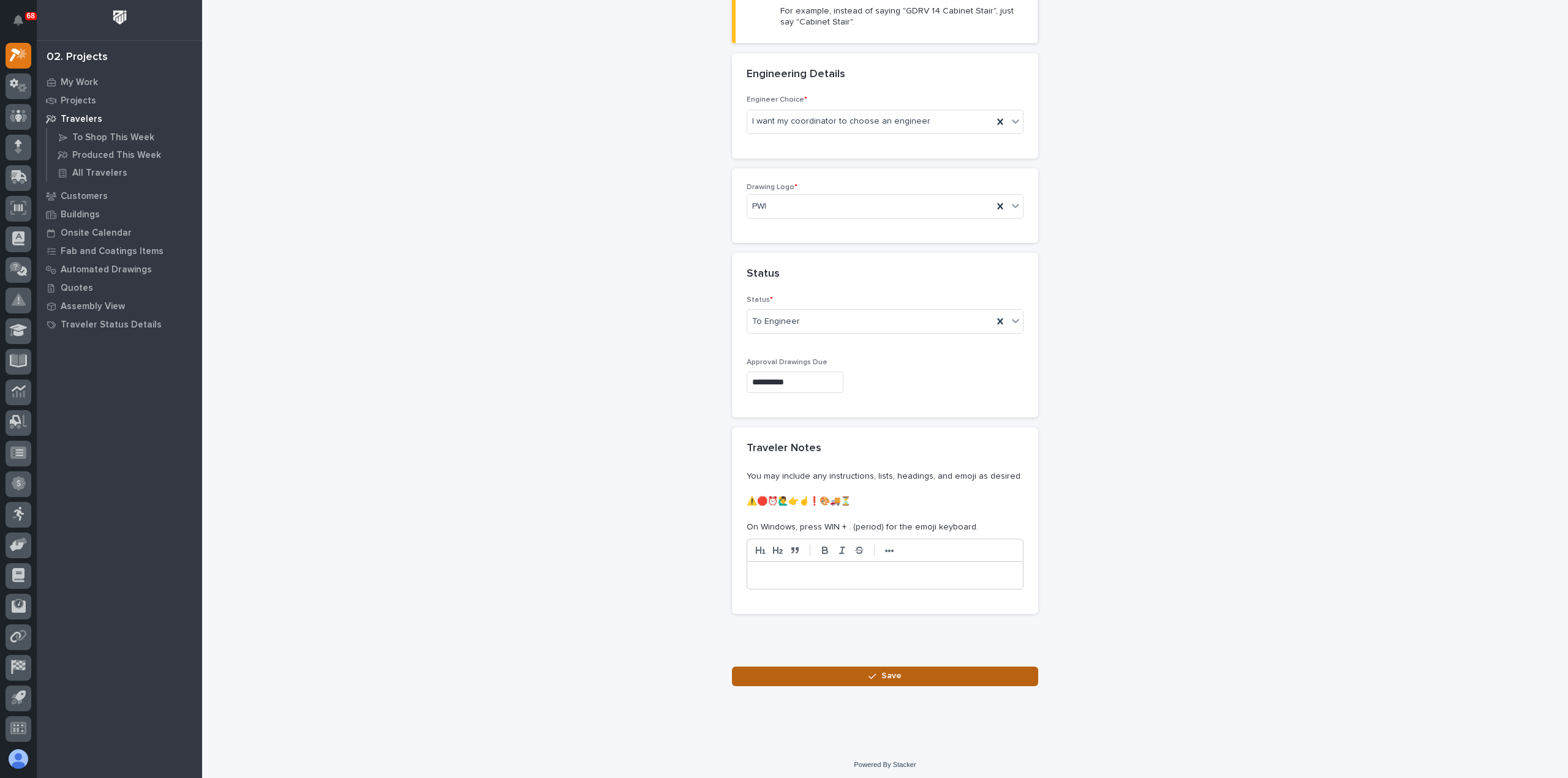
click at [838, 668] on button "Save" at bounding box center [885, 677] width 306 height 20
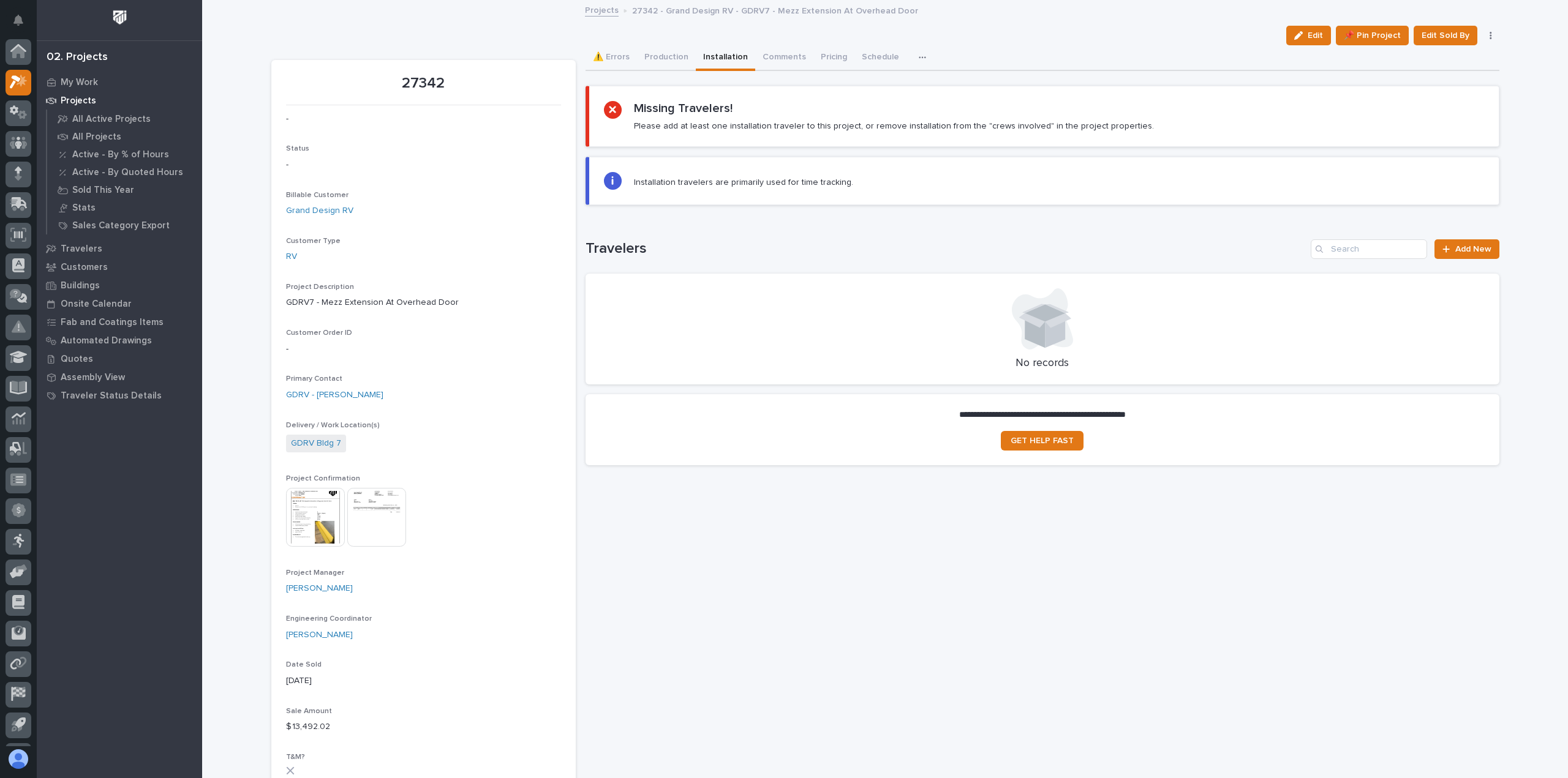
scroll to position [27, 0]
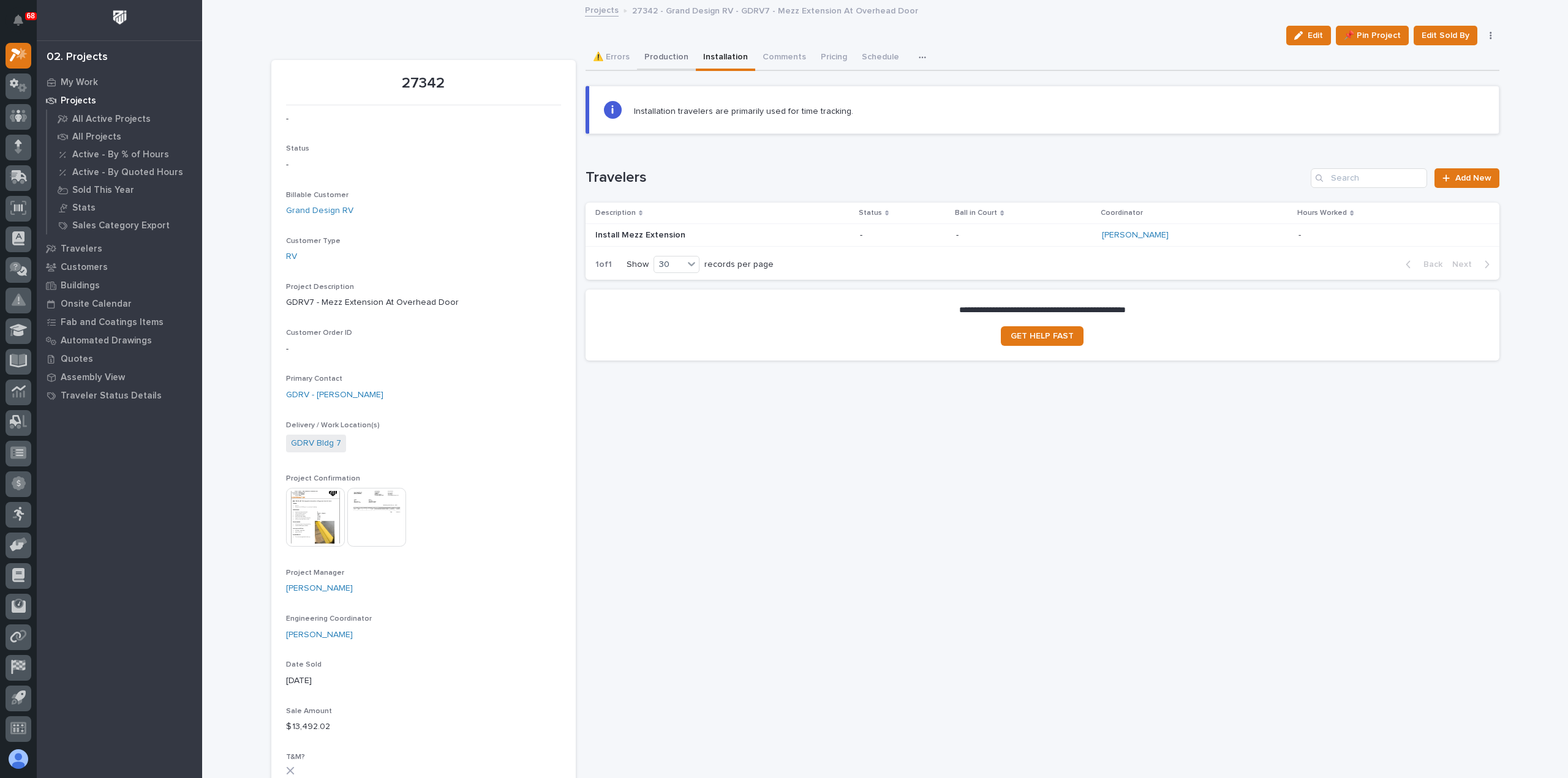
click at [653, 58] on button "Production" at bounding box center [666, 57] width 59 height 25
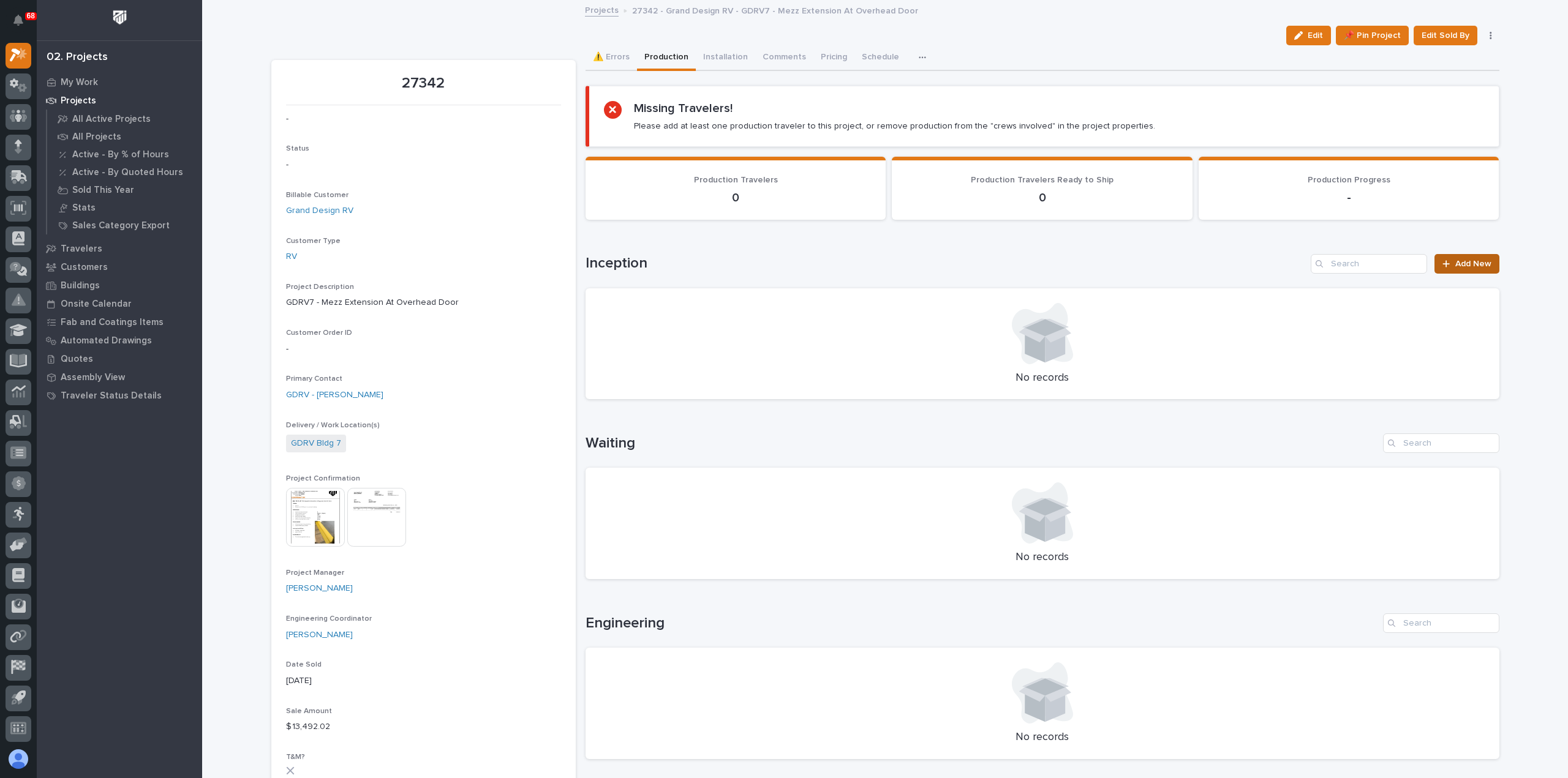
click at [1456, 262] on span "Add New" at bounding box center [1473, 264] width 36 height 8
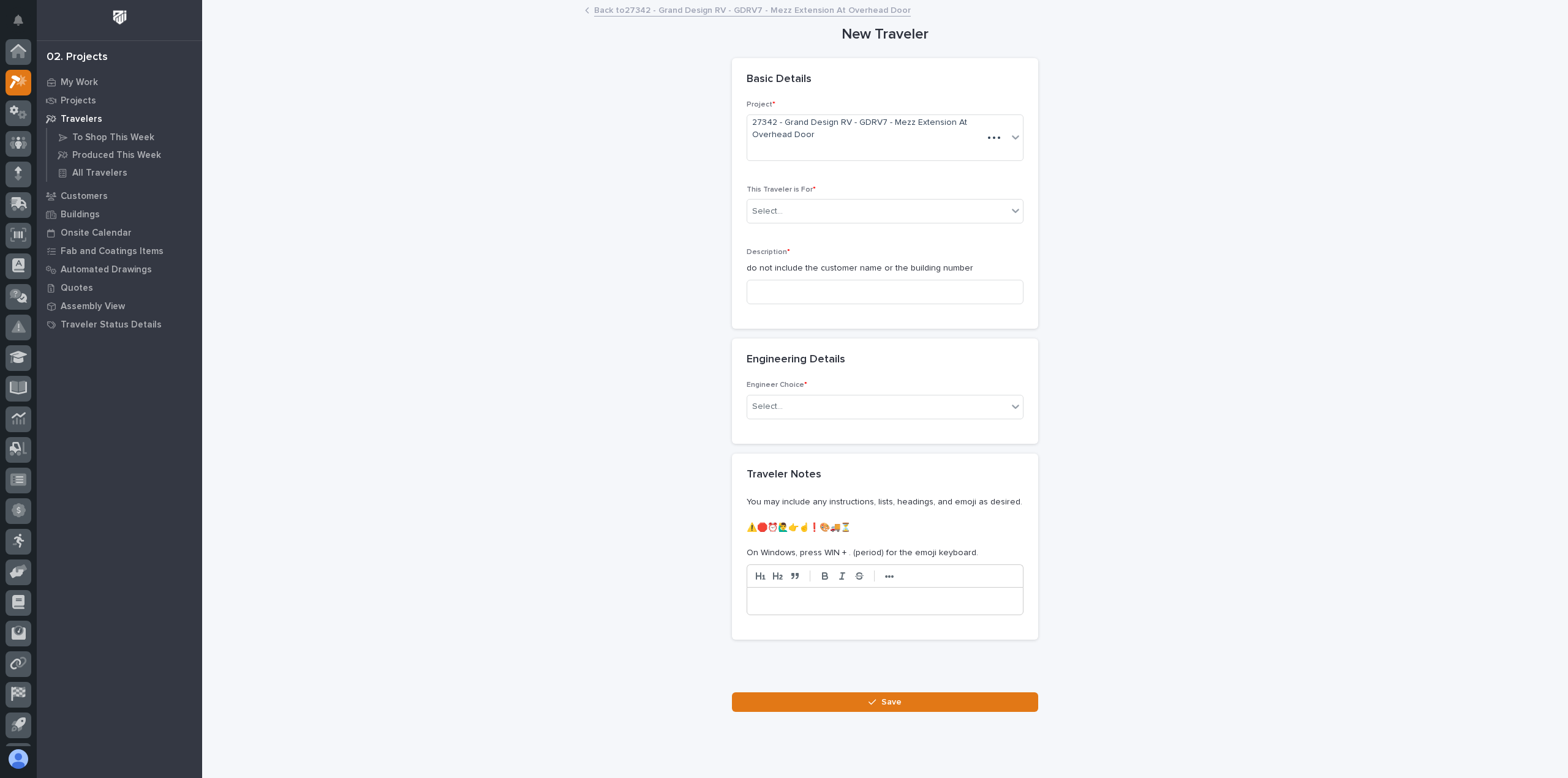
scroll to position [27, 0]
click at [841, 213] on div "Select..." at bounding box center [877, 211] width 260 height 20
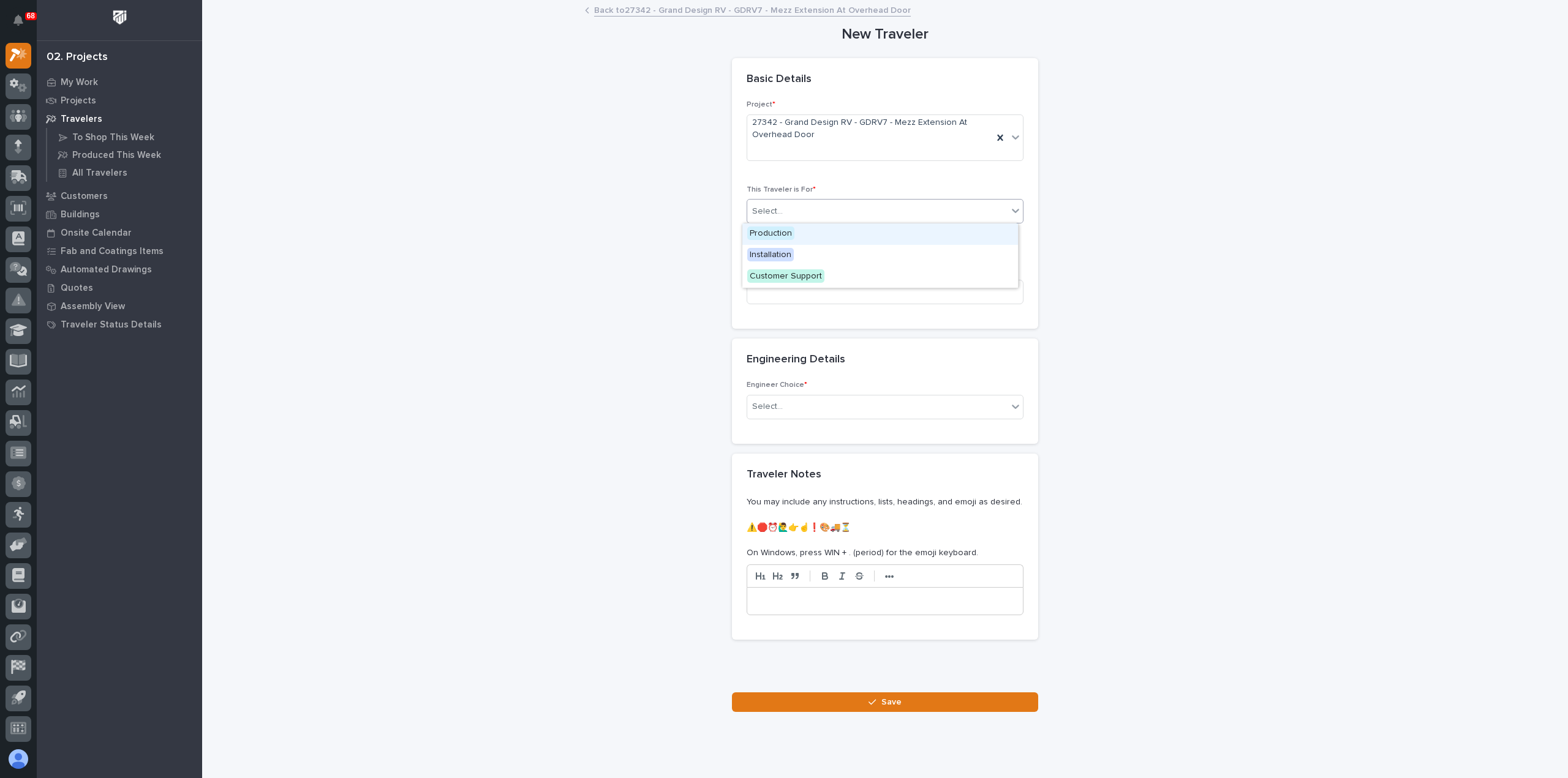
click at [831, 239] on div "Production" at bounding box center [880, 234] width 275 height 22
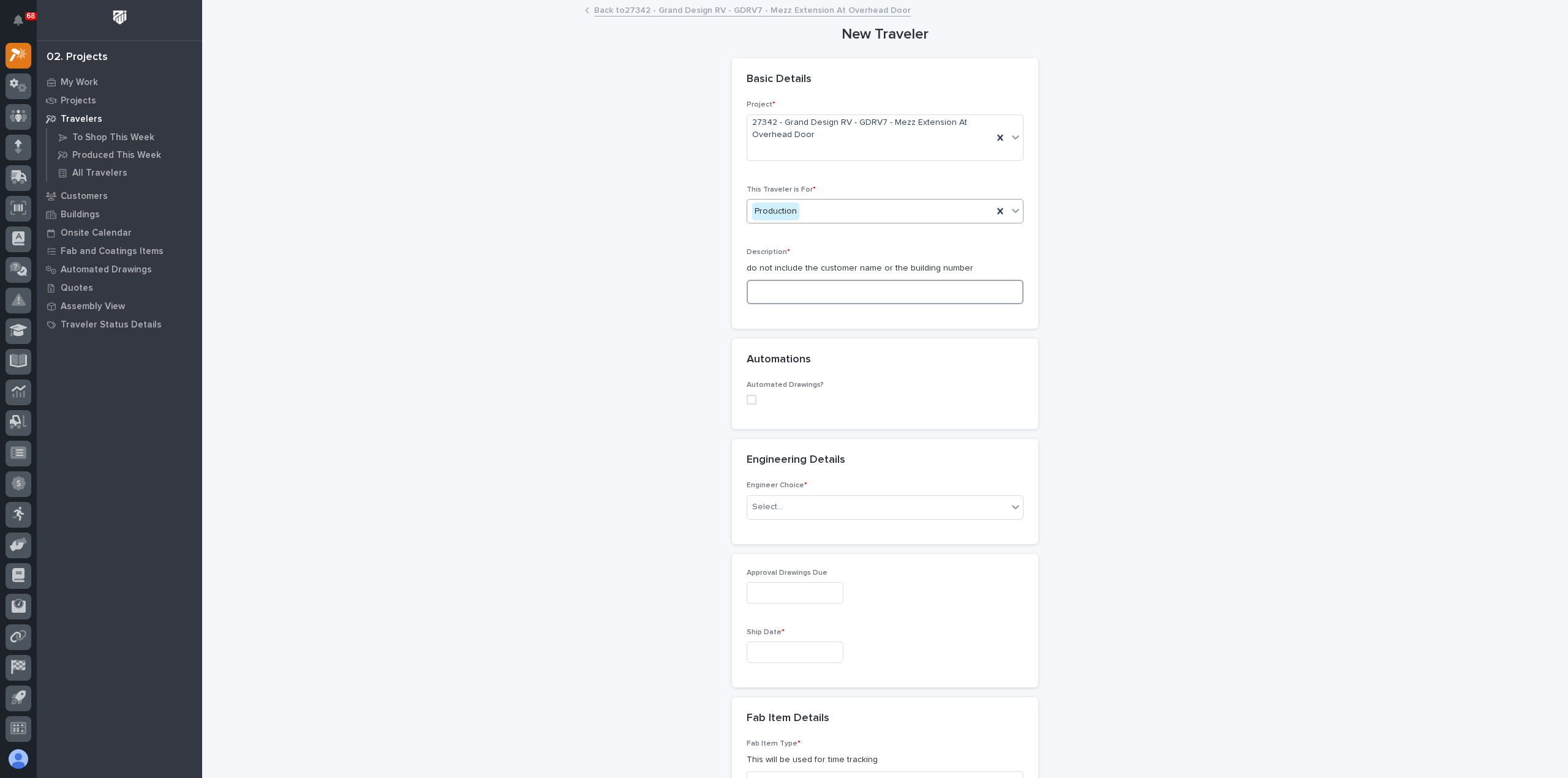
click at [827, 294] on input at bounding box center [885, 292] width 277 height 25
paste input "Install Mezz Extension"
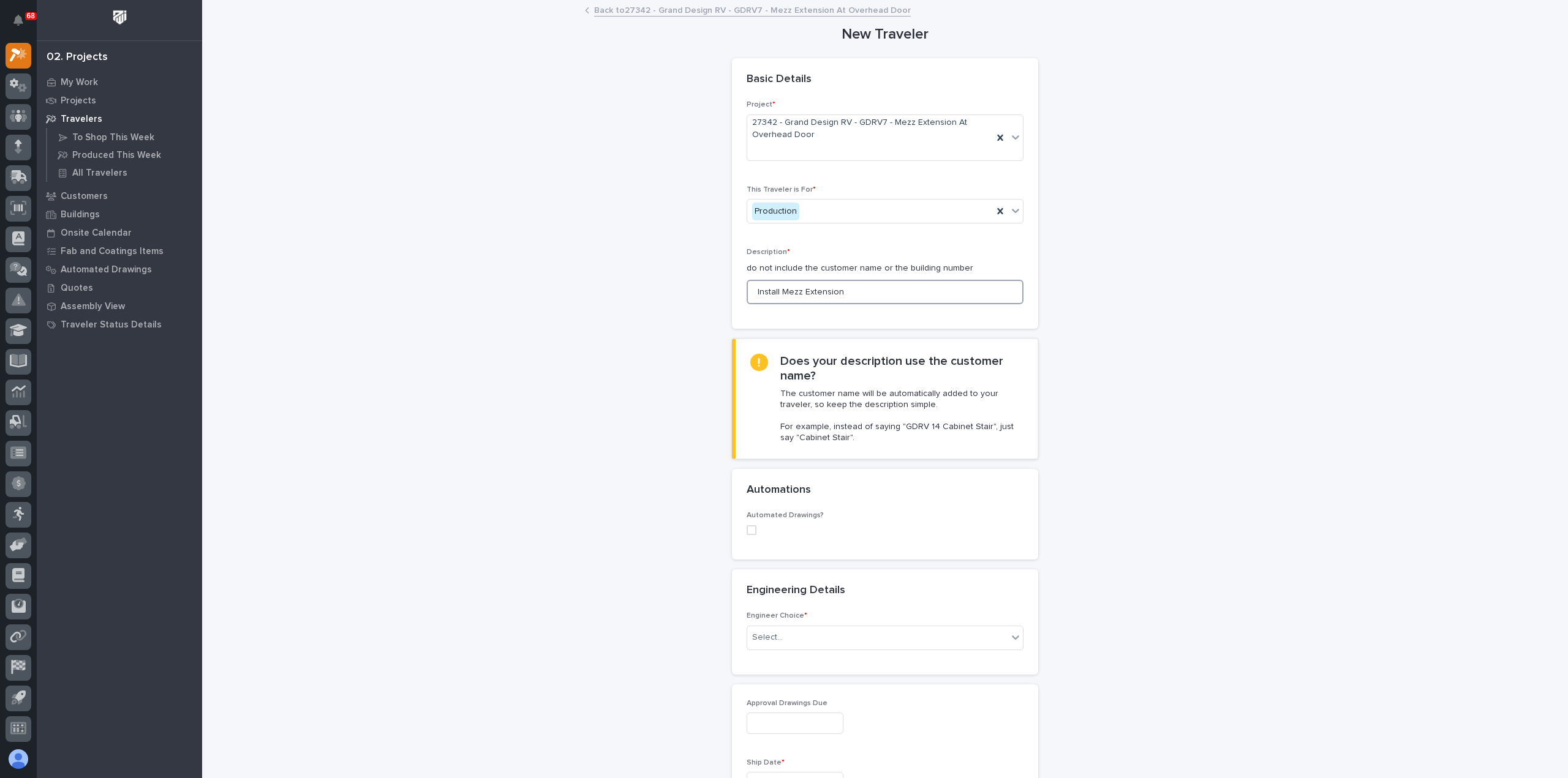
click at [777, 290] on input "Install Mezz Extension" at bounding box center [885, 292] width 277 height 25
type input "Mezz Extension"
click at [784, 638] on div "Select..." at bounding box center [877, 638] width 260 height 20
click at [802, 682] on div "I want my coordinator to choose an engineer" at bounding box center [880, 681] width 275 height 22
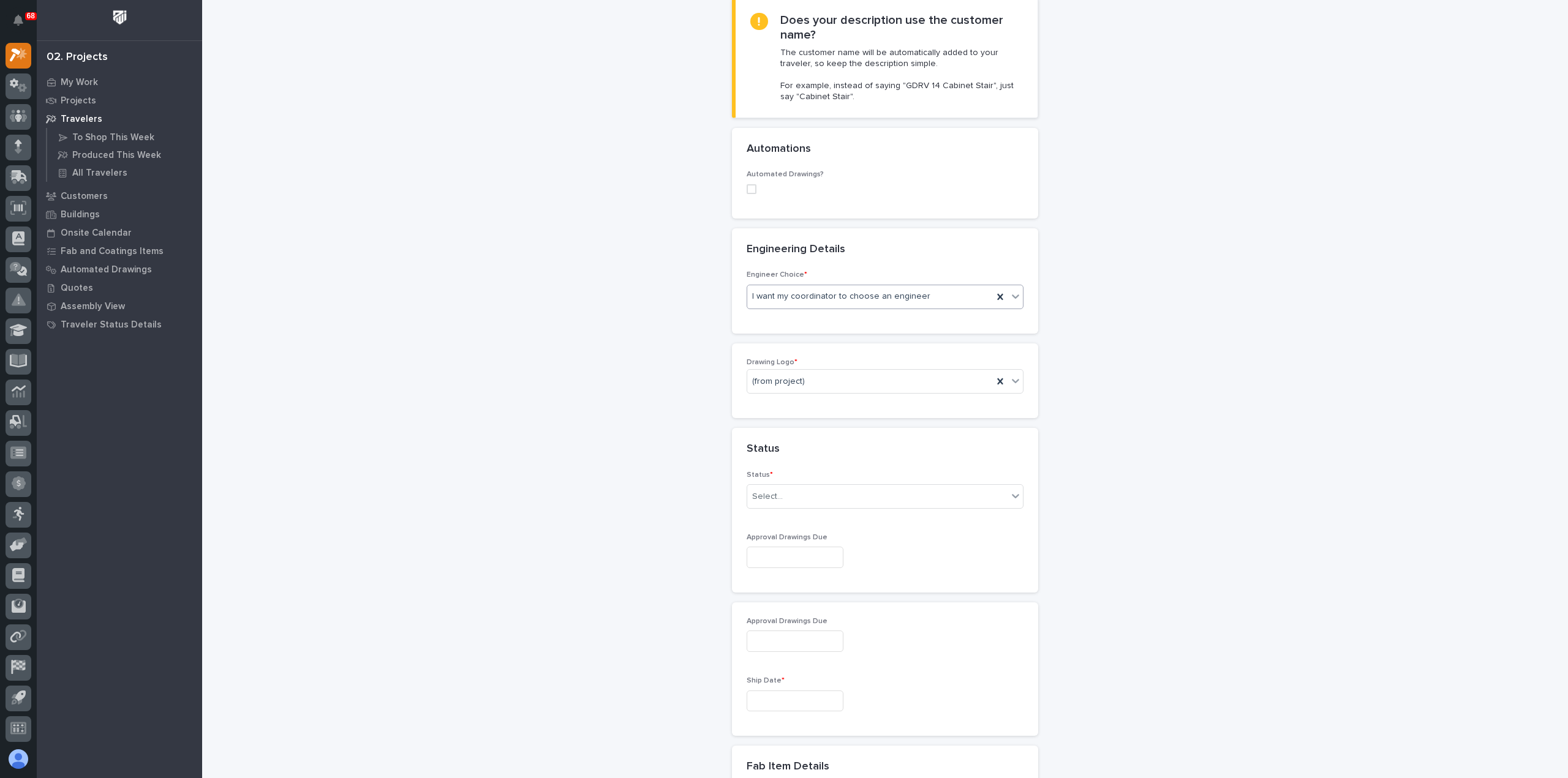
scroll to position [367, 0]
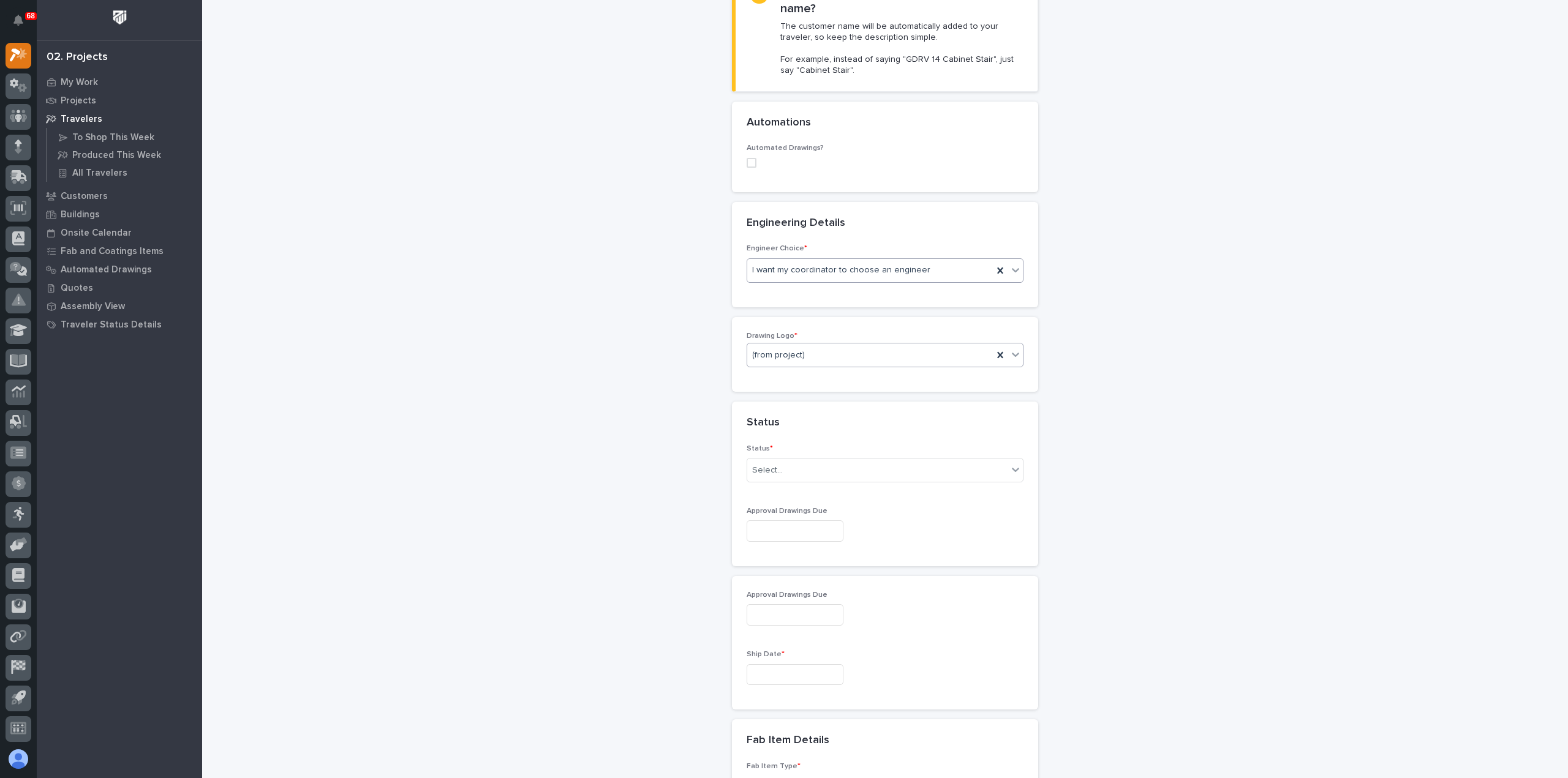
click at [821, 352] on div "(from project)" at bounding box center [870, 355] width 245 height 20
click at [811, 421] on div "PWI" at bounding box center [880, 419] width 275 height 22
click at [809, 469] on div "Select..." at bounding box center [877, 470] width 260 height 20
click at [801, 514] on div "To Engineer" at bounding box center [880, 512] width 275 height 22
click at [804, 524] on input "text" at bounding box center [795, 531] width 97 height 22
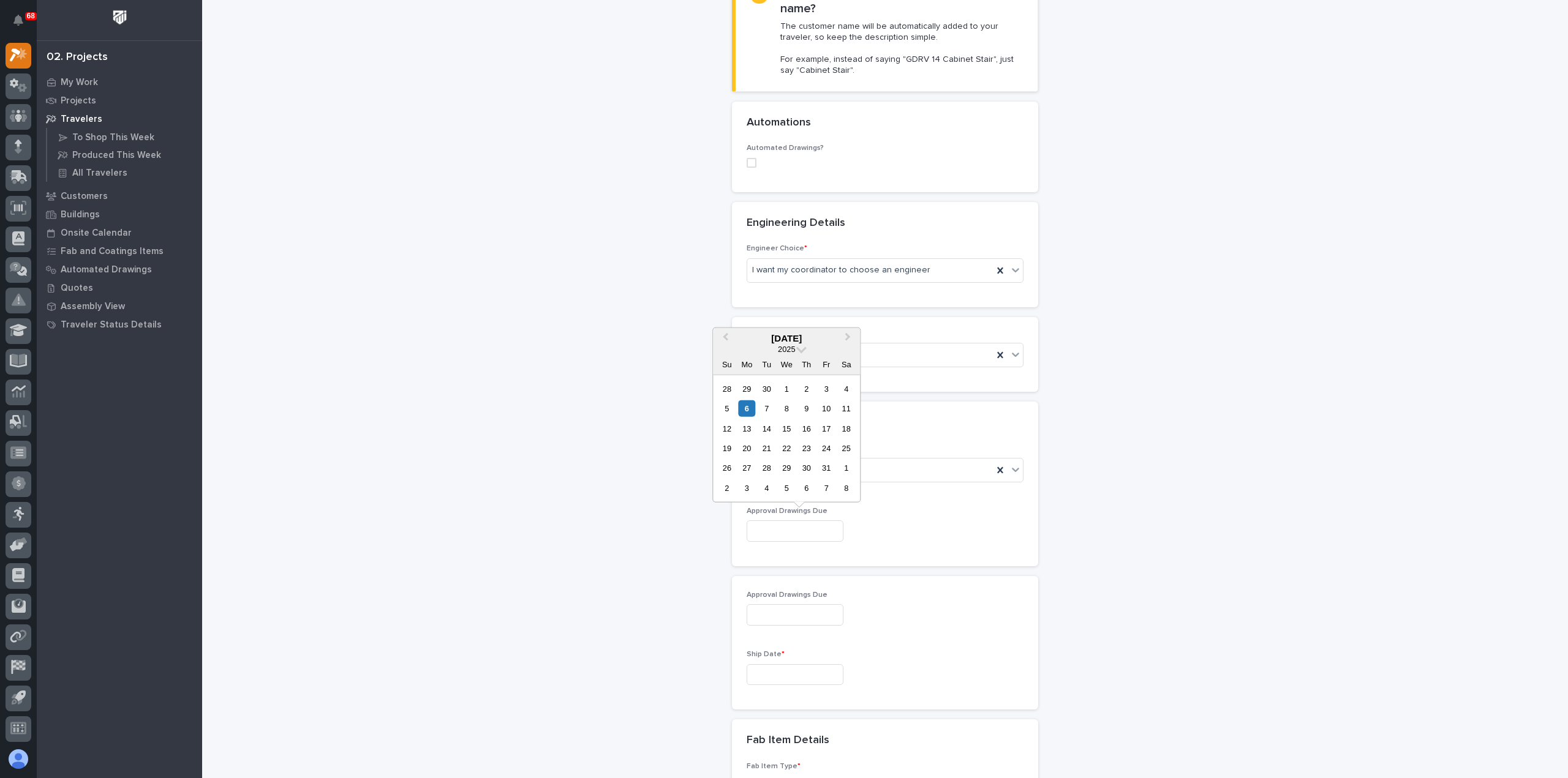
click at [827, 426] on div "17" at bounding box center [826, 428] width 16 height 16
type input "**********"
click at [809, 671] on input "text" at bounding box center [795, 675] width 97 height 22
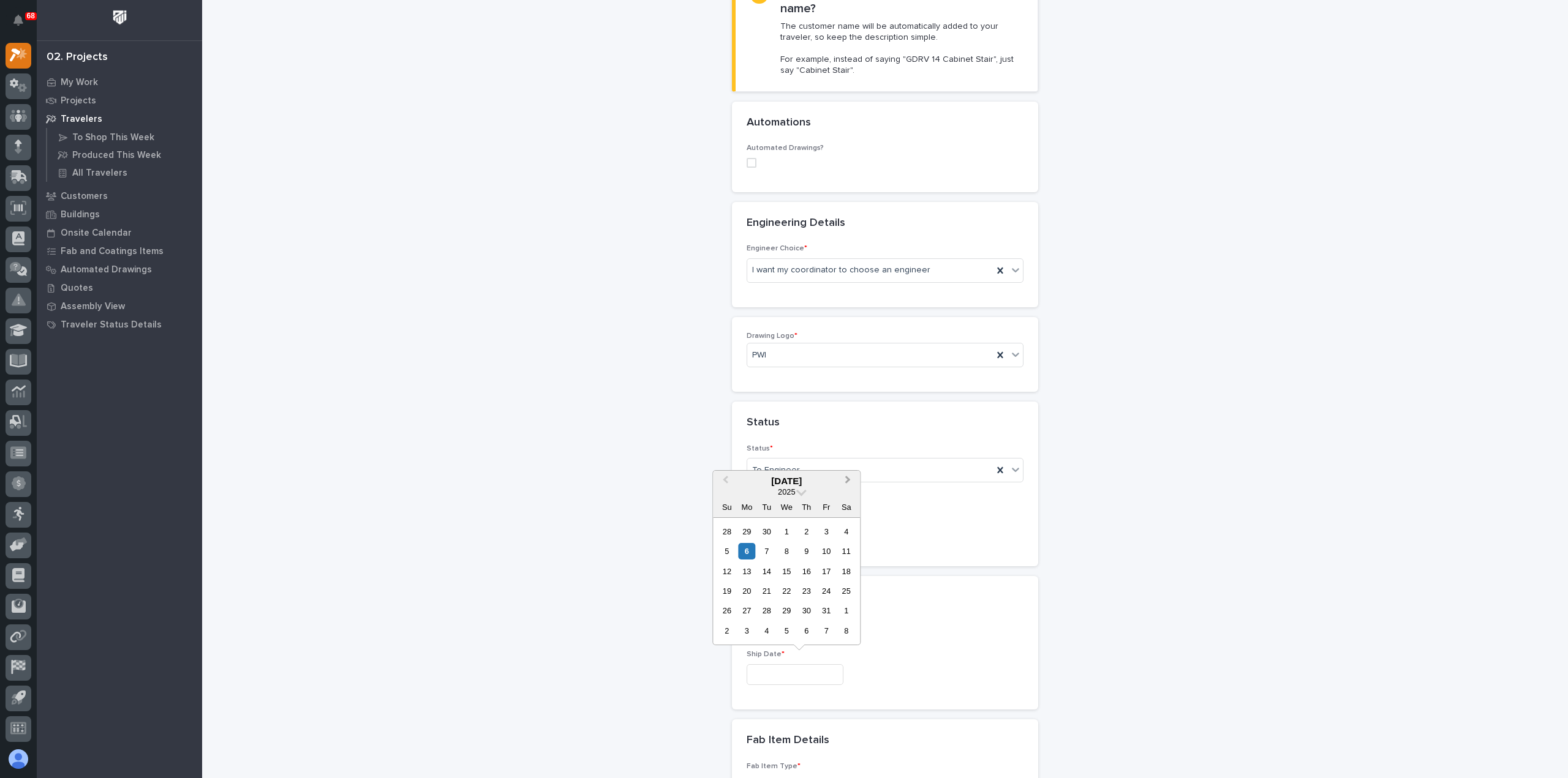
click at [849, 479] on button "Next Month" at bounding box center [849, 482] width 20 height 20
click at [744, 610] on div "24" at bounding box center [746, 610] width 16 height 16
type input "**********"
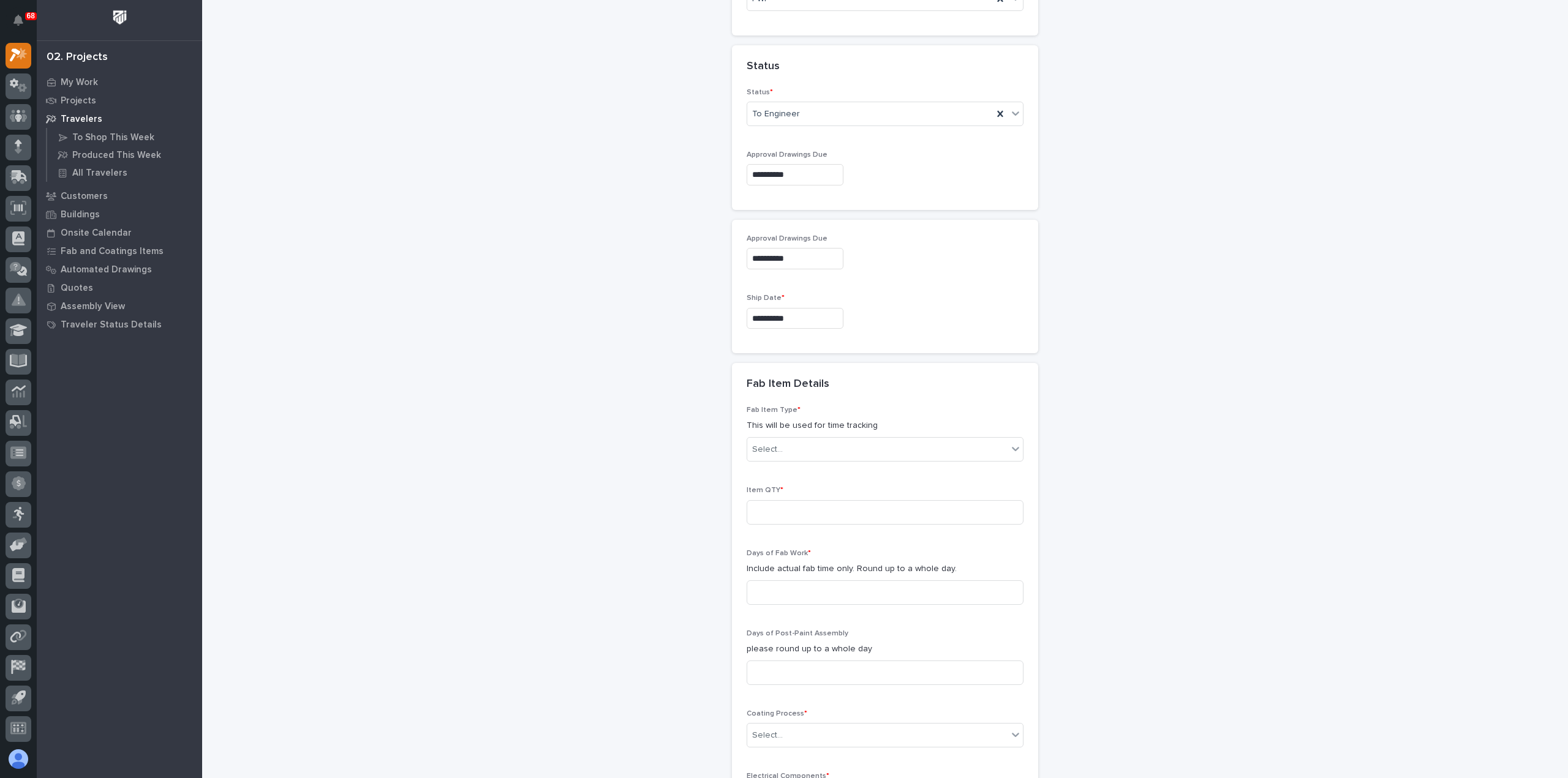
scroll to position [735, 0]
click at [813, 438] on div "Select..." at bounding box center [877, 439] width 260 height 20
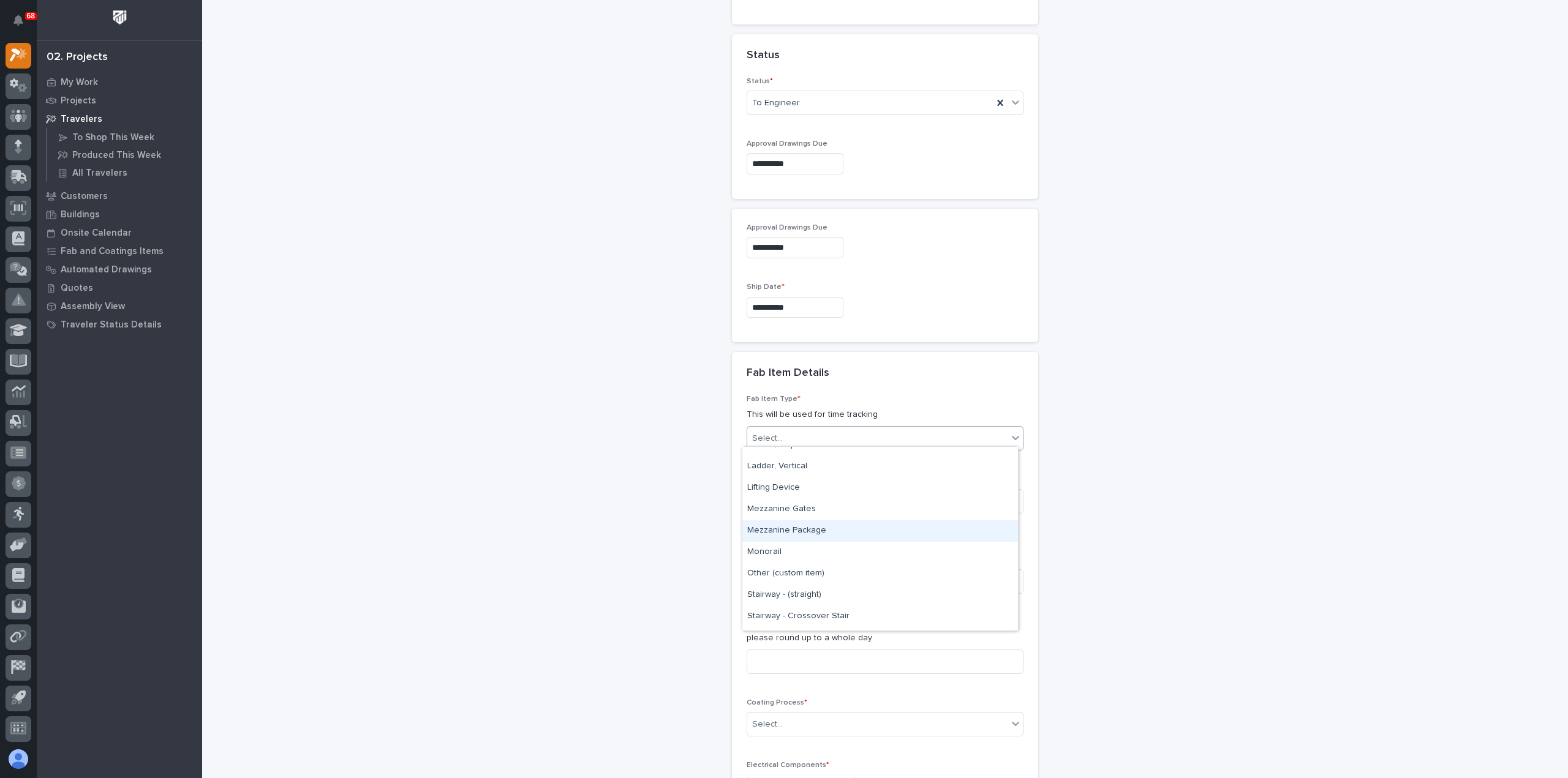
scroll to position [551, 0]
drag, startPoint x: 837, startPoint y: 560, endPoint x: 838, endPoint y: 550, distance: 10.0
click at [838, 550] on div "Mezzanine Package" at bounding box center [880, 550] width 275 height 22
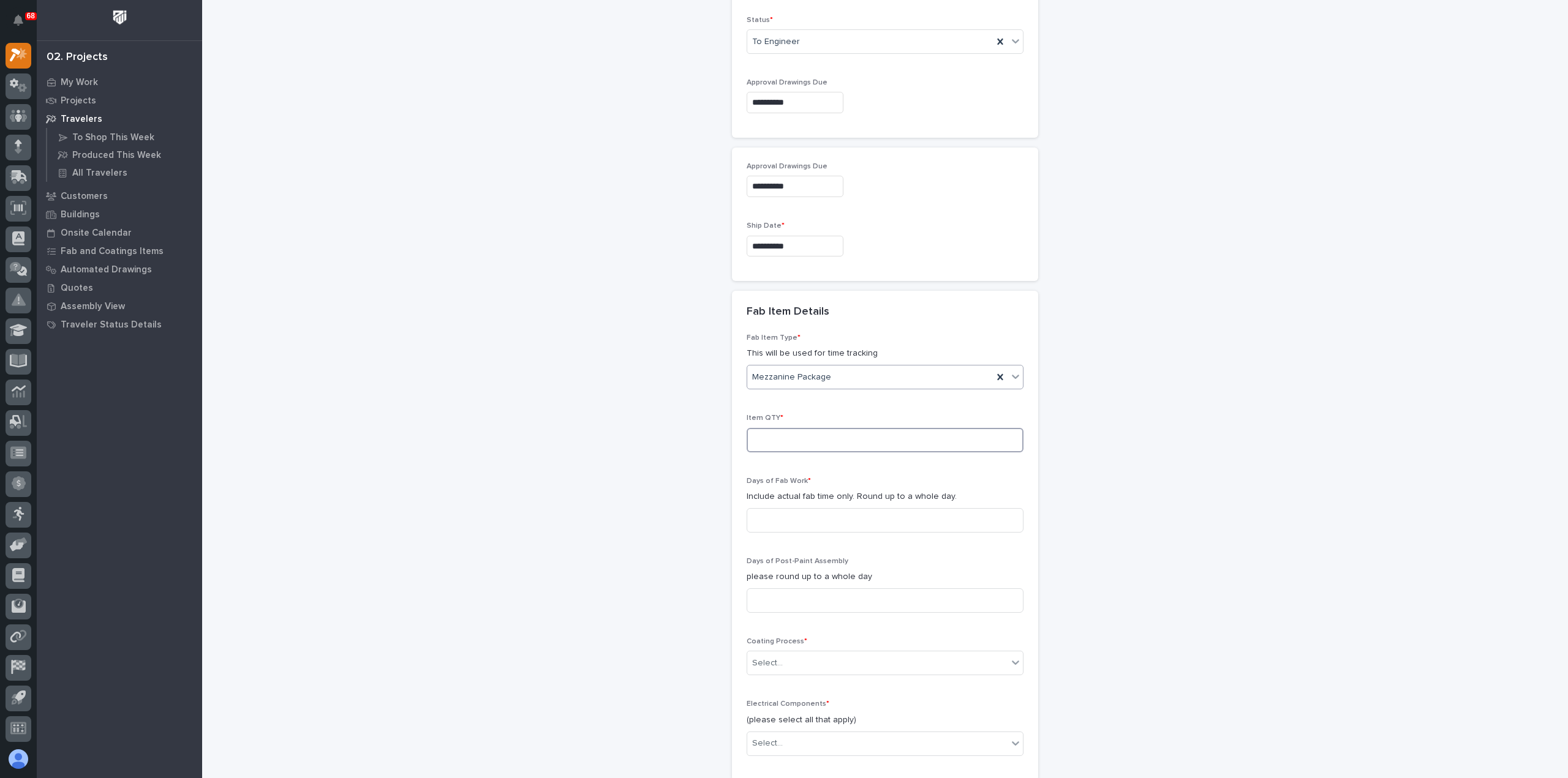
click at [802, 434] on input at bounding box center [885, 441] width 277 height 25
type input "1"
click at [817, 515] on input at bounding box center [885, 521] width 277 height 25
click at [832, 519] on input at bounding box center [885, 521] width 277 height 25
type input "1"
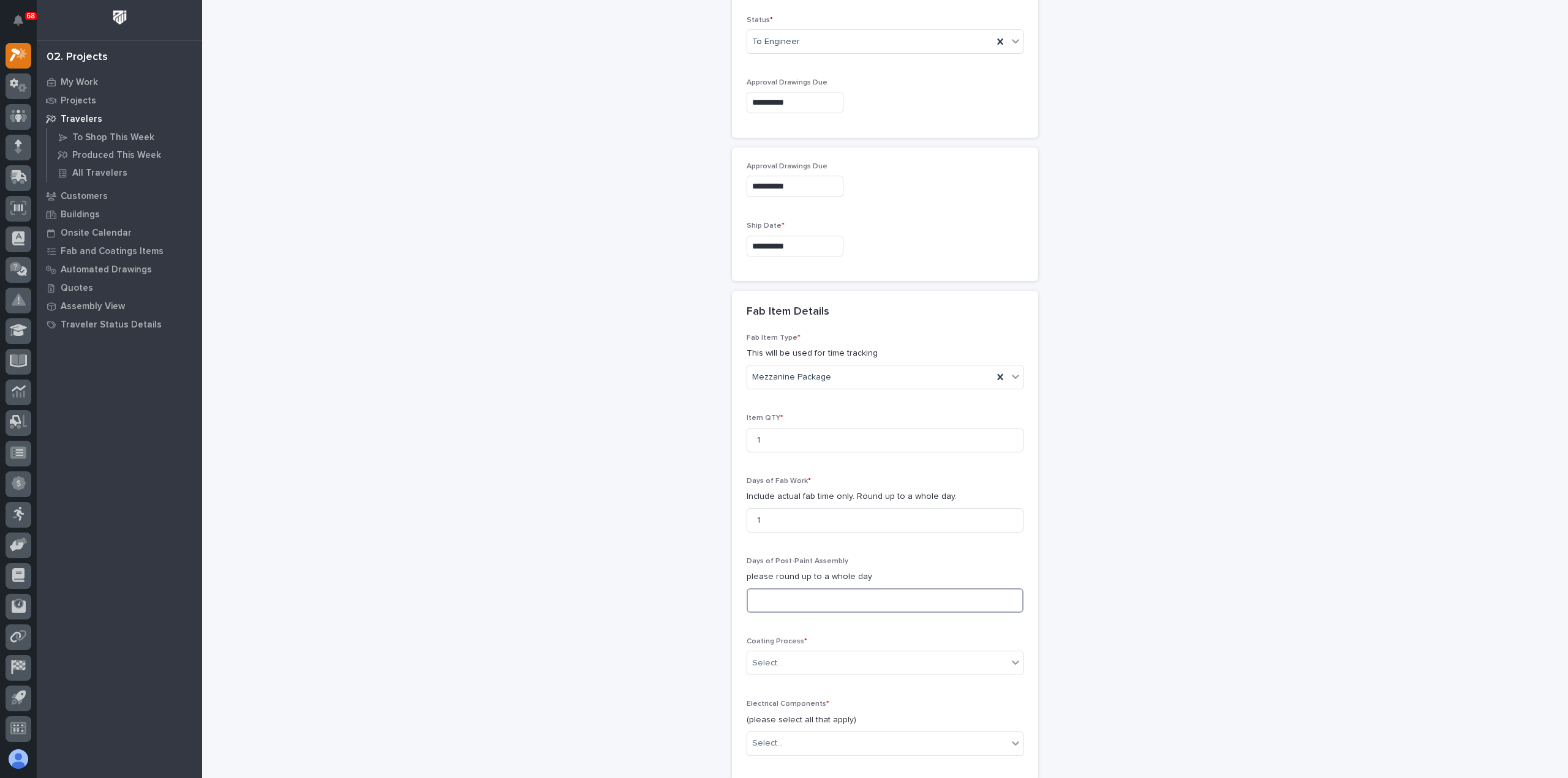
click at [818, 601] on input at bounding box center [885, 601] width 277 height 25
type input "0"
click at [784, 653] on div "Select..." at bounding box center [877, 663] width 260 height 20
click at [802, 702] on div "In-House Paint/Powder" at bounding box center [880, 704] width 275 height 22
click at [833, 734] on div "Select..." at bounding box center [877, 743] width 260 height 20
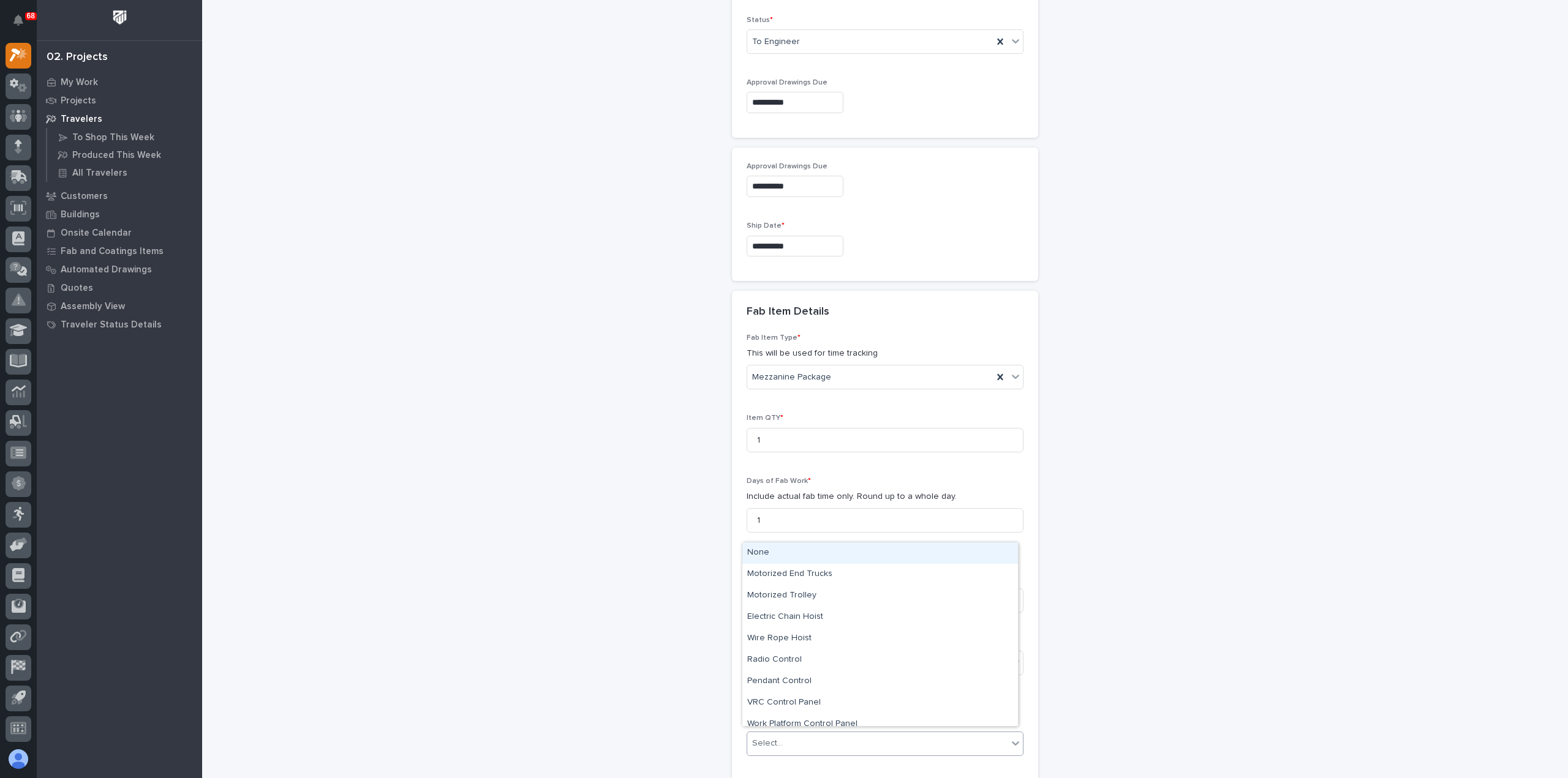
click at [792, 558] on div "None" at bounding box center [880, 553] width 275 height 22
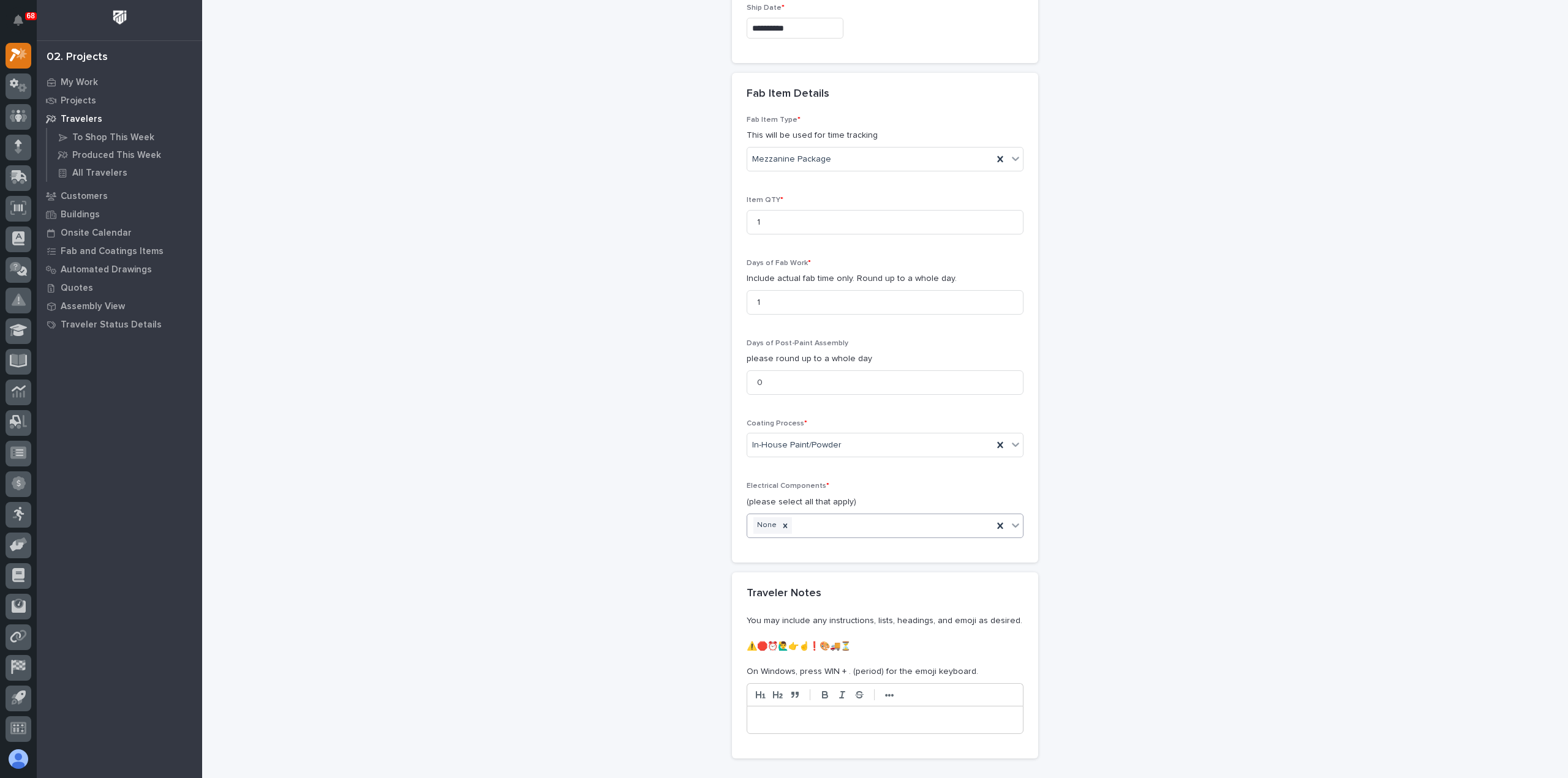
scroll to position [1157, 0]
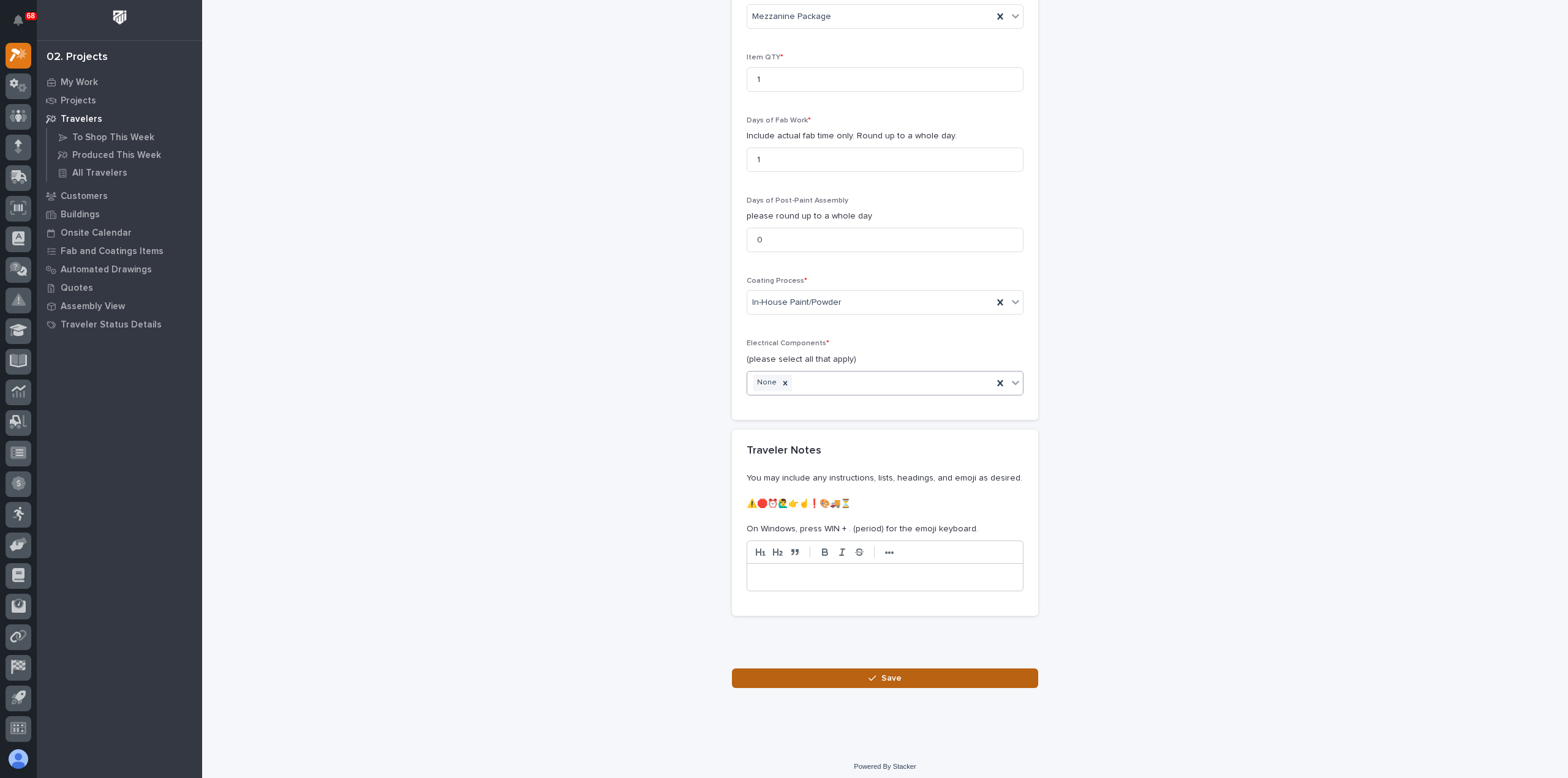
click at [863, 668] on button "Save" at bounding box center [885, 678] width 306 height 20
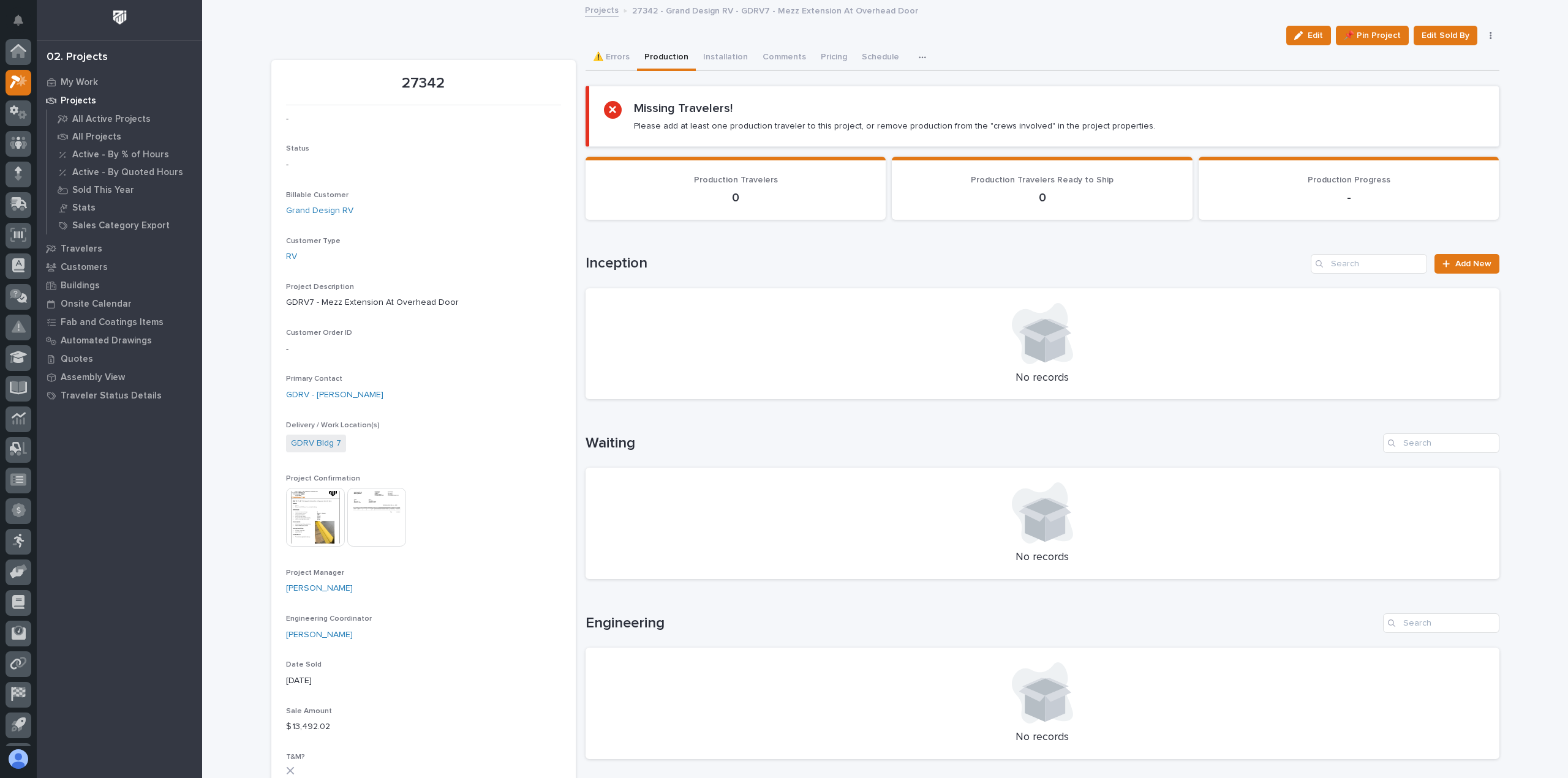
scroll to position [27, 0]
click at [1465, 260] on span "Add New" at bounding box center [1473, 264] width 36 height 8
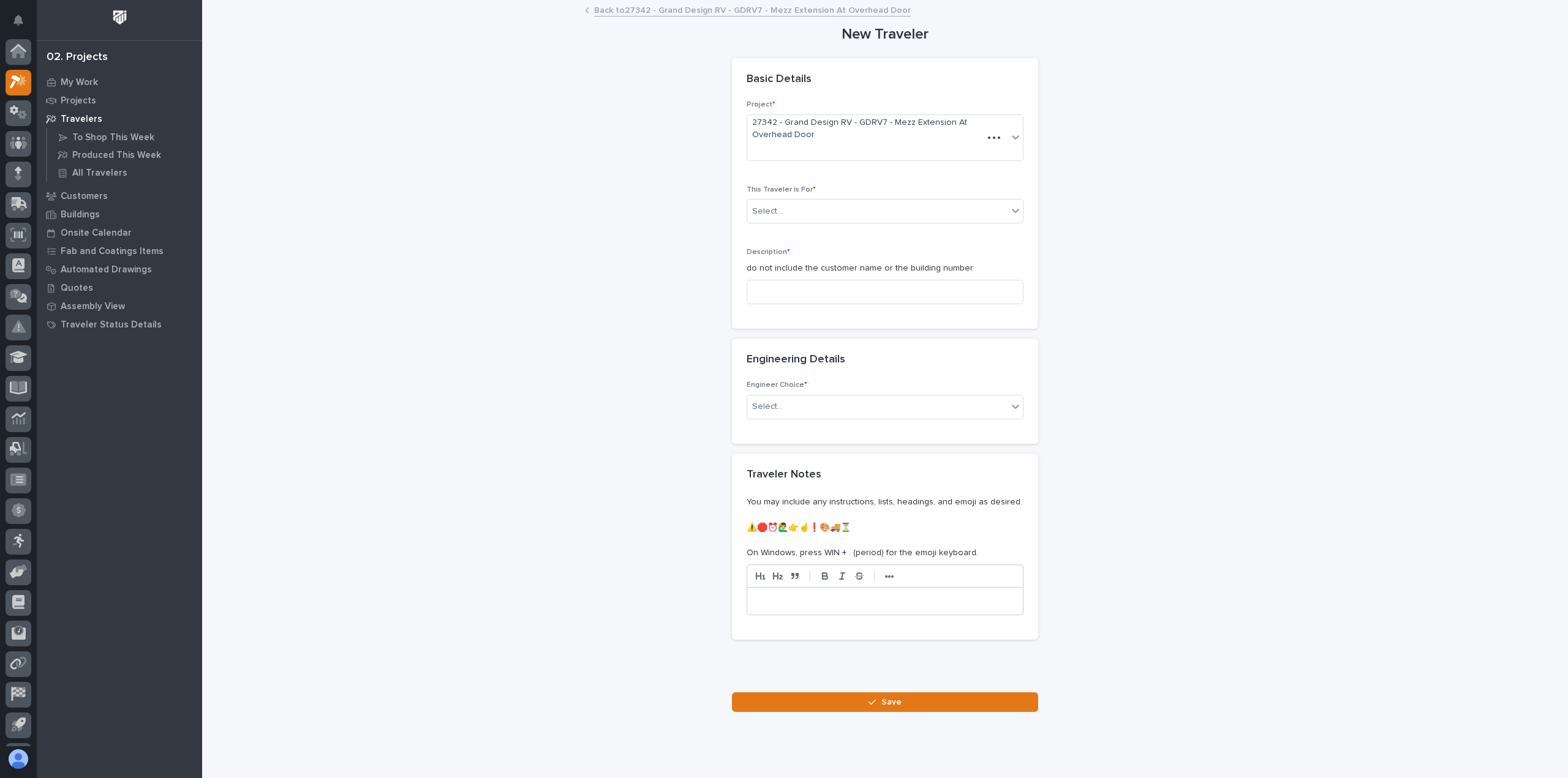
scroll to position [27, 0]
click at [792, 210] on div "Select..." at bounding box center [877, 211] width 260 height 20
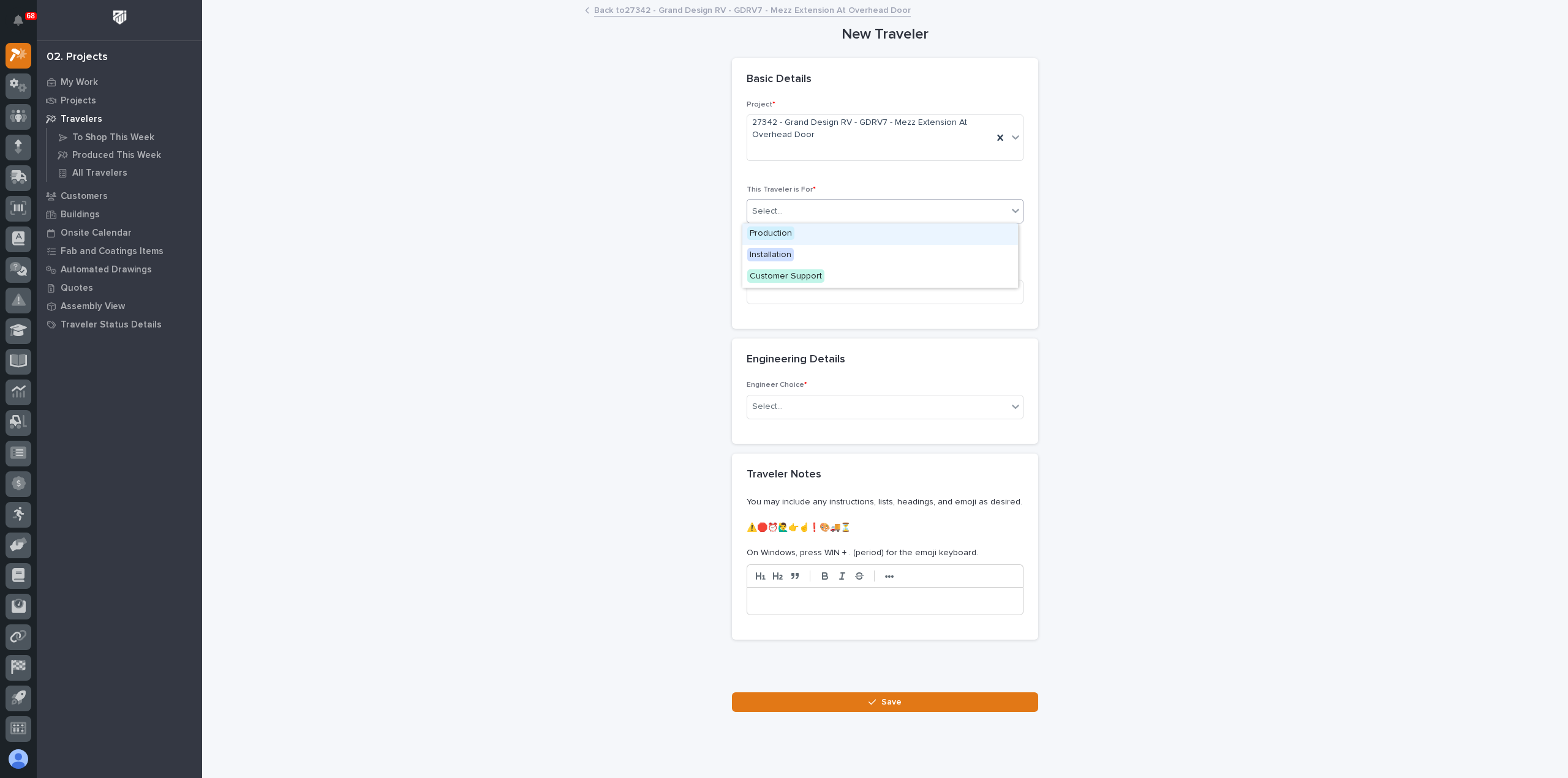
click at [791, 233] on span "Production" at bounding box center [771, 233] width 47 height 14
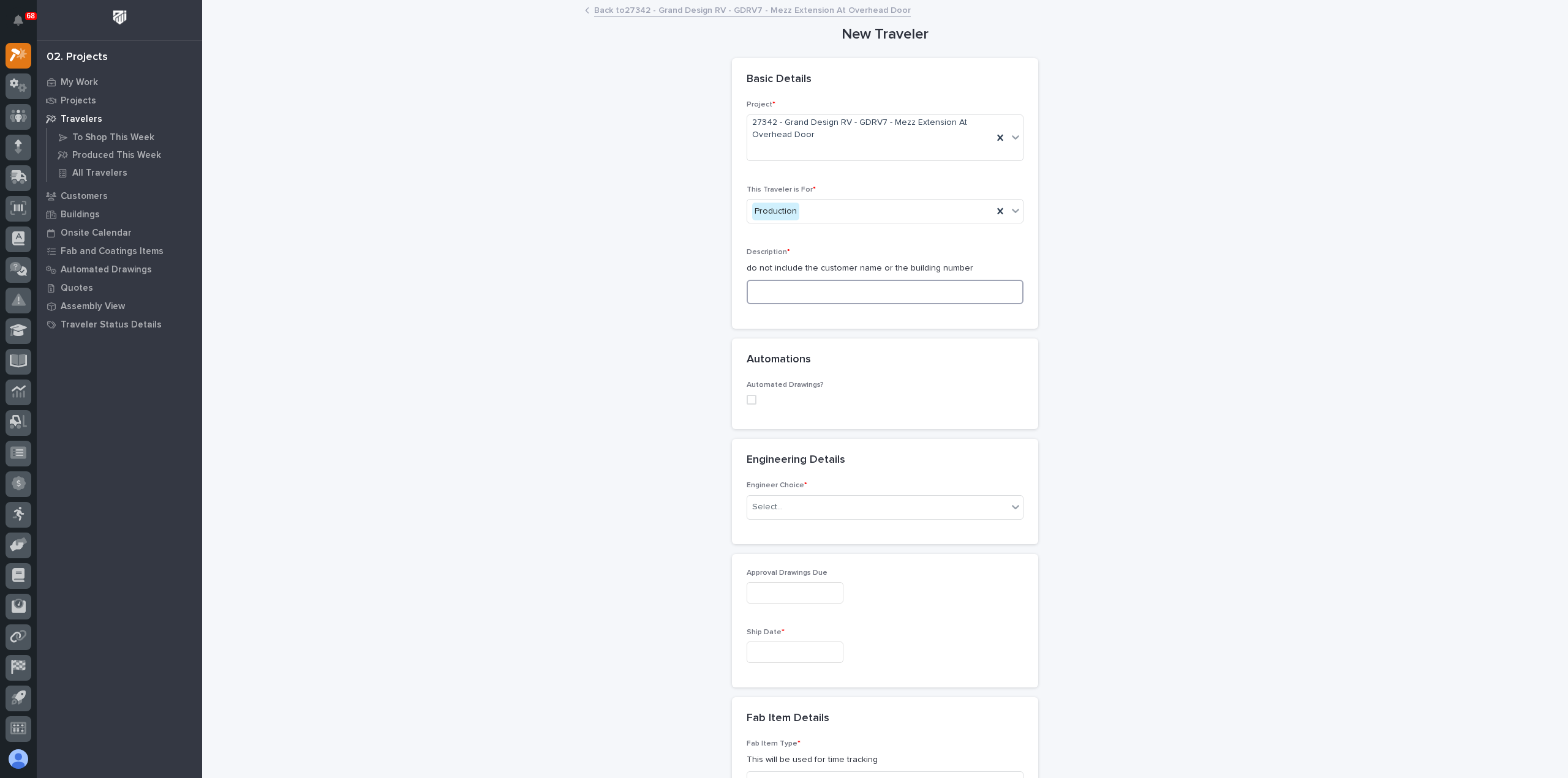
click at [801, 293] on input at bounding box center [885, 292] width 277 height 25
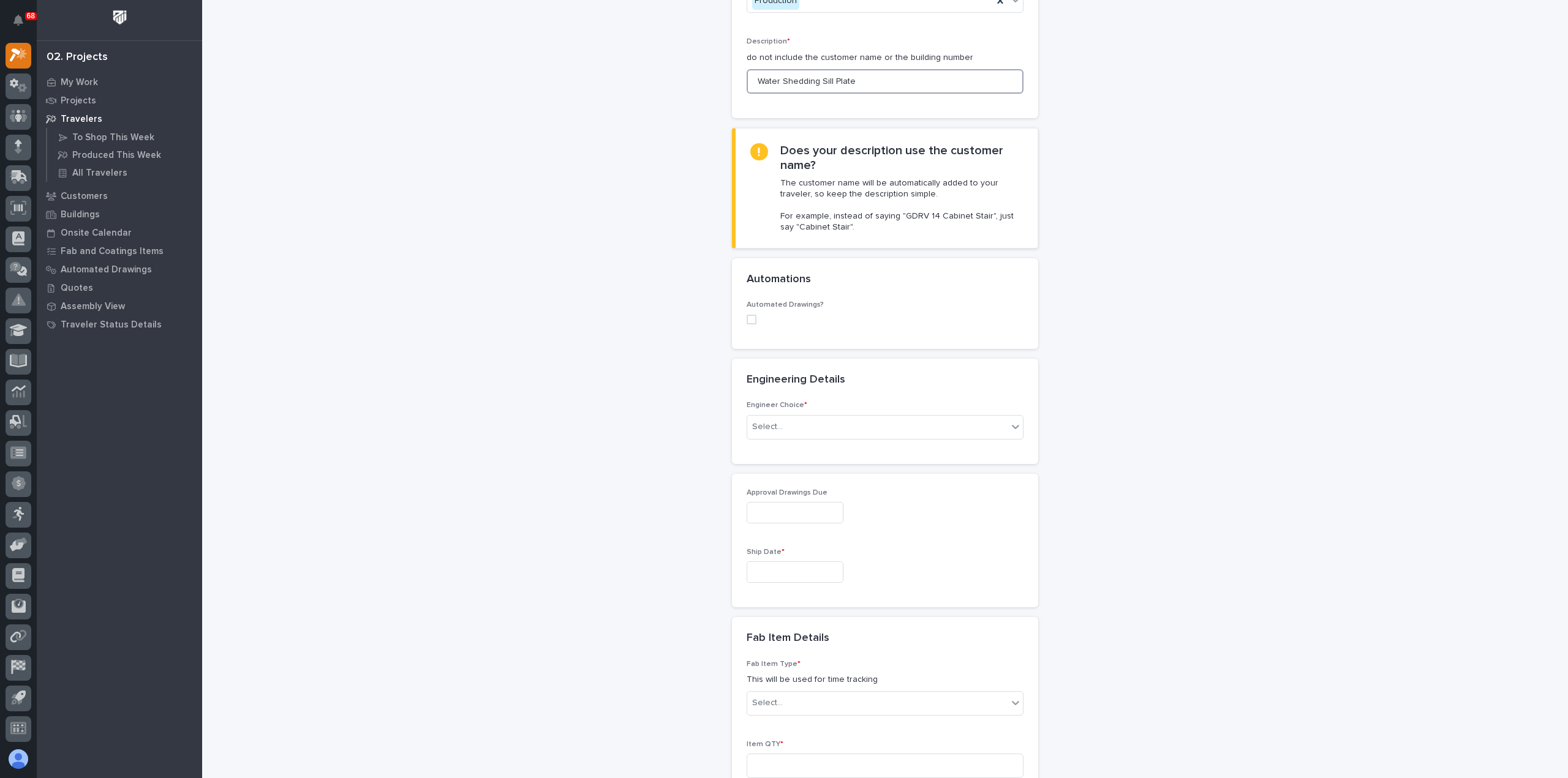
scroll to position [306, 0]
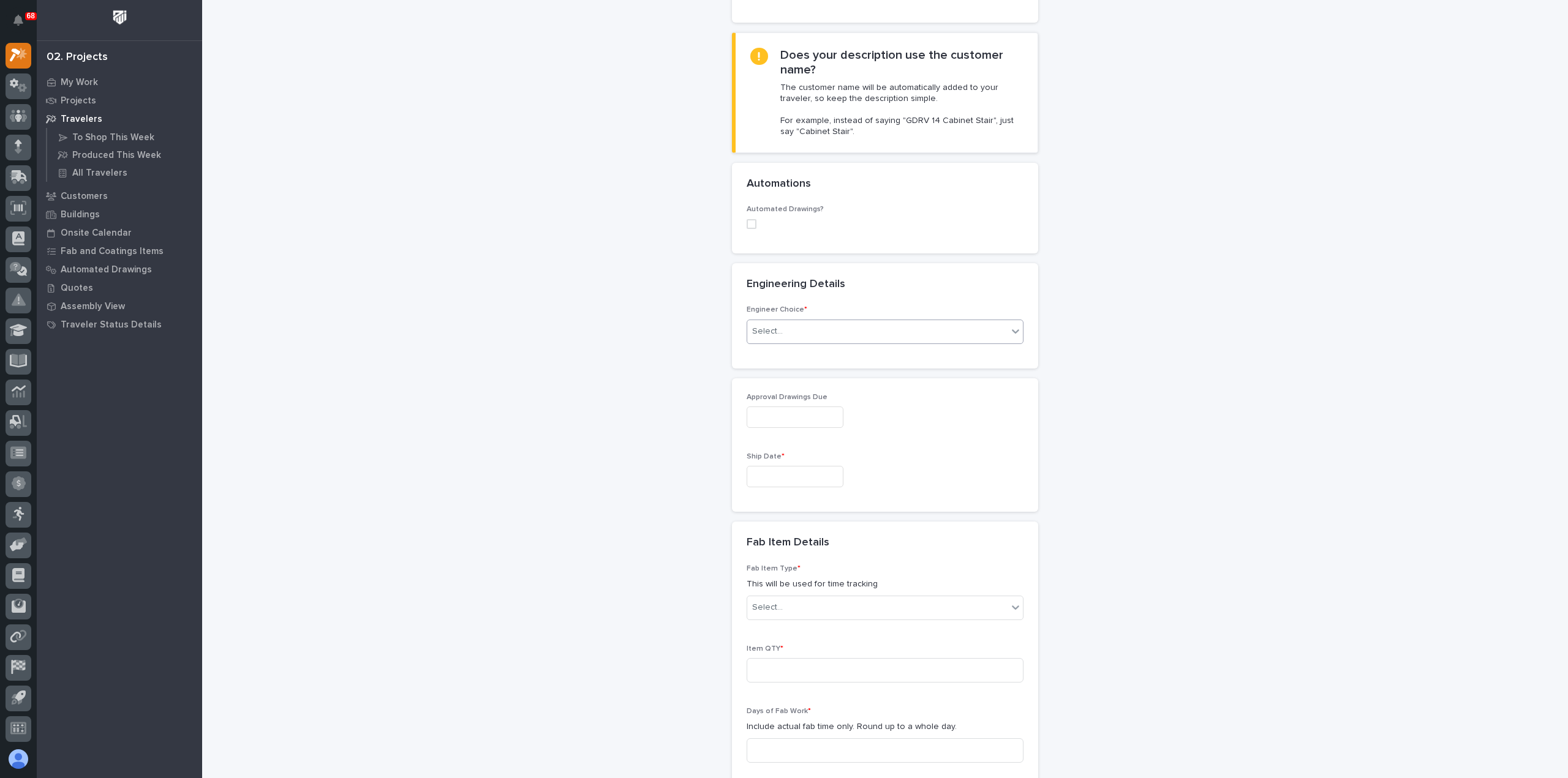
type input "Water Shedding Sill Plate"
click at [791, 331] on div "Select..." at bounding box center [877, 332] width 260 height 20
click at [824, 377] on div "I want my coordinator to choose an engineer" at bounding box center [880, 375] width 275 height 22
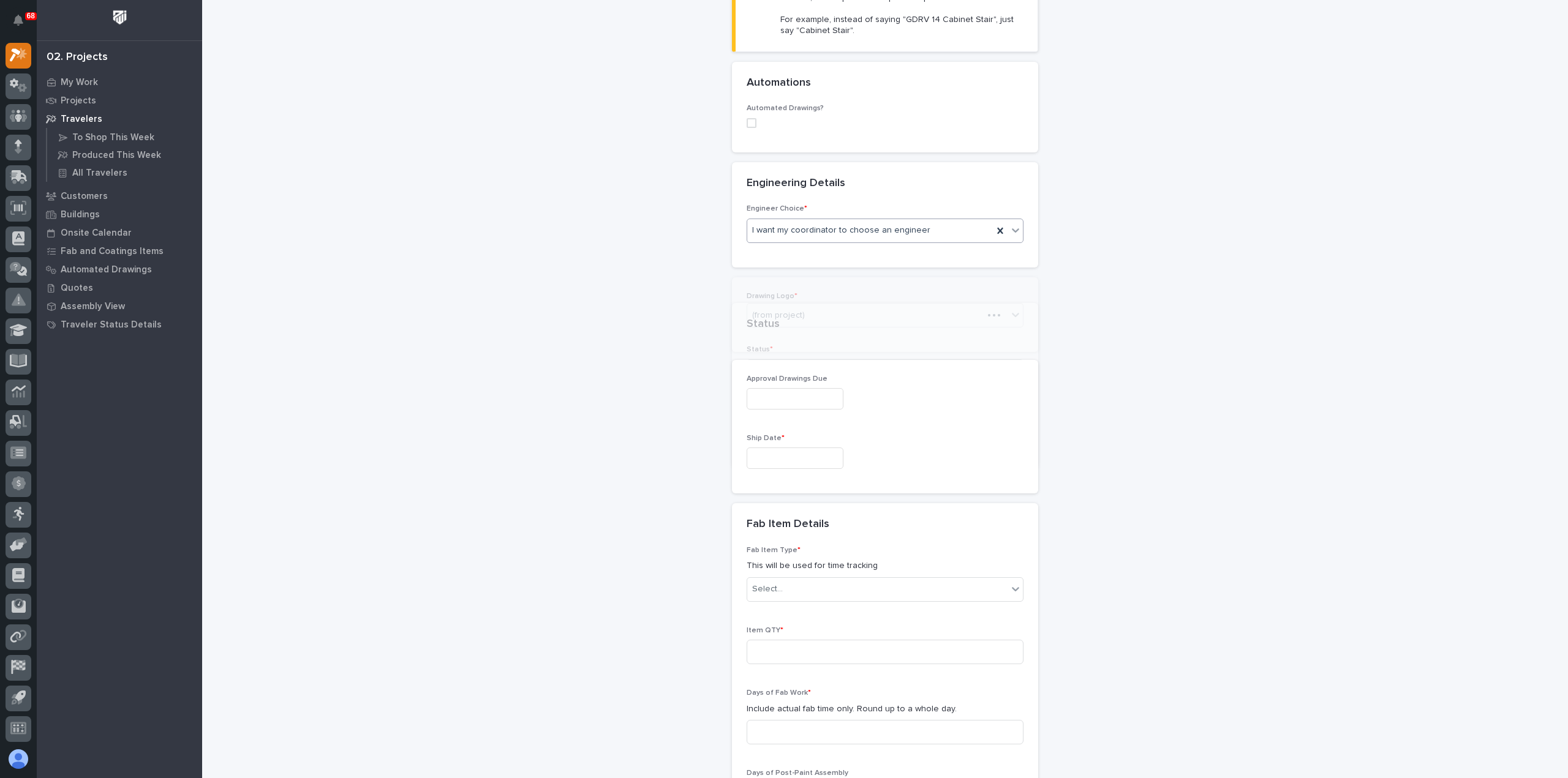
scroll to position [435, 0]
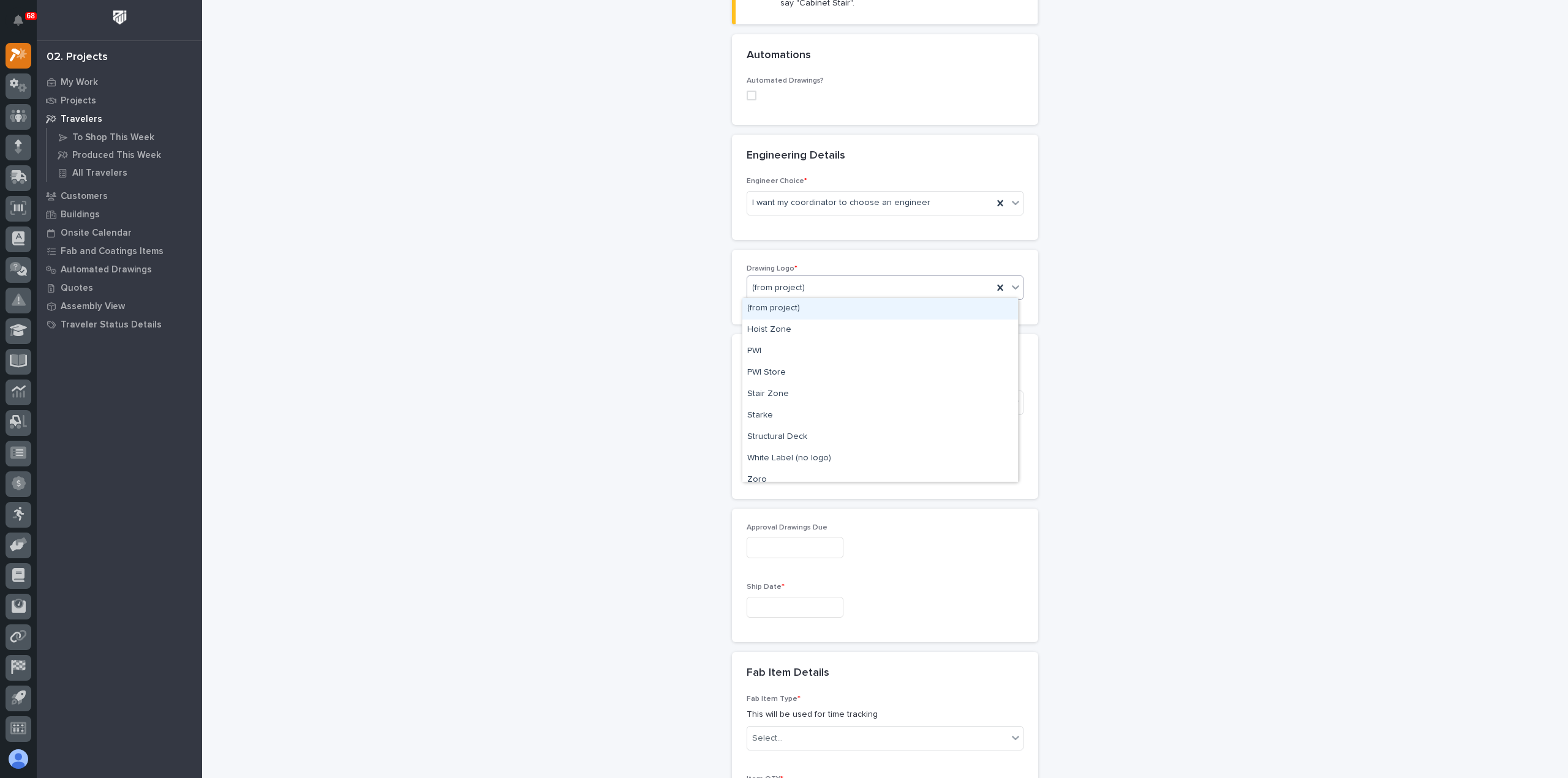
click at [831, 285] on div "(from project)" at bounding box center [870, 288] width 245 height 20
click at [818, 352] on div "PWI" at bounding box center [880, 352] width 275 height 22
click at [826, 401] on div "Select..." at bounding box center [877, 403] width 260 height 20
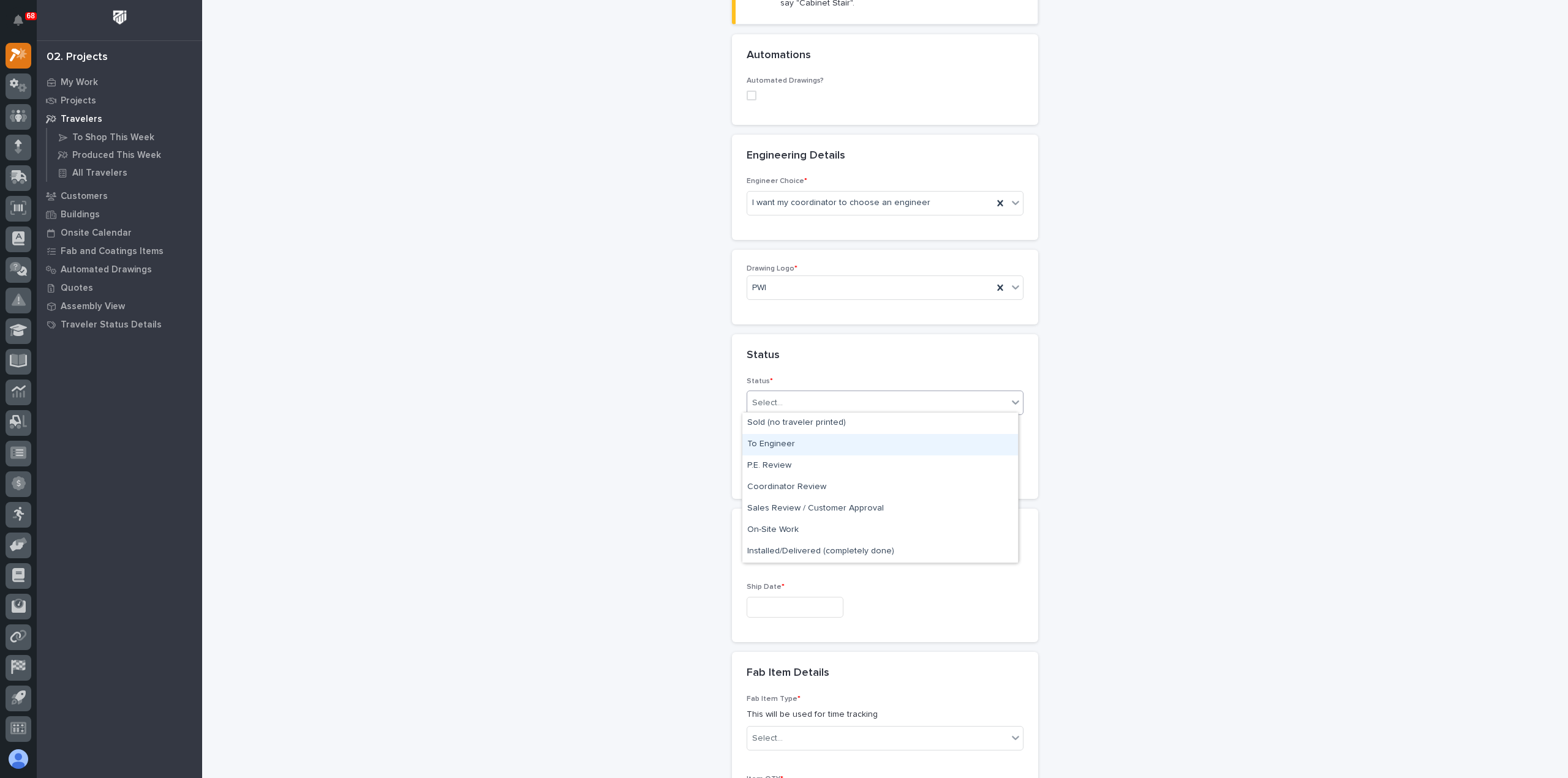
click at [823, 444] on div "To Engineer" at bounding box center [880, 444] width 275 height 22
click at [827, 467] on input "text" at bounding box center [795, 463] width 97 height 22
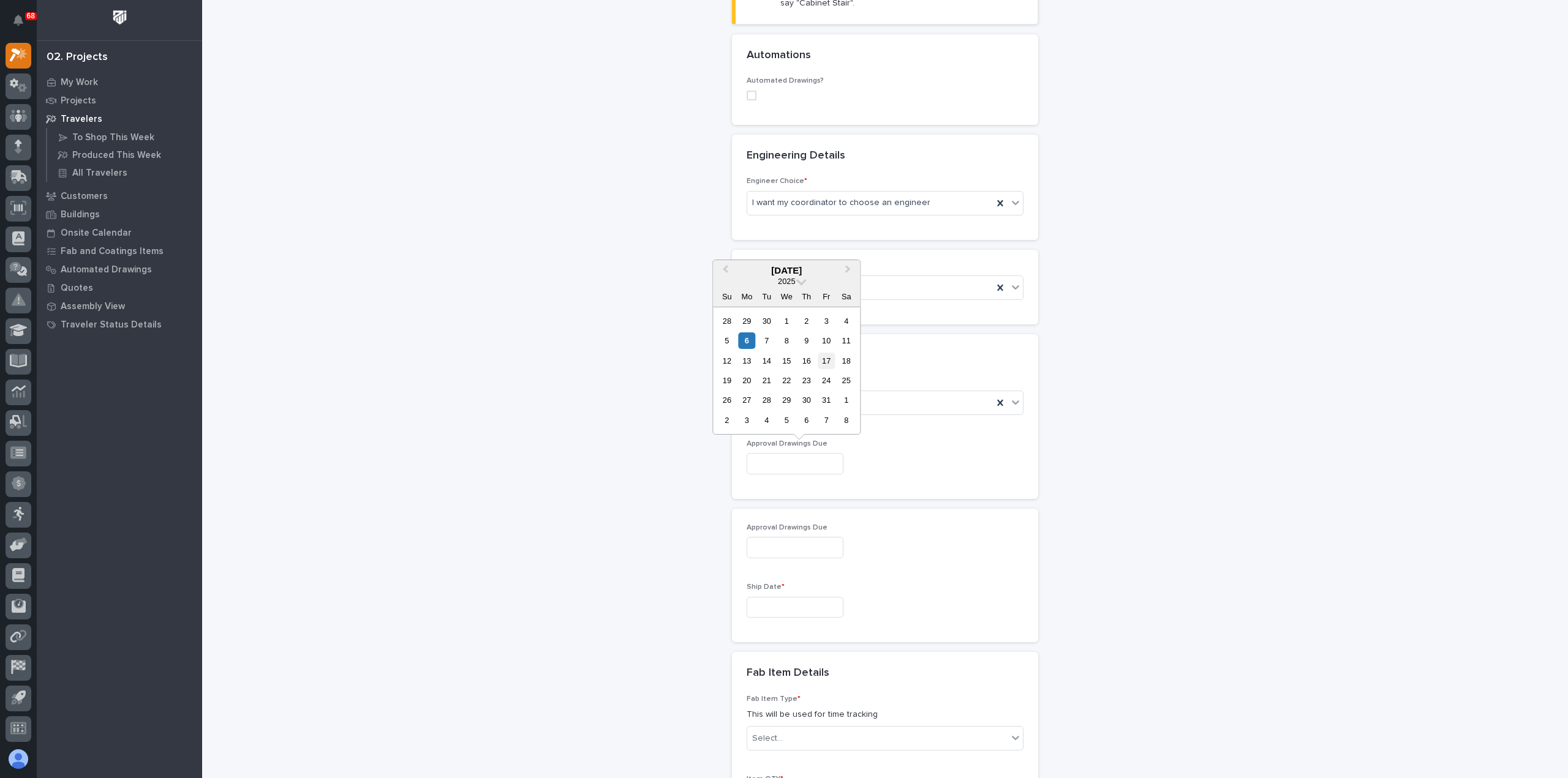
click at [830, 364] on div "17" at bounding box center [826, 360] width 16 height 16
type input "**********"
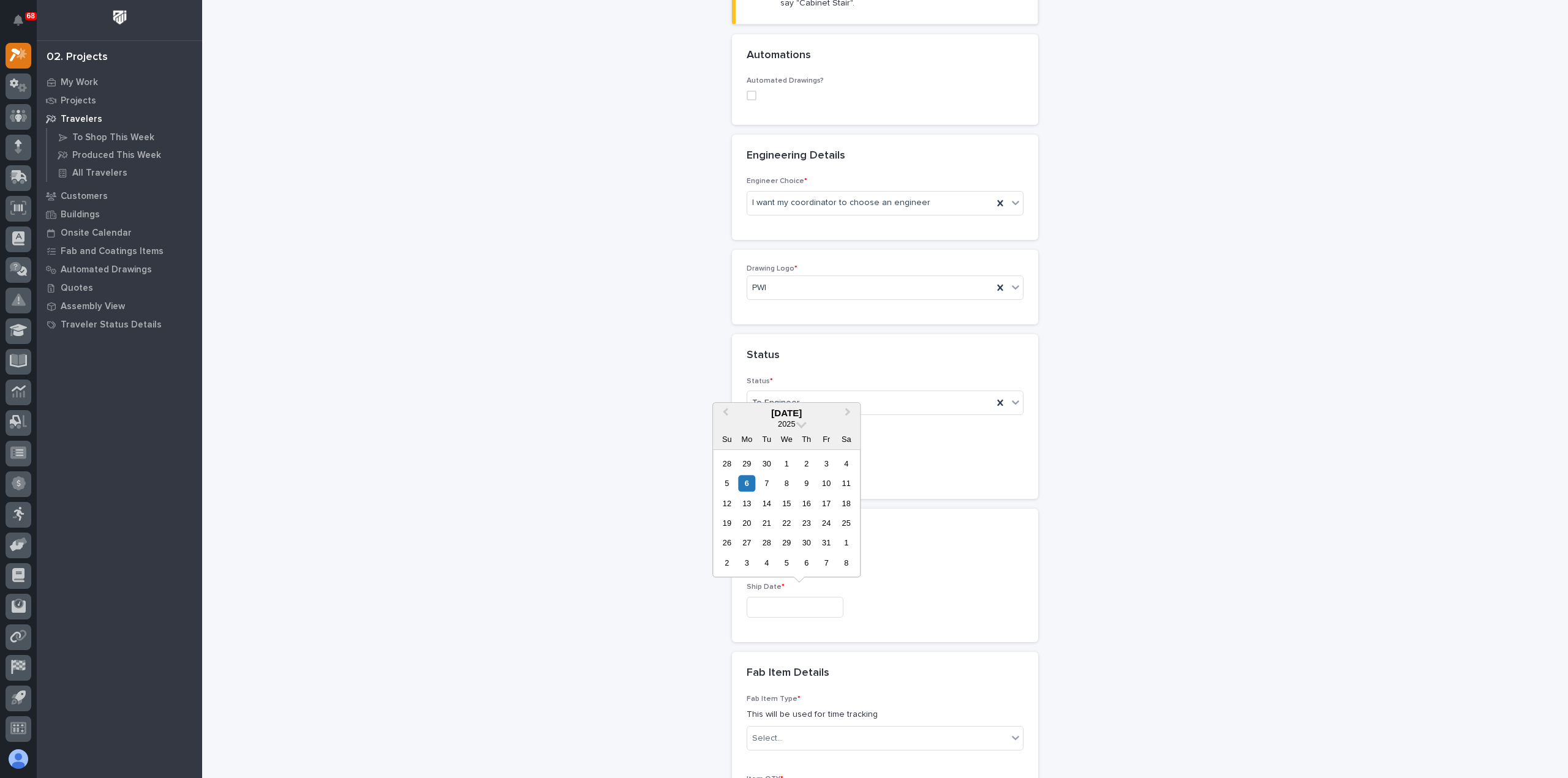
click at [797, 608] on input "text" at bounding box center [795, 608] width 97 height 22
click at [850, 413] on button "Next Month" at bounding box center [849, 414] width 20 height 20
click at [743, 545] on div "24" at bounding box center [746, 543] width 16 height 16
type input "**********"
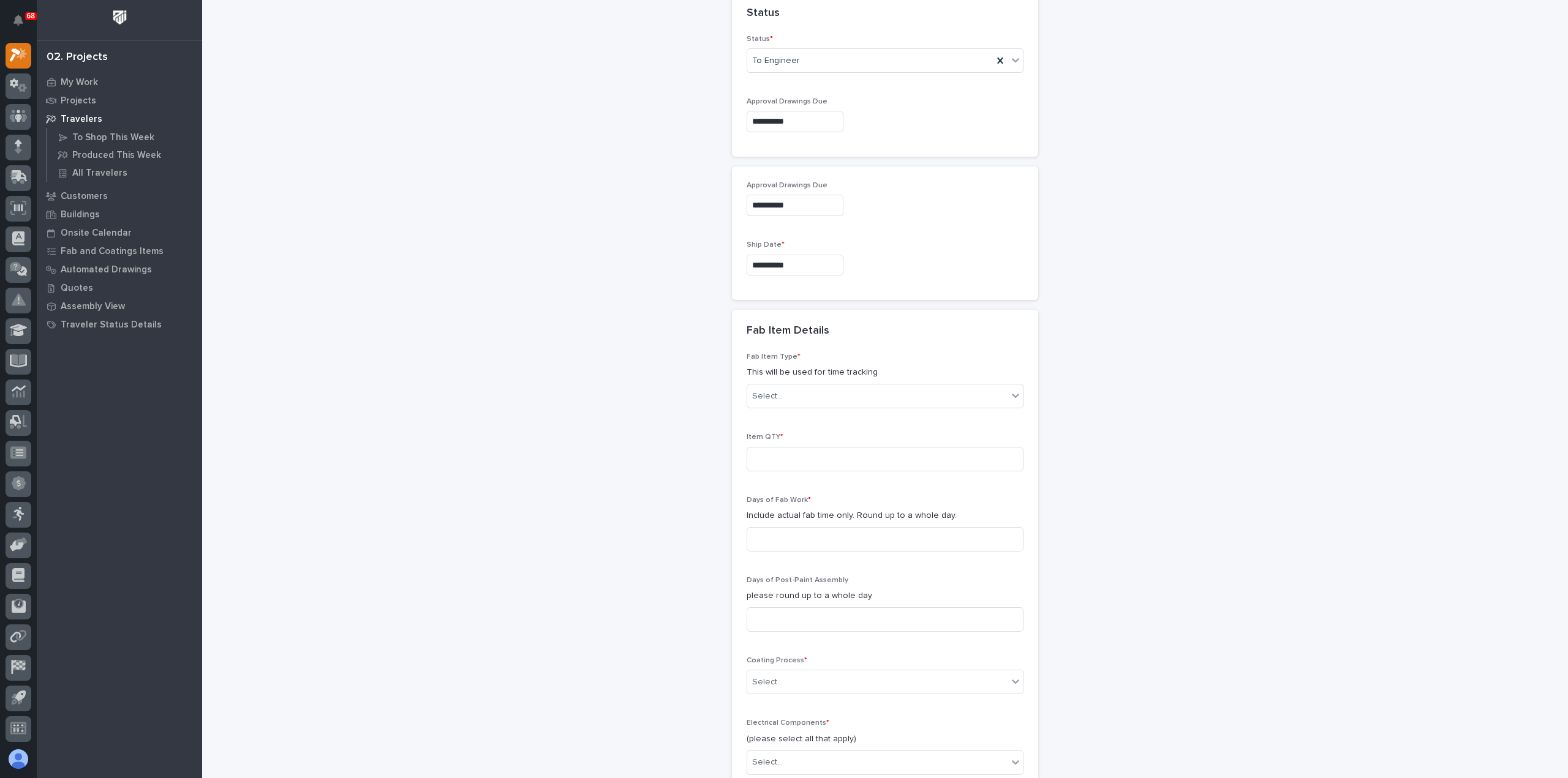
scroll to position [802, 0]
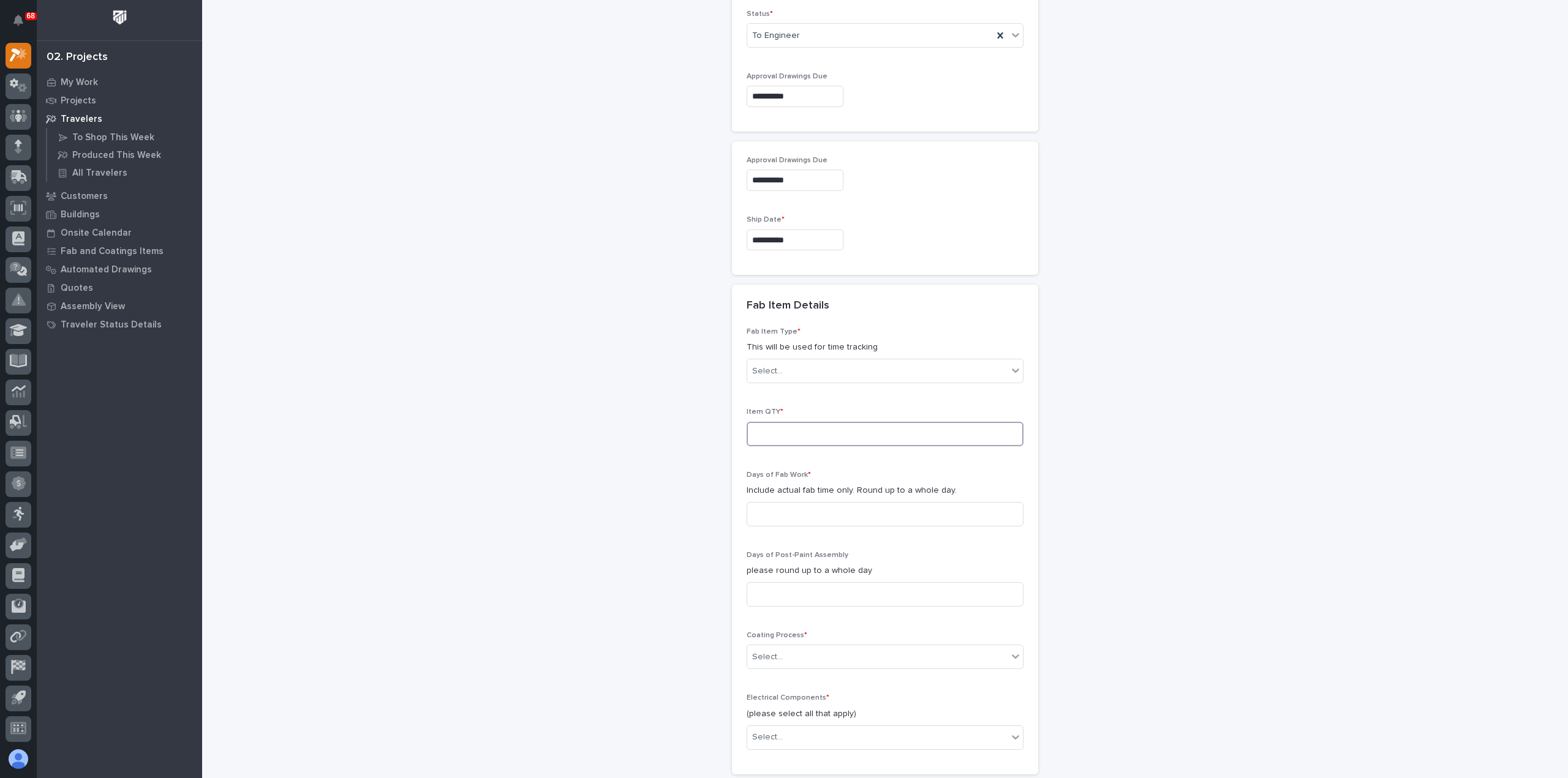
click at [795, 424] on input at bounding box center [885, 434] width 277 height 25
type input "1"
click at [809, 514] on input at bounding box center [885, 514] width 277 height 25
type input "1"
click at [814, 593] on input at bounding box center [885, 595] width 277 height 25
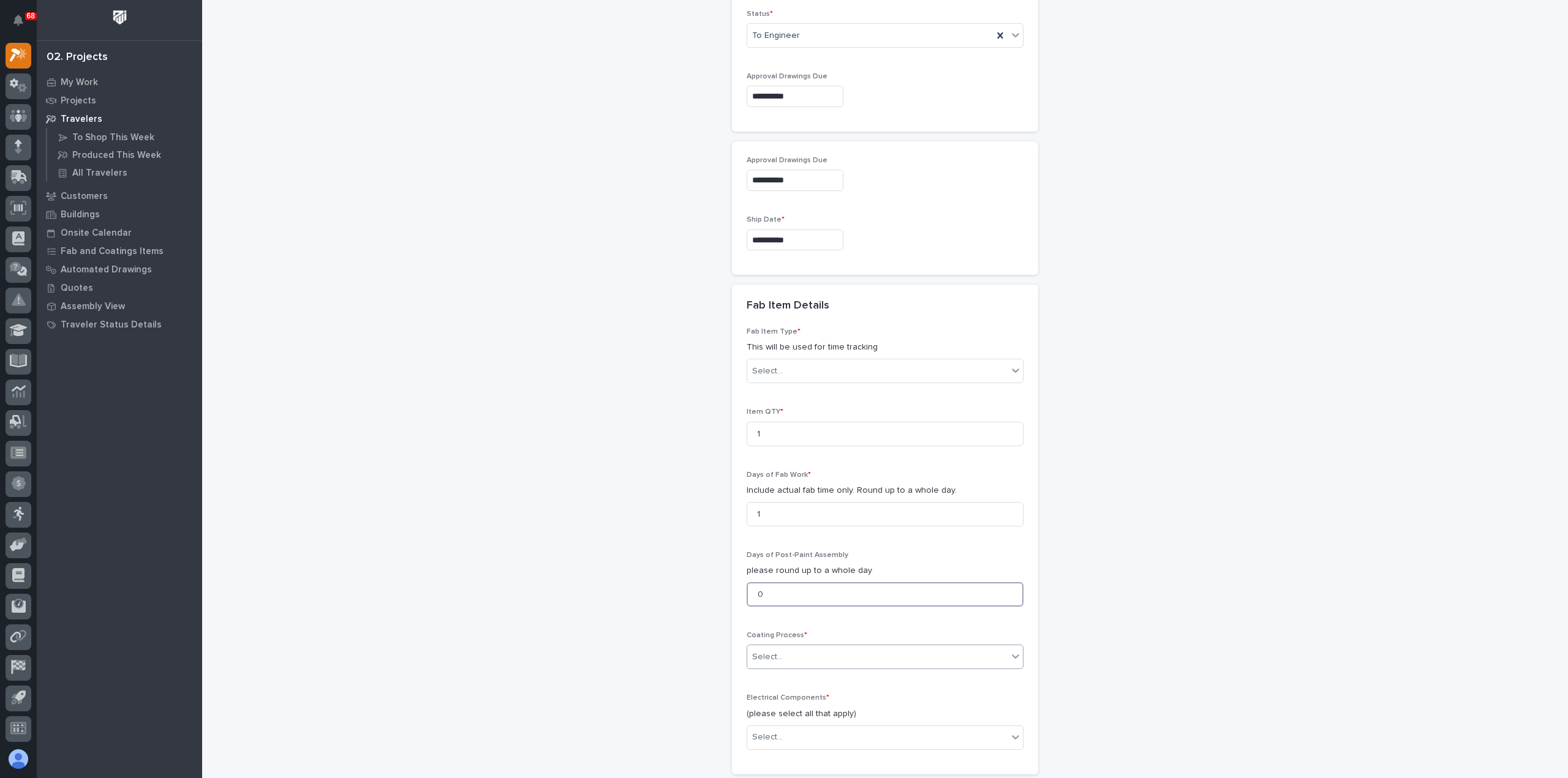
type input "0"
click at [810, 657] on div "Select..." at bounding box center [877, 657] width 260 height 20
click at [803, 699] on div "In-House Paint/Powder" at bounding box center [880, 697] width 275 height 22
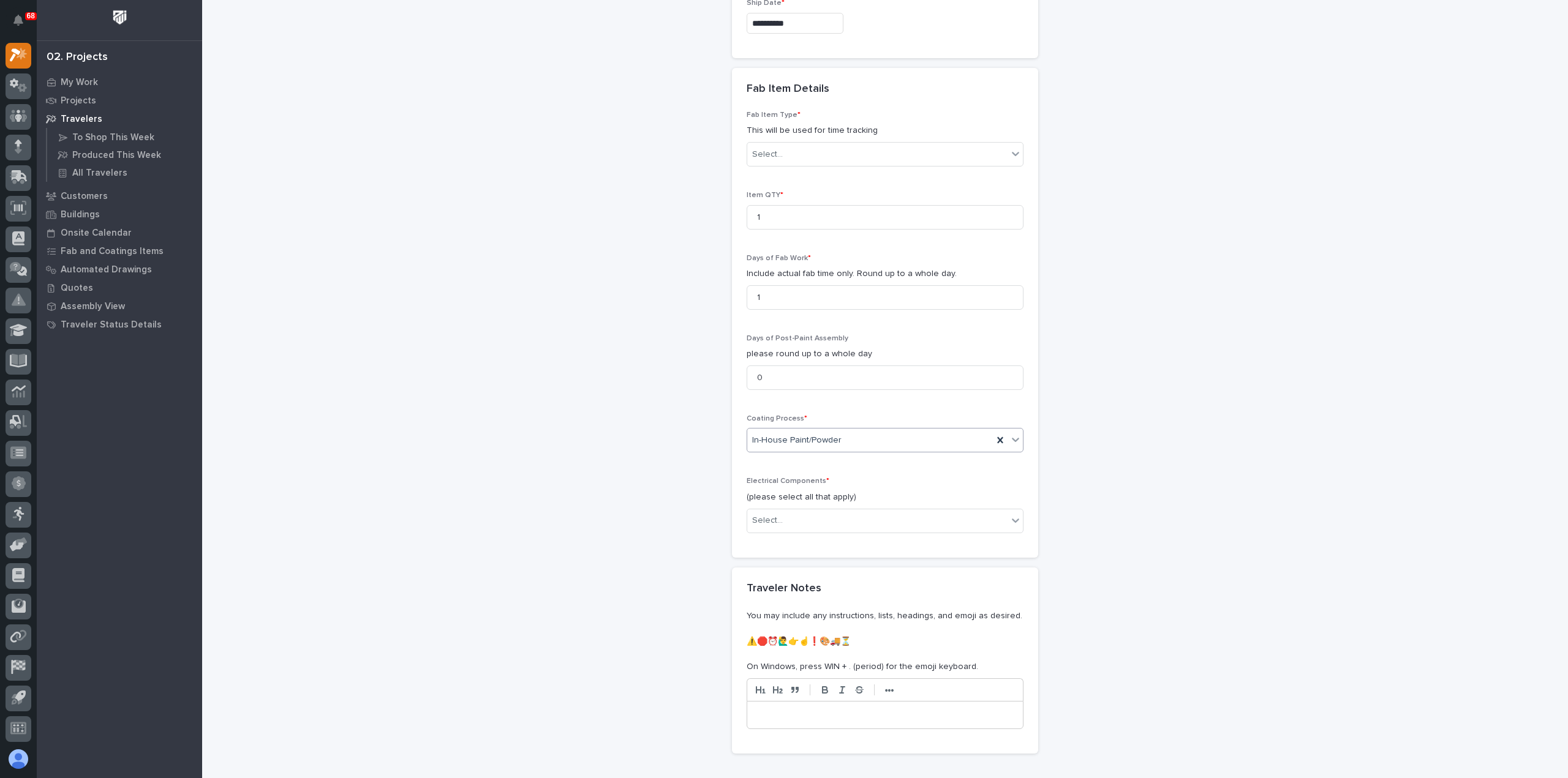
scroll to position [1047, 0]
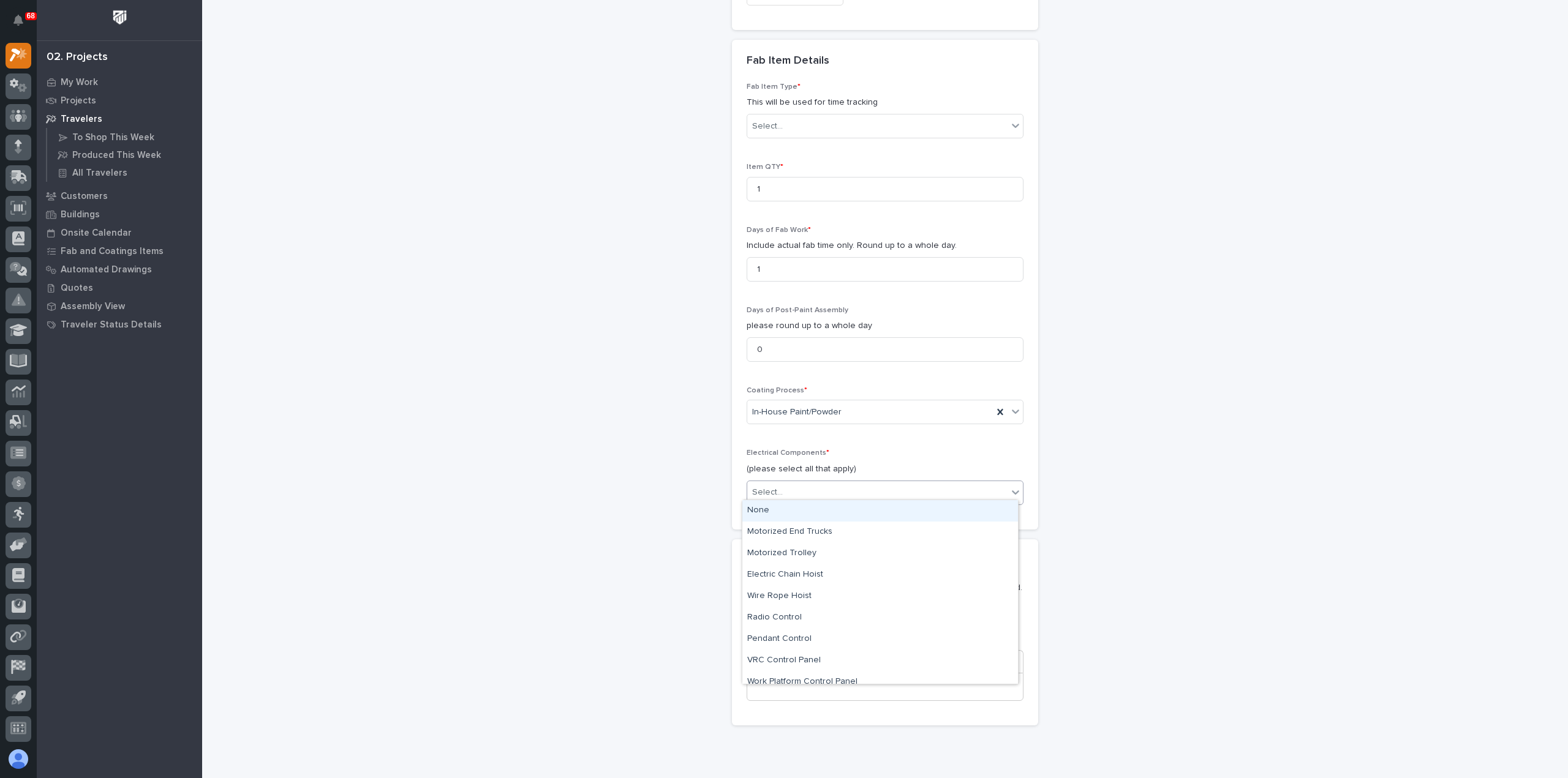
click at [811, 486] on div "Select..." at bounding box center [877, 492] width 260 height 20
click at [820, 511] on div "None" at bounding box center [880, 510] width 275 height 22
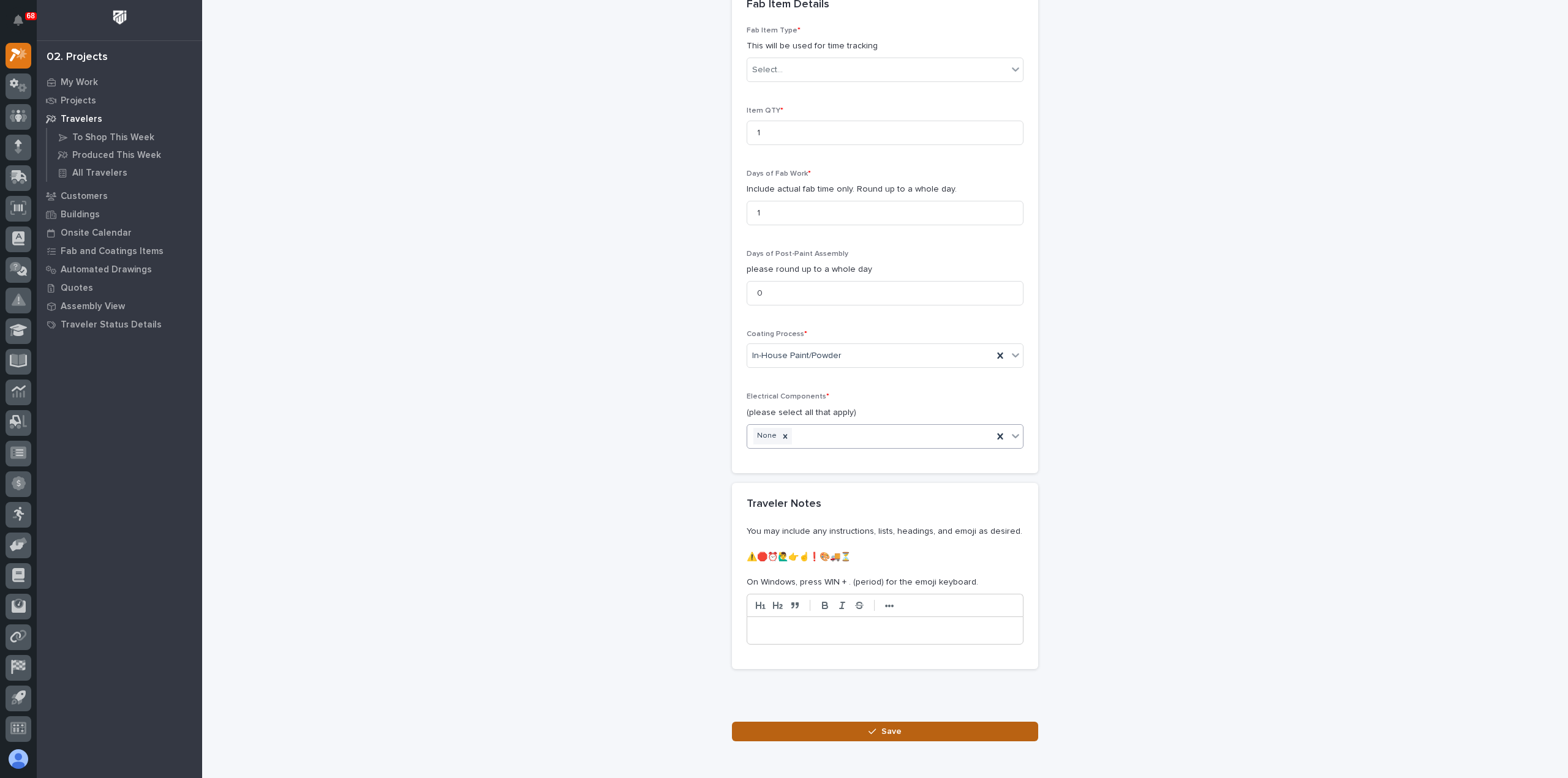
scroll to position [1157, 0]
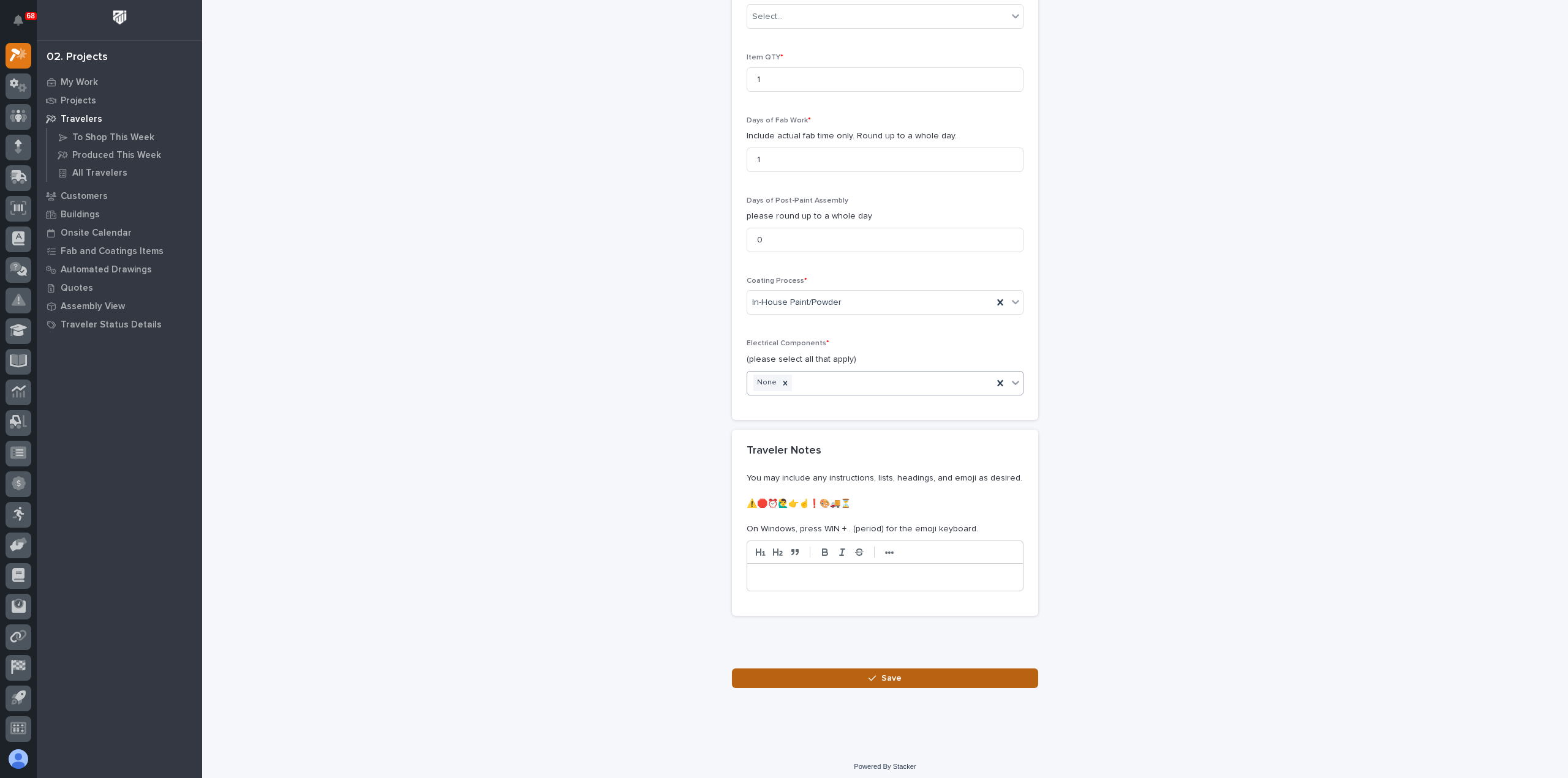
click at [824, 669] on button "Save" at bounding box center [885, 678] width 306 height 20
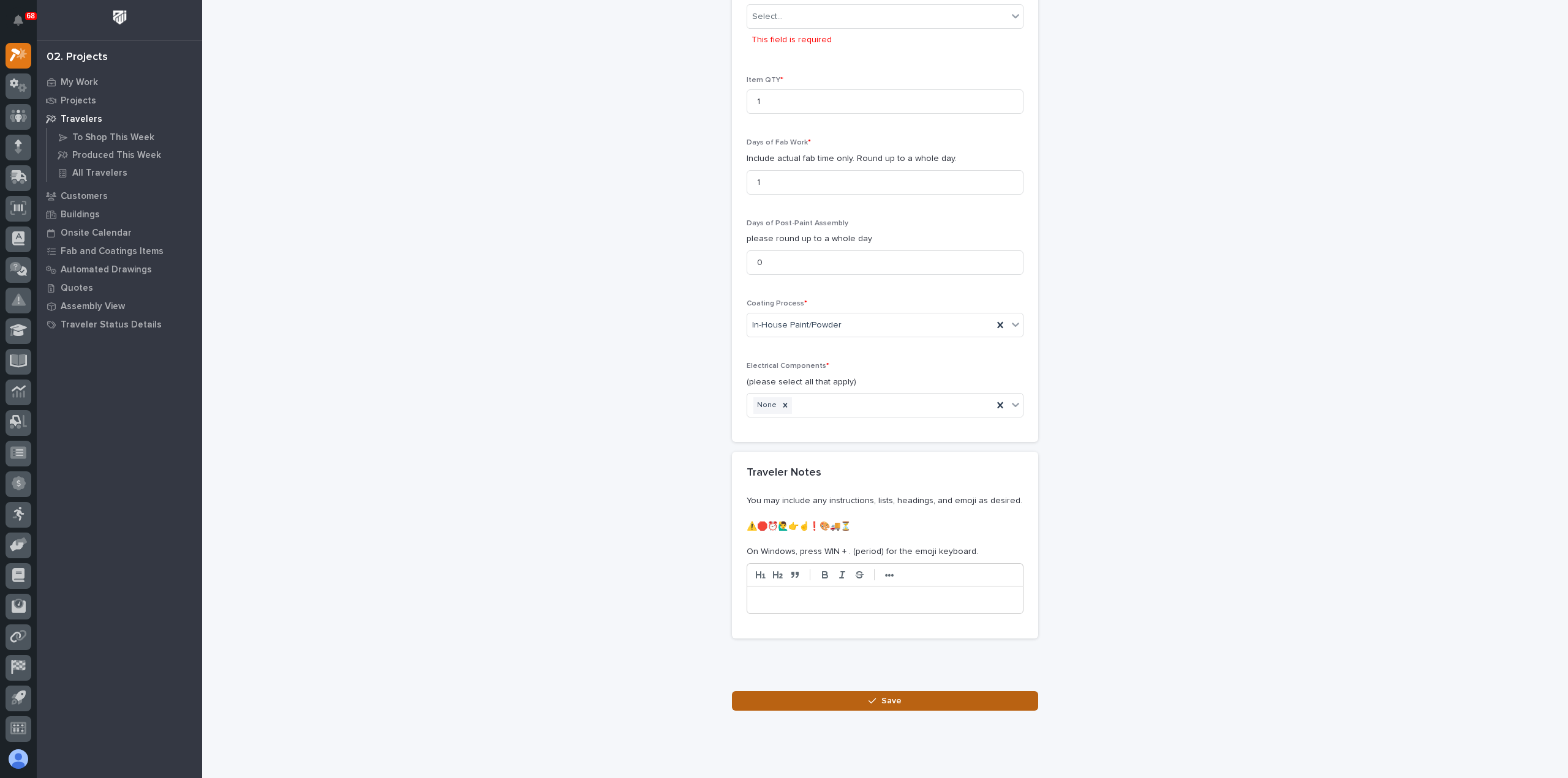
scroll to position [1125, 0]
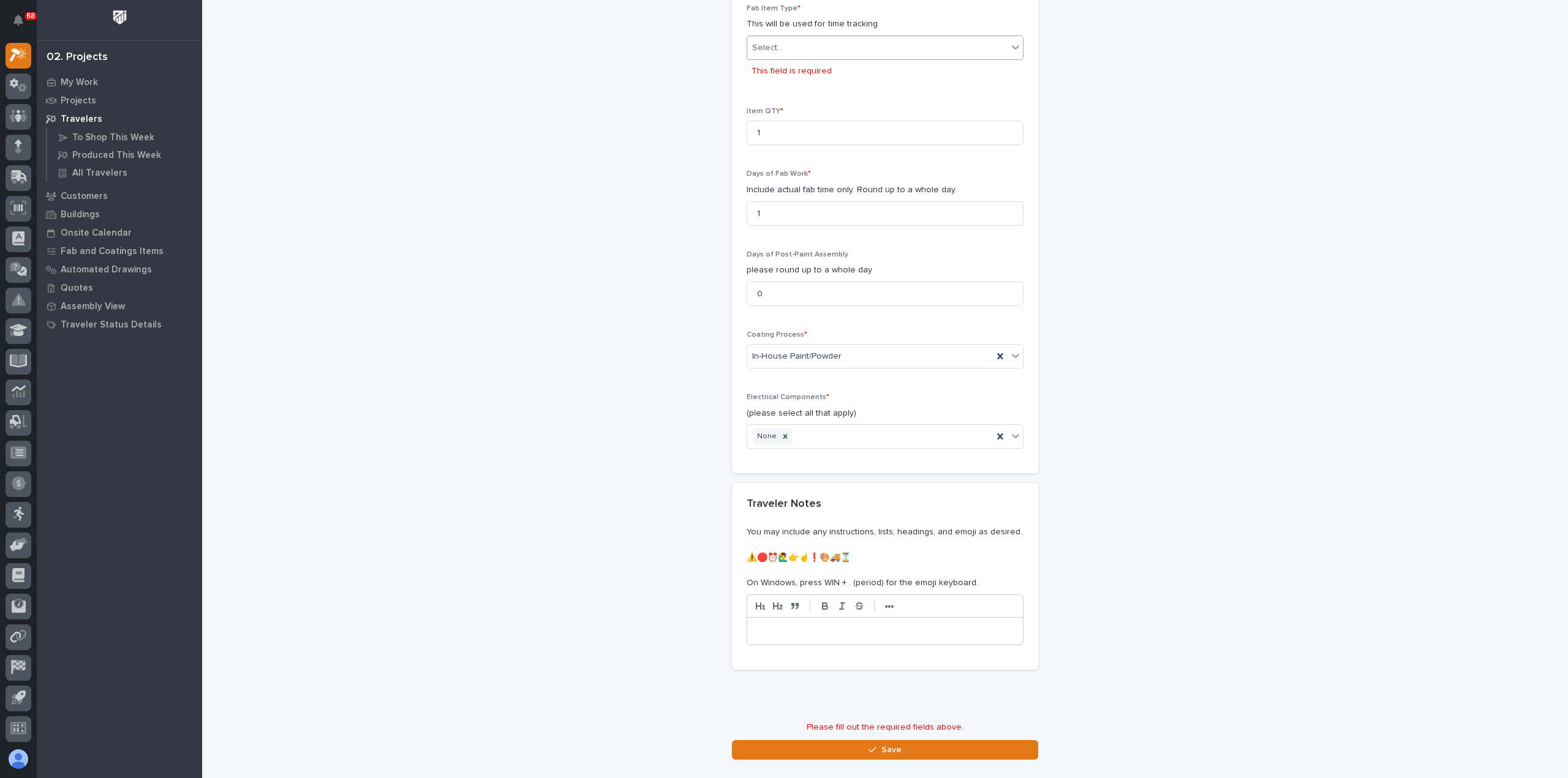
click at [789, 39] on div "Select..." at bounding box center [877, 48] width 260 height 20
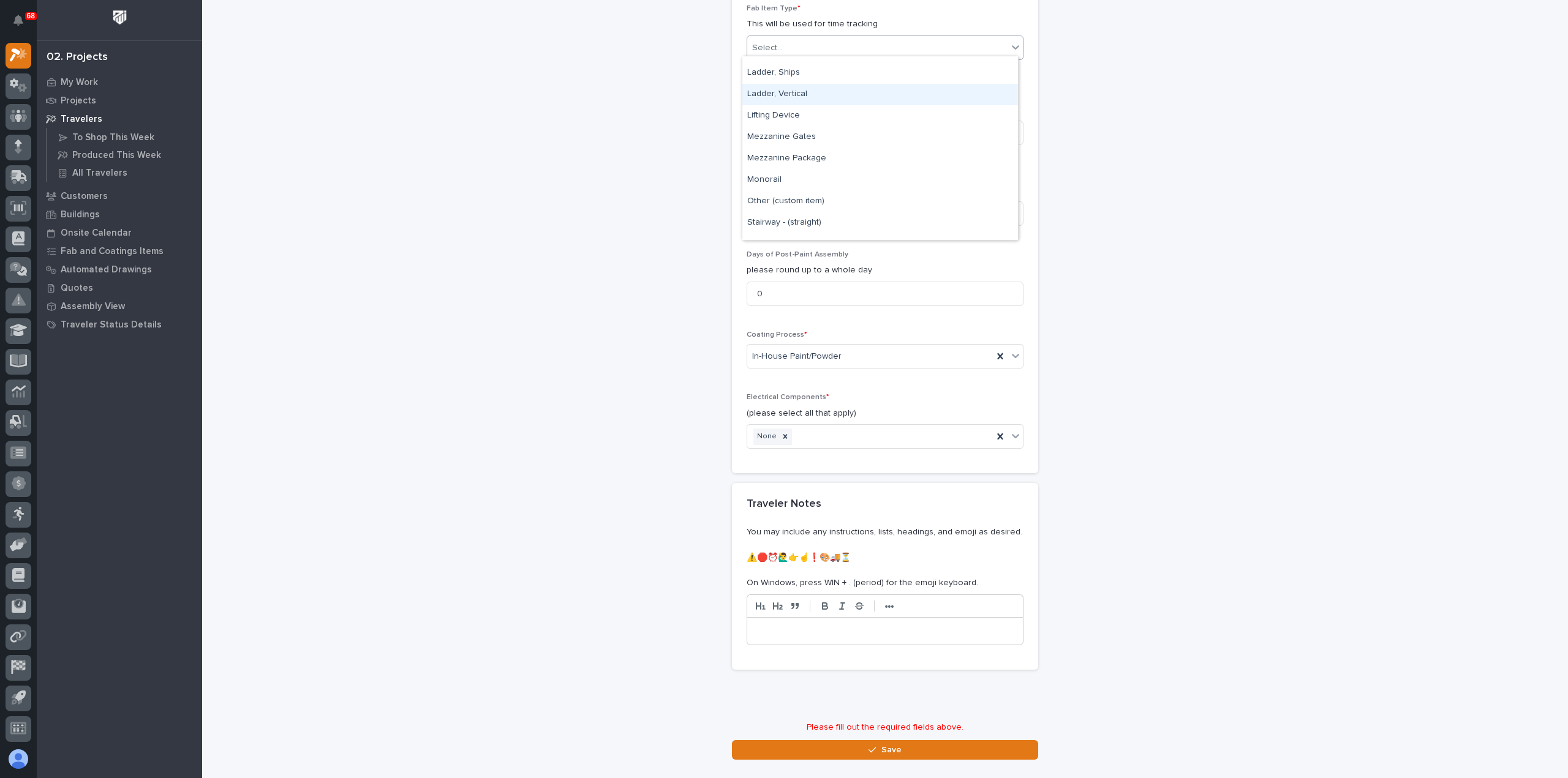
scroll to position [612, 0]
click at [812, 142] on div "Other (custom item)" at bounding box center [880, 140] width 275 height 22
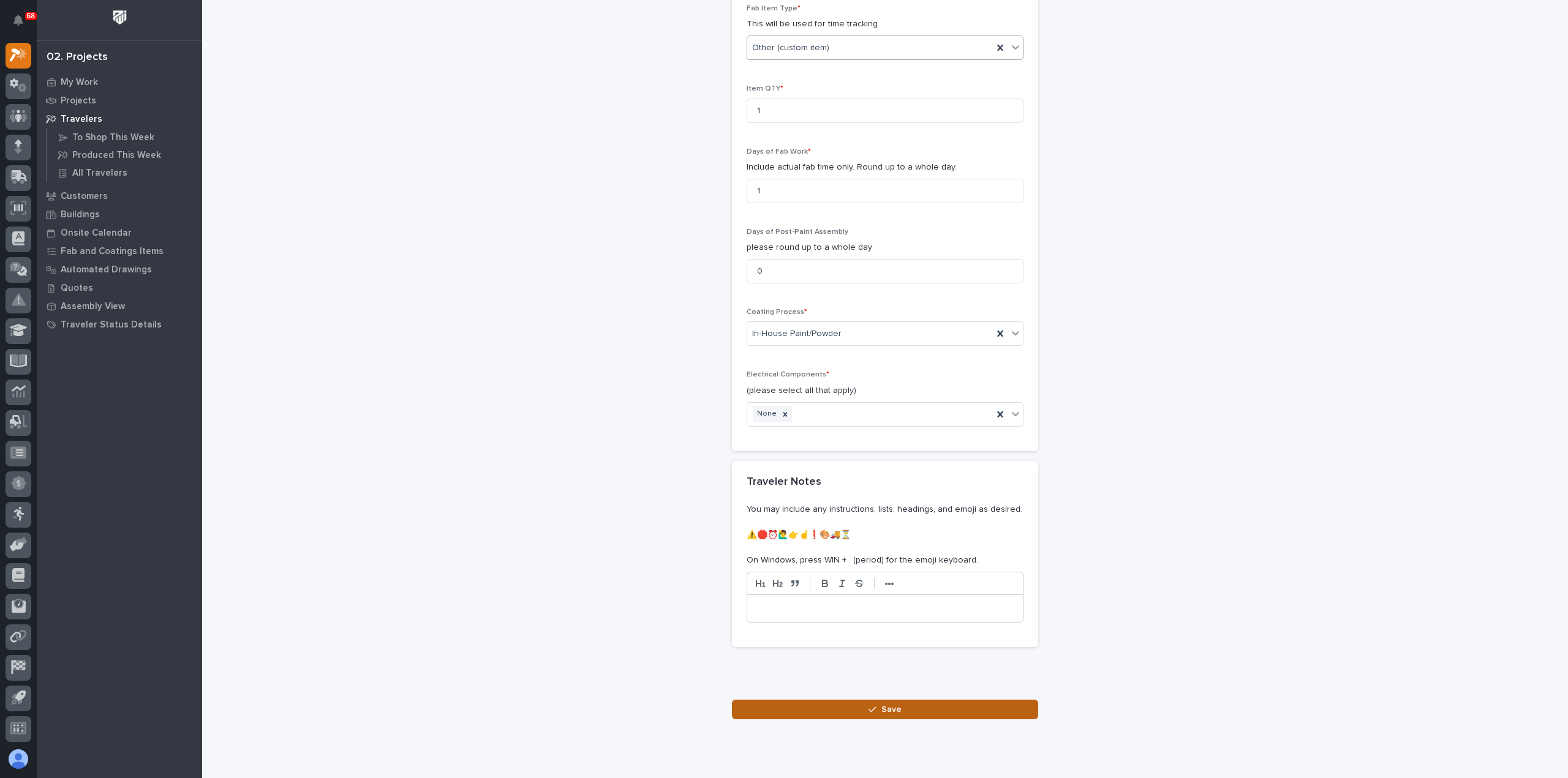
click at [881, 704] on span "Save" at bounding box center [891, 709] width 20 height 11
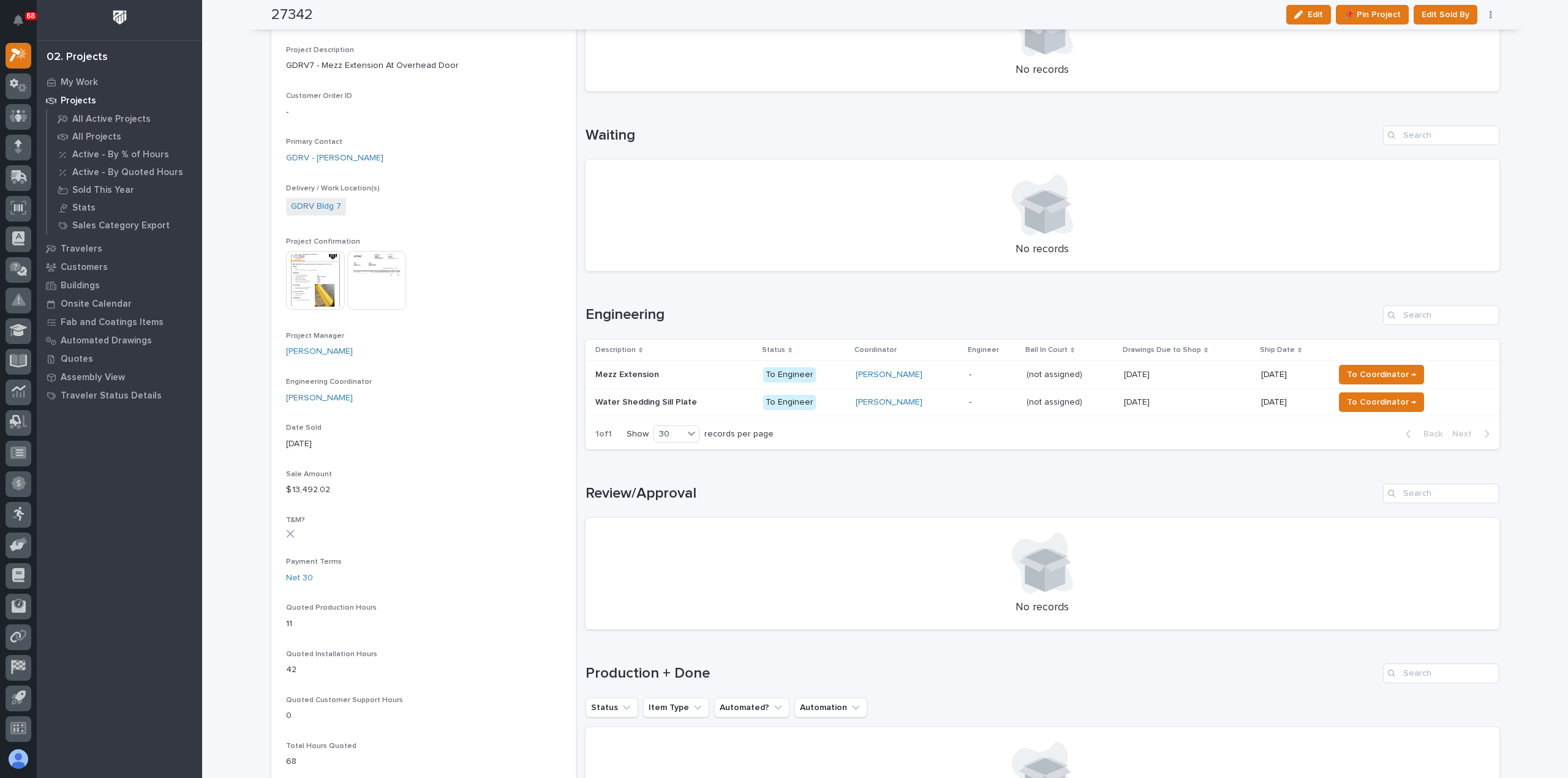
scroll to position [306, 0]
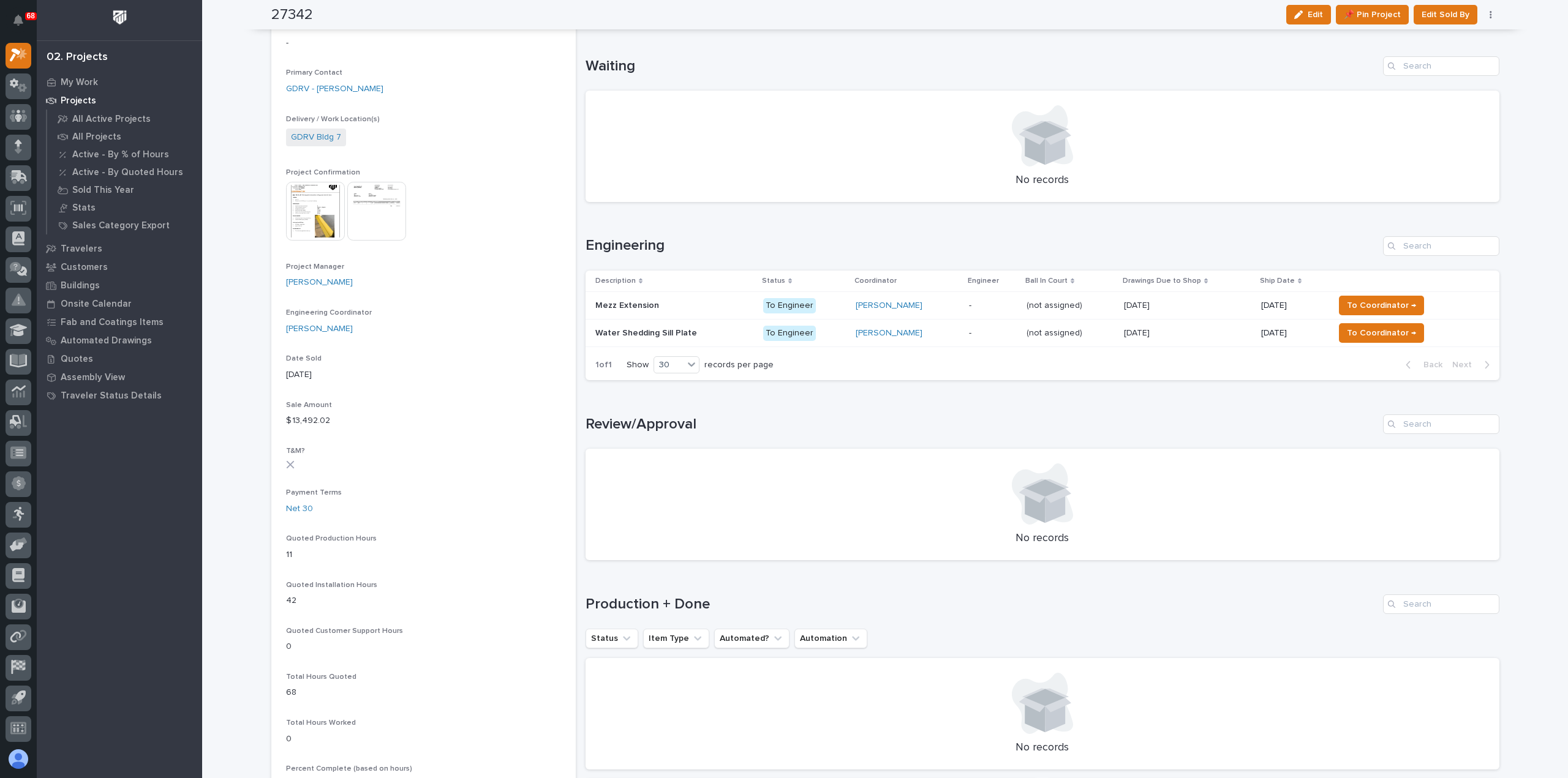
click at [827, 303] on p "To Engineer" at bounding box center [804, 305] width 83 height 15
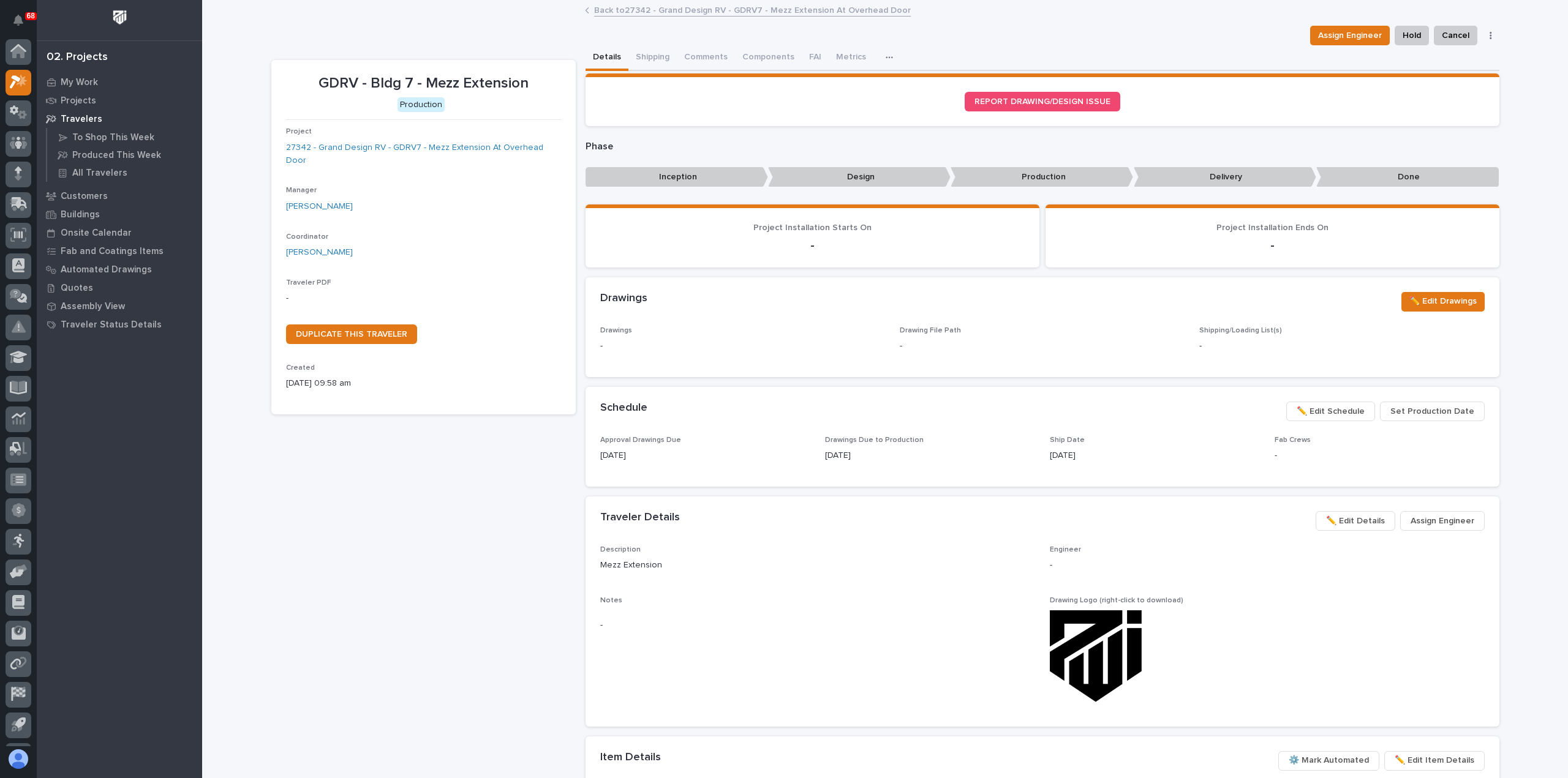
scroll to position [27, 0]
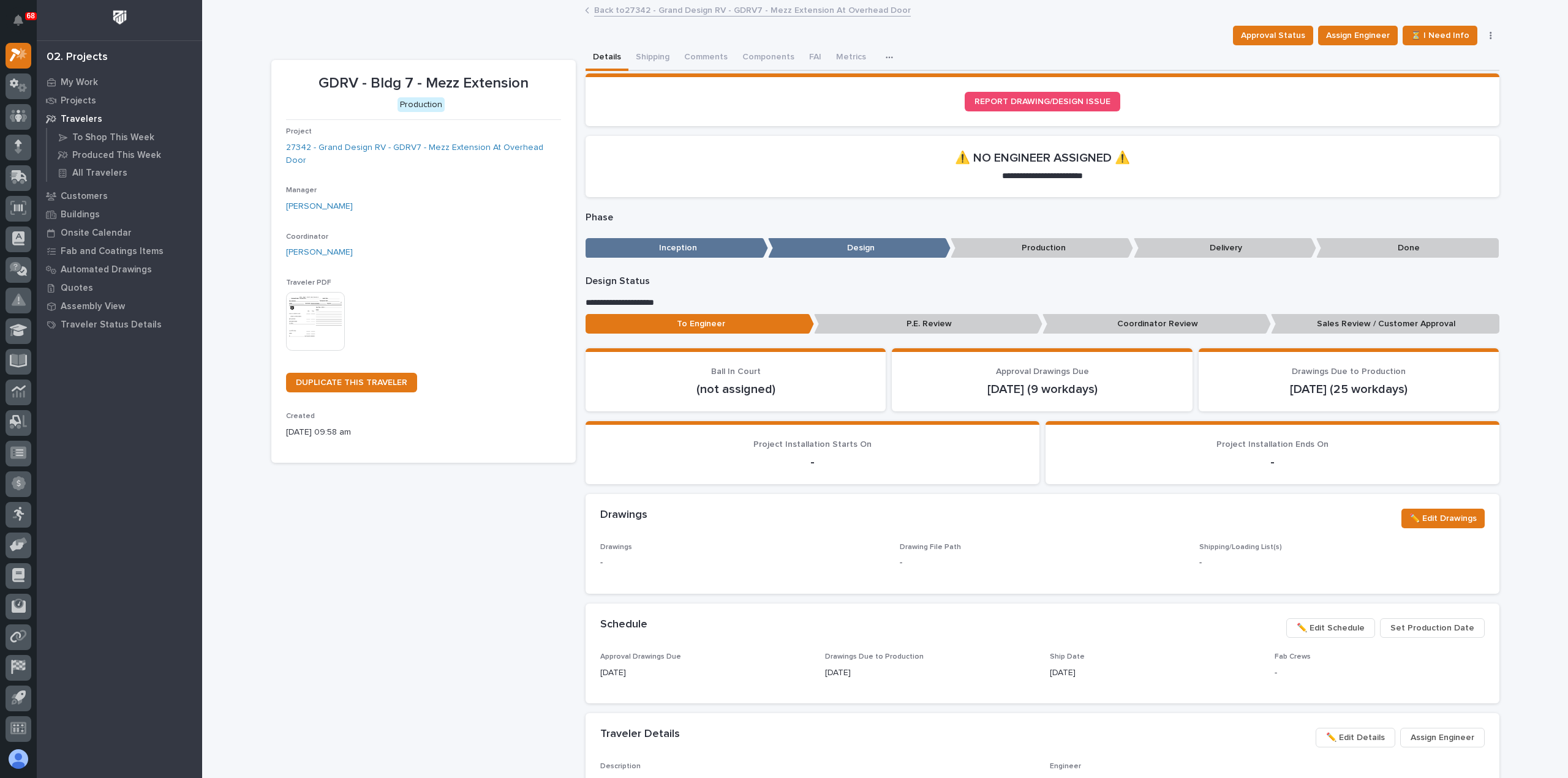
click at [324, 300] on img at bounding box center [315, 322] width 59 height 59
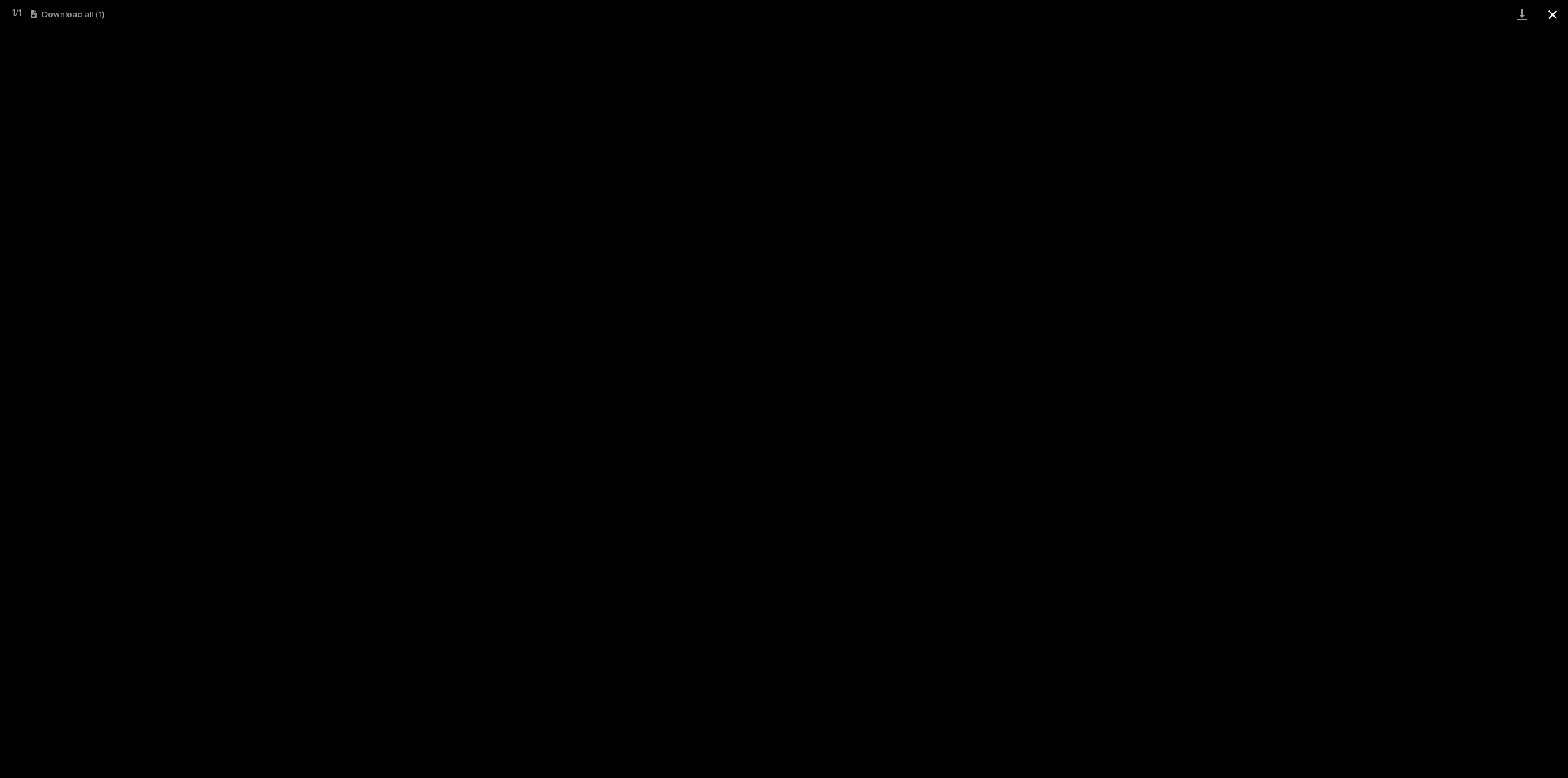
click at [1554, 13] on button "Close gallery" at bounding box center [1552, 14] width 31 height 29
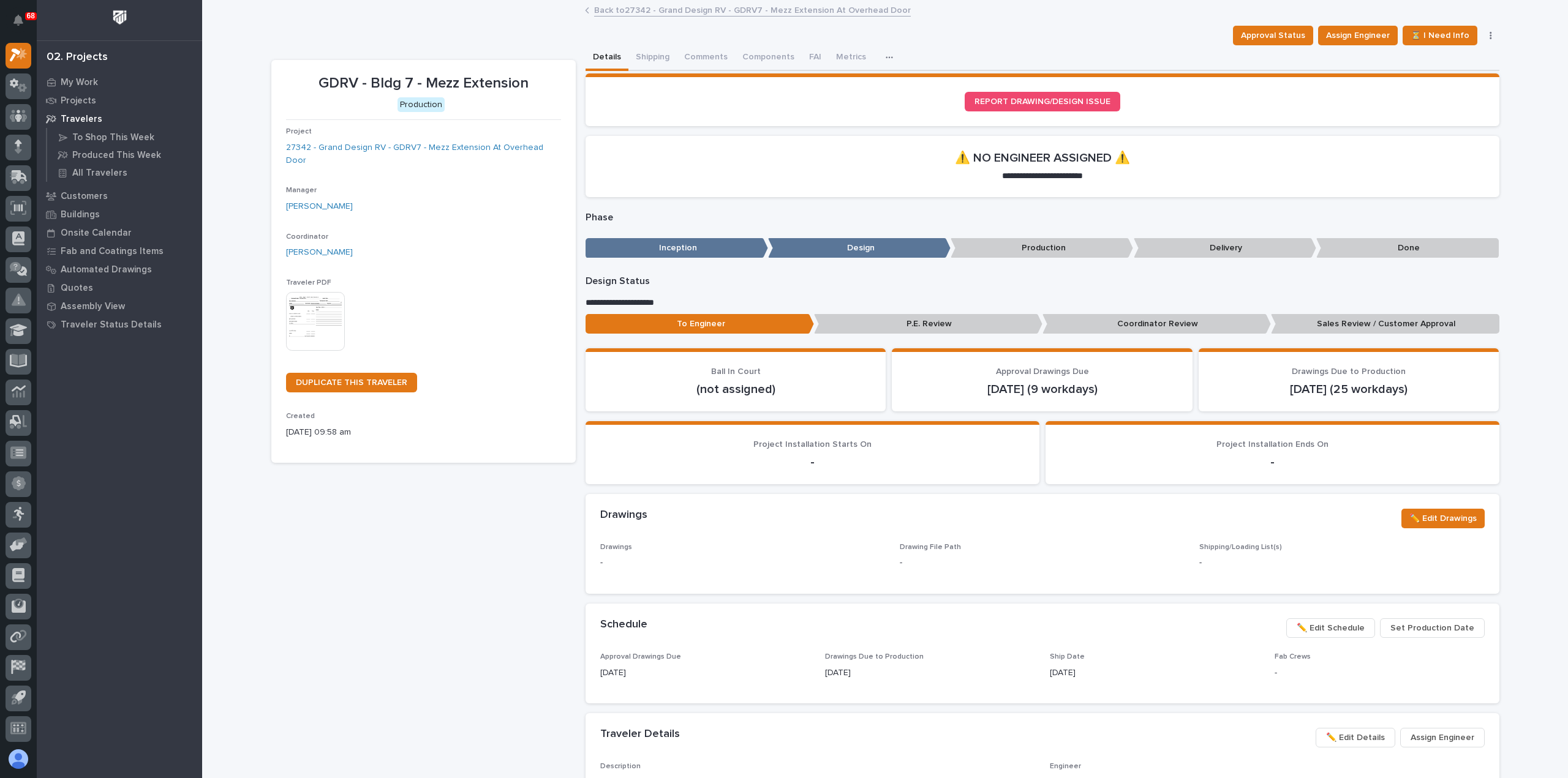
click at [601, 11] on link "Back to 27342 - Grand Design RV - GDRV7 - Mezz Extension At Overhead Door" at bounding box center [752, 10] width 317 height 14
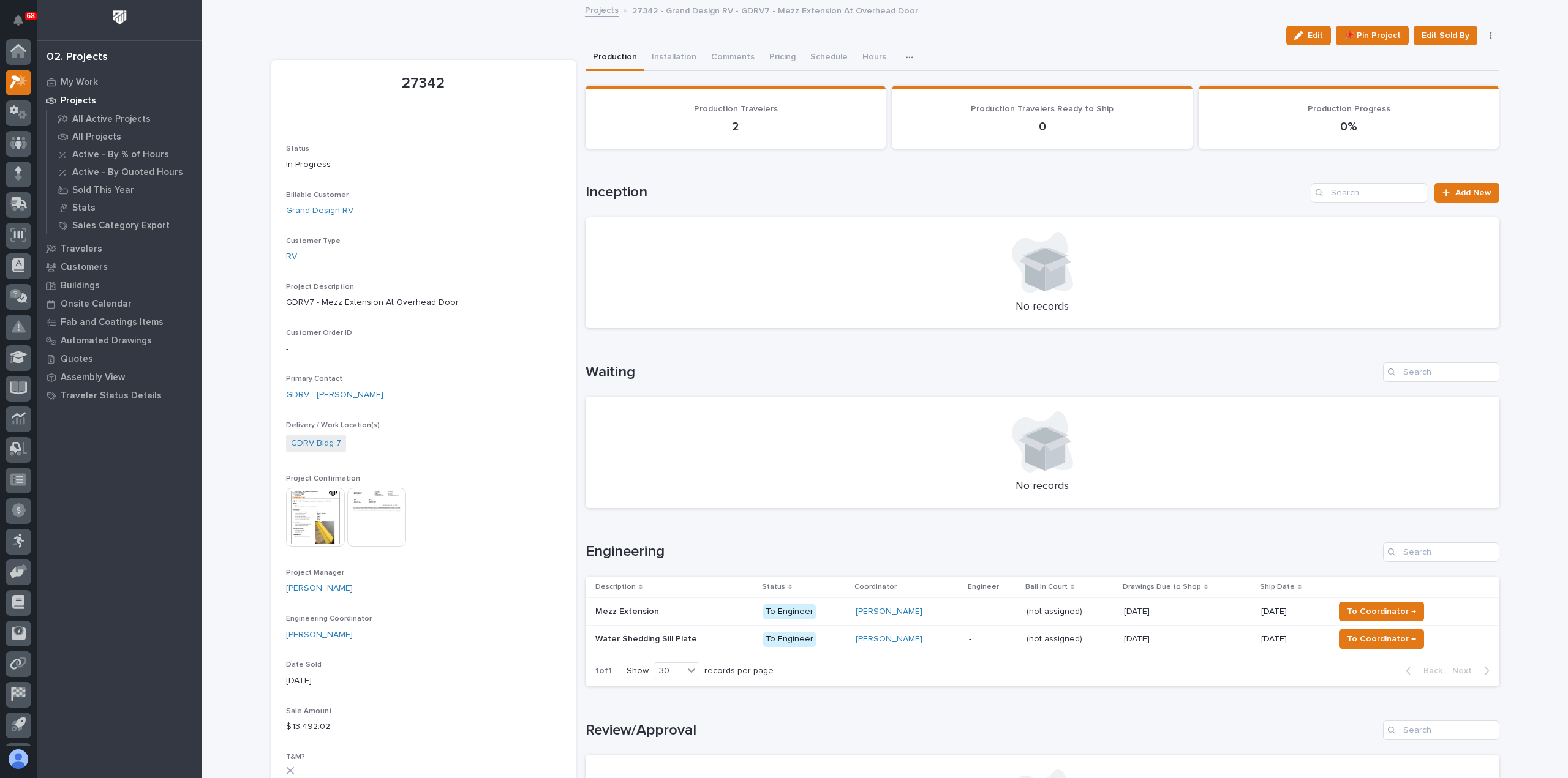
scroll to position [27, 0]
click at [958, 643] on div "[PERSON_NAME]" at bounding box center [907, 640] width 104 height 10
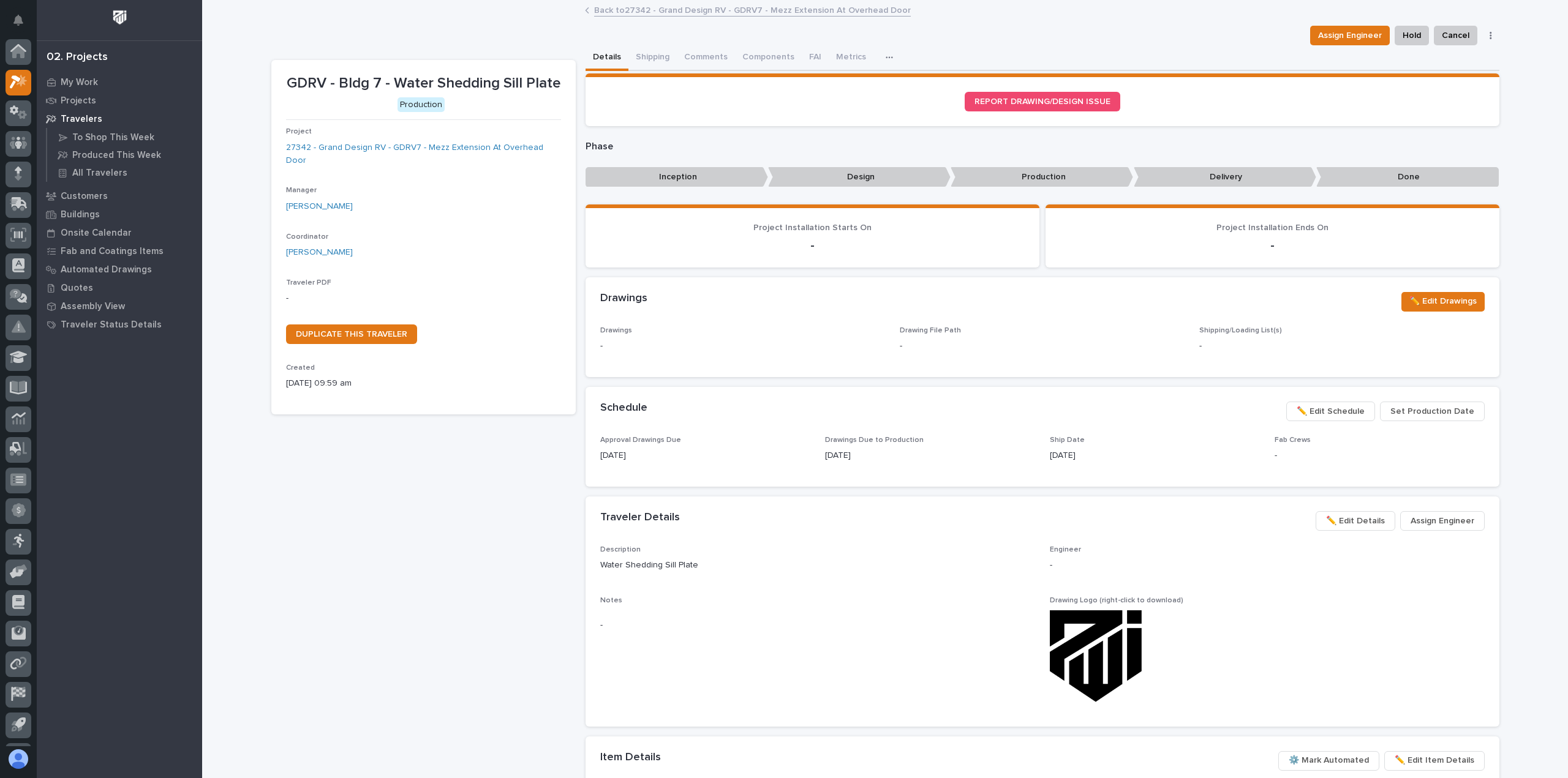
scroll to position [27, 0]
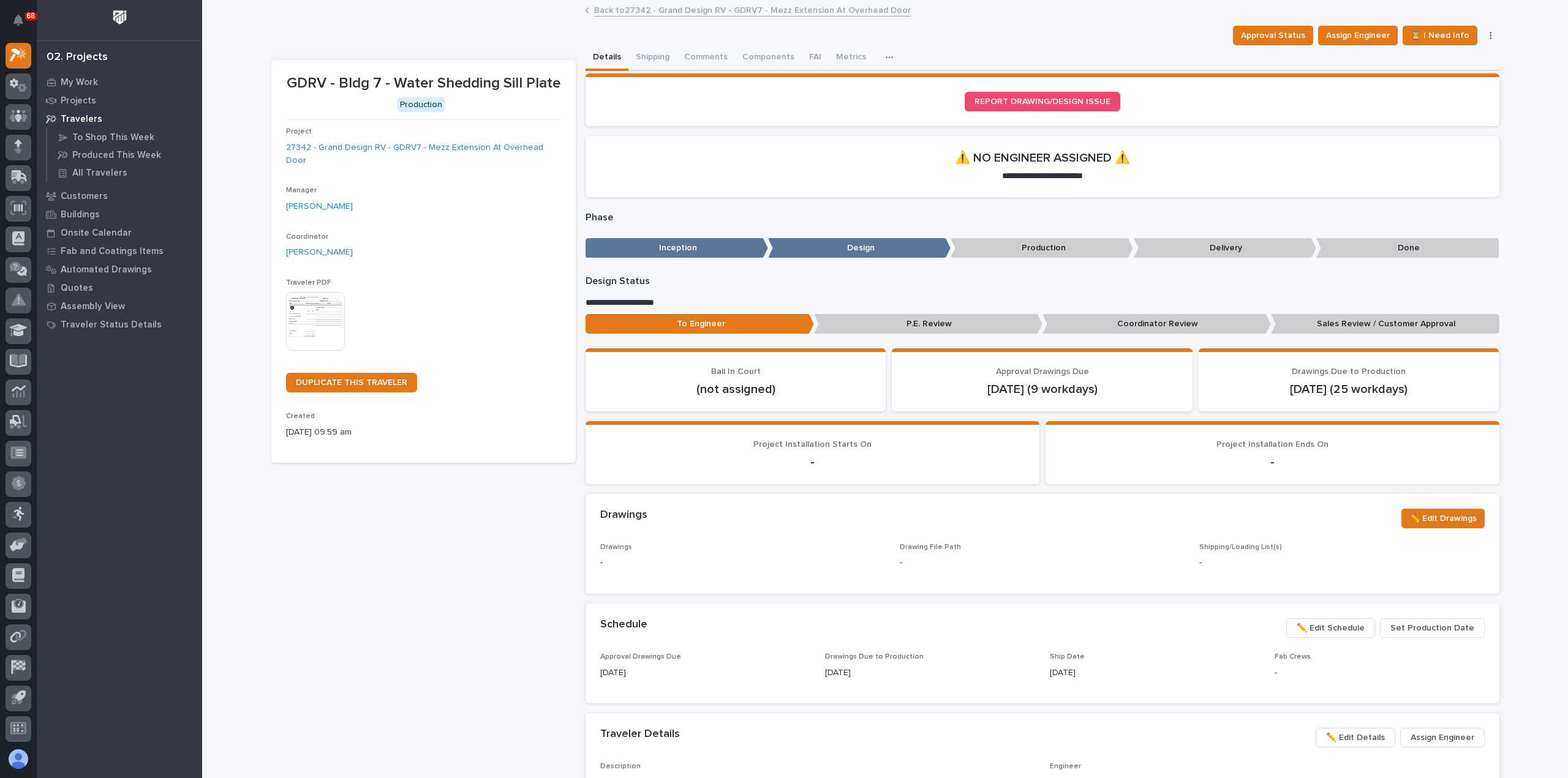
click at [304, 305] on img at bounding box center [315, 322] width 59 height 59
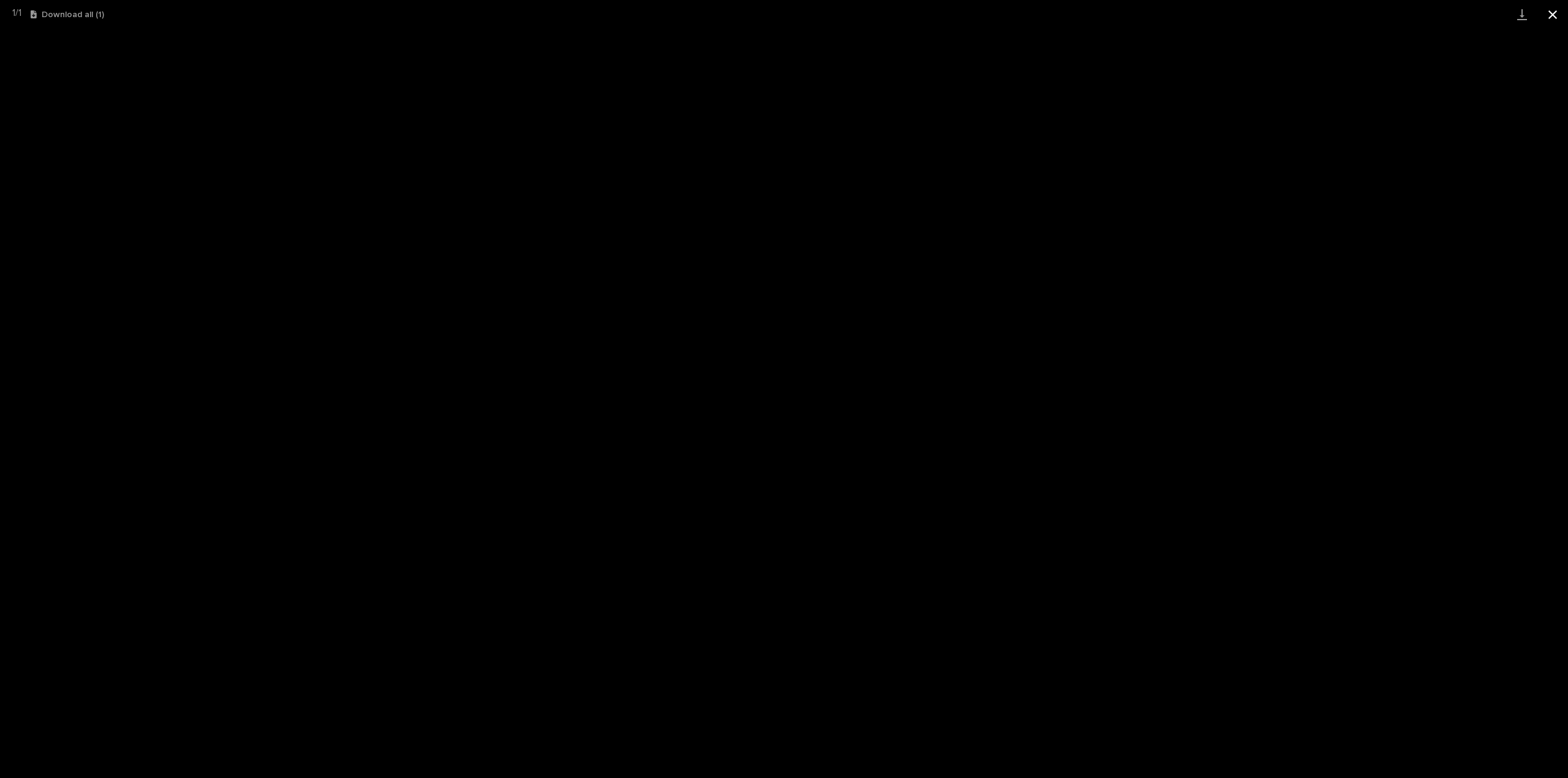
click at [1552, 16] on button "Close gallery" at bounding box center [1552, 14] width 31 height 29
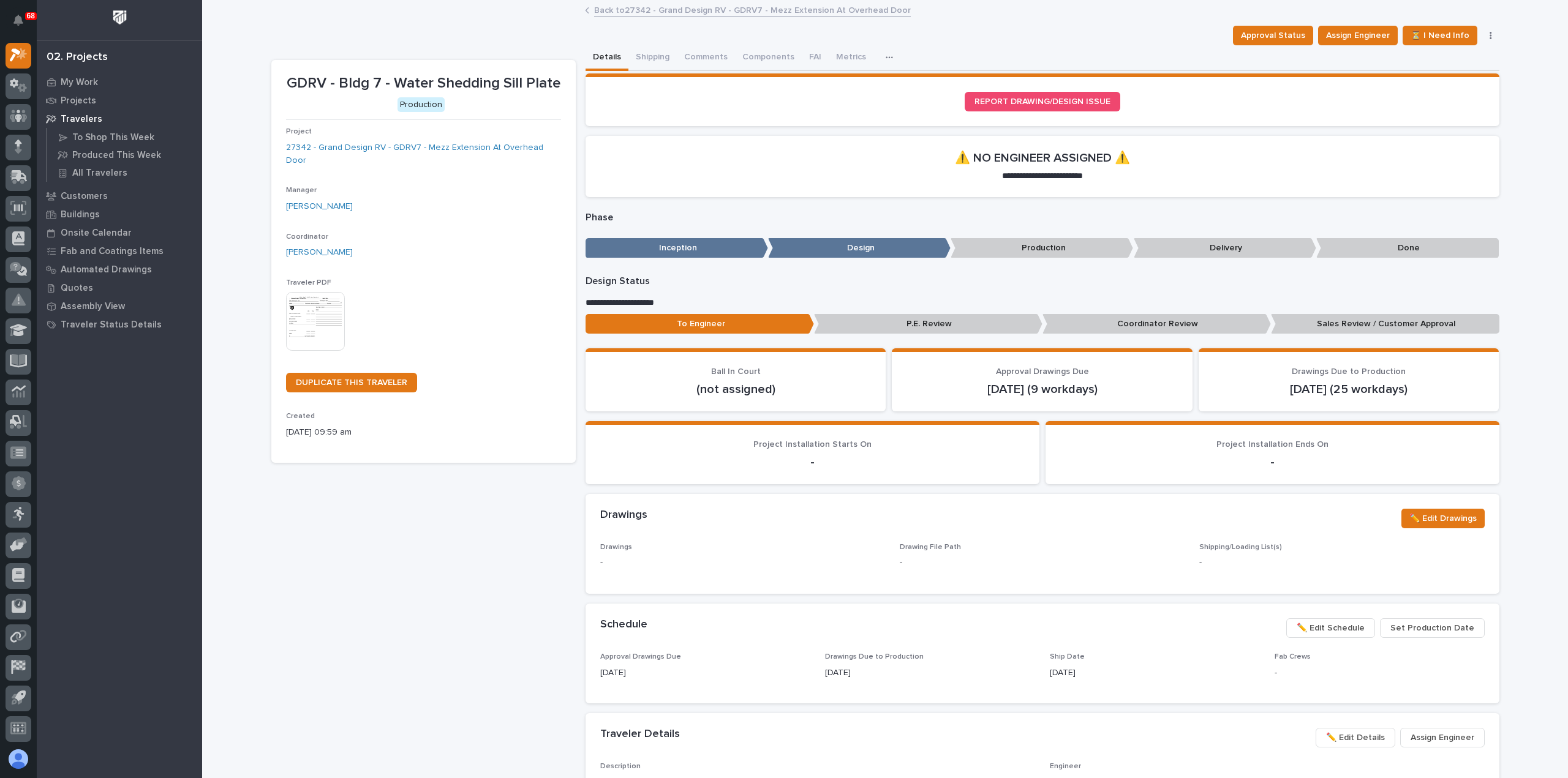
click at [603, 10] on link "Back to 27342 - Grand Design RV - GDRV7 - Mezz Extension At Overhead Door" at bounding box center [752, 10] width 317 height 14
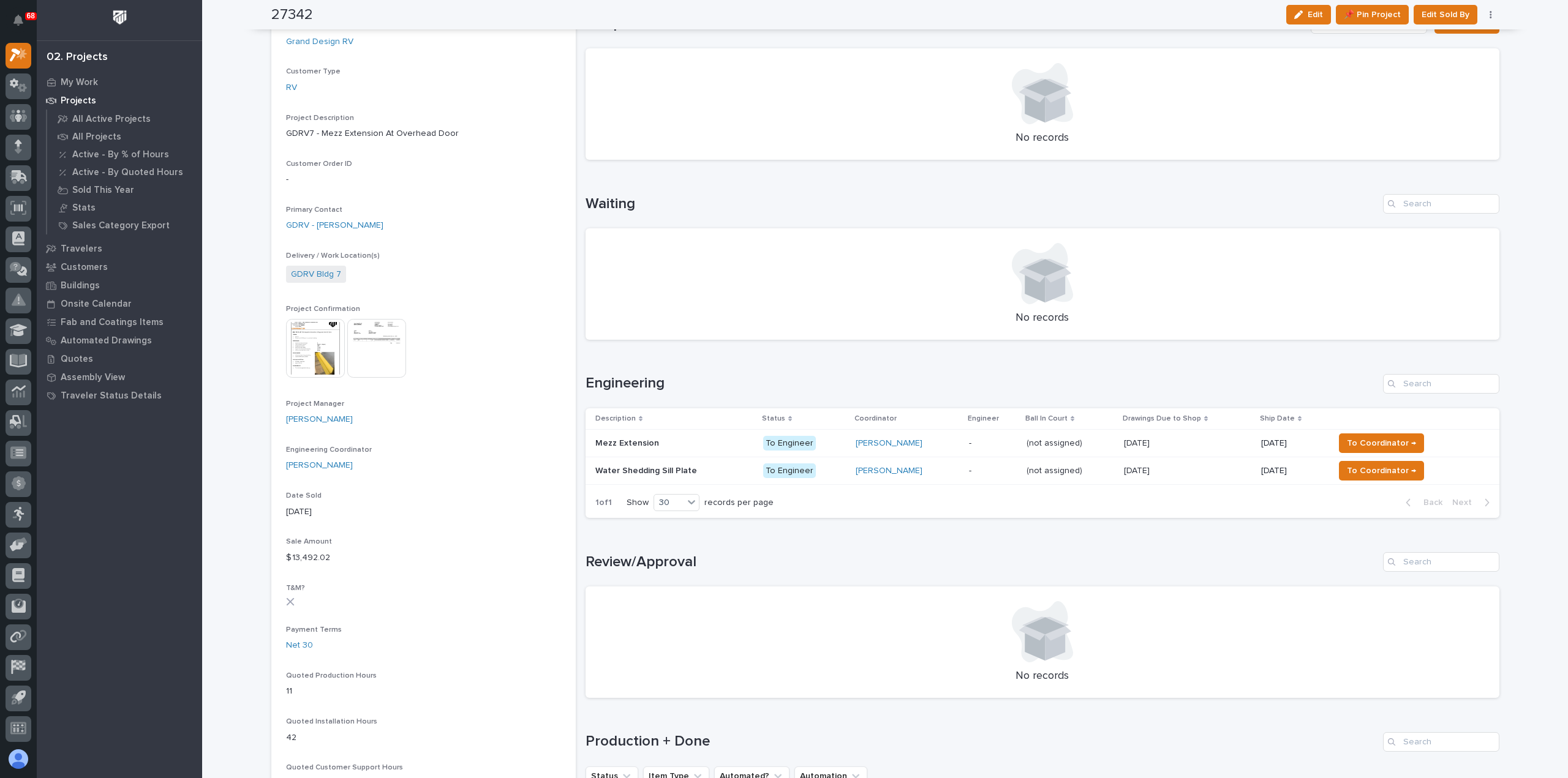
scroll to position [245, 0]
